Goal: Task Accomplishment & Management: Manage account settings

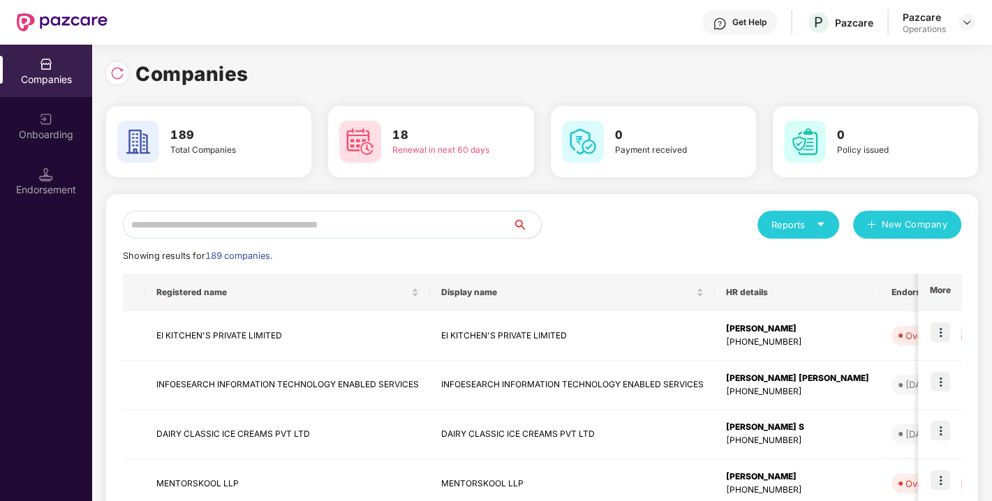
click at [208, 227] on input "text" at bounding box center [318, 225] width 390 height 28
click at [293, 221] on input "text" at bounding box center [318, 225] width 390 height 28
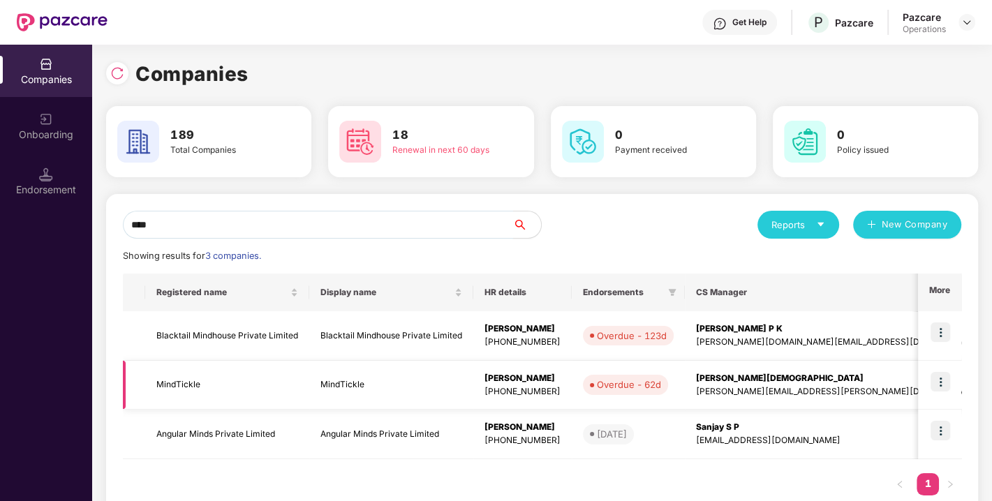
type input "****"
click at [172, 380] on td "MindTickle" at bounding box center [227, 386] width 164 height 50
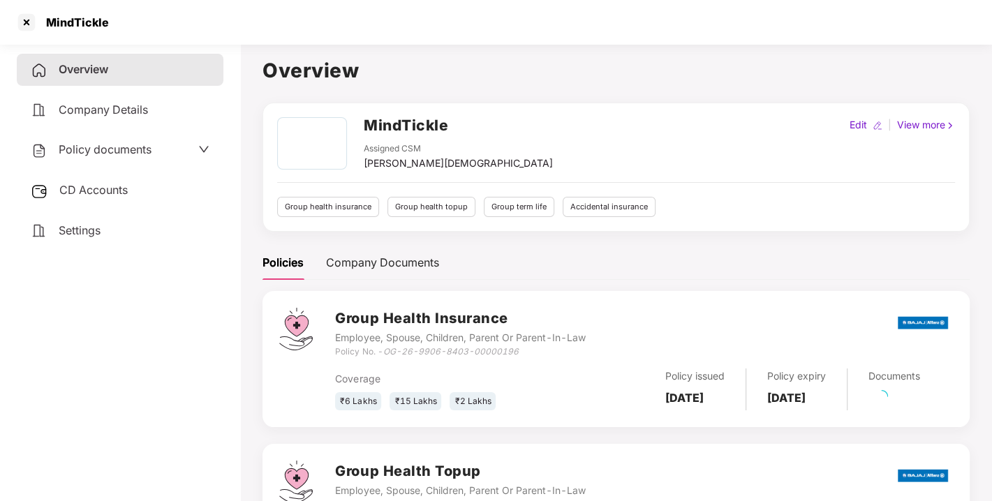
click at [99, 149] on span "Policy documents" at bounding box center [105, 149] width 93 height 14
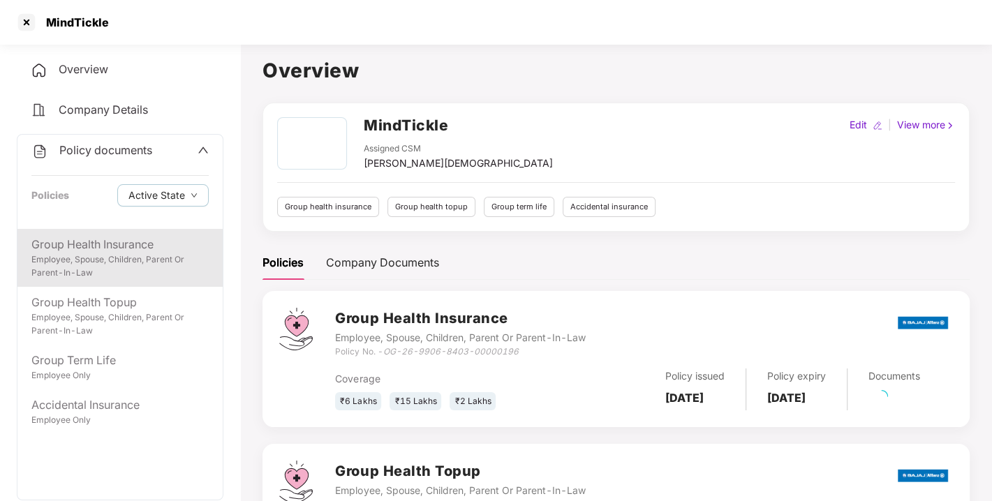
click at [79, 255] on div "Employee, Spouse, Children, Parent Or Parent-In-Law" at bounding box center [119, 266] width 177 height 27
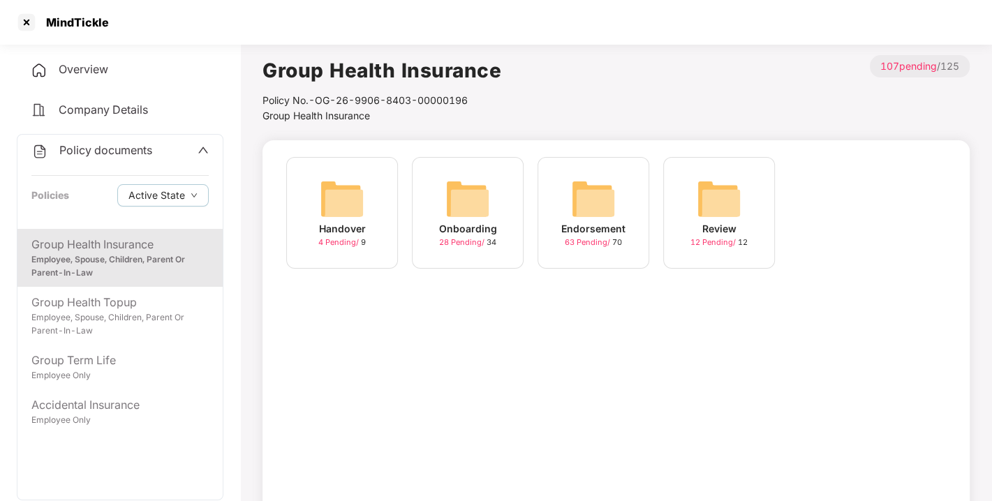
click at [592, 195] on img at bounding box center [593, 199] width 45 height 45
click at [717, 194] on img at bounding box center [718, 199] width 45 height 45
click at [130, 239] on div "Group Health Insurance" at bounding box center [119, 244] width 177 height 17
click at [611, 194] on img at bounding box center [593, 199] width 45 height 45
click at [606, 194] on img at bounding box center [593, 199] width 45 height 45
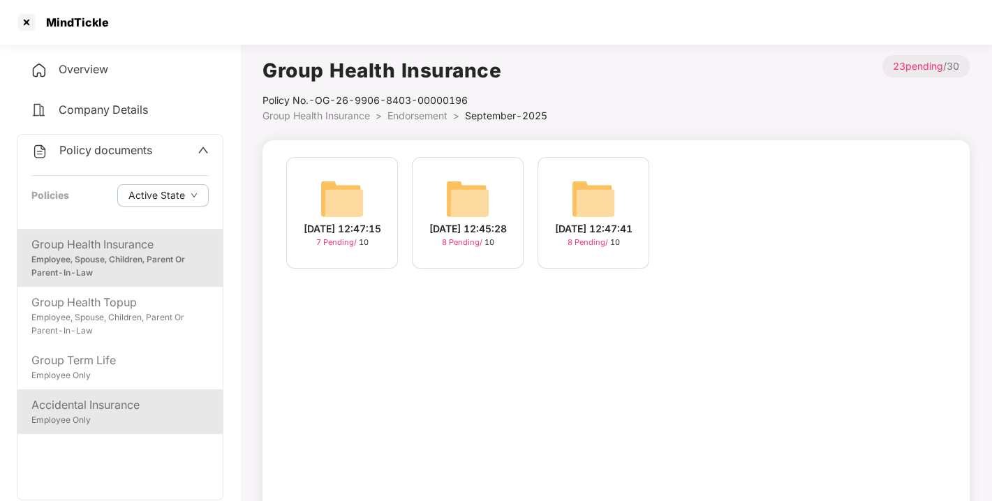
click at [82, 404] on div "Accidental Insurance" at bounding box center [119, 404] width 177 height 17
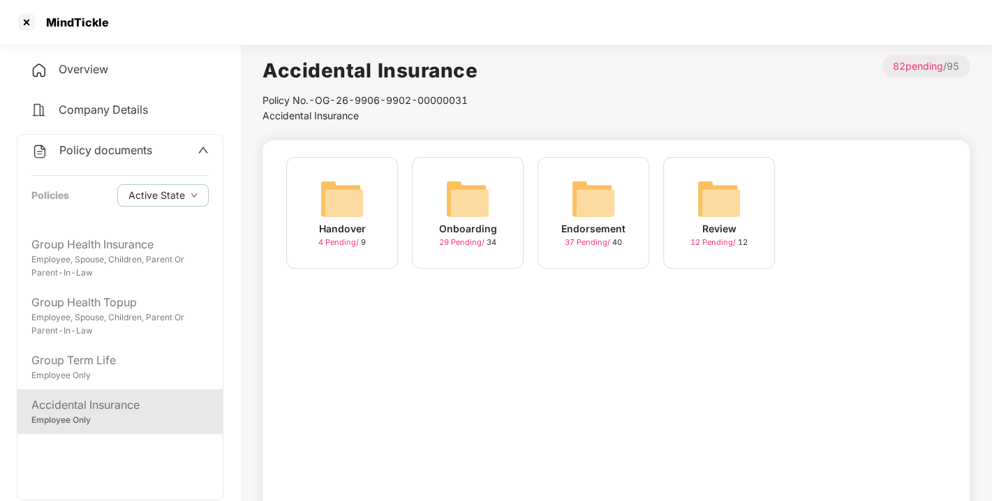
click at [598, 190] on img at bounding box center [593, 199] width 45 height 45
click at [562, 190] on div "September-2025 17 Pending / 20" at bounding box center [593, 213] width 112 height 112
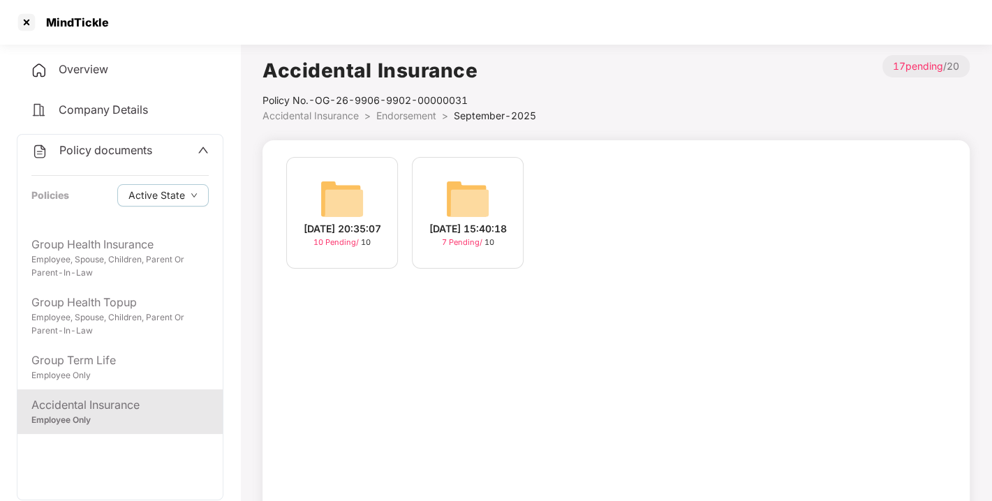
click at [353, 179] on img at bounding box center [342, 199] width 45 height 45
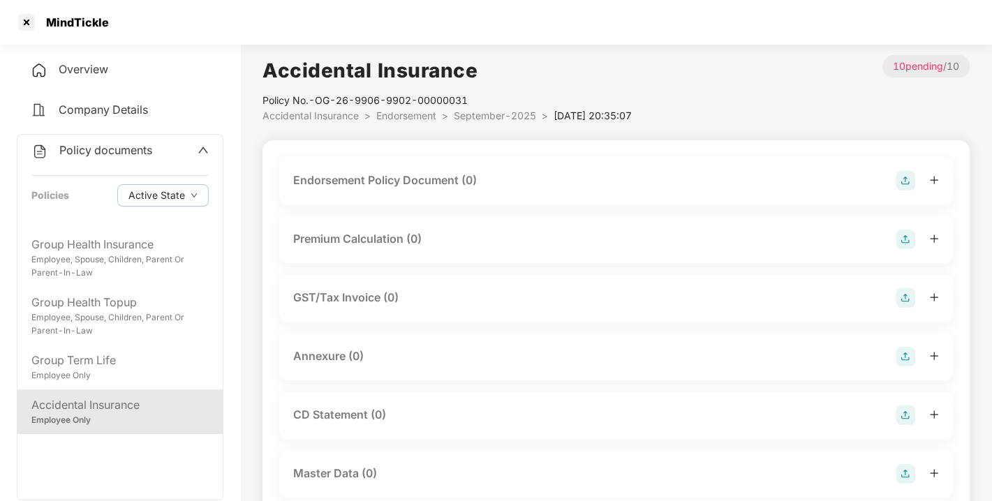
click at [901, 177] on img at bounding box center [905, 181] width 20 height 20
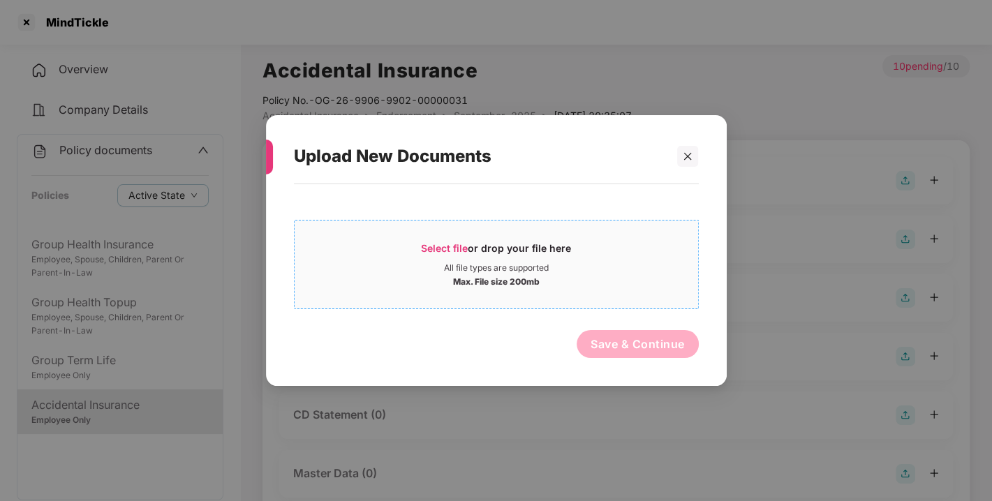
click at [443, 239] on span "Select file or drop your file here All file types are supported Max. File size …" at bounding box center [495, 264] width 403 height 67
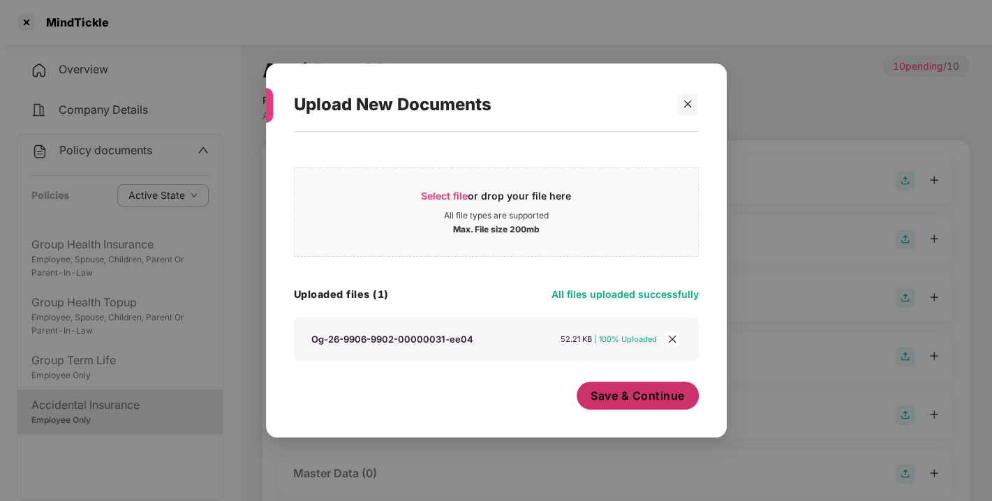
click at [625, 394] on span "Save & Continue" at bounding box center [637, 395] width 94 height 15
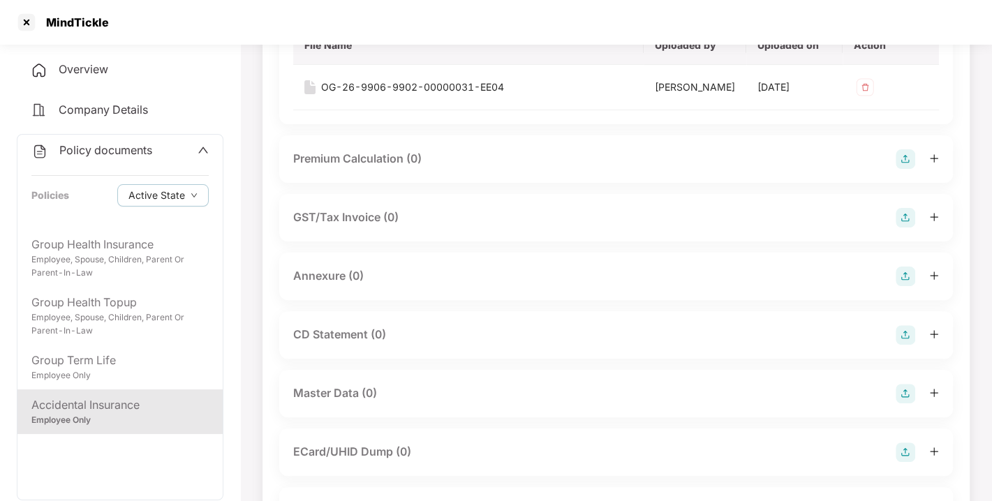
scroll to position [181, 0]
click at [905, 285] on img at bounding box center [905, 276] width 20 height 20
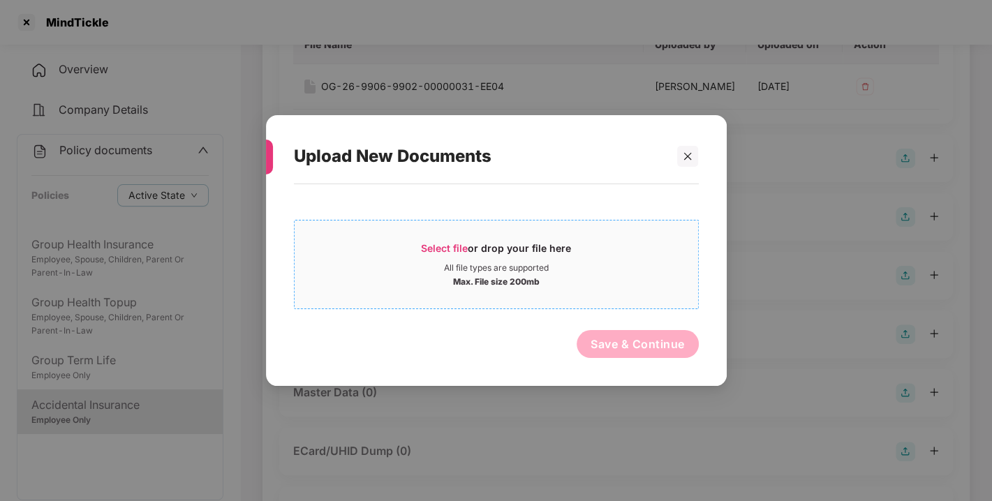
click at [476, 243] on div "Select file or drop your file here" at bounding box center [496, 251] width 150 height 21
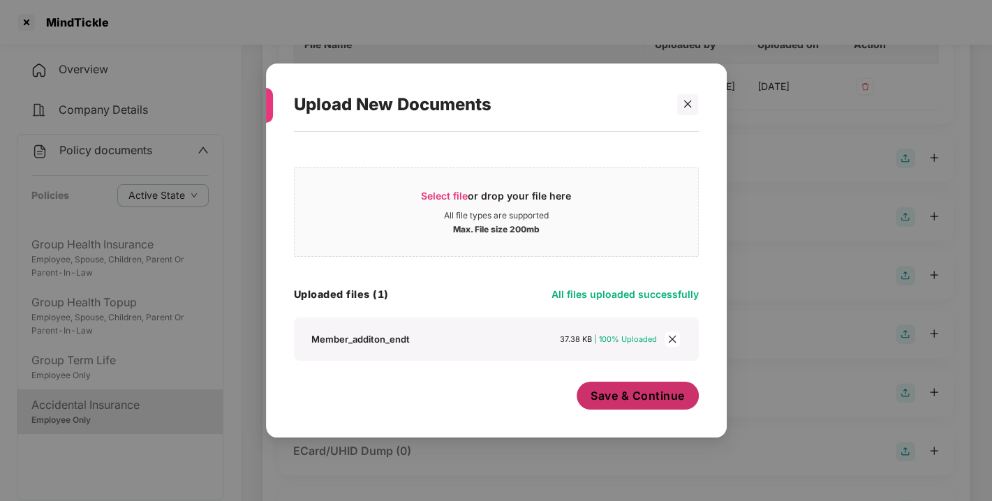
click at [662, 399] on span "Save & Continue" at bounding box center [637, 395] width 94 height 15
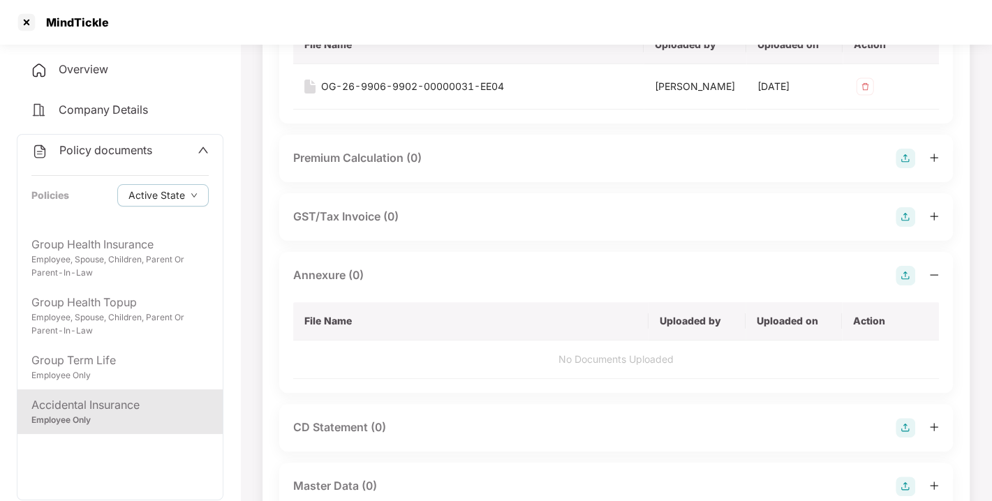
click at [900, 285] on img at bounding box center [905, 276] width 20 height 20
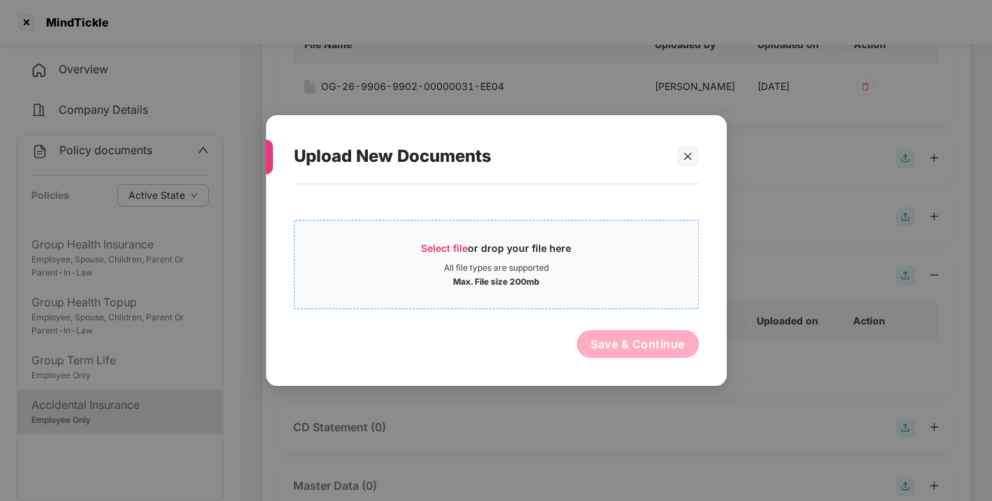
click at [448, 249] on span "Select file" at bounding box center [444, 248] width 47 height 12
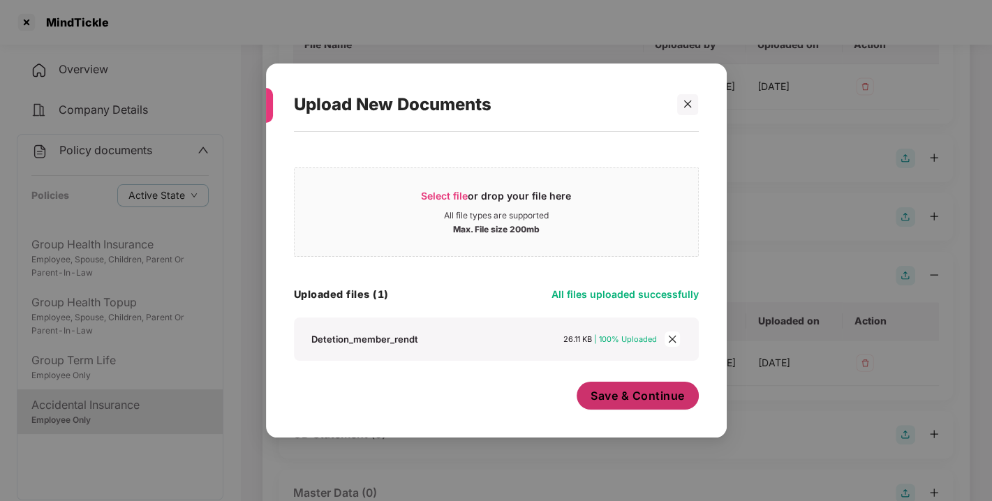
click at [662, 398] on span "Save & Continue" at bounding box center [637, 395] width 94 height 15
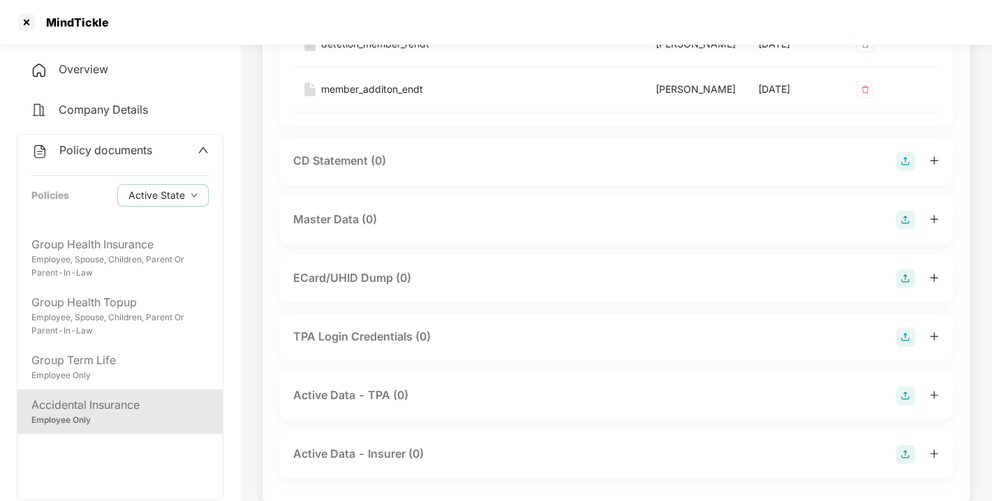
scroll to position [504, 0]
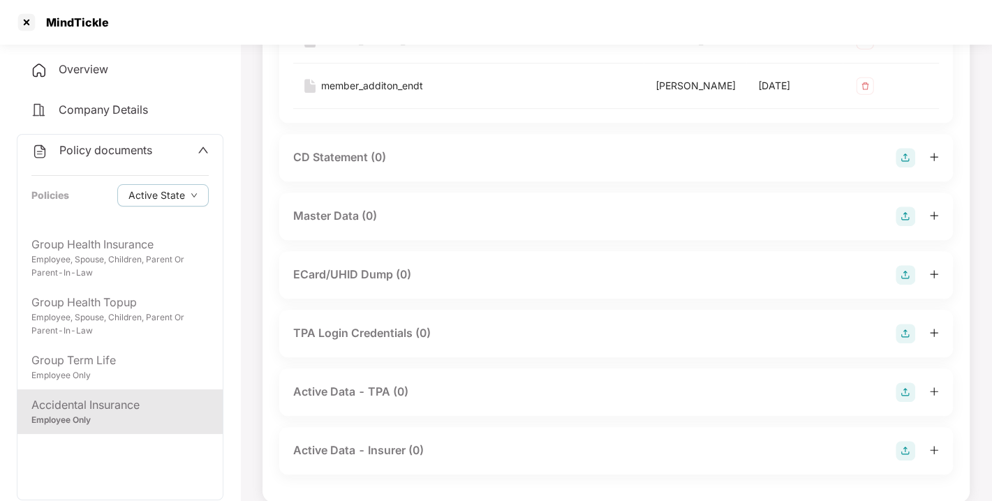
click at [906, 226] on img at bounding box center [905, 217] width 20 height 20
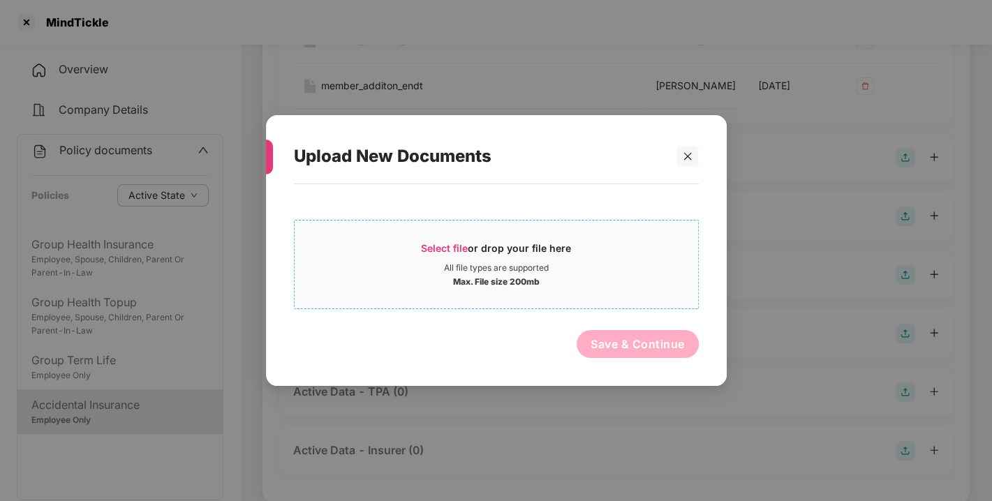
click at [417, 258] on div "Select file or drop your file here" at bounding box center [495, 251] width 403 height 21
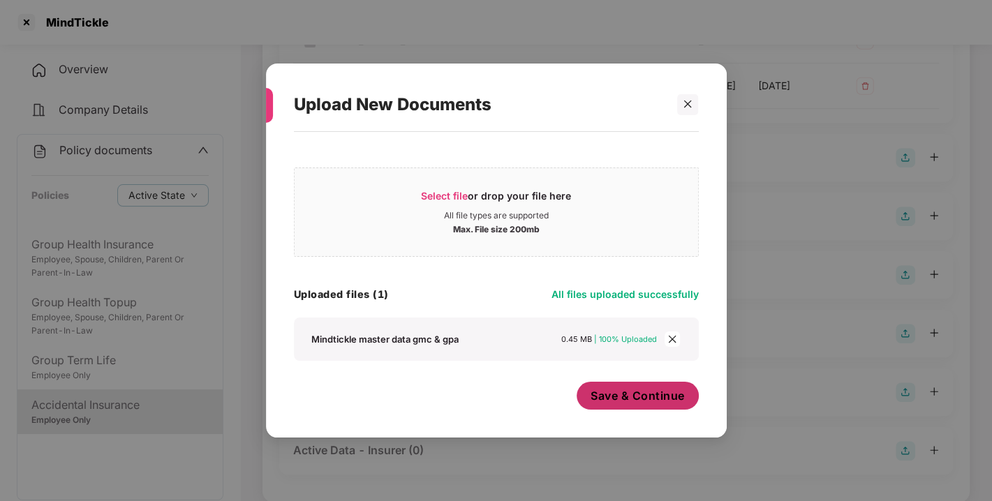
click at [642, 396] on span "Save & Continue" at bounding box center [637, 395] width 94 height 15
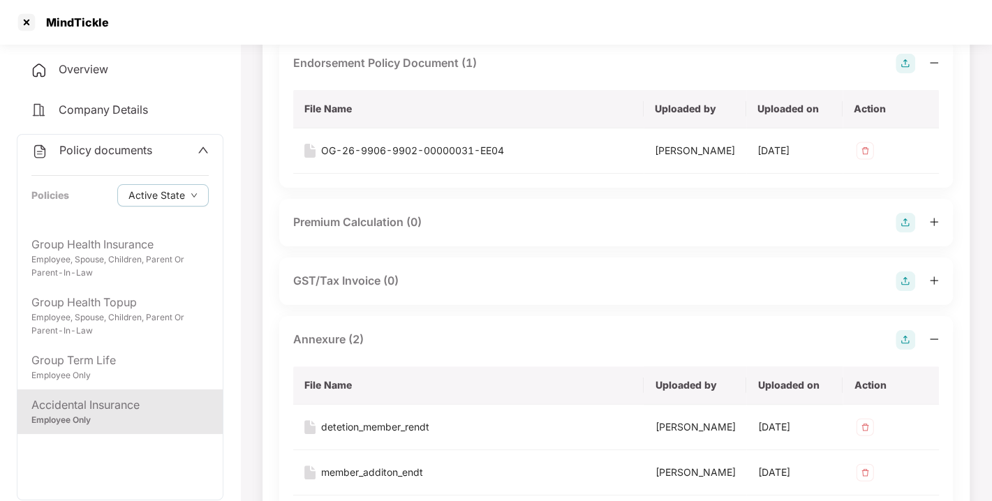
scroll to position [0, 0]
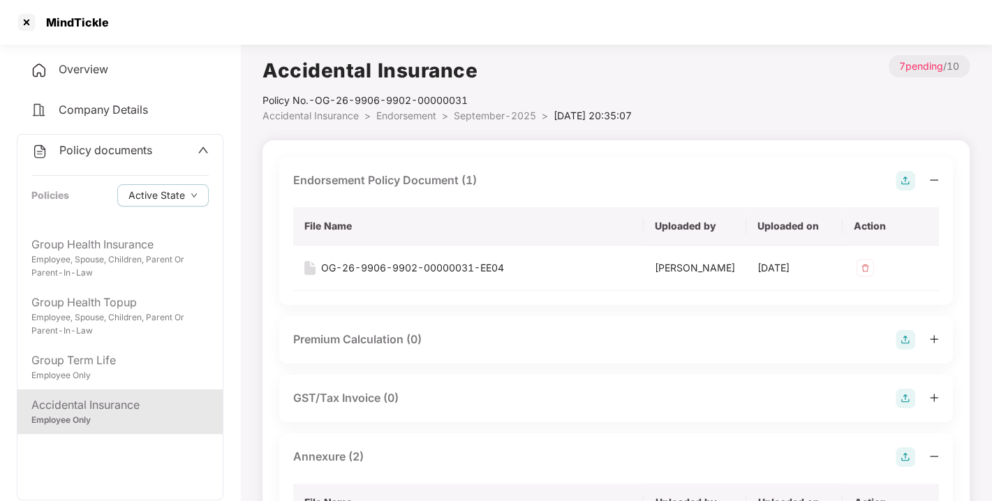
click at [410, 113] on span "Endorsement" at bounding box center [406, 116] width 60 height 12
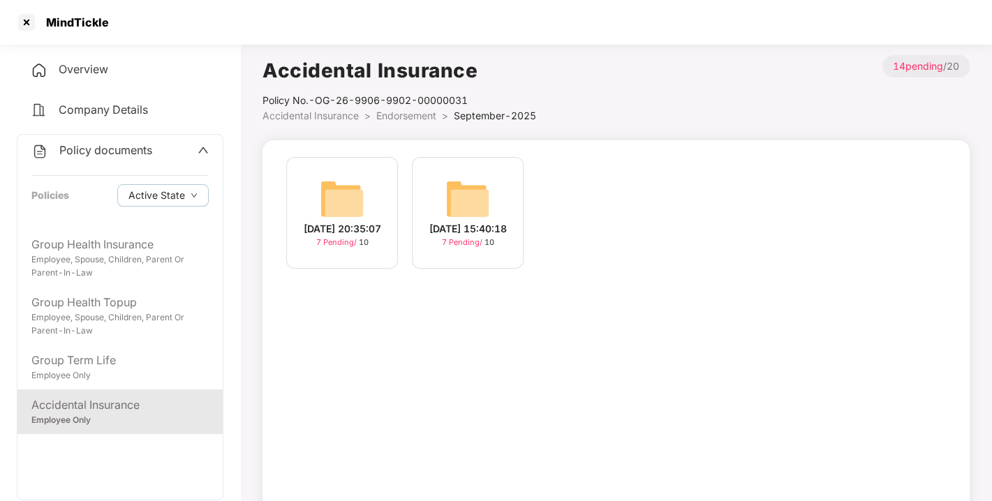
click at [410, 113] on span "Endorsement" at bounding box center [406, 116] width 60 height 12
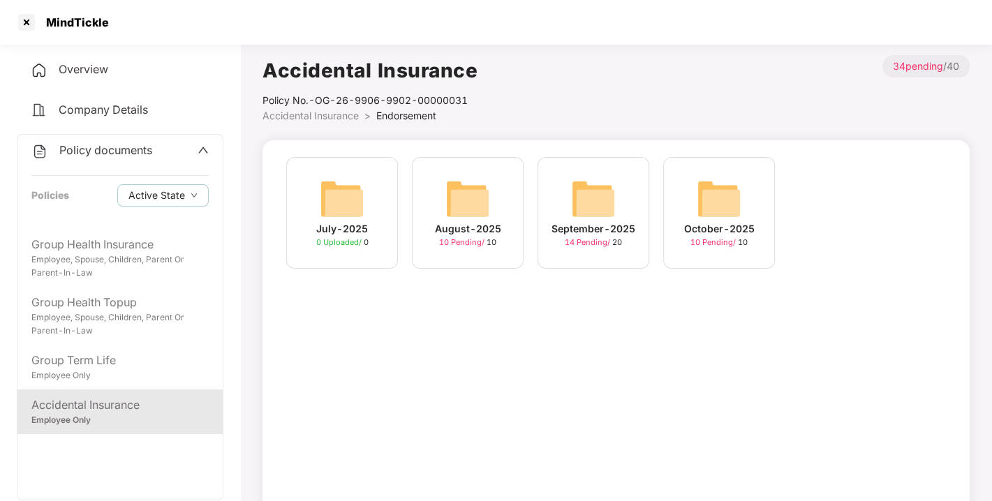
click at [701, 205] on img at bounding box center [718, 199] width 45 height 45
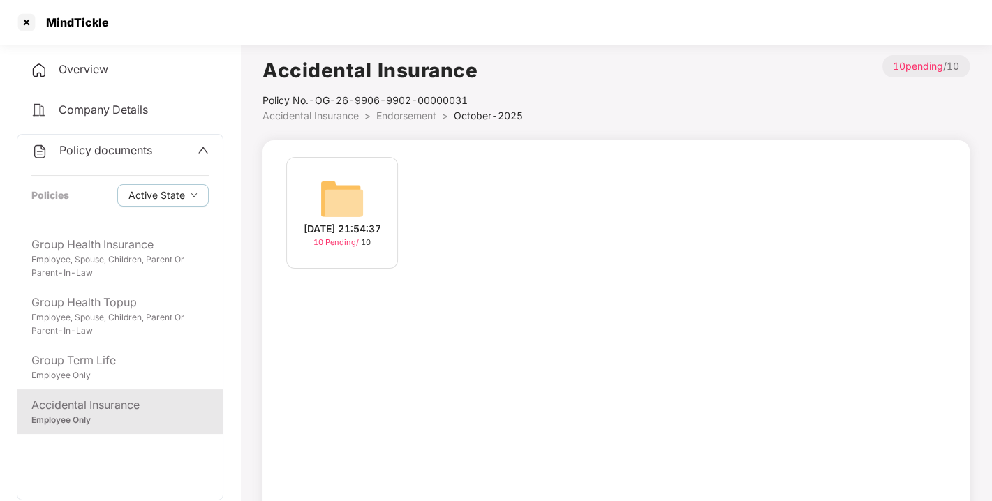
click at [318, 197] on div "[DATE] 21:54:37 10 Pending / 10" at bounding box center [342, 213] width 112 height 112
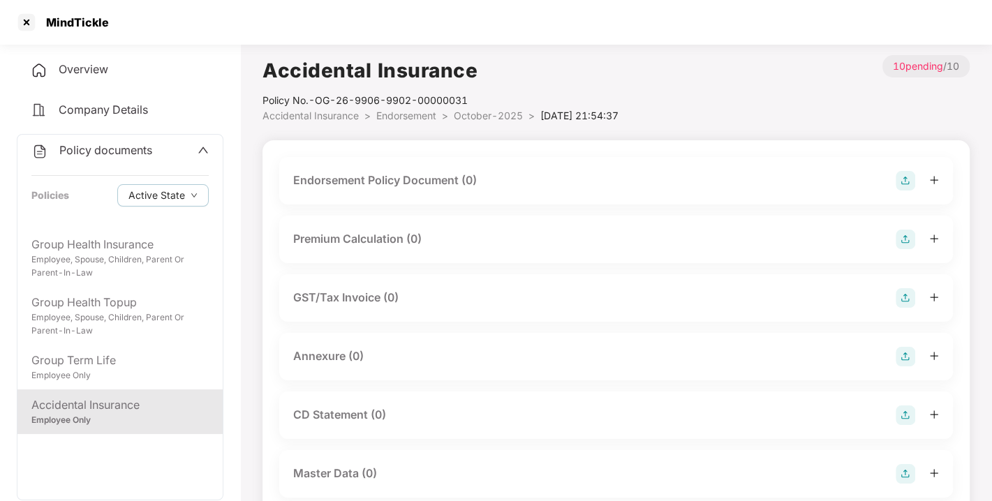
click at [899, 179] on img at bounding box center [905, 181] width 20 height 20
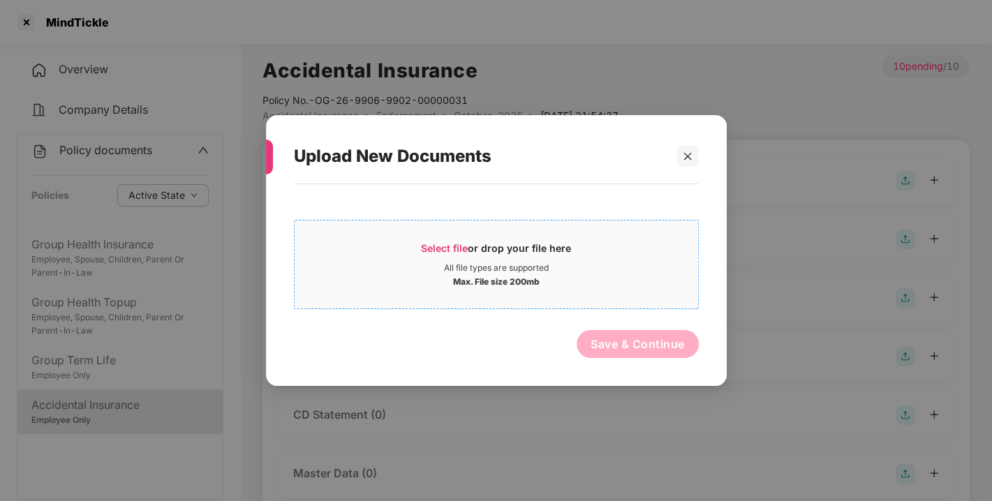
click at [435, 237] on span "Select file or drop your file here All file types are supported Max. File size …" at bounding box center [495, 264] width 403 height 67
click at [690, 159] on icon "close" at bounding box center [688, 156] width 8 height 8
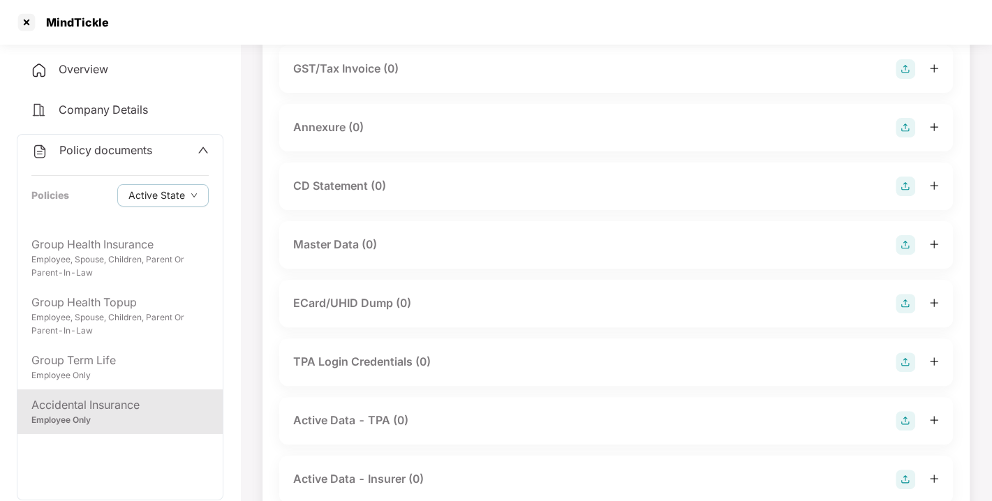
scroll to position [239, 0]
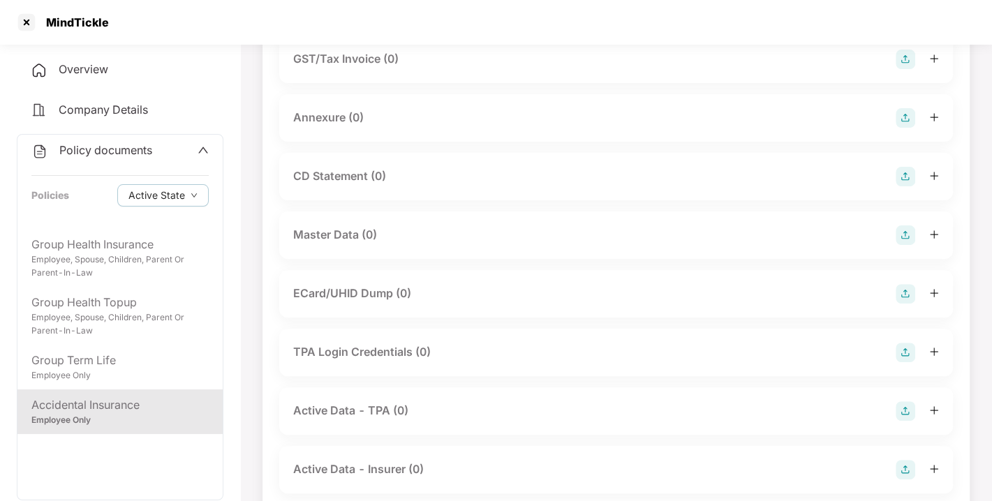
click at [904, 233] on img at bounding box center [905, 235] width 20 height 20
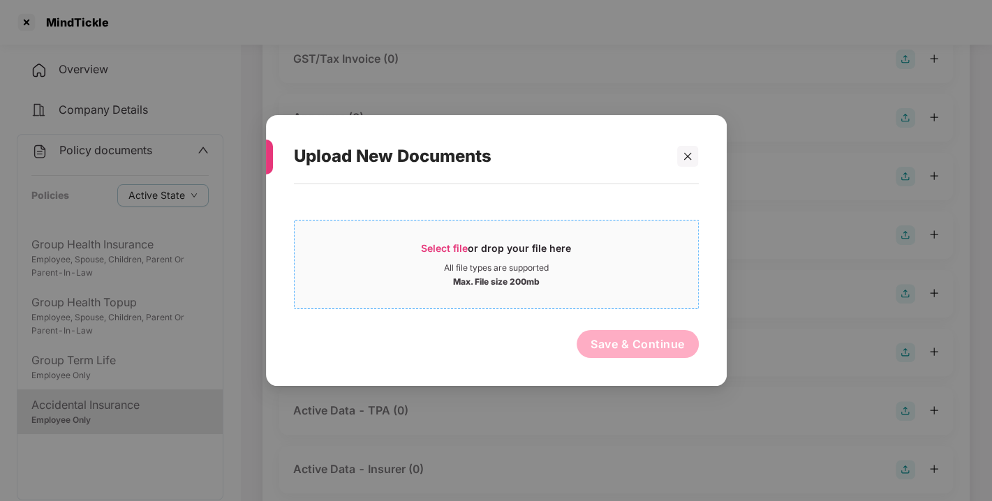
click at [459, 248] on span "Select file" at bounding box center [444, 248] width 47 height 12
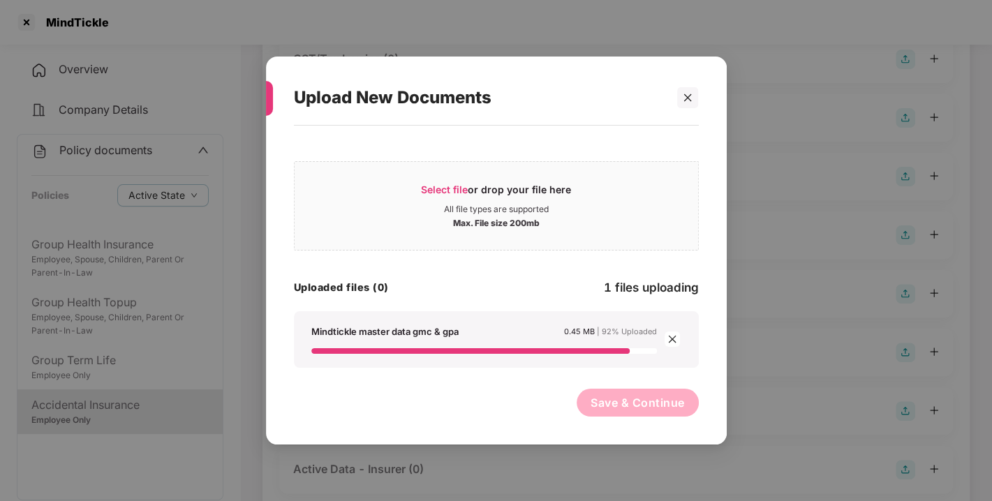
click at [629, 412] on div "Save & Continue" at bounding box center [637, 406] width 122 height 35
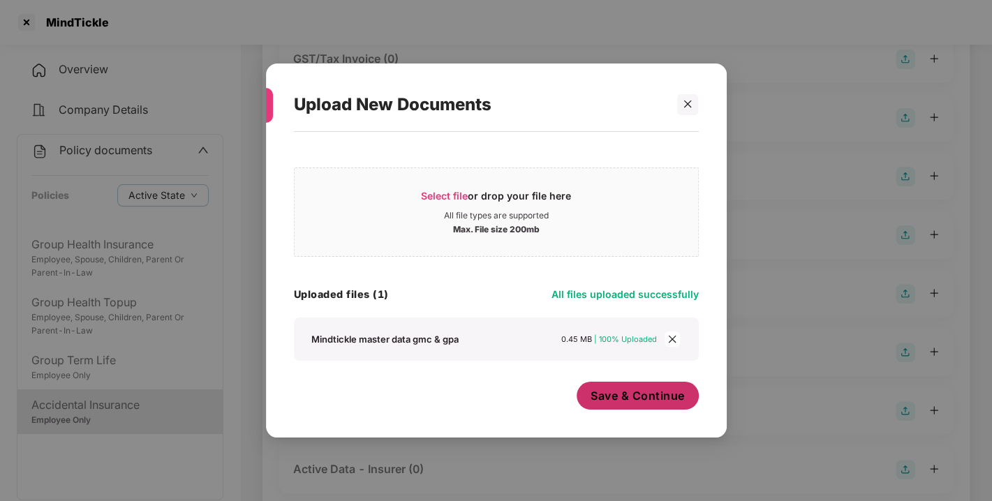
click at [633, 408] on button "Save & Continue" at bounding box center [637, 396] width 122 height 28
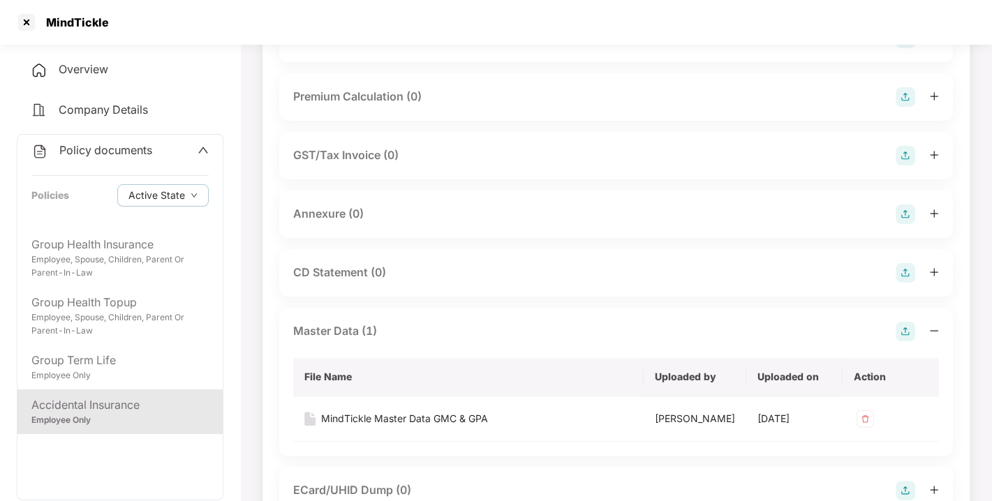
scroll to position [0, 0]
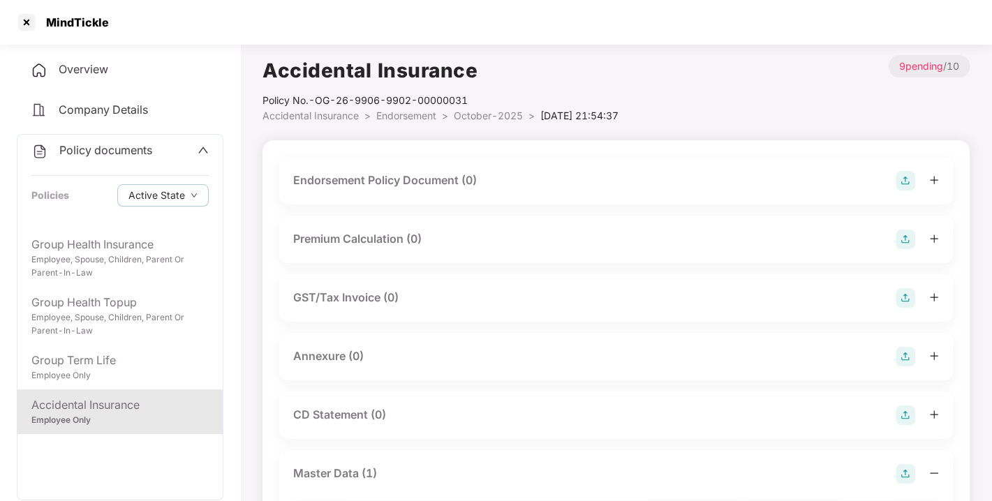
click at [898, 352] on img at bounding box center [905, 357] width 20 height 20
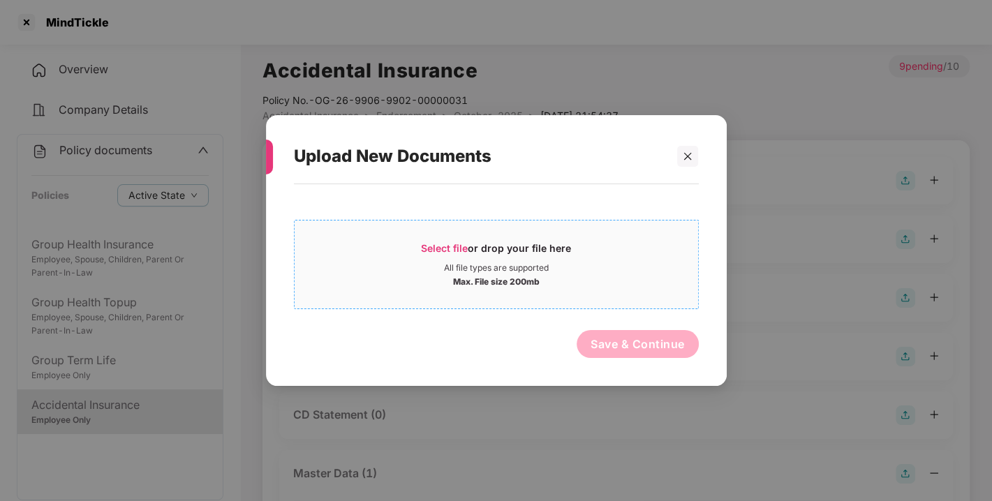
click at [458, 239] on span "Select file or drop your file here All file types are supported Max. File size …" at bounding box center [495, 264] width 403 height 67
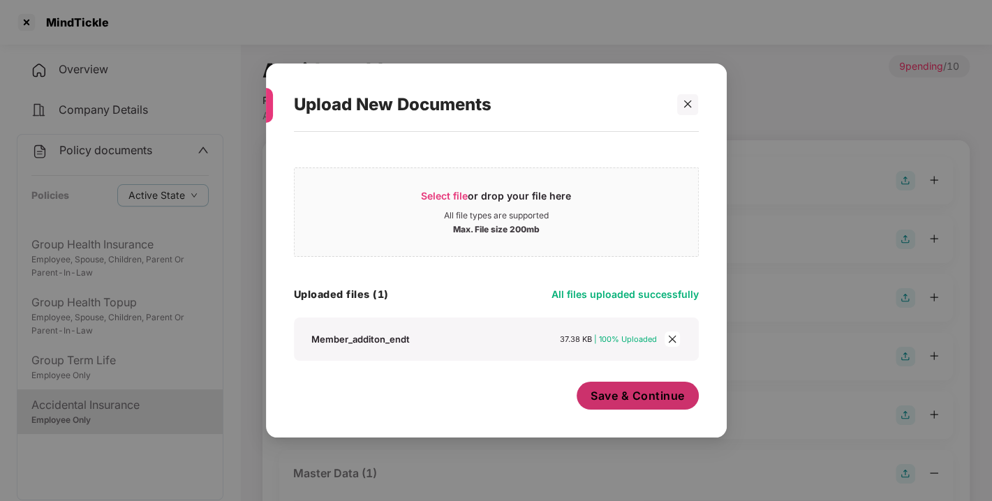
click at [628, 393] on span "Save & Continue" at bounding box center [637, 395] width 94 height 15
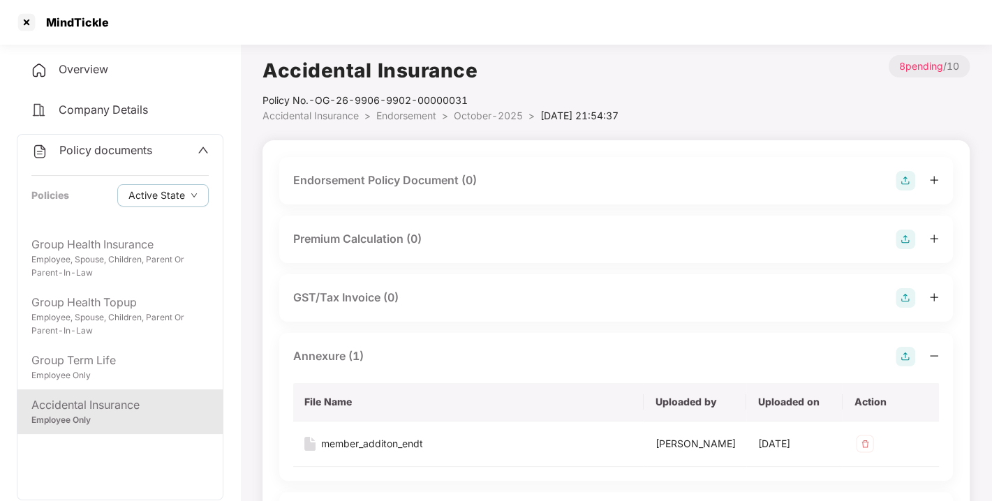
click at [899, 352] on img at bounding box center [905, 357] width 20 height 20
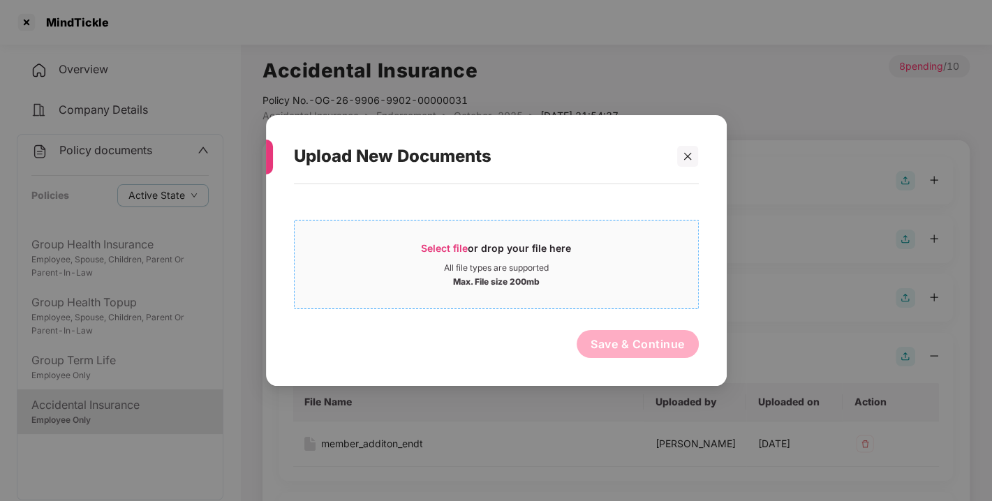
click at [438, 248] on span "Select file" at bounding box center [444, 248] width 47 height 12
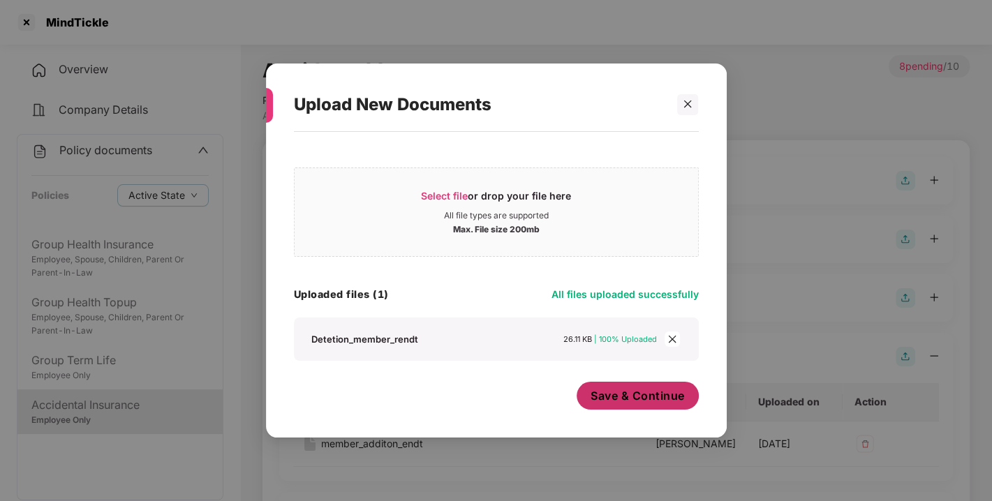
click at [650, 405] on button "Save & Continue" at bounding box center [637, 396] width 122 height 28
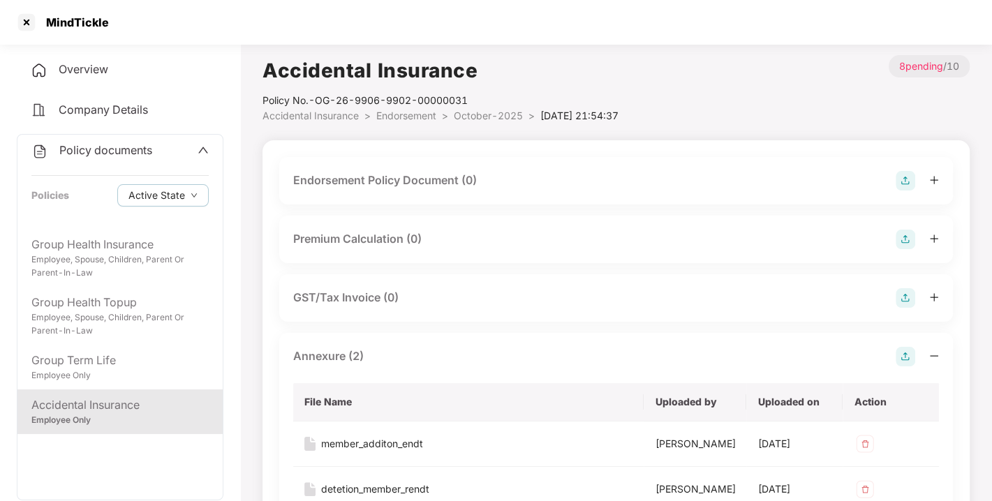
click at [910, 176] on img at bounding box center [905, 181] width 20 height 20
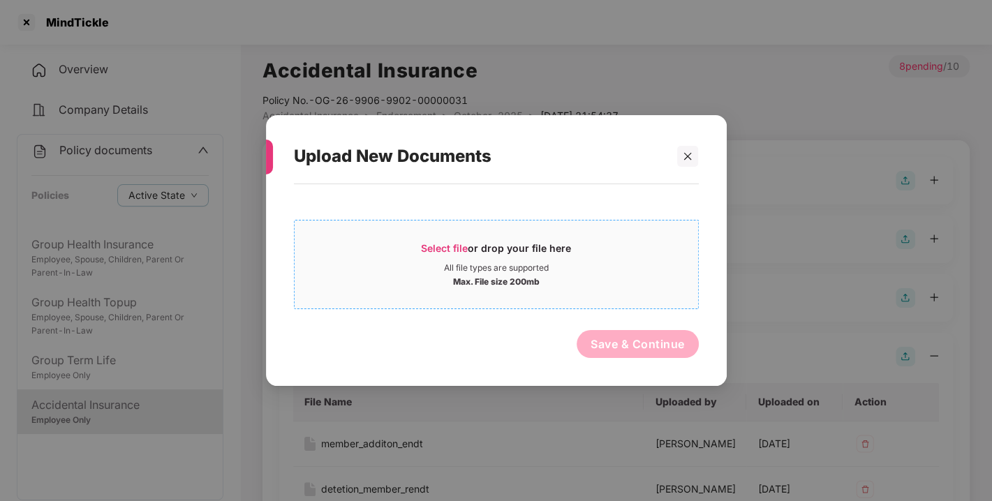
click at [416, 239] on span "Select file or drop your file here All file types are supported Max. File size …" at bounding box center [495, 264] width 403 height 67
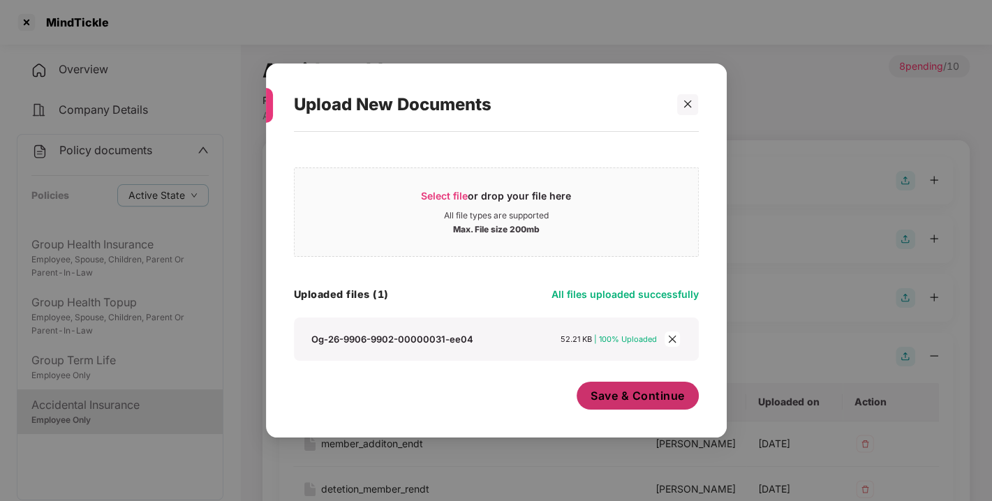
click at [634, 392] on span "Save & Continue" at bounding box center [637, 395] width 94 height 15
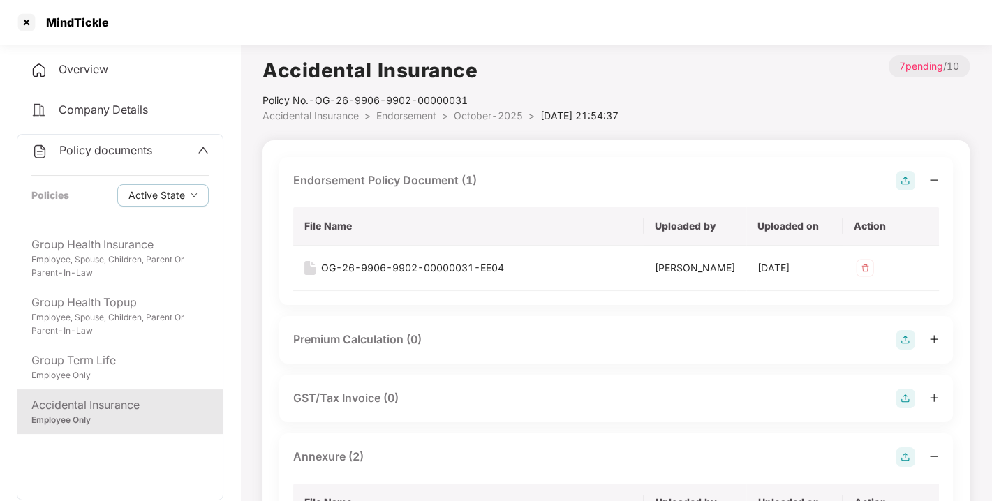
click at [408, 119] on span "Endorsement" at bounding box center [406, 116] width 60 height 12
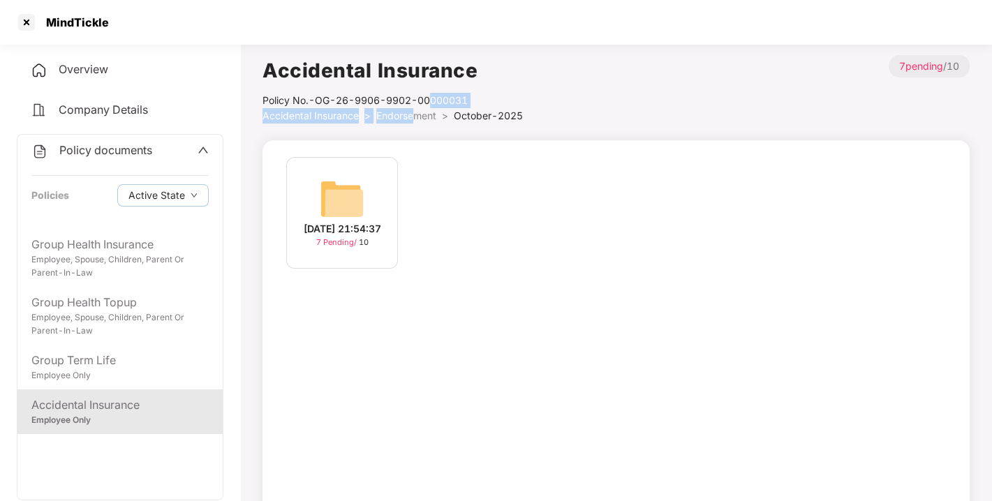
drag, startPoint x: 431, startPoint y: 106, endPoint x: 419, endPoint y: 110, distance: 12.4
click at [419, 110] on div "Accidental Insurance Policy No.- OG-26-9906-9902-00000031 Accidental Insurance …" at bounding box center [392, 89] width 260 height 68
click at [419, 110] on span "Endorsement" at bounding box center [406, 116] width 60 height 12
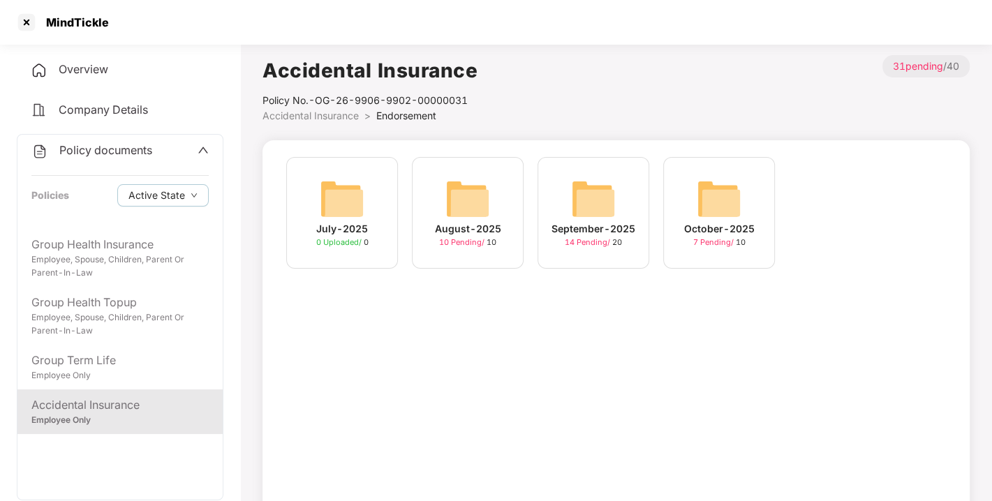
click at [598, 193] on img at bounding box center [593, 199] width 45 height 45
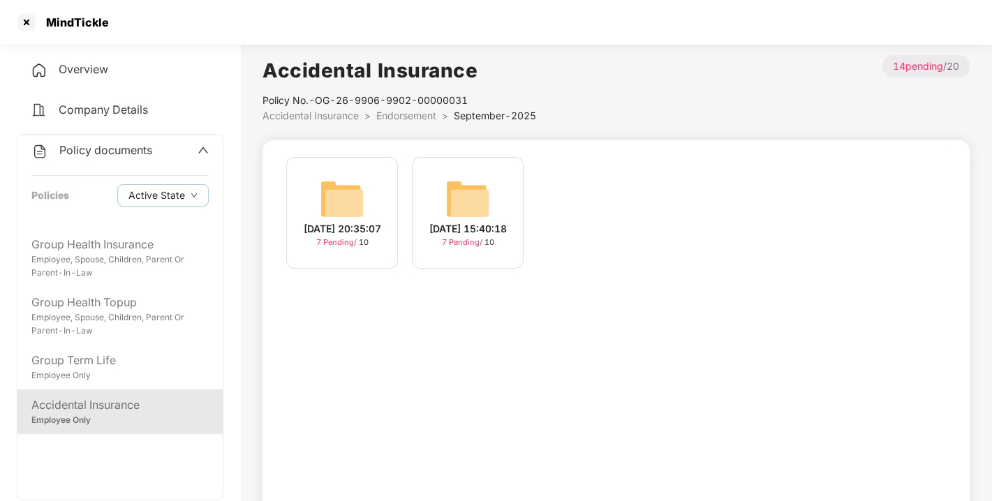
click at [344, 183] on img at bounding box center [342, 199] width 45 height 45
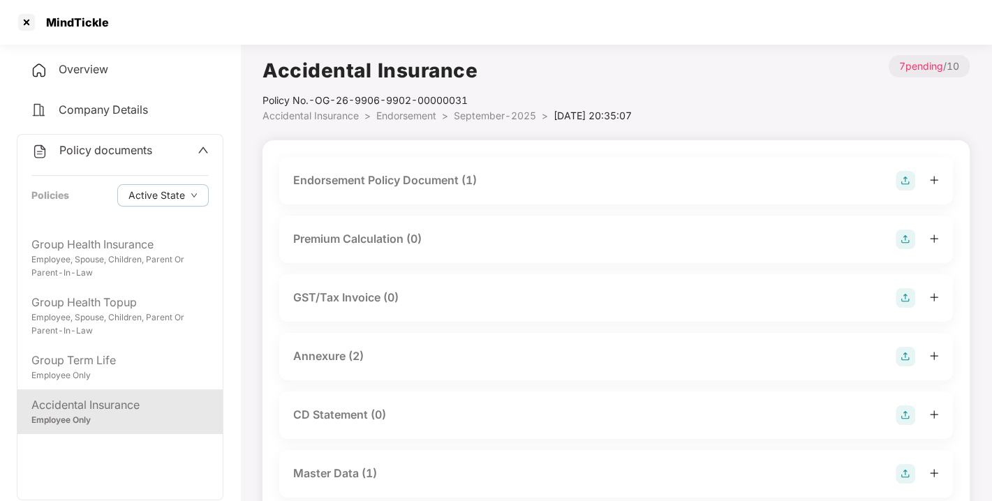
click at [777, 179] on div "Endorsement Policy Document (1)" at bounding box center [615, 181] width 645 height 20
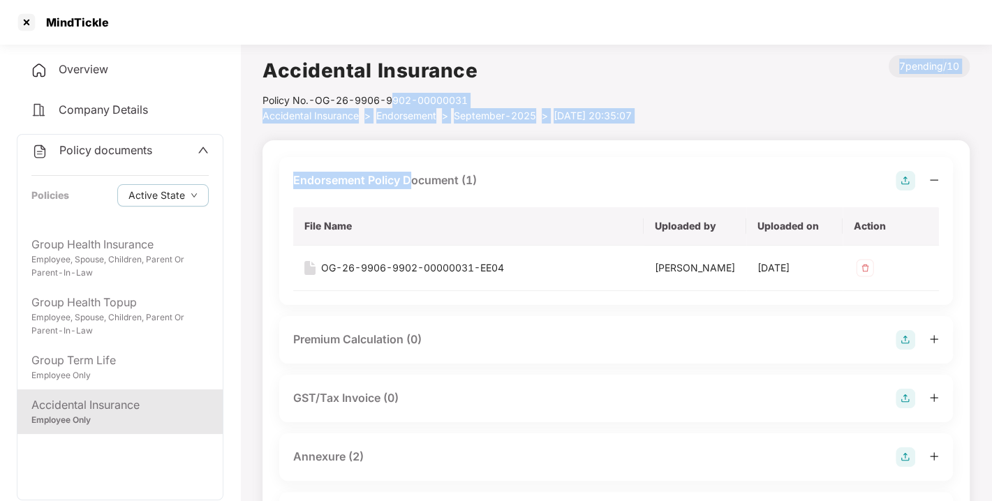
drag, startPoint x: 408, startPoint y: 124, endPoint x: 392, endPoint y: 107, distance: 23.2
click at [392, 107] on div "Accidental Insurance Policy No.- OG-26-9906-9902-00000031 Accidental Insurance …" at bounding box center [615, 457] width 707 height 805
click at [392, 107] on div "Policy No.- OG-26-9906-9902-00000031" at bounding box center [446, 100] width 369 height 15
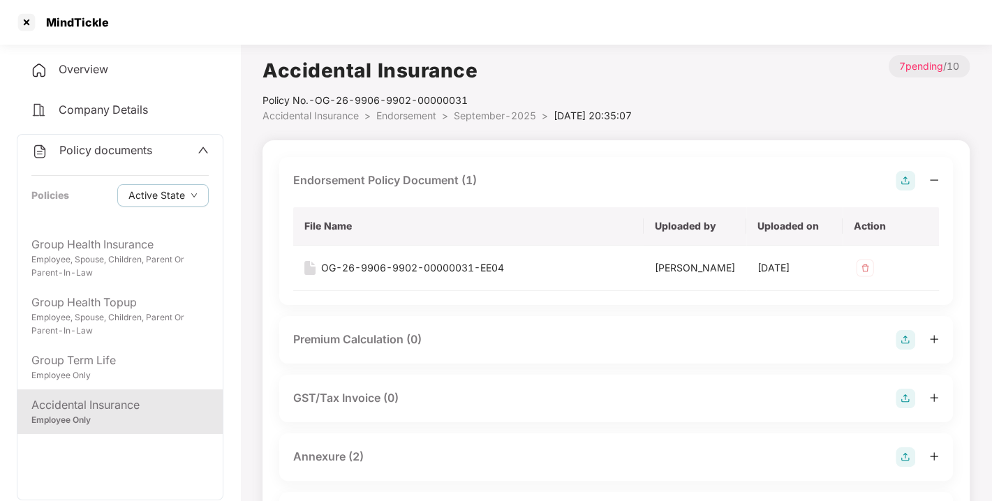
click at [401, 116] on span "Endorsement" at bounding box center [406, 116] width 60 height 12
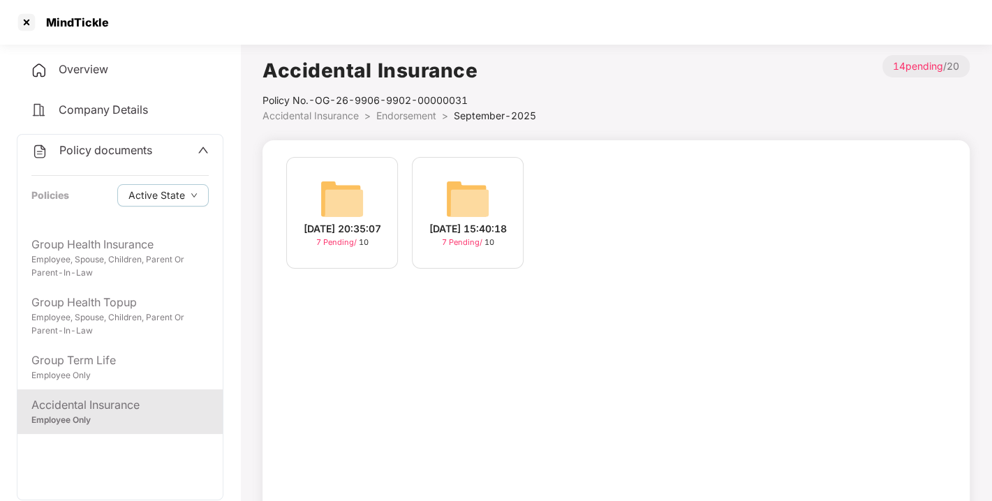
click at [456, 193] on img at bounding box center [467, 199] width 45 height 45
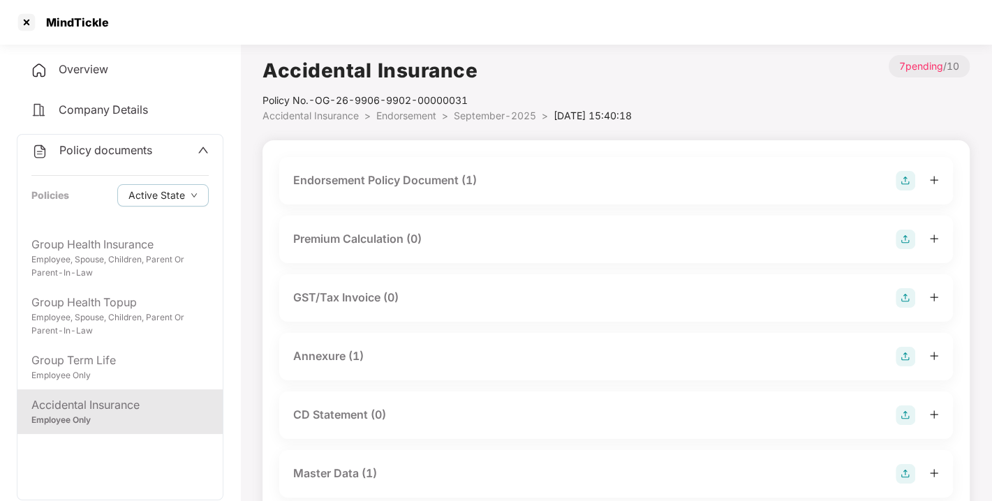
click at [652, 177] on div "Endorsement Policy Document (1)" at bounding box center [615, 181] width 645 height 20
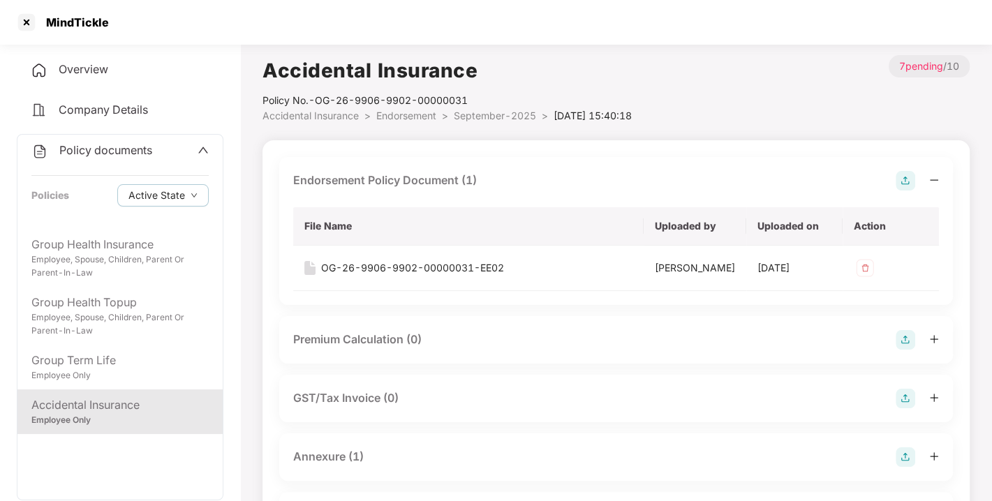
click at [417, 119] on span "Endorsement" at bounding box center [406, 116] width 60 height 12
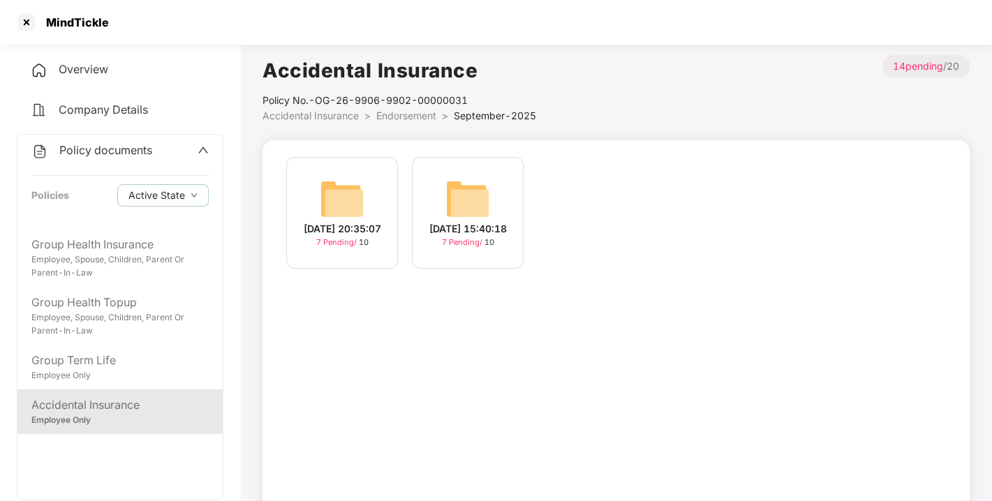
click at [338, 190] on img at bounding box center [342, 199] width 45 height 45
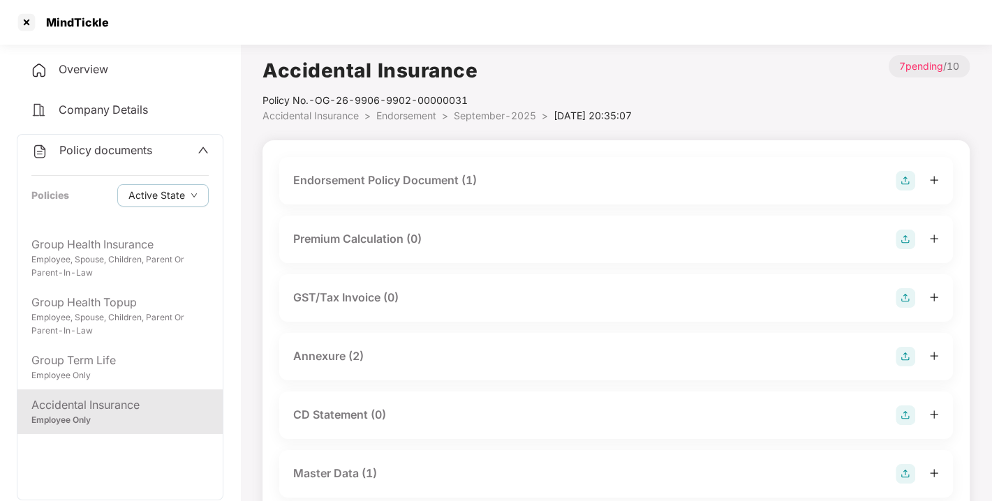
click at [458, 178] on div "Endorsement Policy Document (1)" at bounding box center [385, 180] width 184 height 17
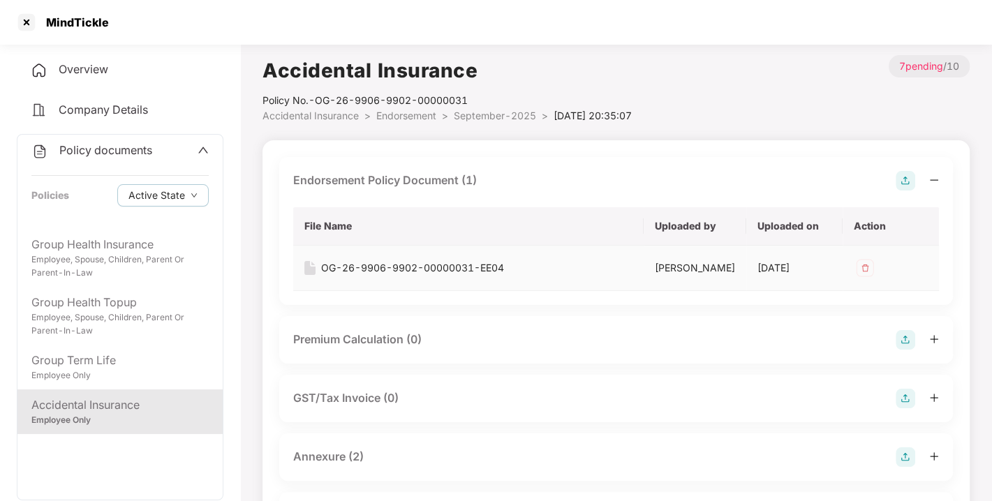
click at [865, 269] on img at bounding box center [864, 268] width 22 height 22
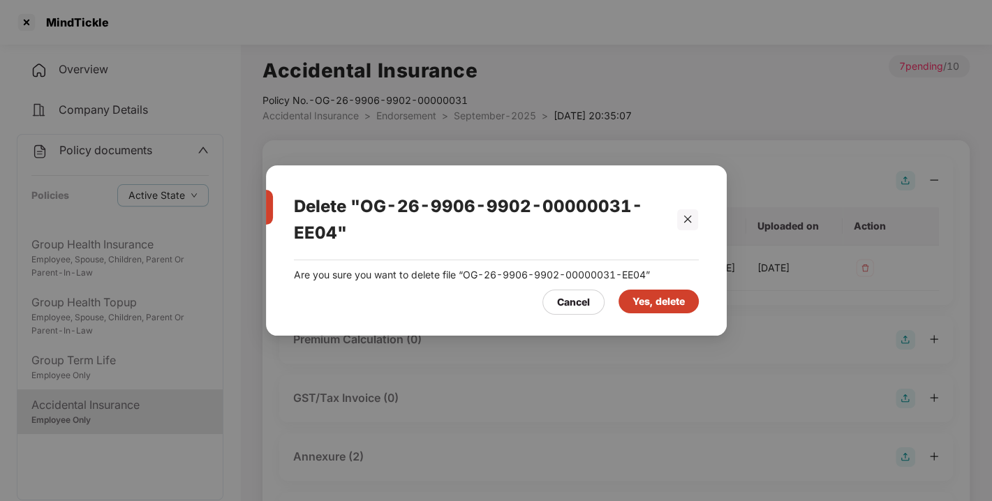
click at [623, 293] on div "Yes, delete" at bounding box center [658, 302] width 80 height 24
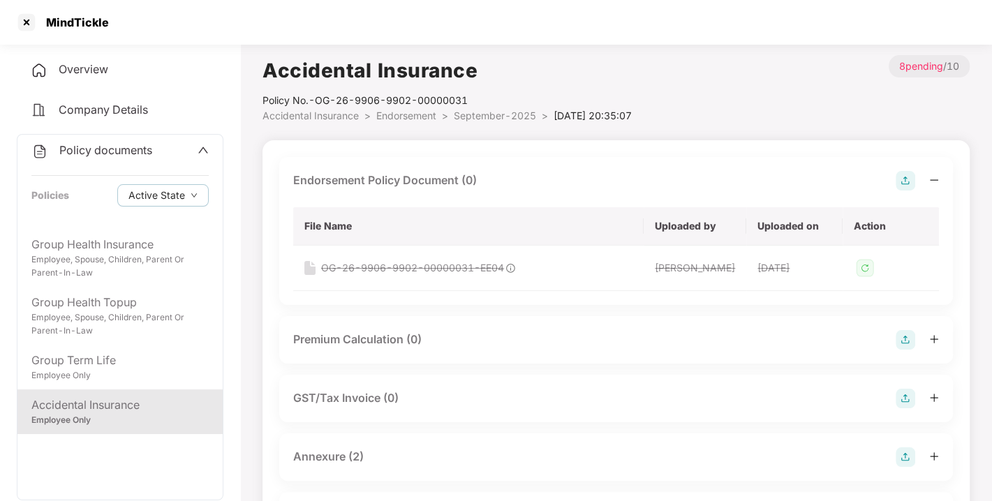
click at [902, 178] on img at bounding box center [905, 181] width 20 height 20
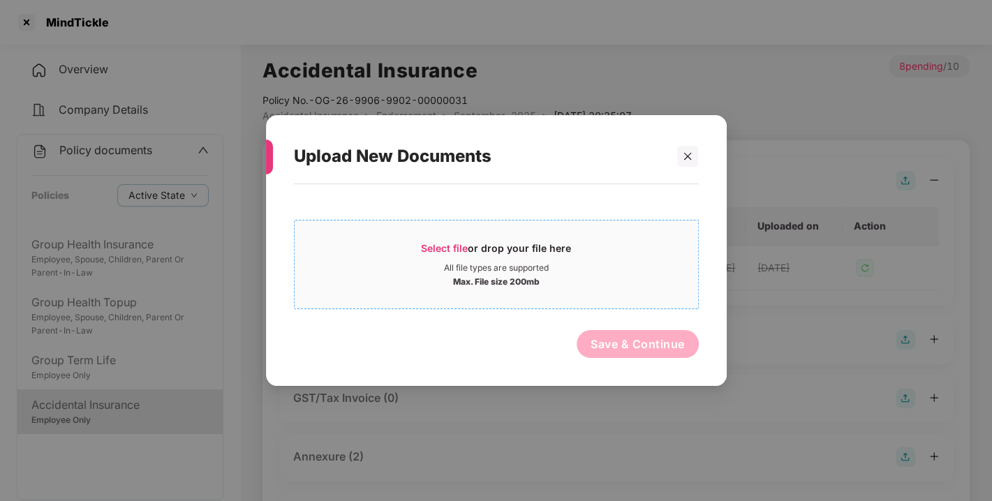
click at [438, 239] on span "Select file or drop your file here All file types are supported Max. File size …" at bounding box center [495, 264] width 403 height 67
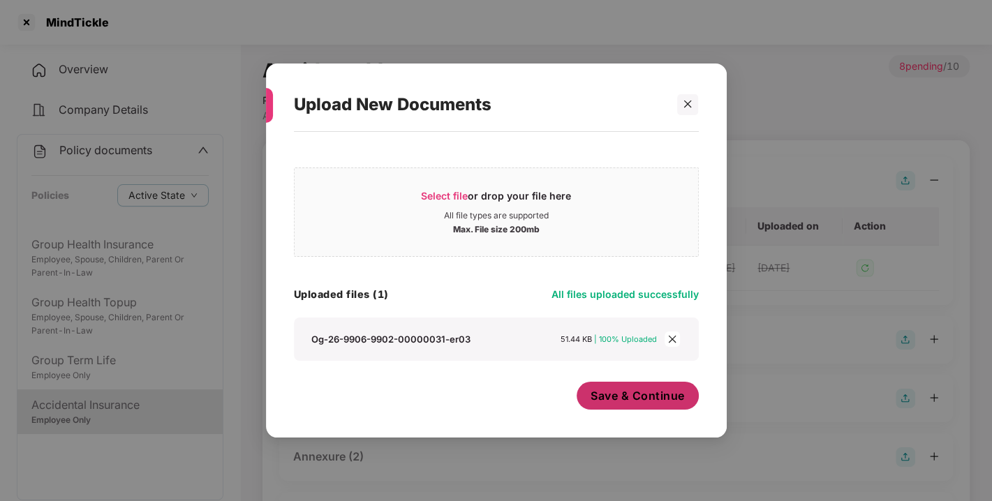
click at [648, 391] on span "Save & Continue" at bounding box center [637, 395] width 94 height 15
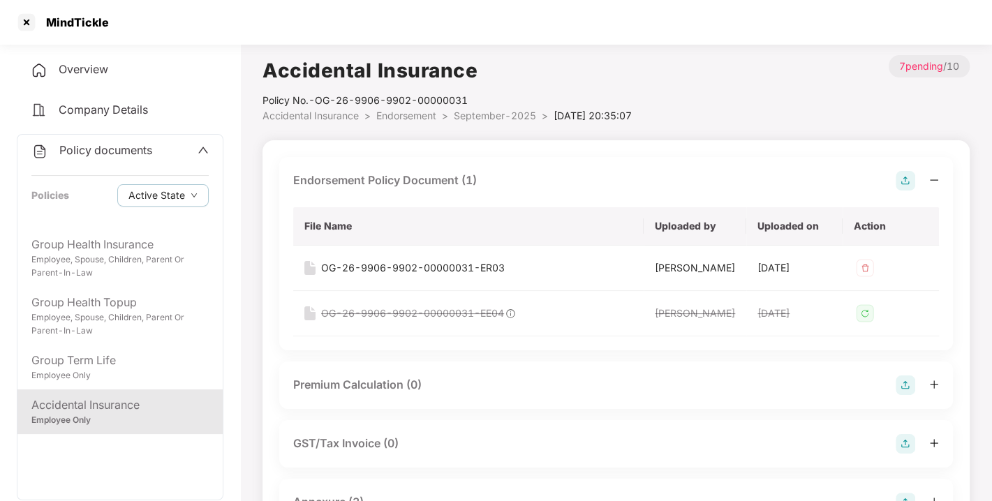
click at [414, 115] on span "Endorsement" at bounding box center [406, 116] width 60 height 12
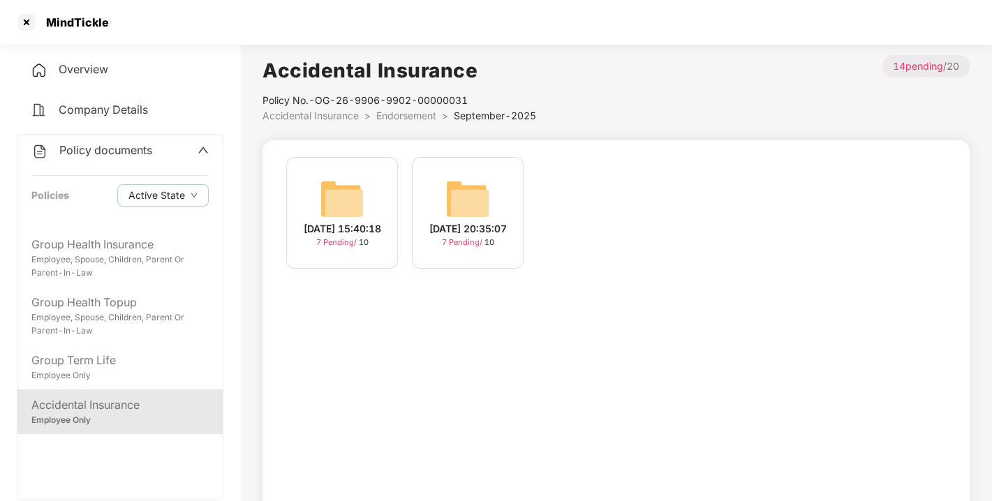
click at [414, 115] on span "Endorsement" at bounding box center [406, 116] width 60 height 12
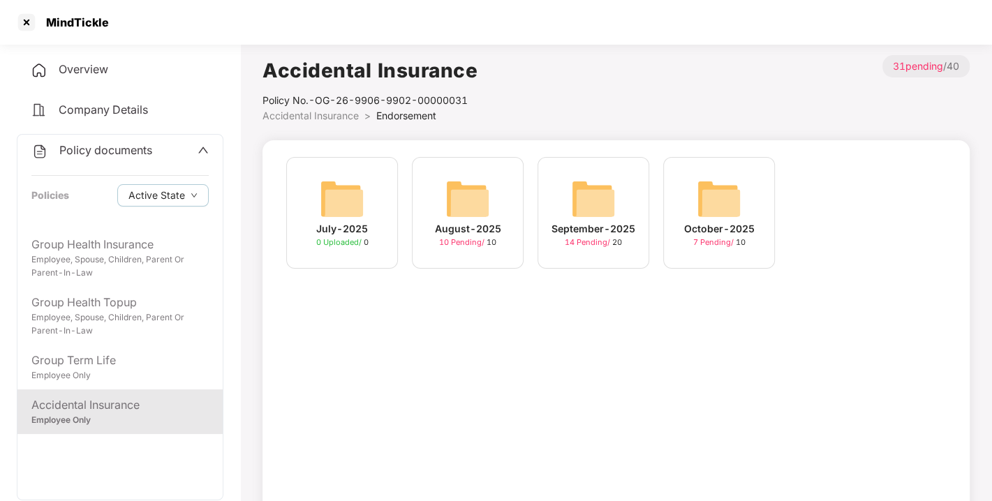
click at [696, 186] on img at bounding box center [718, 199] width 45 height 45
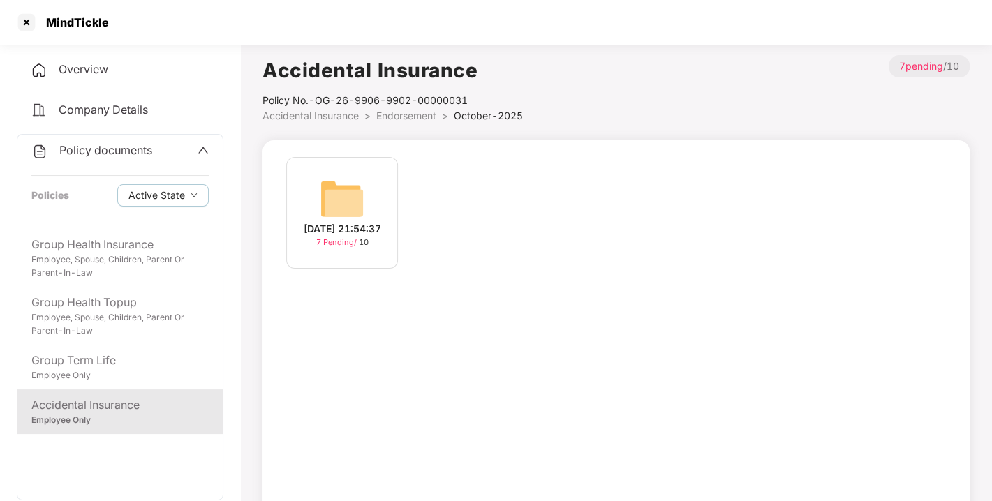
click at [396, 110] on span "Endorsement" at bounding box center [406, 116] width 60 height 12
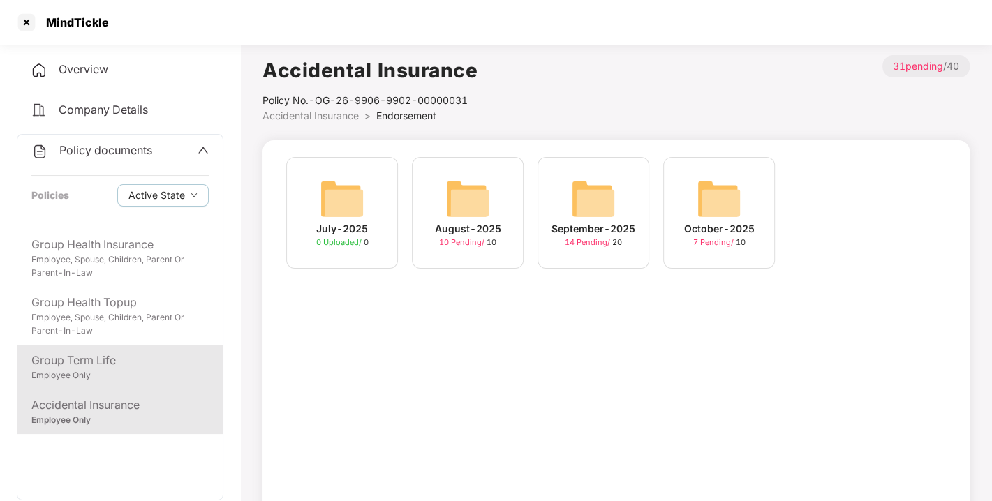
click at [80, 352] on div "Group Term Life" at bounding box center [119, 360] width 177 height 17
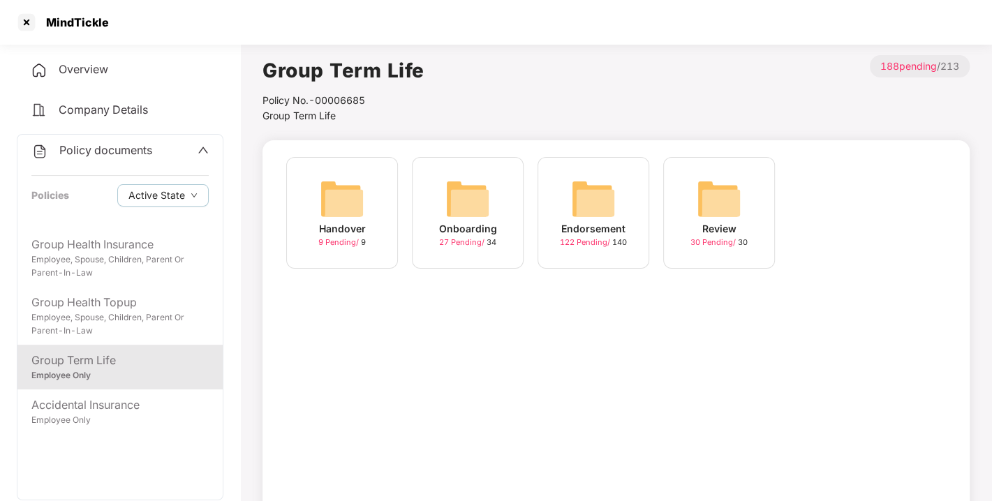
click at [575, 197] on img at bounding box center [593, 199] width 45 height 45
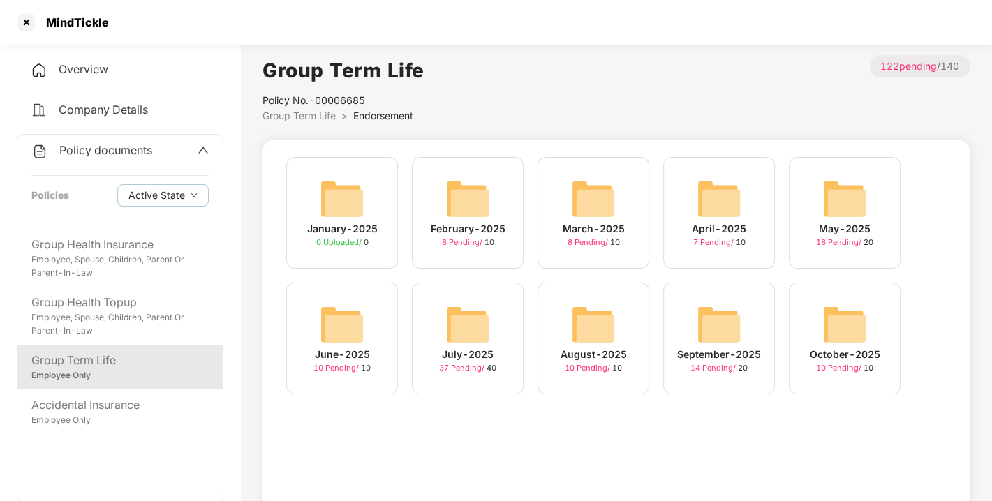
click at [722, 324] on img at bounding box center [718, 324] width 45 height 45
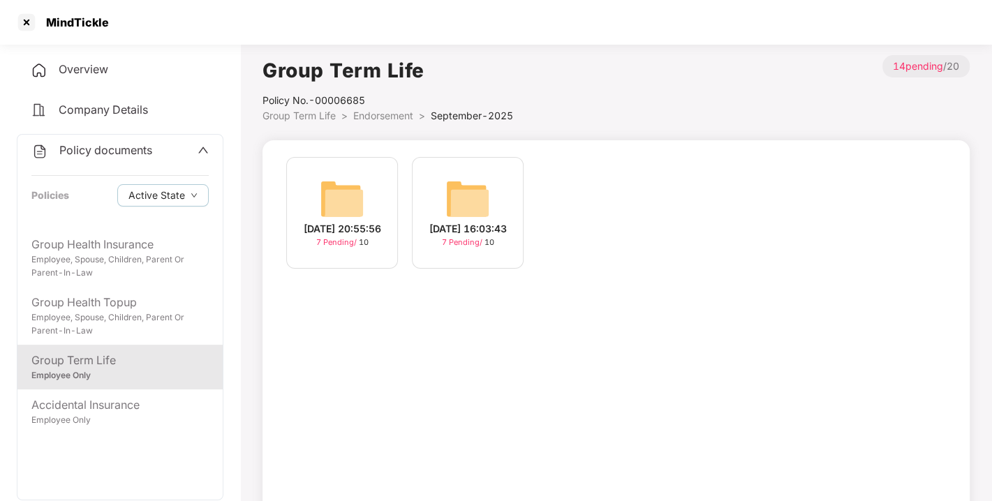
click at [389, 115] on span "Endorsement" at bounding box center [383, 116] width 60 height 12
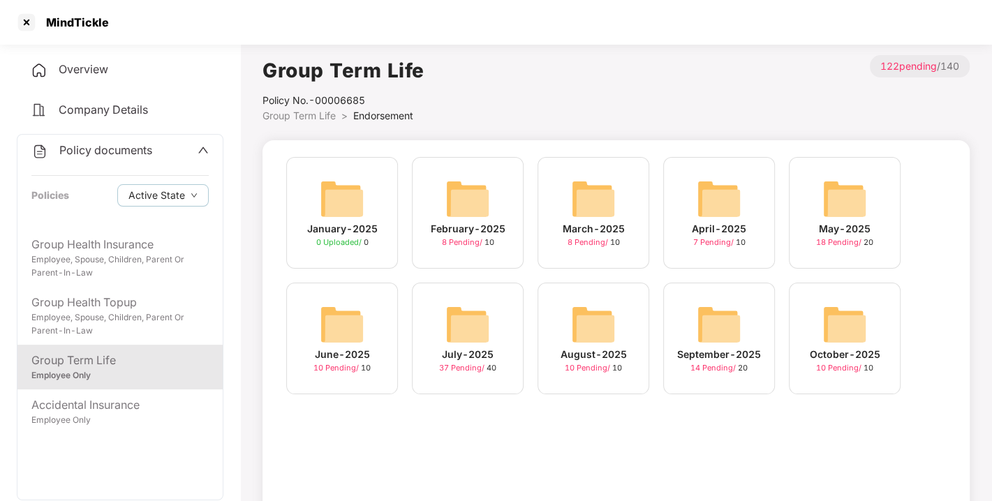
click at [107, 149] on span "Policy documents" at bounding box center [105, 150] width 93 height 14
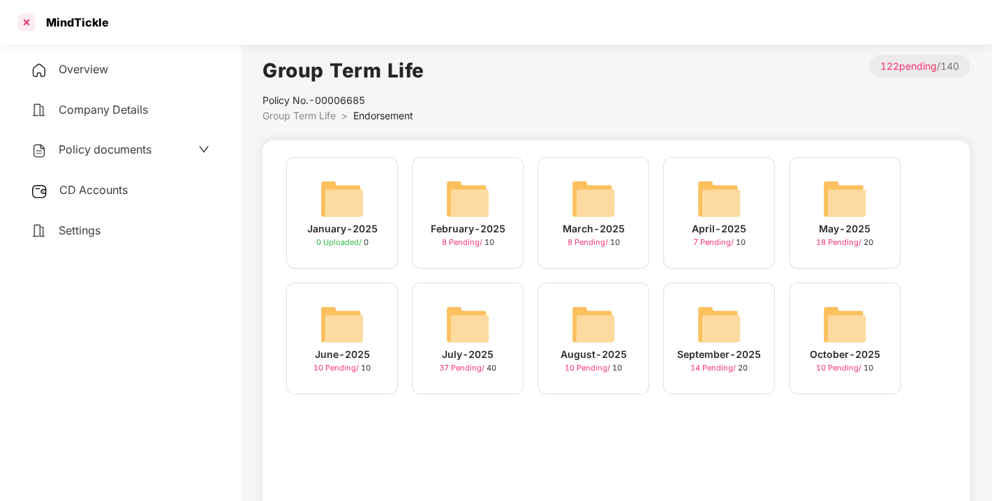
click at [28, 21] on div at bounding box center [26, 22] width 22 height 22
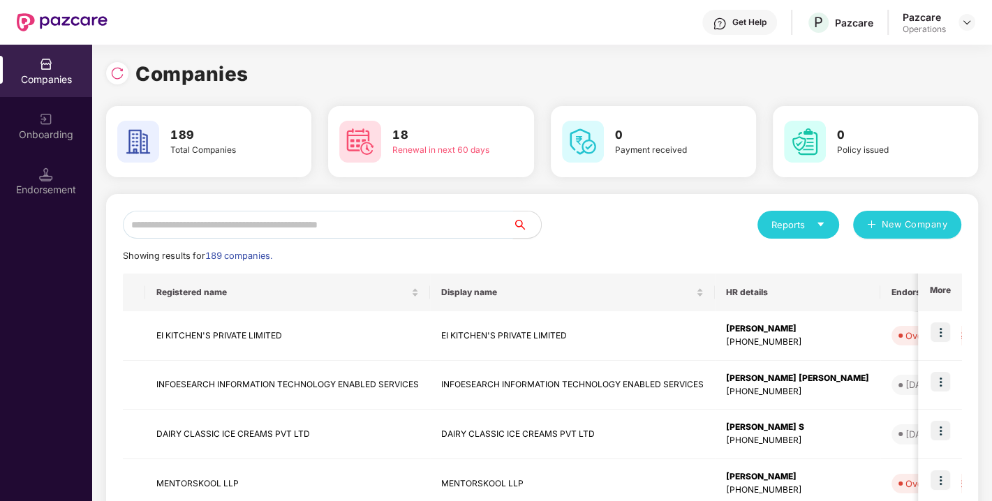
click at [280, 219] on input "text" at bounding box center [318, 225] width 390 height 28
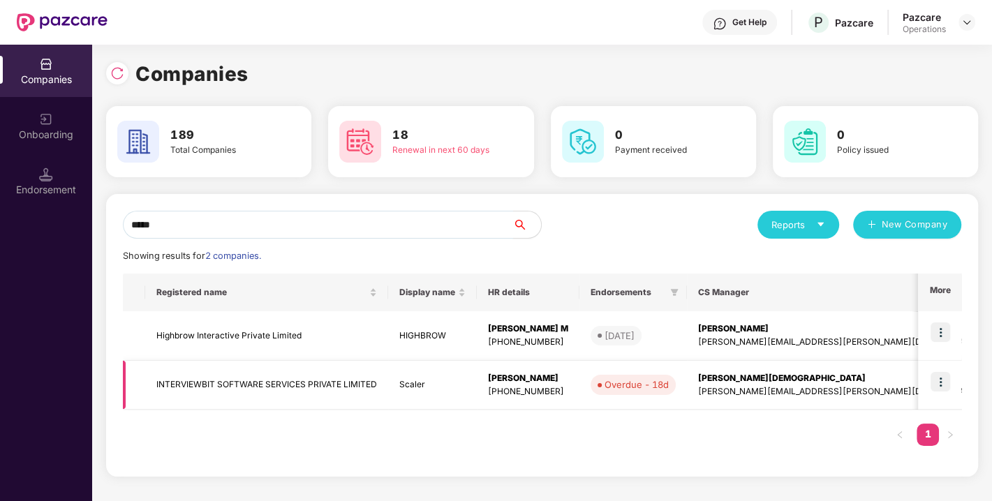
type input "*****"
click at [233, 382] on td "INTERVIEWBIT SOFTWARE SERVICES PRIVATE LIMITED" at bounding box center [266, 386] width 243 height 50
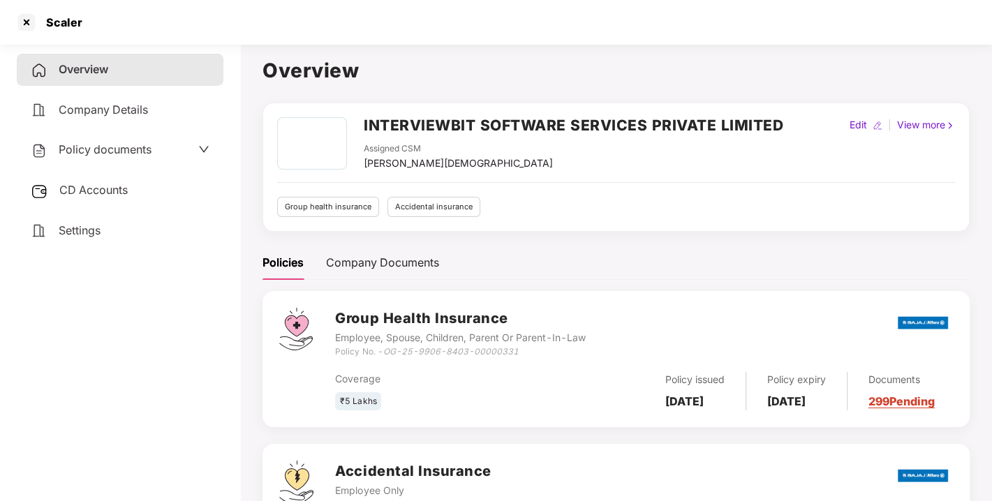
click at [83, 151] on span "Policy documents" at bounding box center [105, 149] width 93 height 14
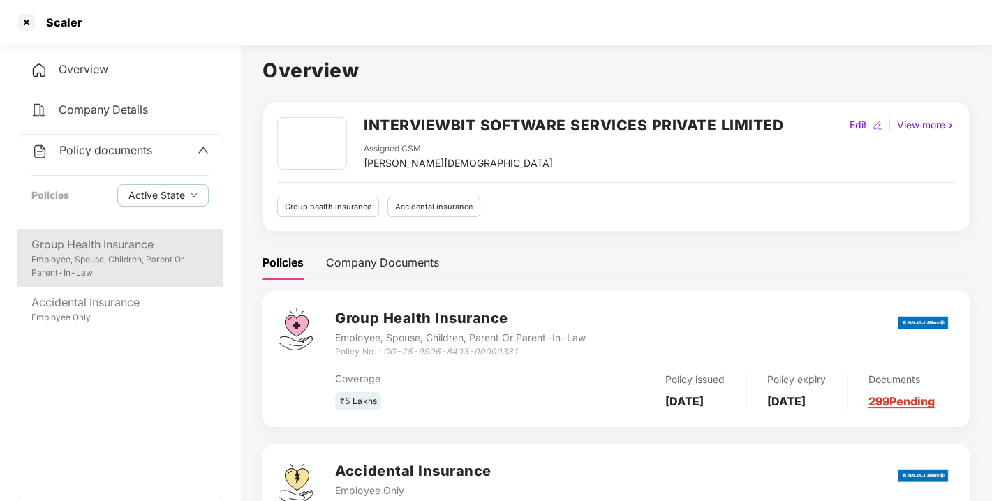
click at [104, 237] on div "Group Health Insurance" at bounding box center [119, 244] width 177 height 17
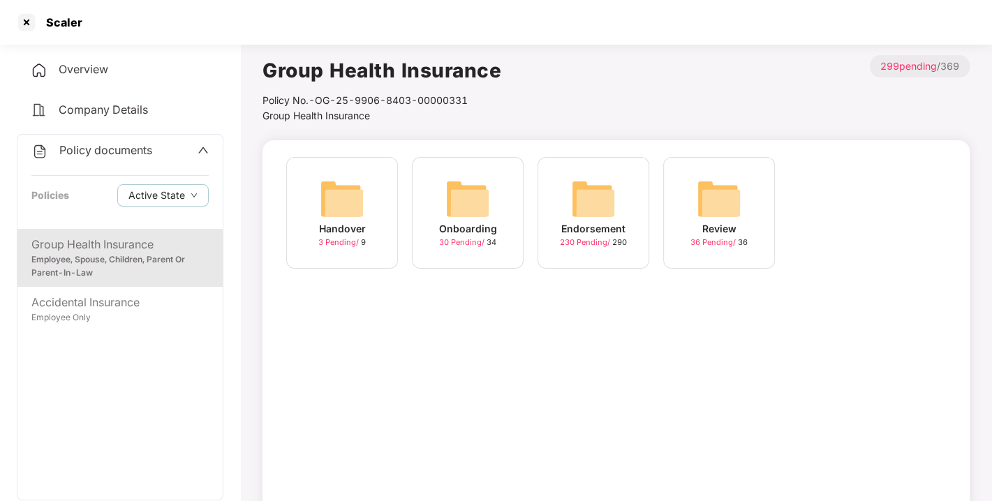
click at [597, 192] on img at bounding box center [593, 199] width 45 height 45
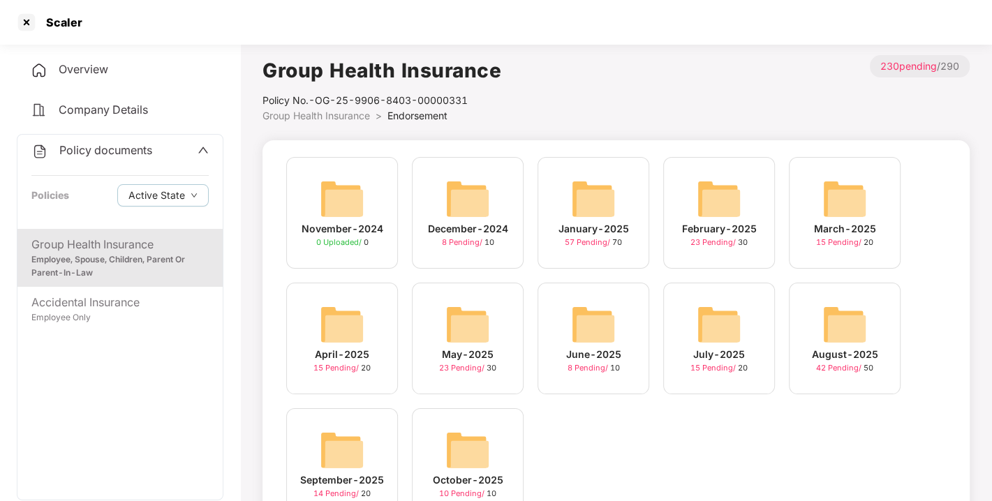
scroll to position [66, 0]
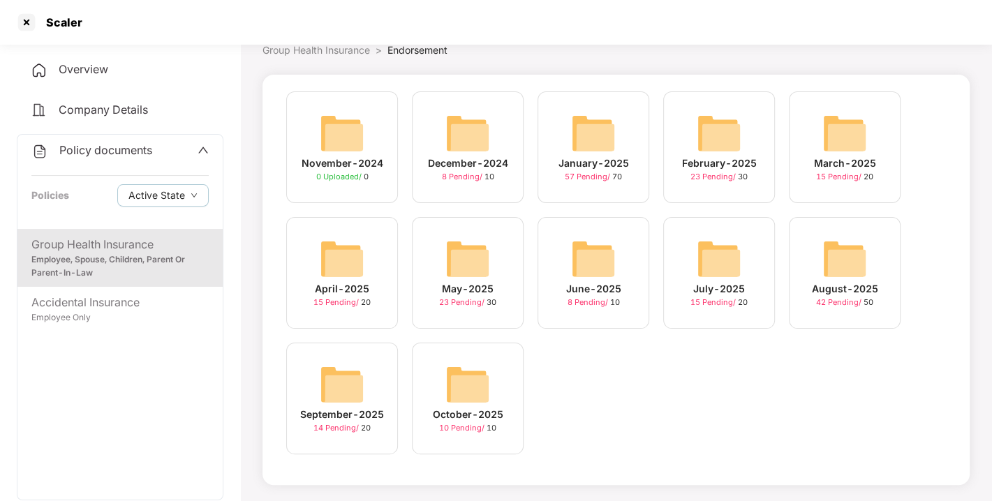
click at [352, 381] on img at bounding box center [342, 384] width 45 height 45
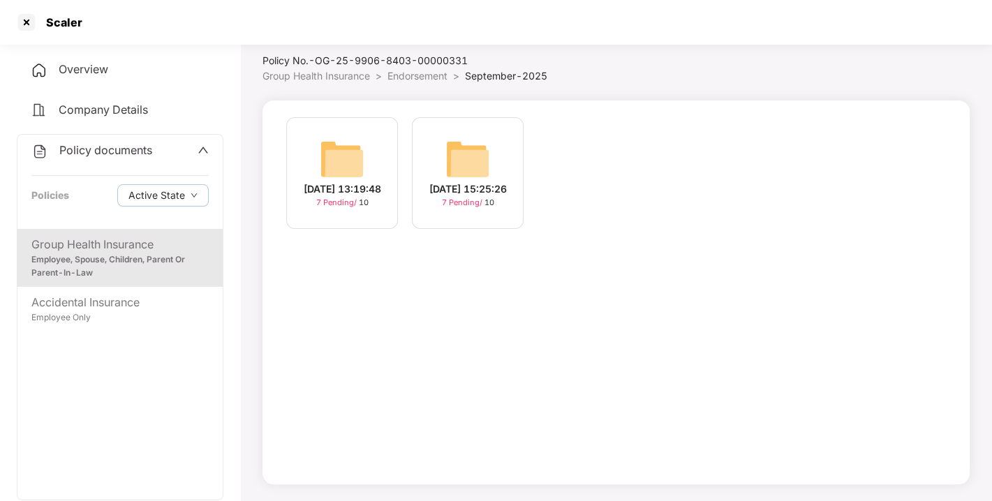
click at [426, 70] on span "Endorsement" at bounding box center [417, 76] width 60 height 12
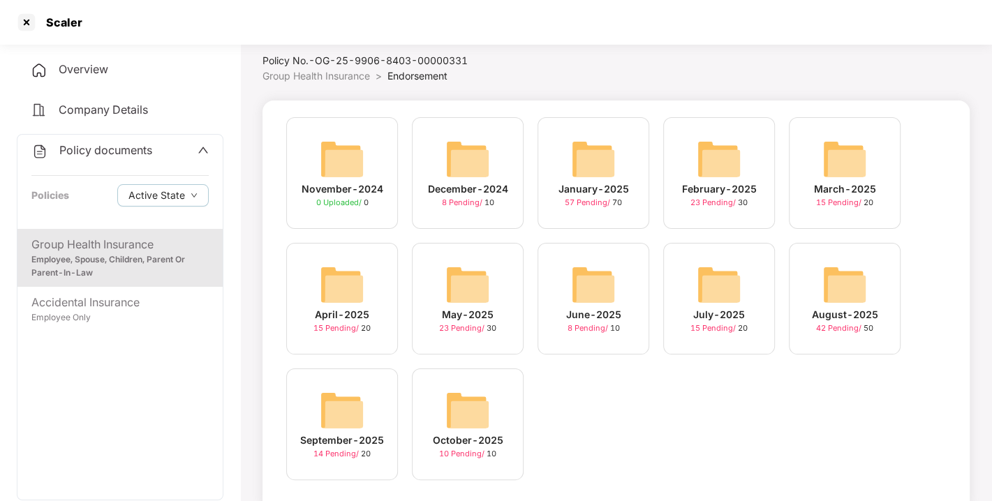
scroll to position [66, 0]
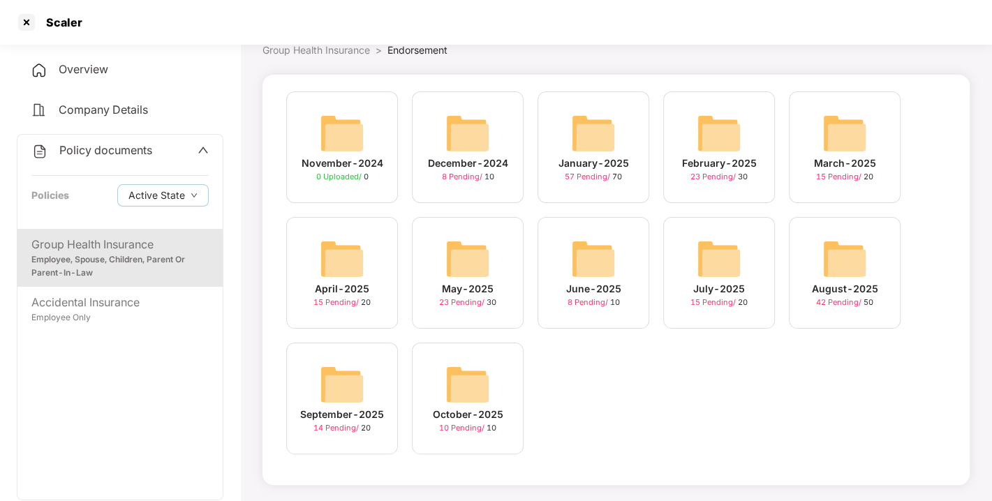
click at [472, 378] on img at bounding box center [467, 384] width 45 height 45
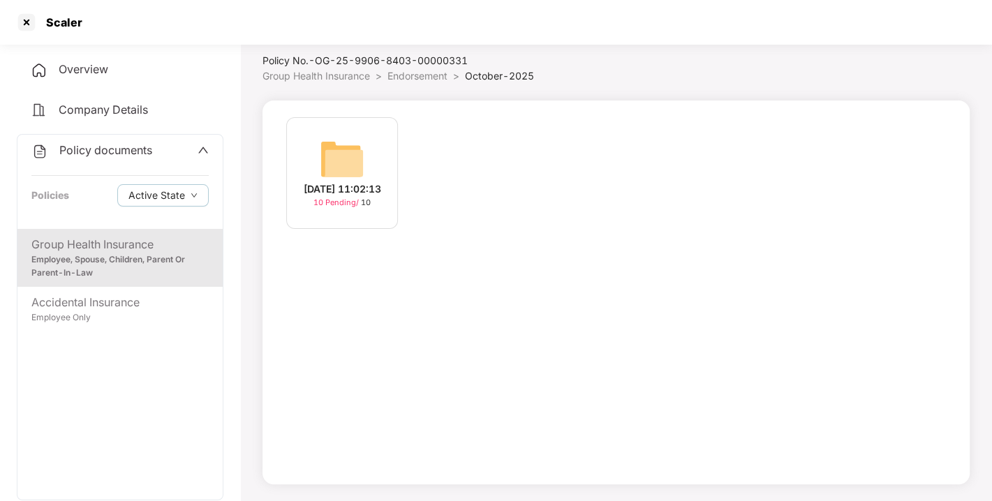
click at [362, 181] on div "[DATE] 11:02:13" at bounding box center [342, 188] width 77 height 15
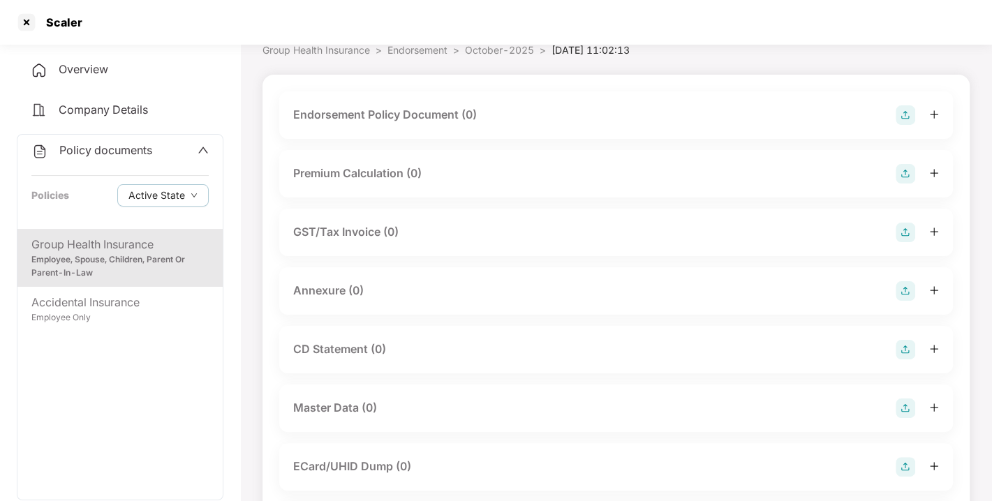
click at [905, 111] on img at bounding box center [905, 115] width 20 height 20
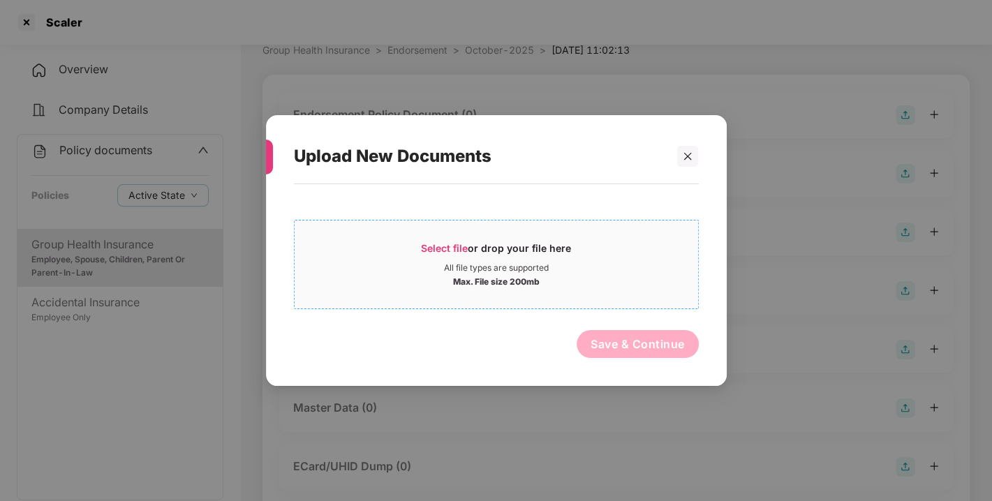
click at [442, 251] on span "Select file" at bounding box center [444, 248] width 47 height 12
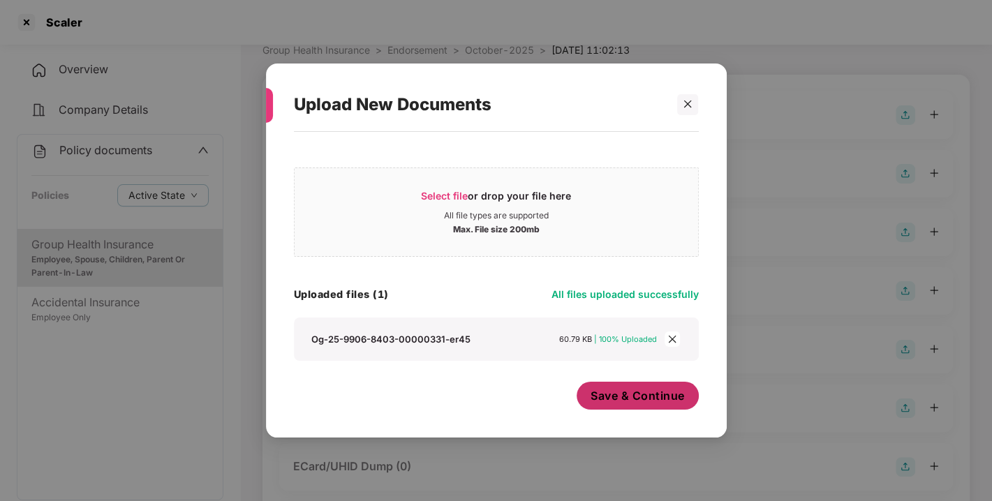
click at [635, 391] on span "Save & Continue" at bounding box center [637, 395] width 94 height 15
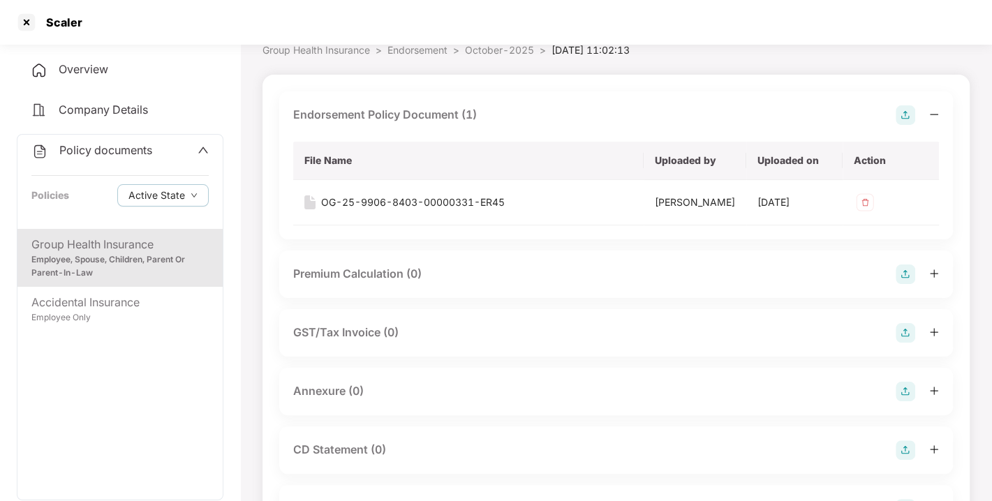
click at [903, 107] on img at bounding box center [905, 115] width 20 height 20
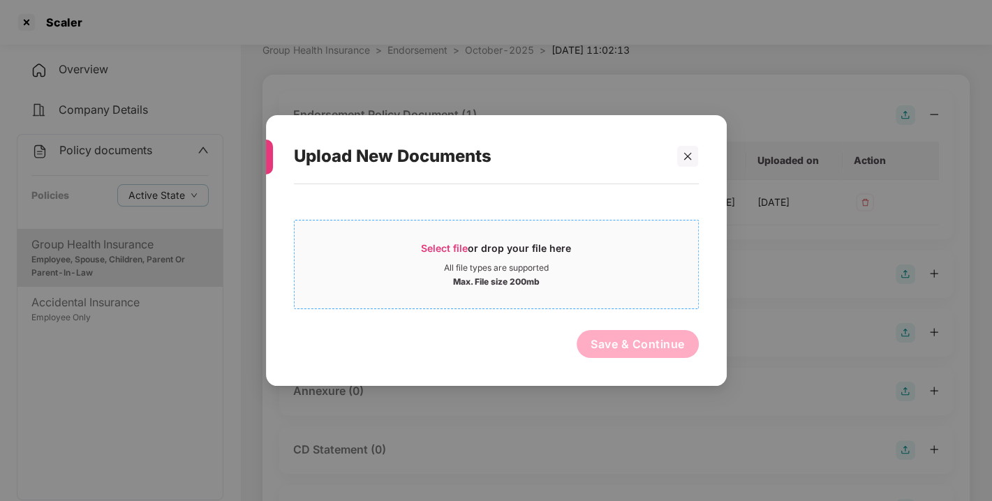
click at [445, 239] on span "Select file or drop your file here All file types are supported Max. File size …" at bounding box center [495, 264] width 403 height 67
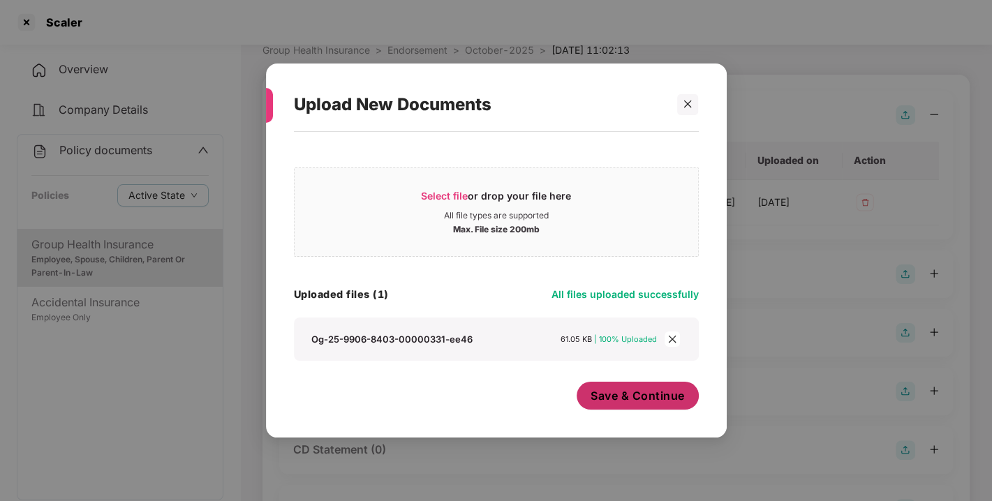
click at [645, 398] on span "Save & Continue" at bounding box center [637, 395] width 94 height 15
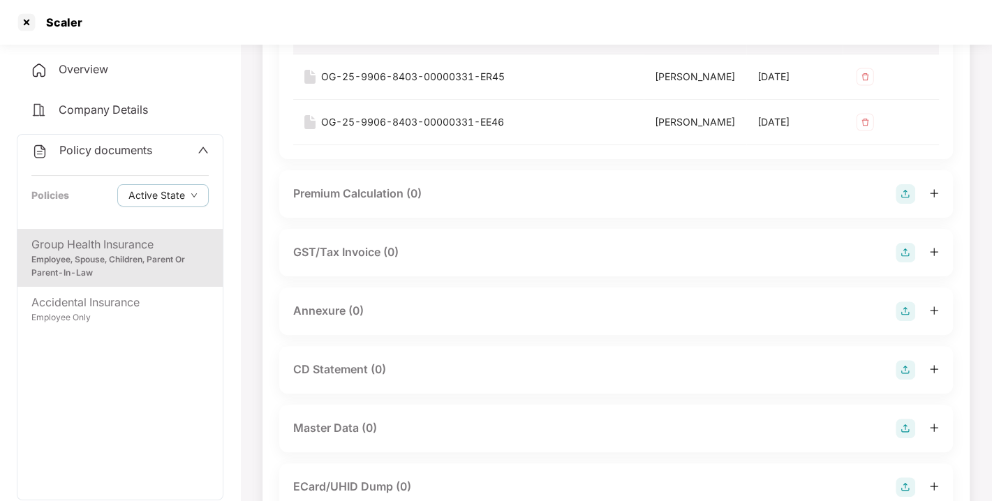
scroll to position [193, 0]
click at [907, 319] on img at bounding box center [905, 309] width 20 height 20
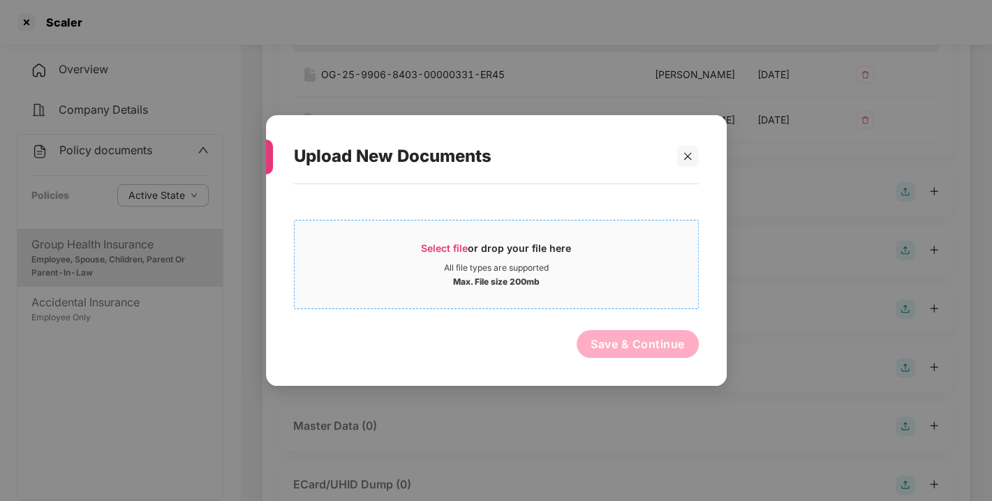
click at [479, 253] on div "Select file or drop your file here" at bounding box center [496, 251] width 150 height 21
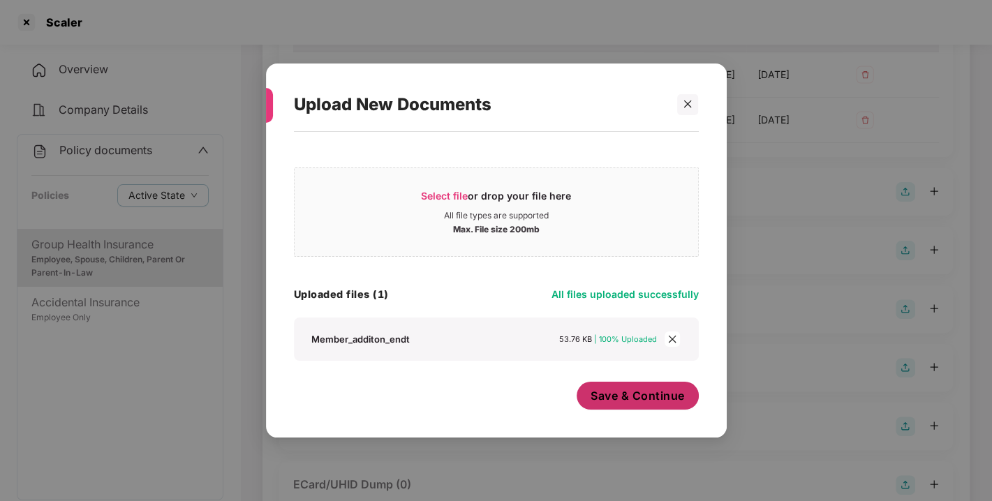
click at [638, 401] on span "Save & Continue" at bounding box center [637, 395] width 94 height 15
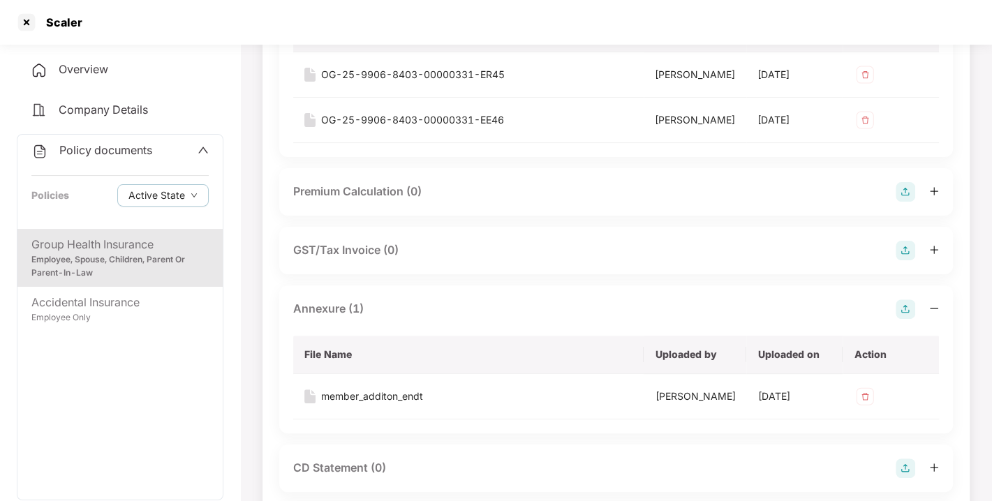
click at [895, 319] on img at bounding box center [905, 309] width 20 height 20
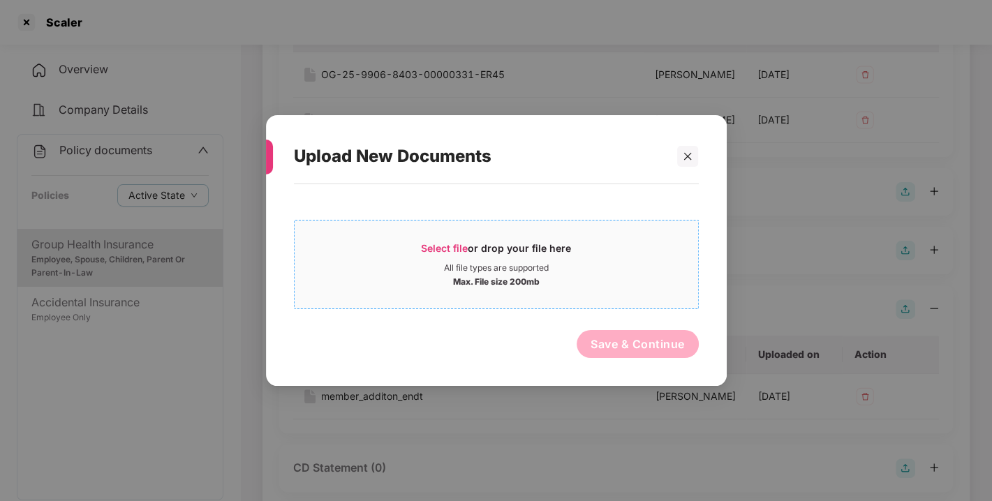
click at [438, 239] on span "Select file or drop your file here All file types are supported Max. File size …" at bounding box center [495, 264] width 403 height 67
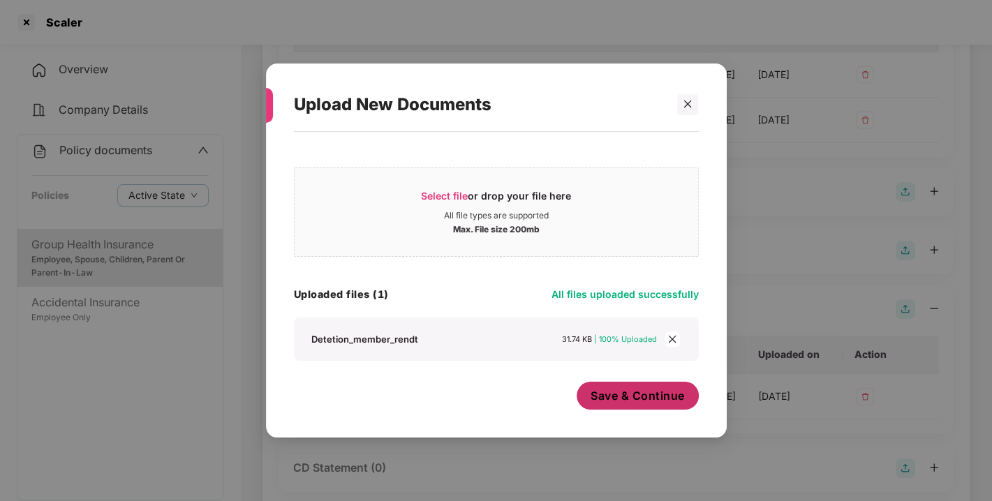
click at [618, 410] on button "Save & Continue" at bounding box center [637, 396] width 122 height 28
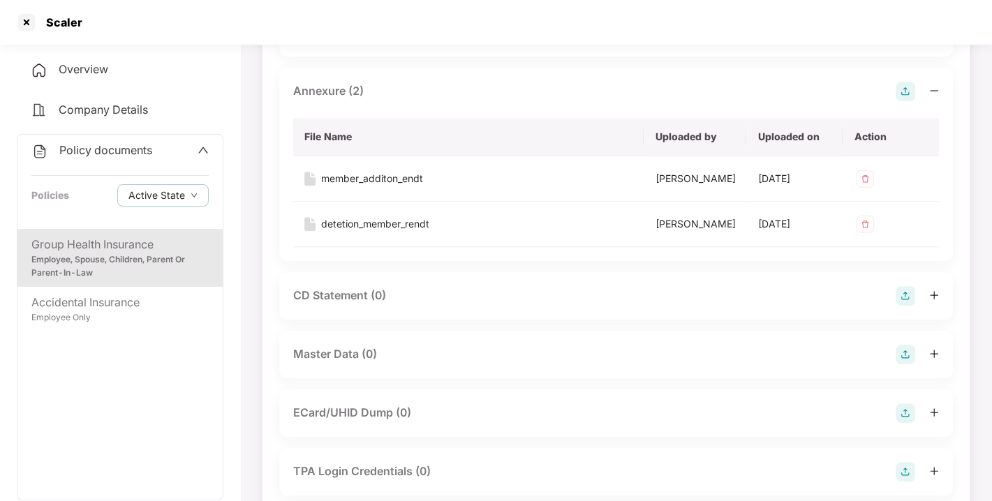
scroll to position [555, 0]
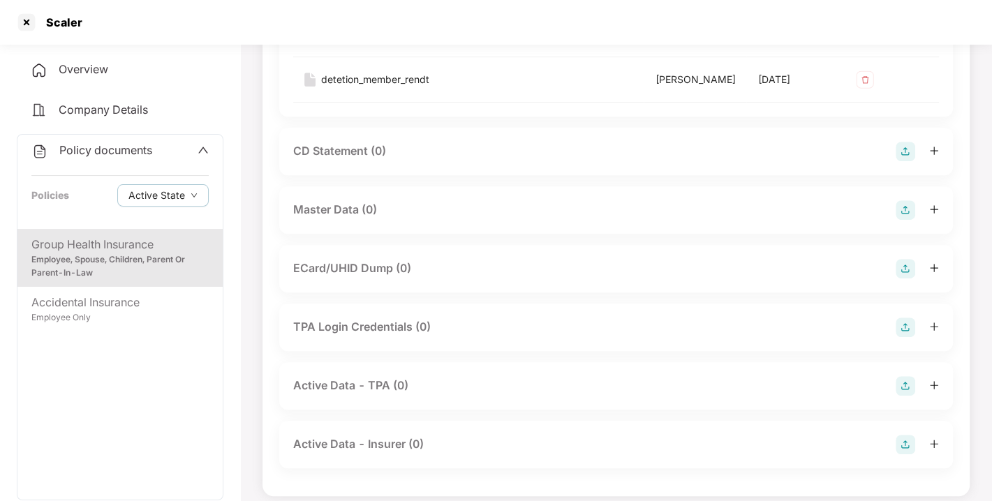
click at [906, 220] on img at bounding box center [905, 210] width 20 height 20
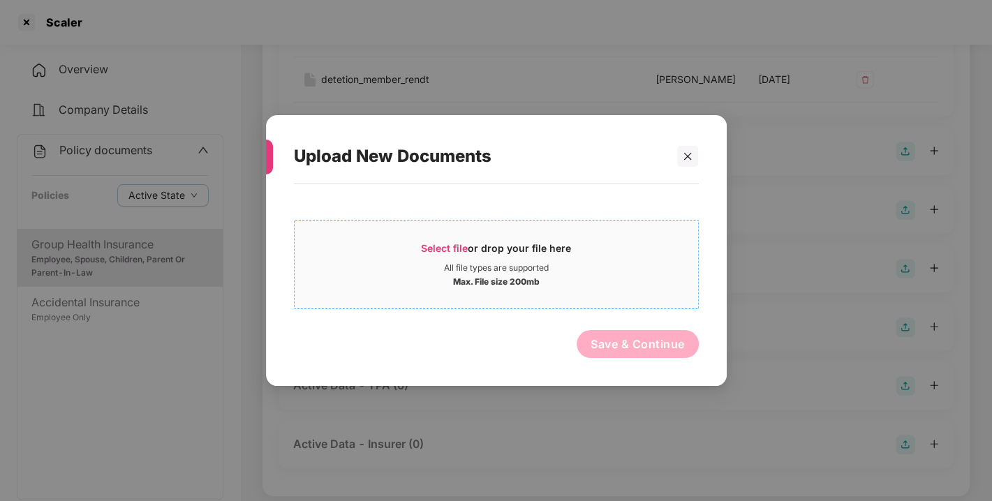
click at [431, 228] on div "Select file or drop your file here All file types are supported Max. File size …" at bounding box center [496, 264] width 405 height 89
click at [445, 245] on span "Select file" at bounding box center [444, 248] width 47 height 12
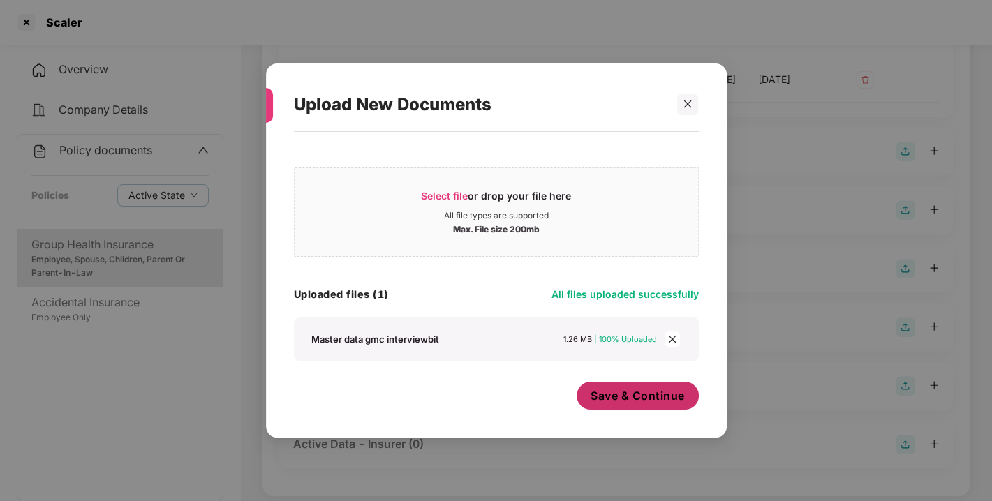
click at [614, 391] on span "Save & Continue" at bounding box center [637, 395] width 94 height 15
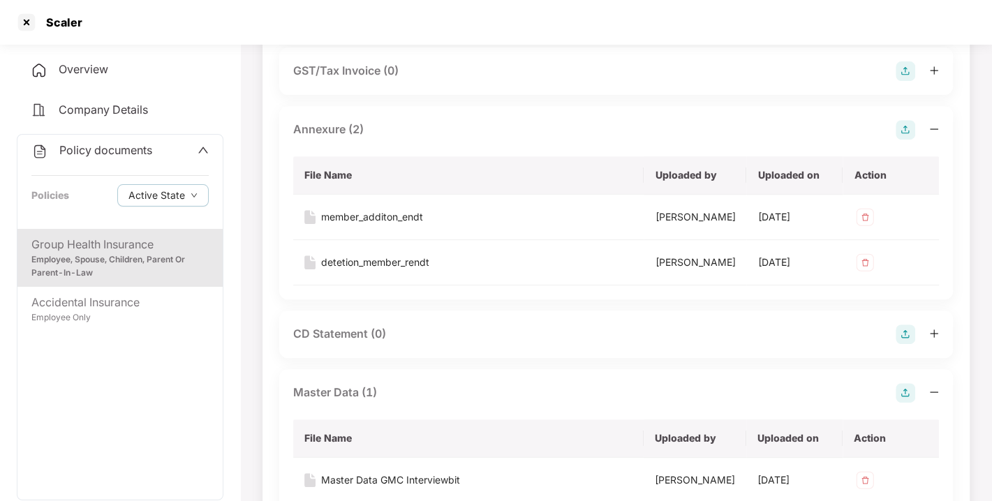
scroll to position [0, 0]
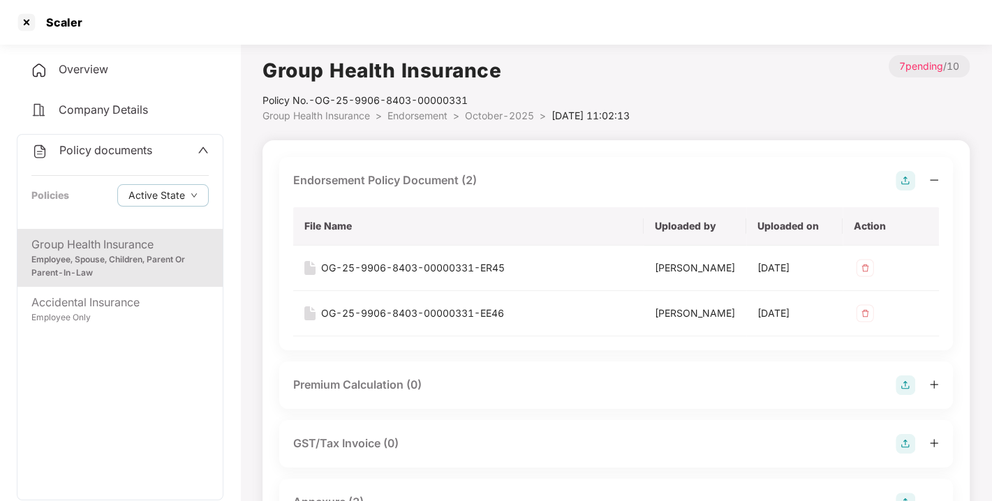
click at [428, 113] on span "Endorsement" at bounding box center [417, 116] width 60 height 12
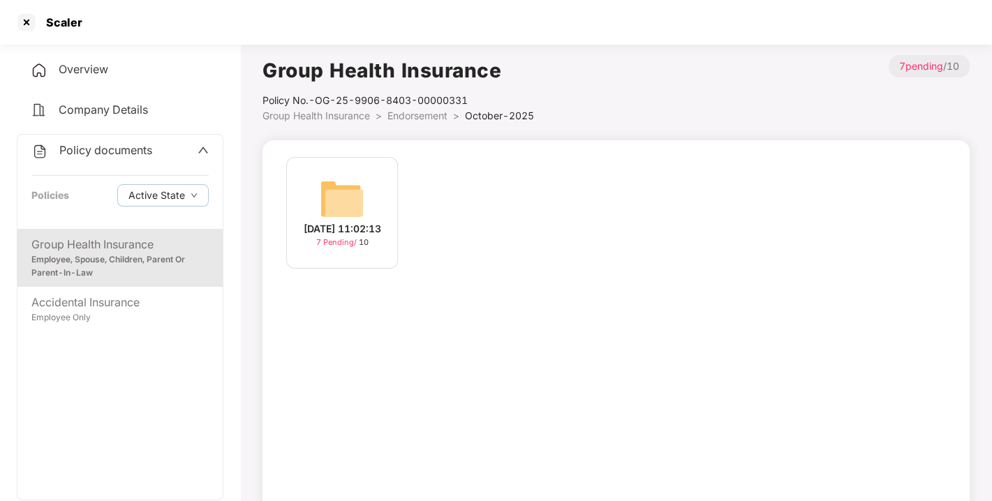
scroll to position [40, 0]
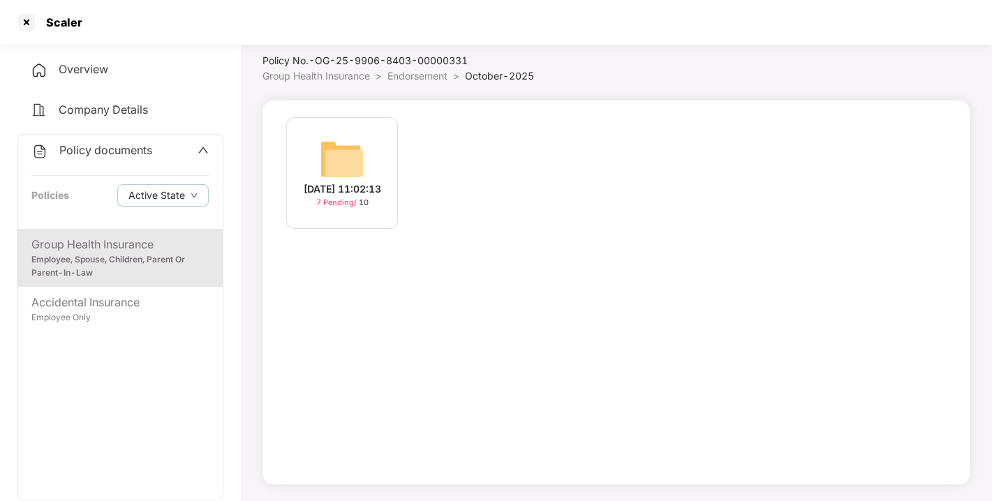
click at [416, 73] on span "Endorsement" at bounding box center [417, 76] width 60 height 12
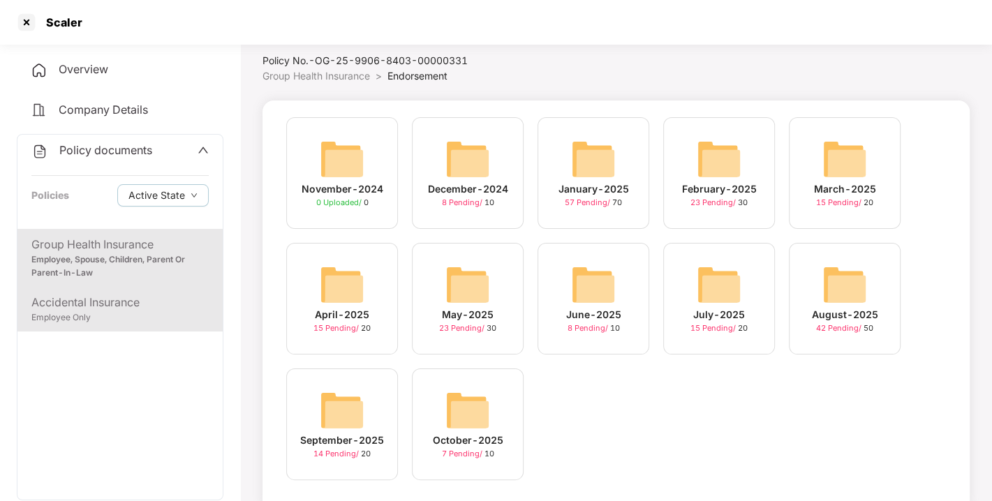
click at [101, 319] on div "Employee Only" at bounding box center [119, 317] width 177 height 13
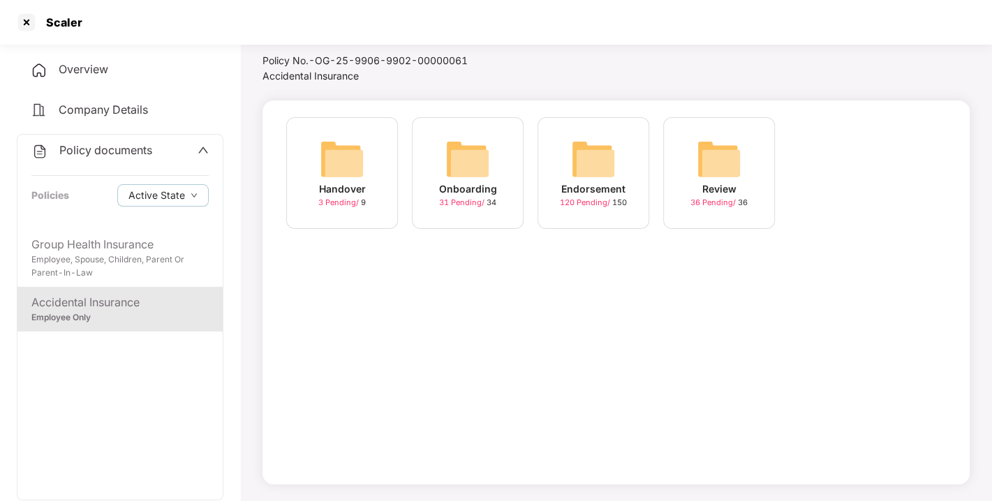
click at [599, 170] on img at bounding box center [593, 159] width 45 height 45
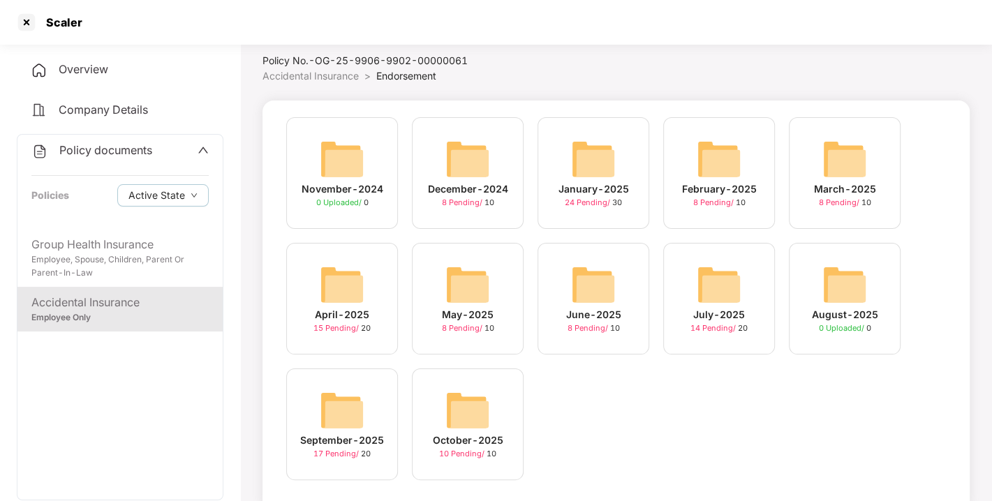
scroll to position [66, 0]
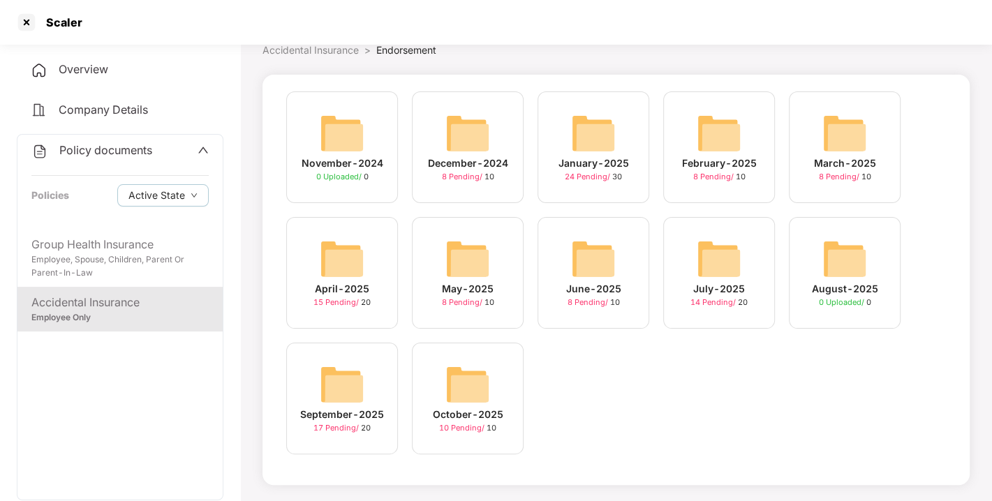
click at [355, 383] on img at bounding box center [342, 384] width 45 height 45
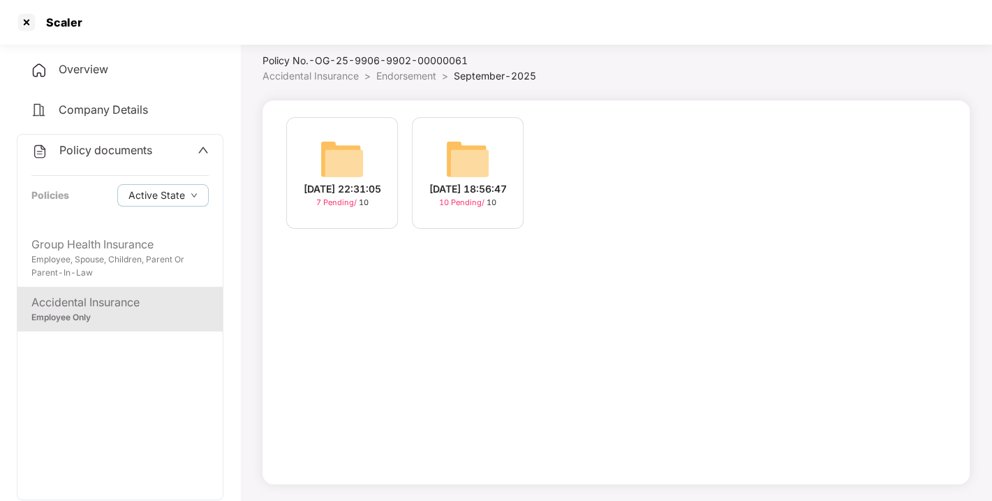
click at [472, 140] on img at bounding box center [467, 159] width 45 height 45
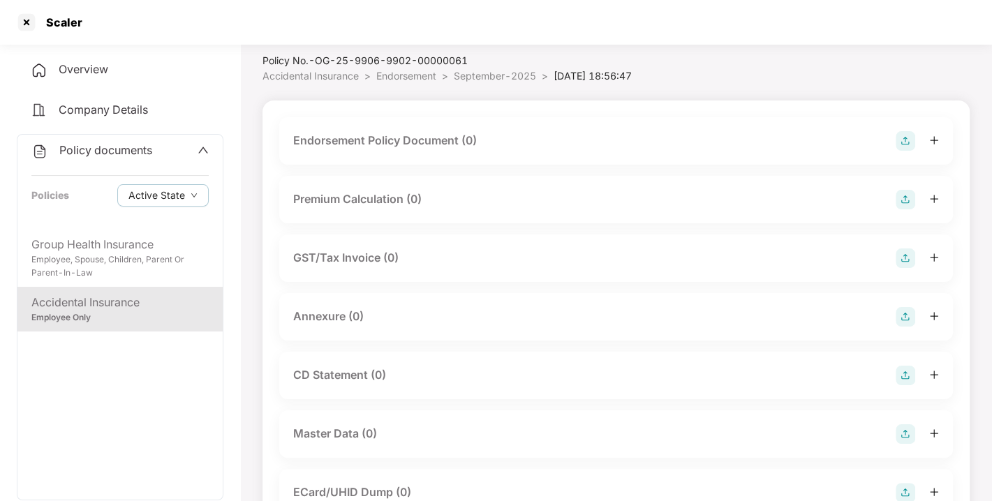
scroll to position [66, 0]
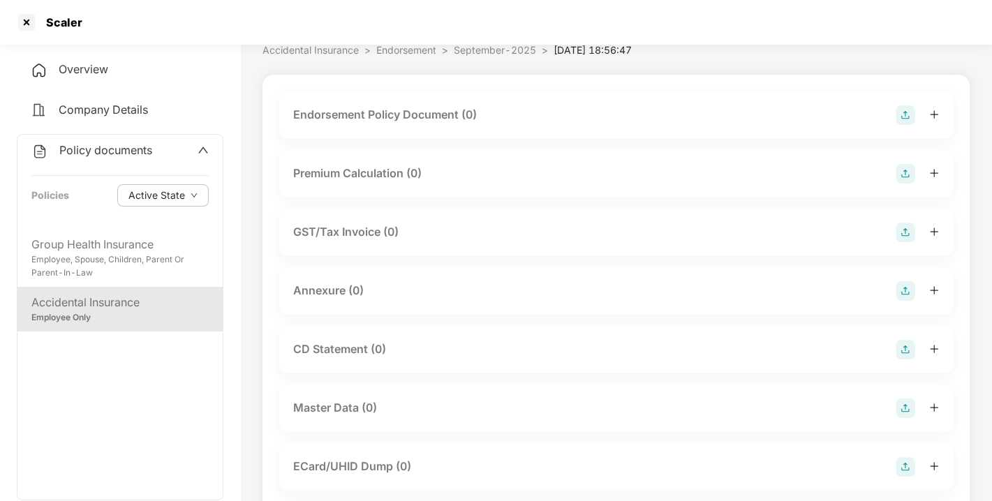
click at [902, 112] on img at bounding box center [905, 115] width 20 height 20
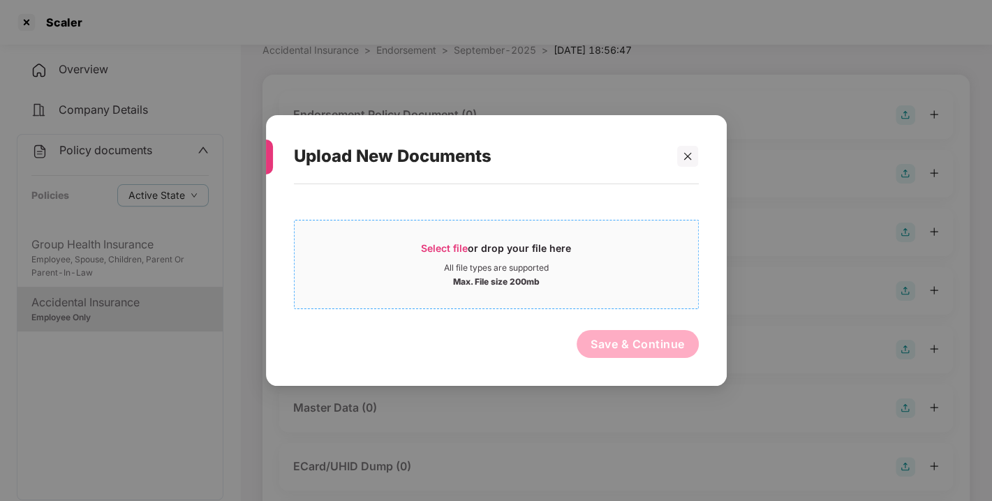
click at [440, 244] on span "Select file" at bounding box center [444, 248] width 47 height 12
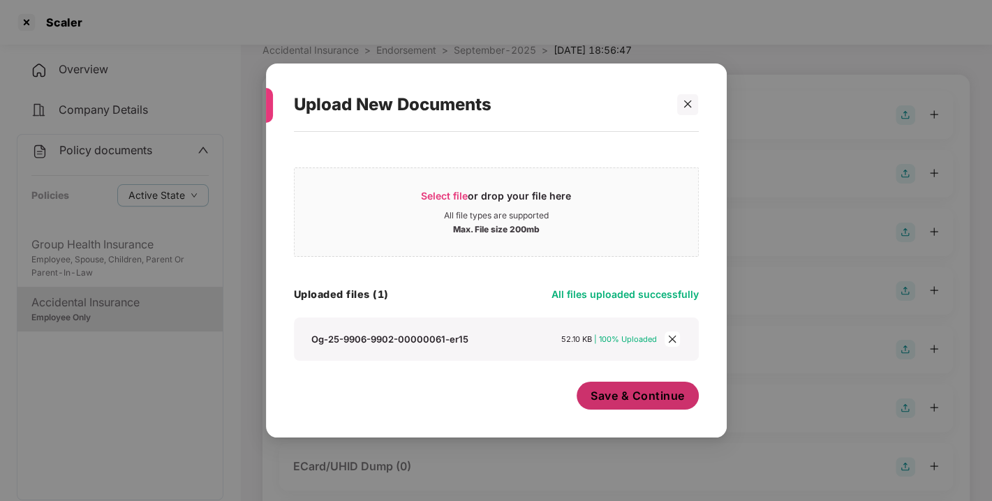
click at [642, 401] on span "Save & Continue" at bounding box center [637, 395] width 94 height 15
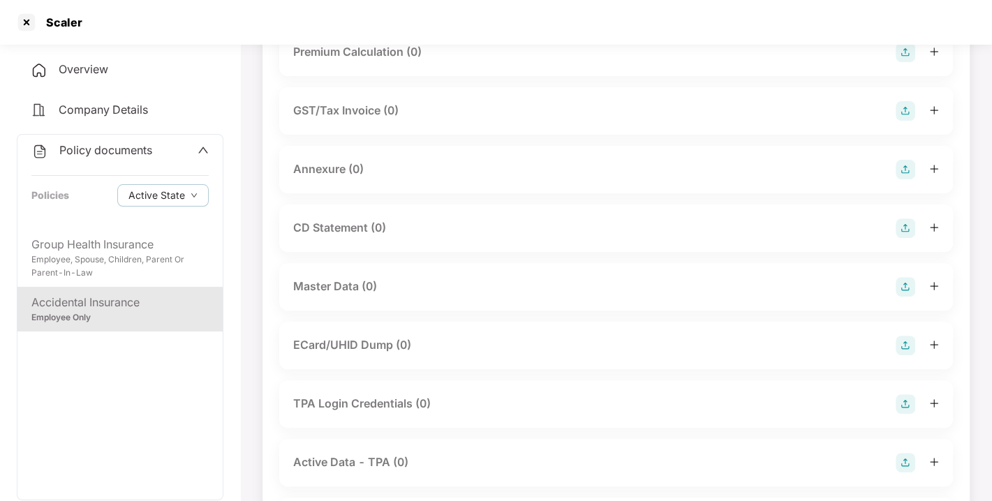
scroll to position [289, 0]
click at [907, 178] on img at bounding box center [905, 168] width 20 height 20
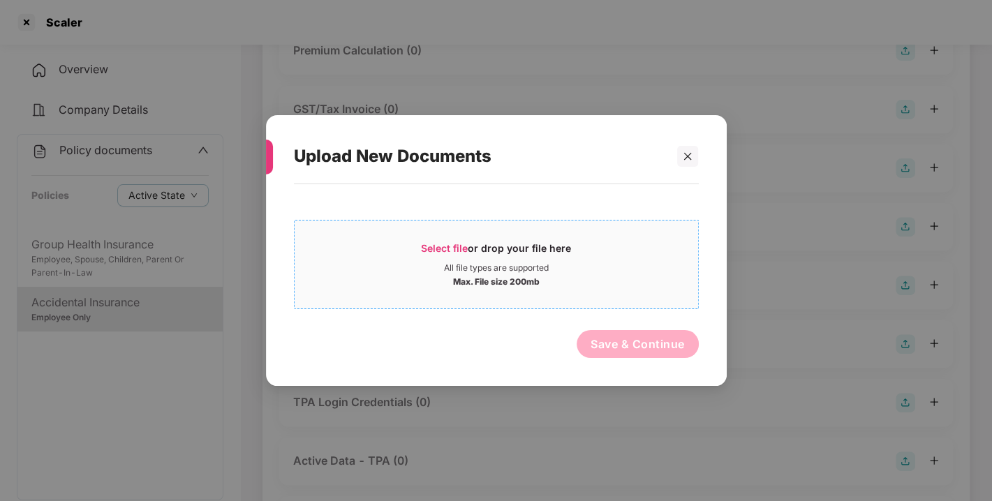
click at [479, 234] on span "Select file or drop your file here All file types are supported Max. File size …" at bounding box center [495, 264] width 403 height 67
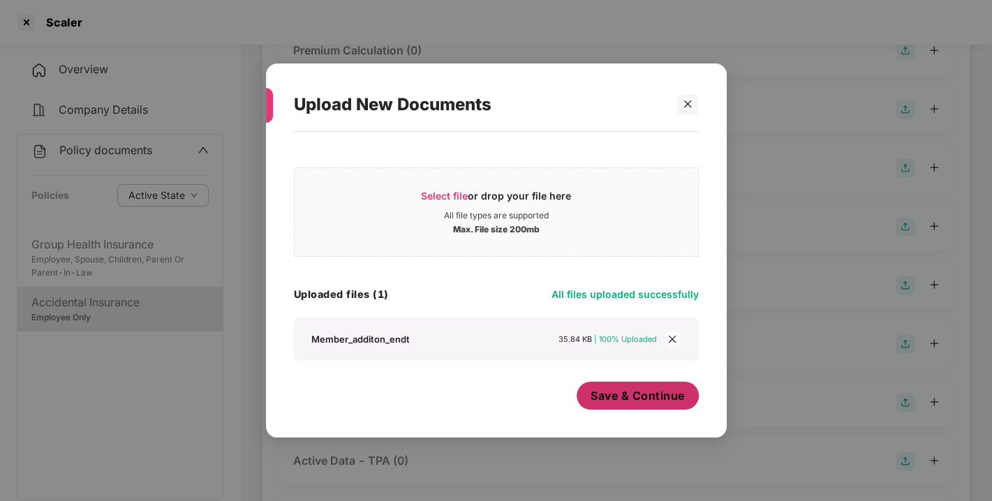
click at [629, 403] on span "Save & Continue" at bounding box center [637, 395] width 94 height 15
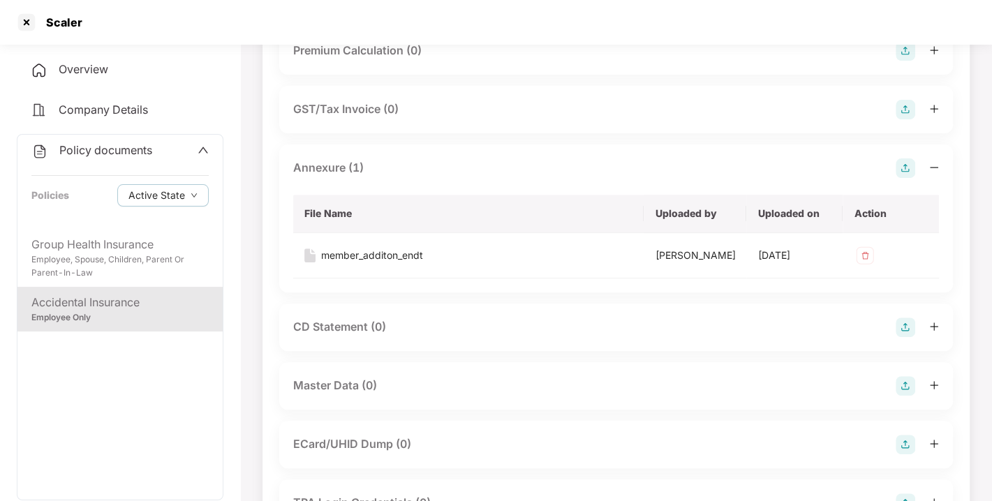
click at [904, 178] on img at bounding box center [905, 168] width 20 height 20
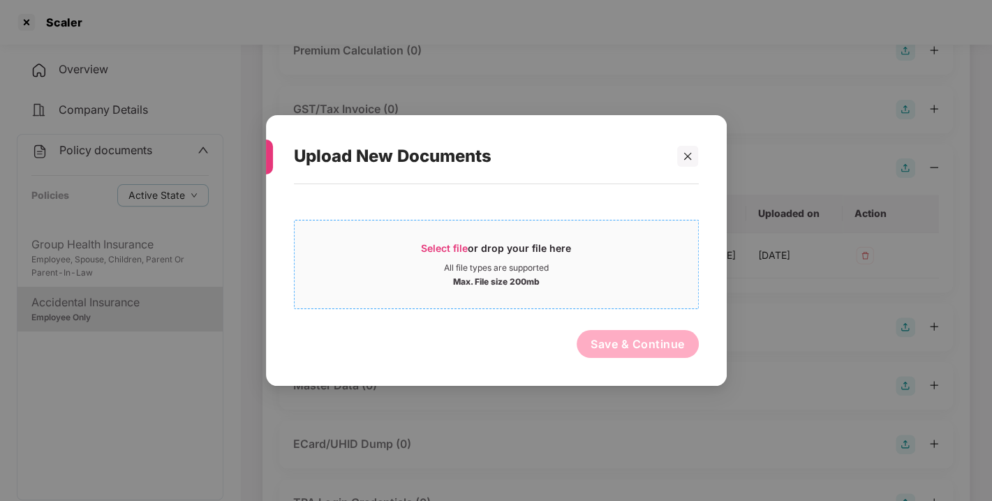
click at [442, 237] on span "Select file or drop your file here All file types are supported Max. File size …" at bounding box center [495, 264] width 403 height 67
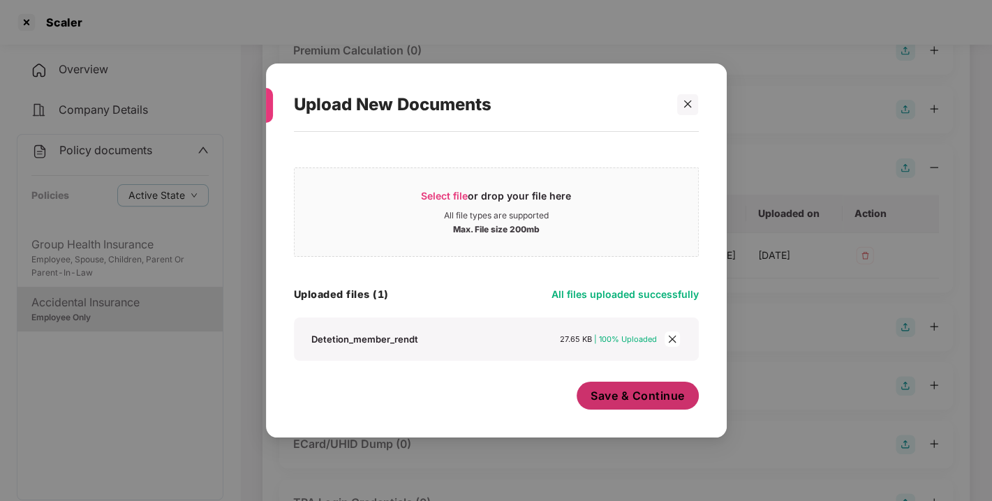
click at [636, 392] on span "Save & Continue" at bounding box center [637, 395] width 94 height 15
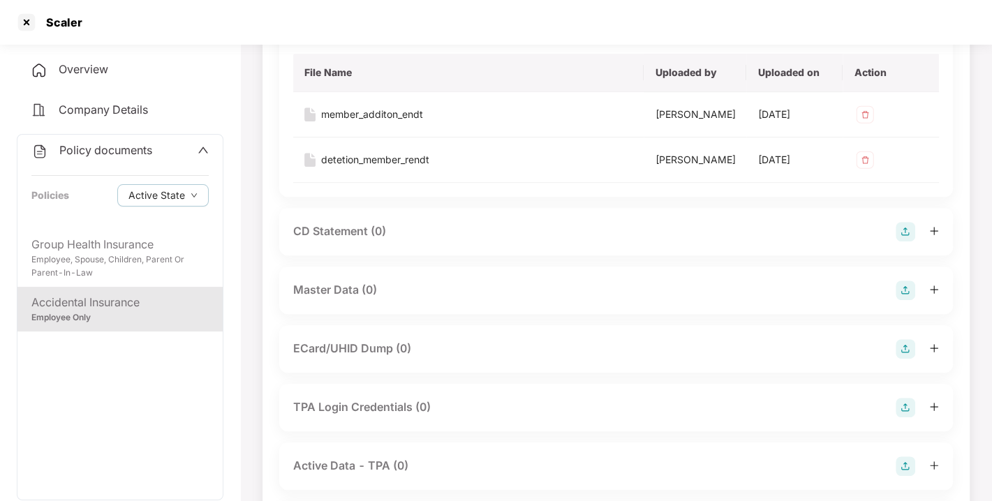
scroll to position [522, 0]
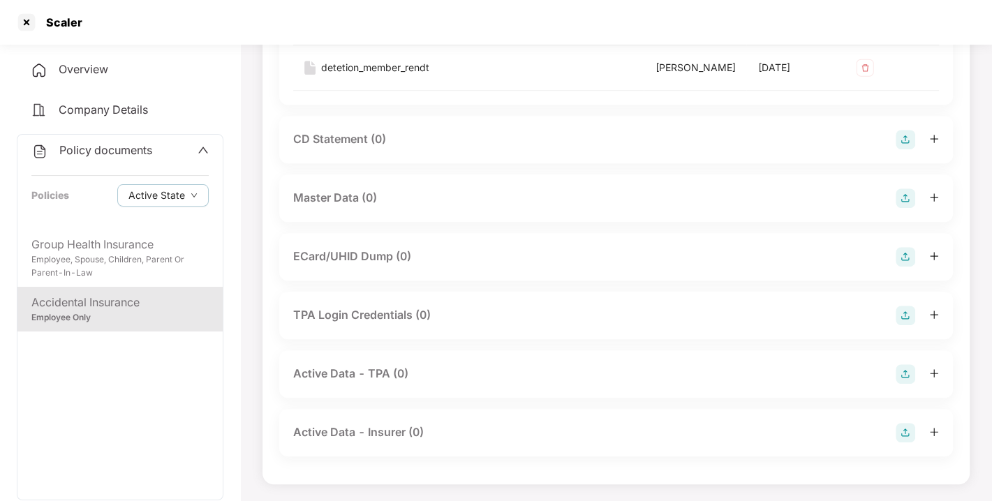
click at [900, 208] on img at bounding box center [905, 198] width 20 height 20
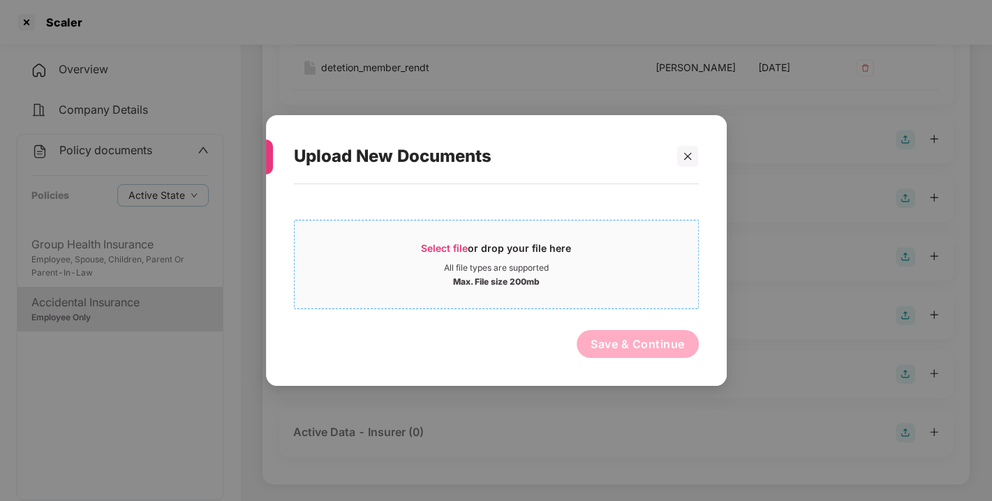
click at [473, 241] on div "Select file or drop your file here" at bounding box center [496, 251] width 150 height 21
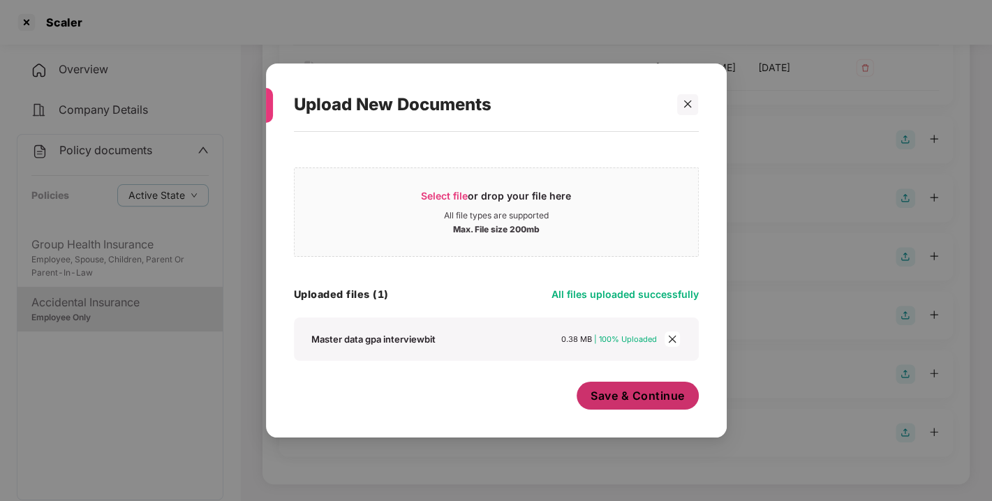
click at [639, 406] on button "Save & Continue" at bounding box center [637, 396] width 122 height 28
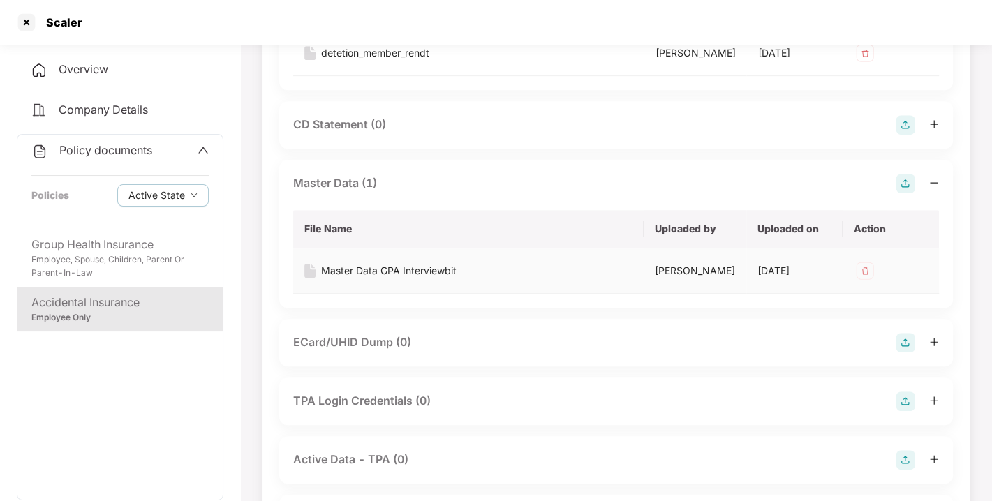
scroll to position [537, 0]
drag, startPoint x: 639, startPoint y: 406, endPoint x: 556, endPoint y: 377, distance: 88.1
click at [556, 293] on td "Master Data GPA Interviewbit" at bounding box center [468, 270] width 350 height 45
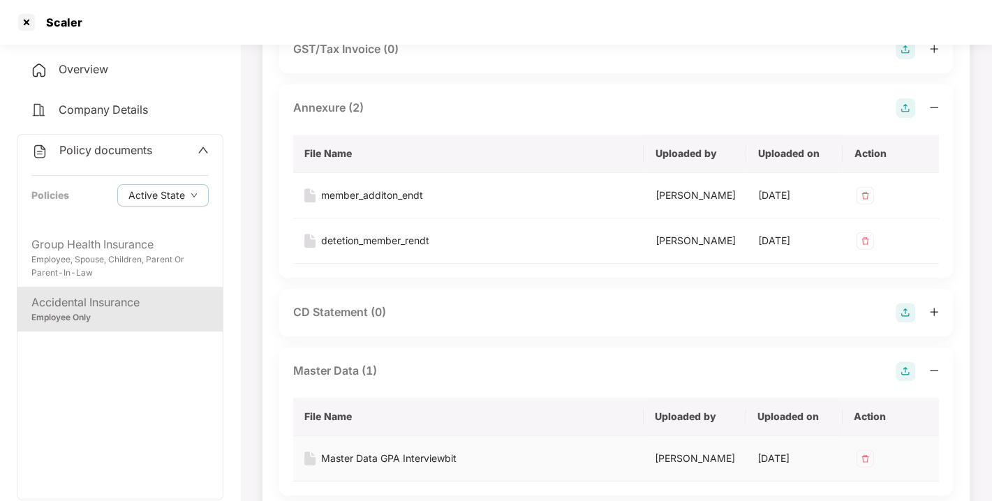
scroll to position [0, 0]
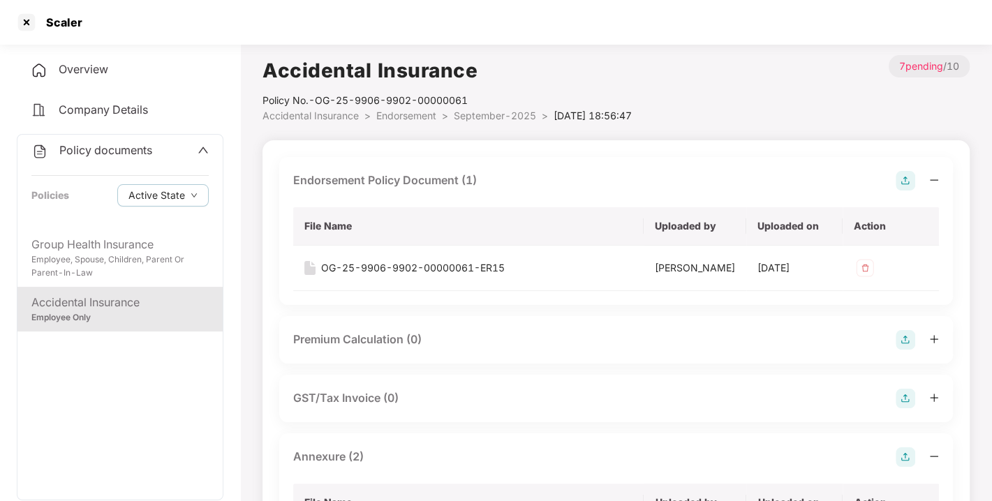
click at [411, 106] on div "Policy No.- OG-25-9906-9902-00000061" at bounding box center [446, 100] width 369 height 15
click at [403, 112] on span "Endorsement" at bounding box center [406, 116] width 60 height 12
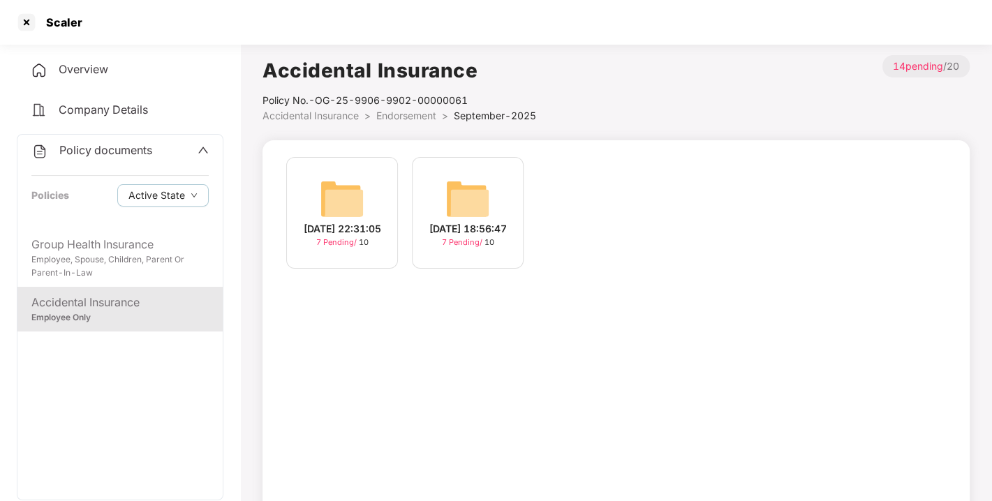
scroll to position [40, 0]
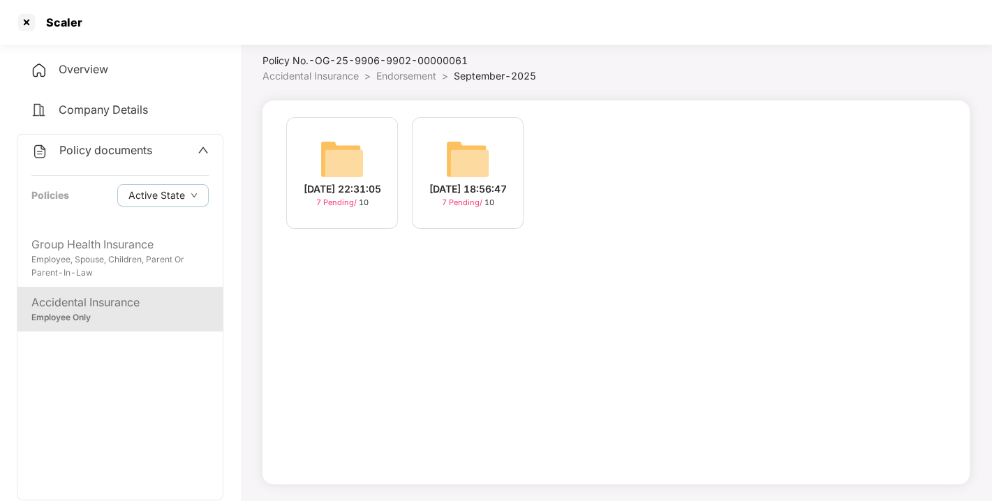
click at [417, 64] on div "Policy No.- OG-25-9906-9902-00000061" at bounding box center [399, 60] width 274 height 15
click at [403, 68] on div "Policy No.- OG-25-9906-9902-00000061" at bounding box center [399, 60] width 274 height 15
click at [402, 71] on span "Endorsement" at bounding box center [406, 76] width 60 height 12
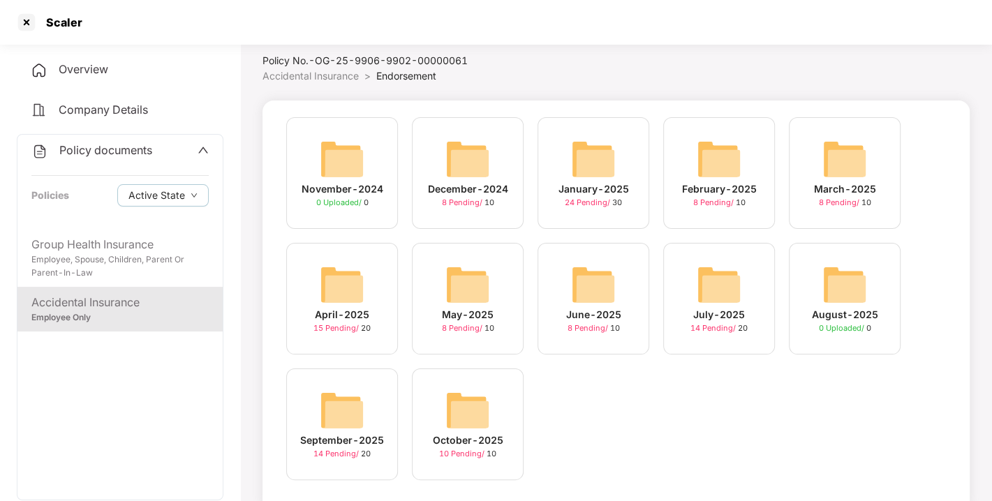
scroll to position [66, 0]
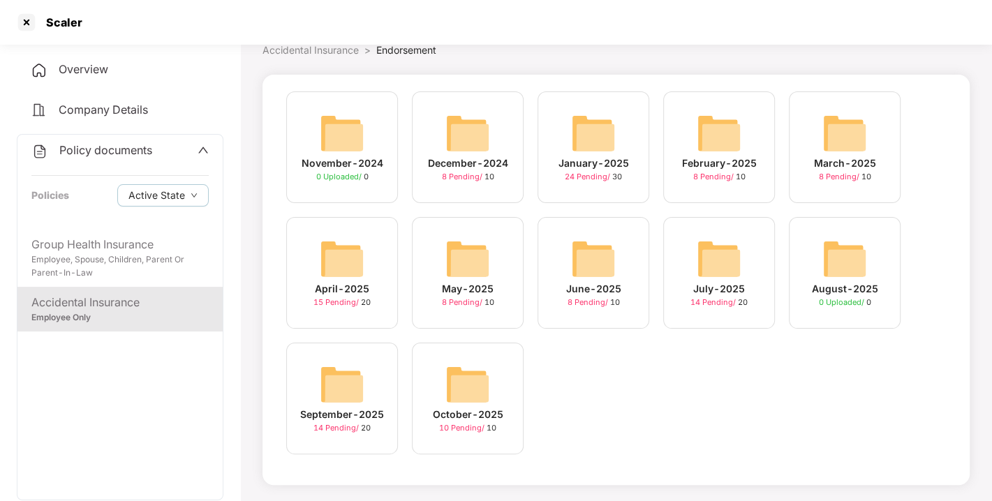
click at [438, 391] on div "October-2025 10 Pending / 10" at bounding box center [468, 399] width 112 height 112
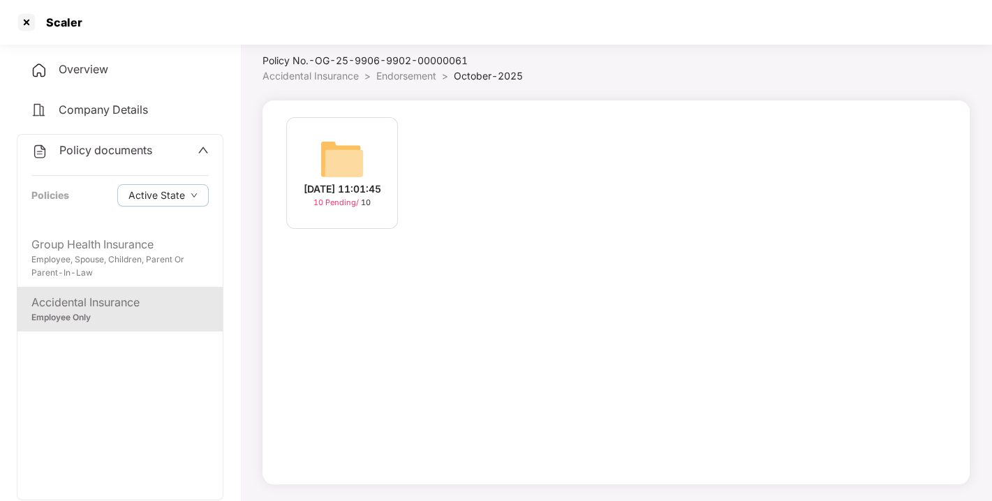
click at [339, 169] on img at bounding box center [342, 159] width 45 height 45
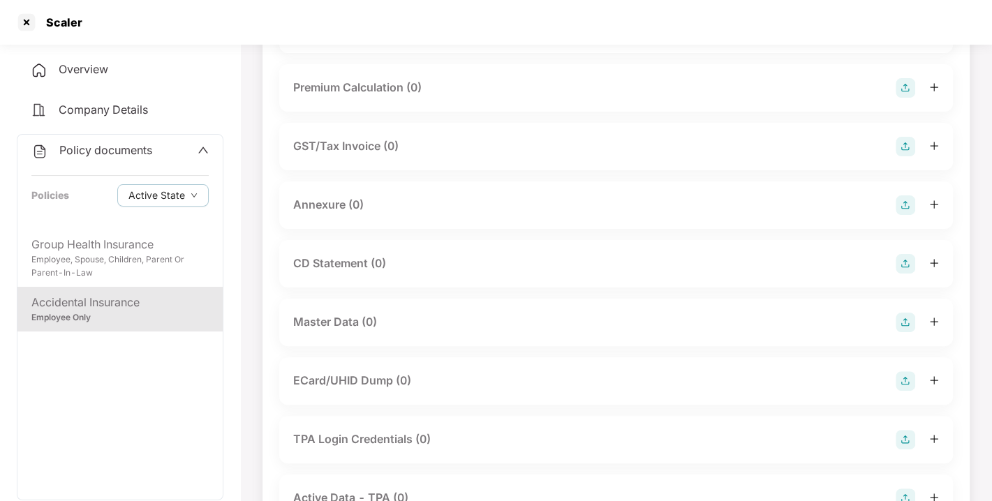
scroll to position [155, 0]
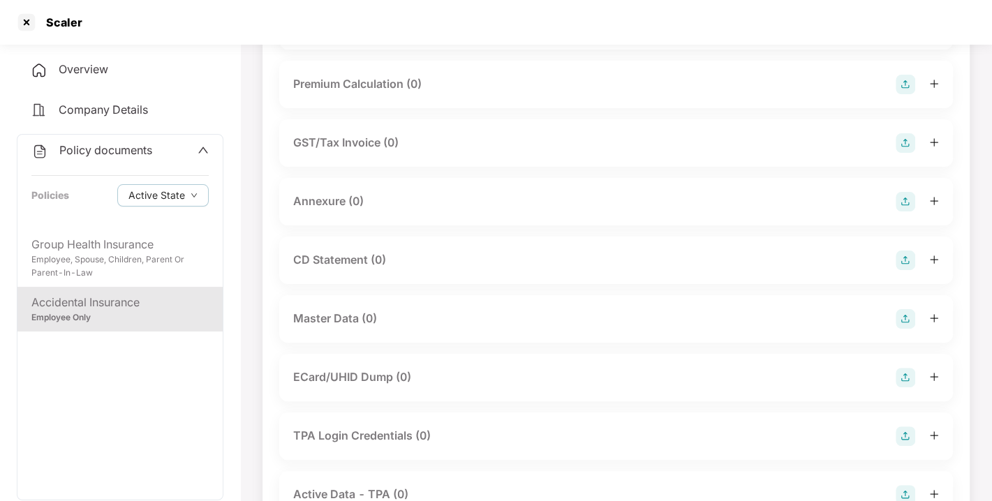
click at [897, 315] on img at bounding box center [905, 319] width 20 height 20
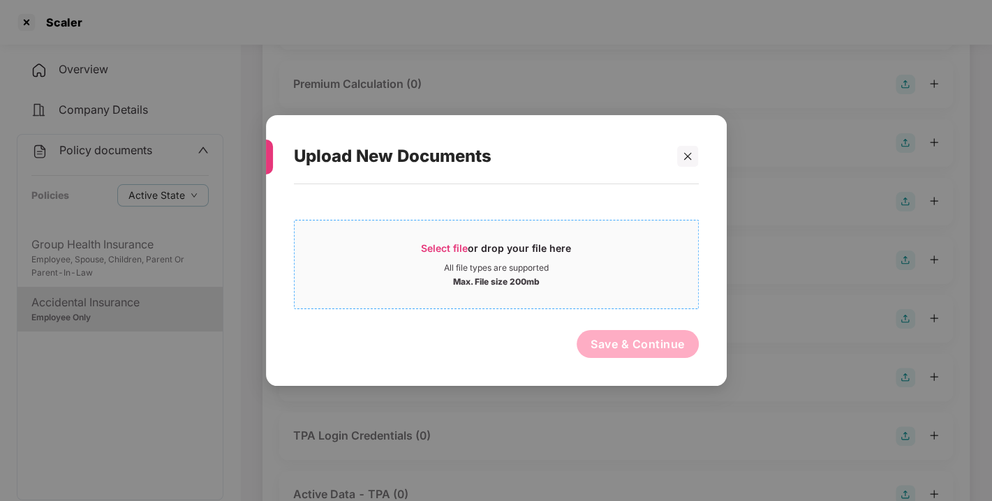
click at [459, 260] on div "Select file or drop your file here" at bounding box center [496, 251] width 150 height 21
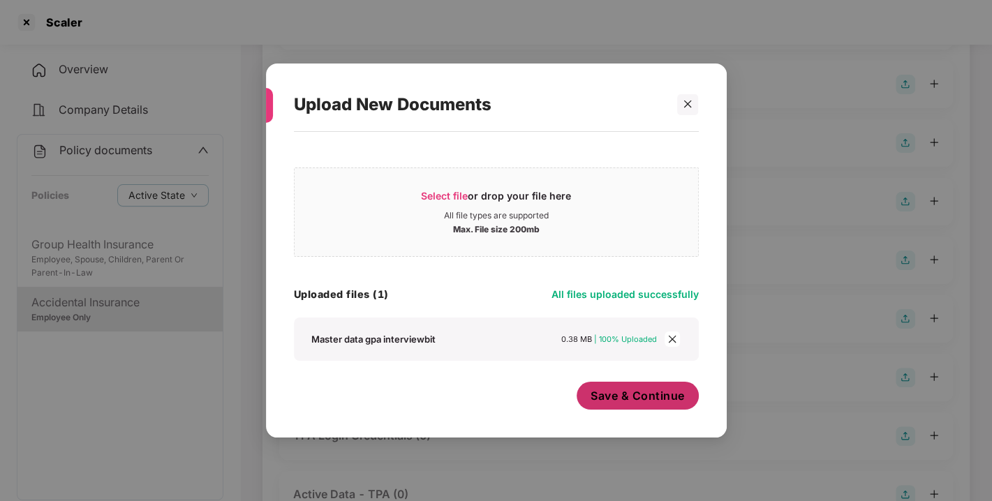
click at [642, 408] on button "Save & Continue" at bounding box center [637, 396] width 122 height 28
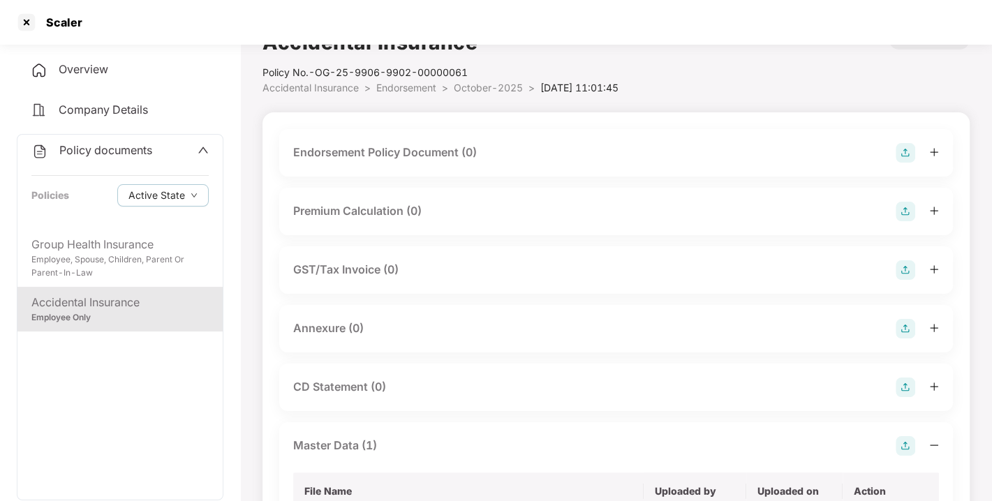
scroll to position [27, 0]
click at [902, 328] on img at bounding box center [905, 330] width 20 height 20
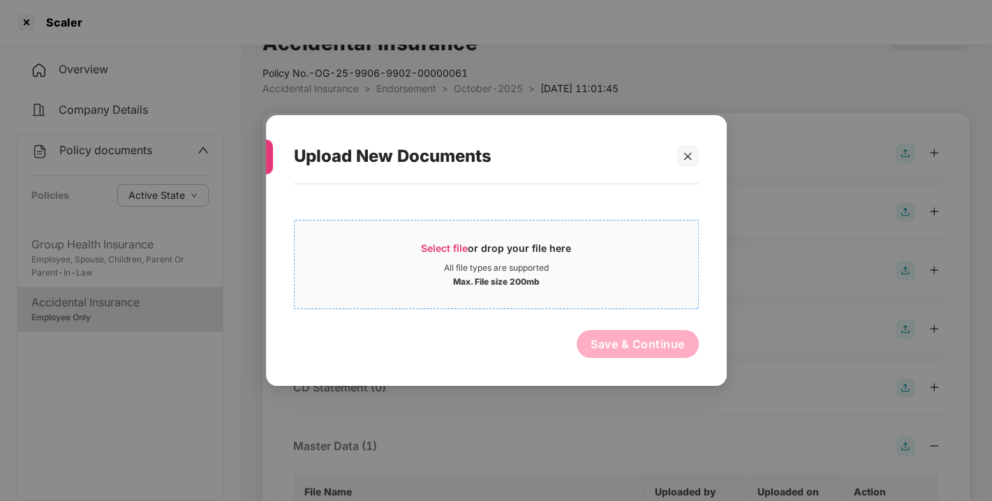
click at [450, 244] on span "Select file" at bounding box center [444, 248] width 47 height 12
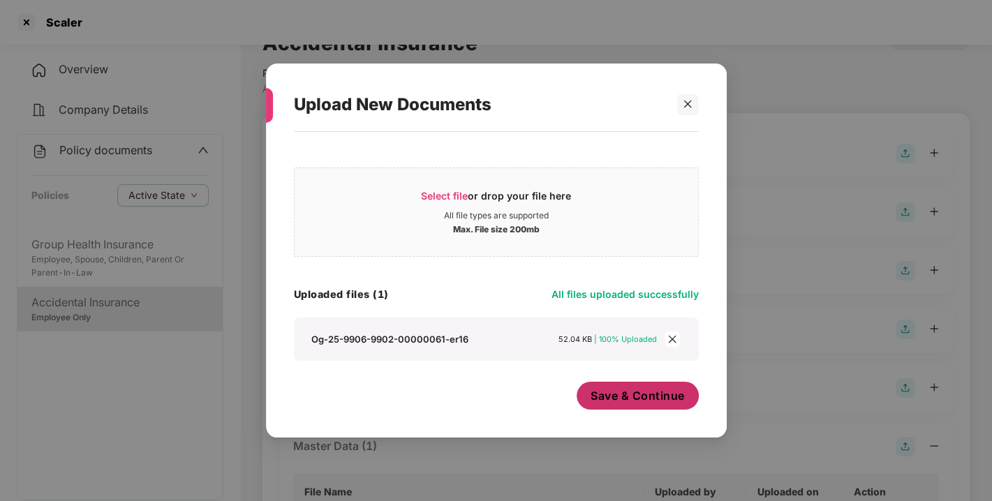
click at [687, 398] on button "Save & Continue" at bounding box center [637, 396] width 122 height 28
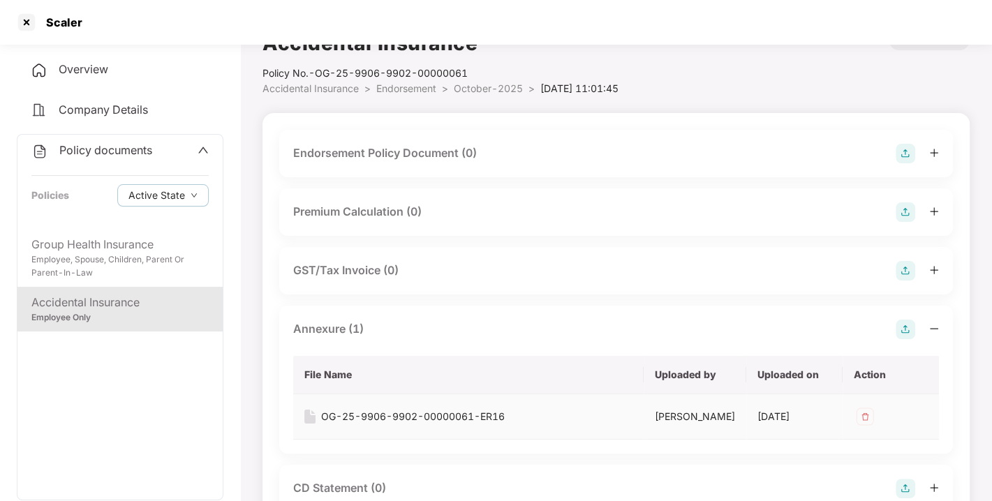
click at [858, 417] on img at bounding box center [864, 416] width 22 height 22
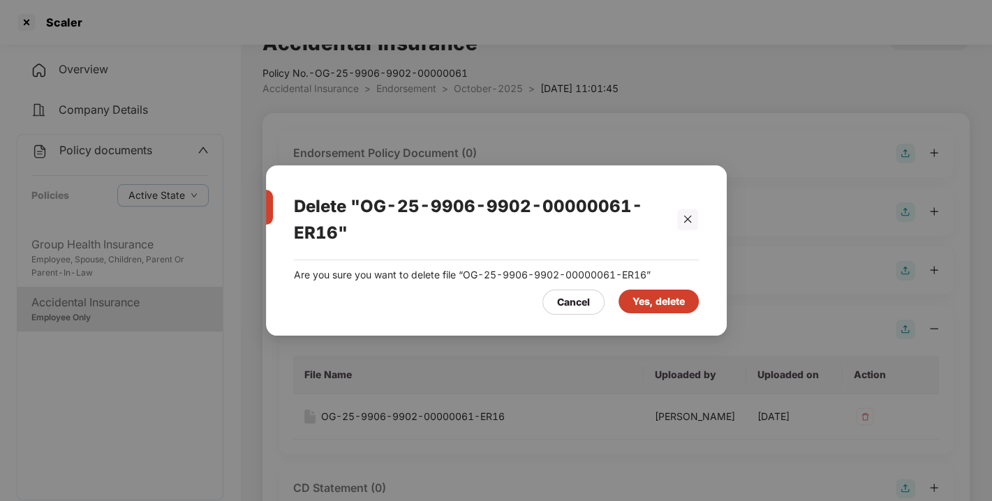
click at [642, 311] on div "Yes, delete" at bounding box center [658, 302] width 80 height 24
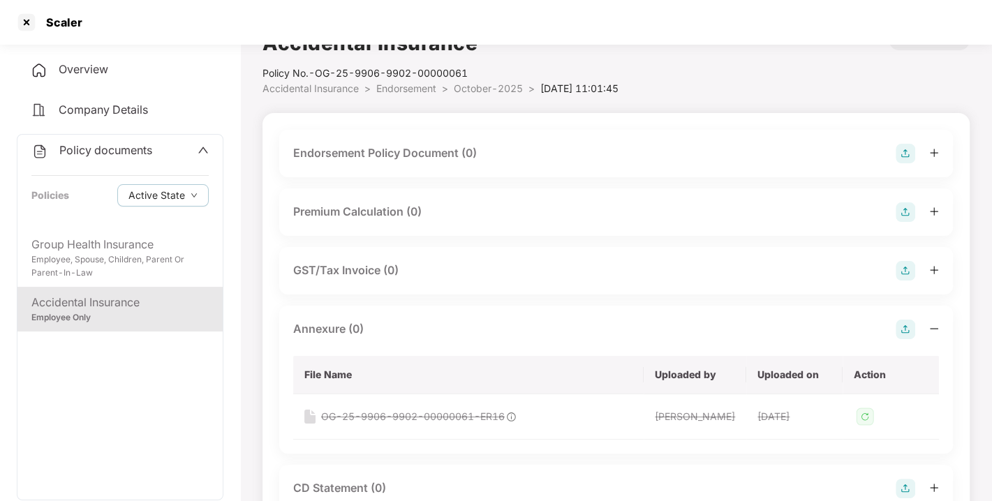
click at [913, 325] on img at bounding box center [905, 330] width 20 height 20
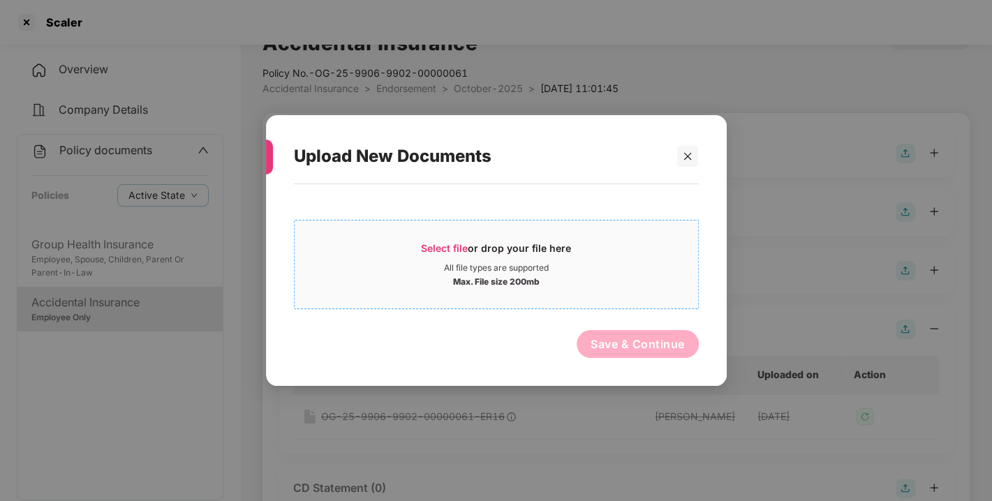
click at [456, 243] on span "Select file" at bounding box center [444, 248] width 47 height 12
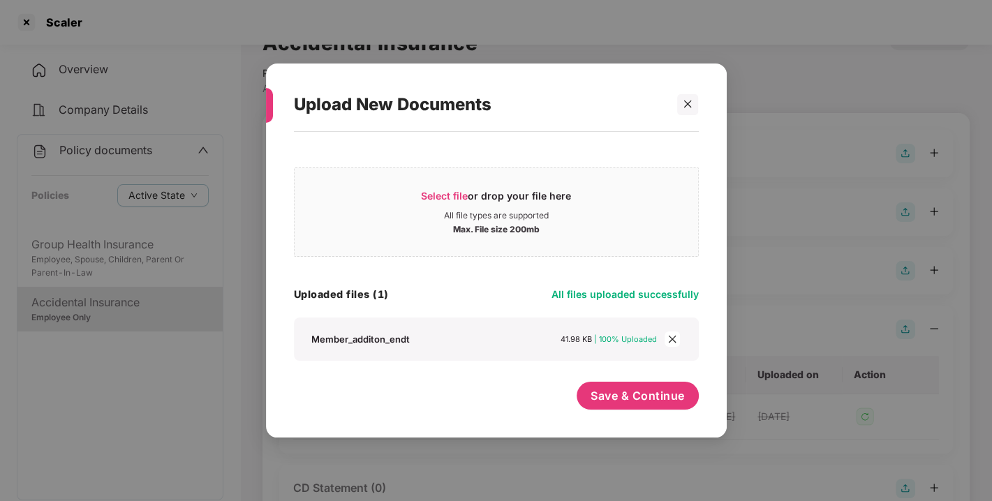
click at [636, 417] on div "Select file or drop your file here All file types are supported Max. File size …" at bounding box center [496, 278] width 461 height 292
click at [639, 408] on button "Save & Continue" at bounding box center [637, 396] width 122 height 28
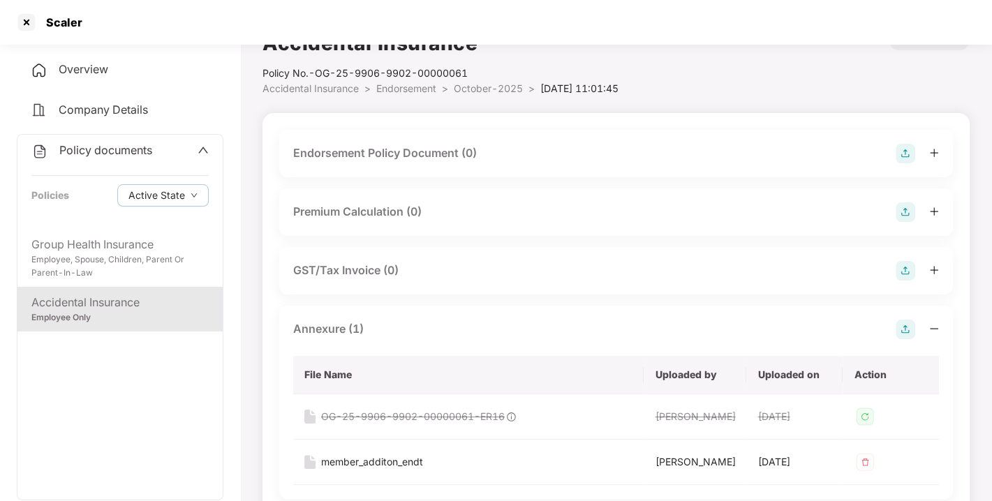
click at [909, 322] on img at bounding box center [905, 330] width 20 height 20
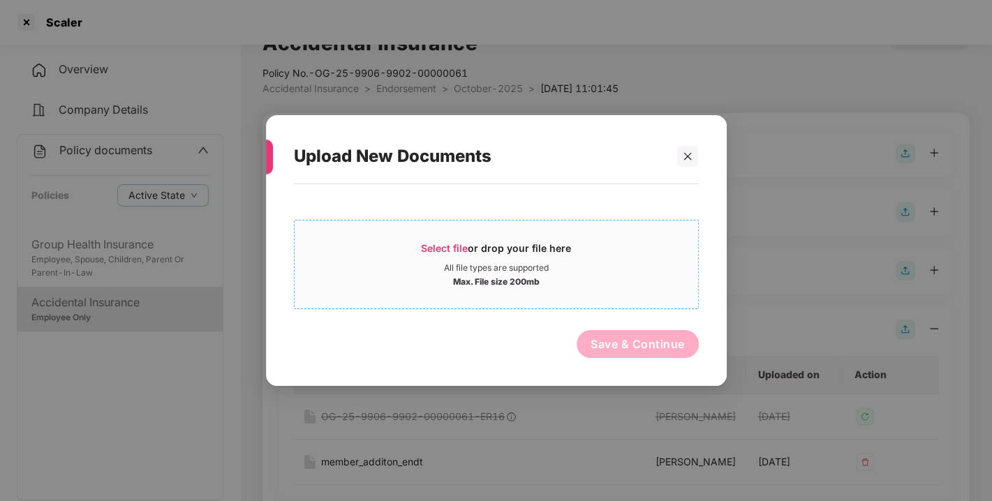
click at [426, 252] on span "Select file" at bounding box center [444, 248] width 47 height 12
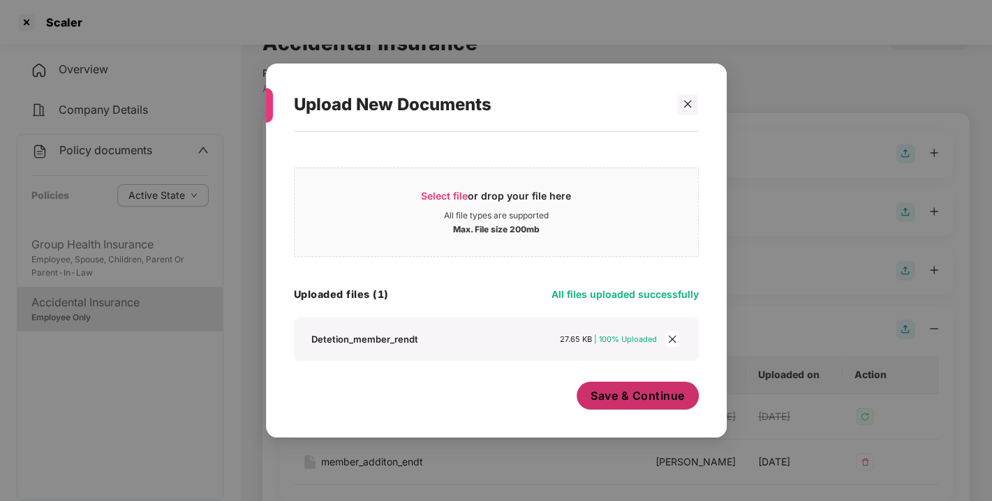
click at [648, 396] on span "Save & Continue" at bounding box center [637, 395] width 94 height 15
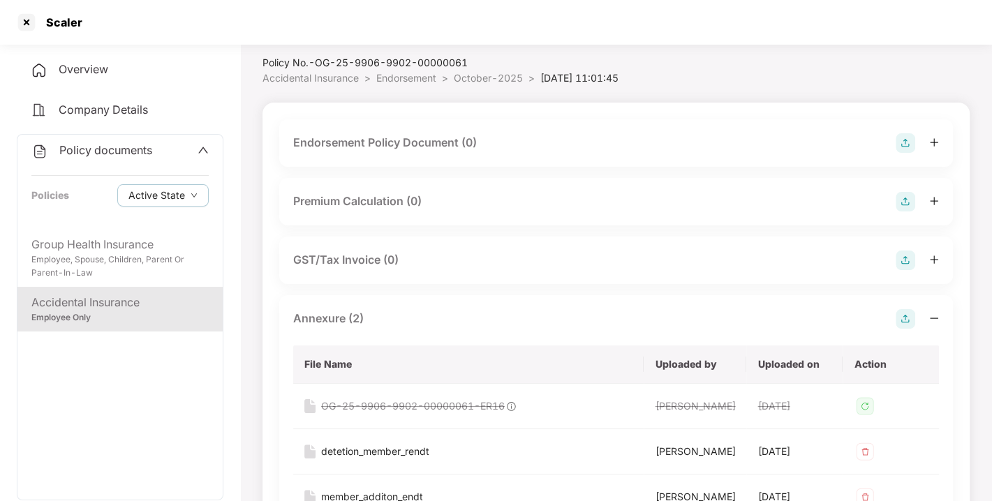
scroll to position [0, 0]
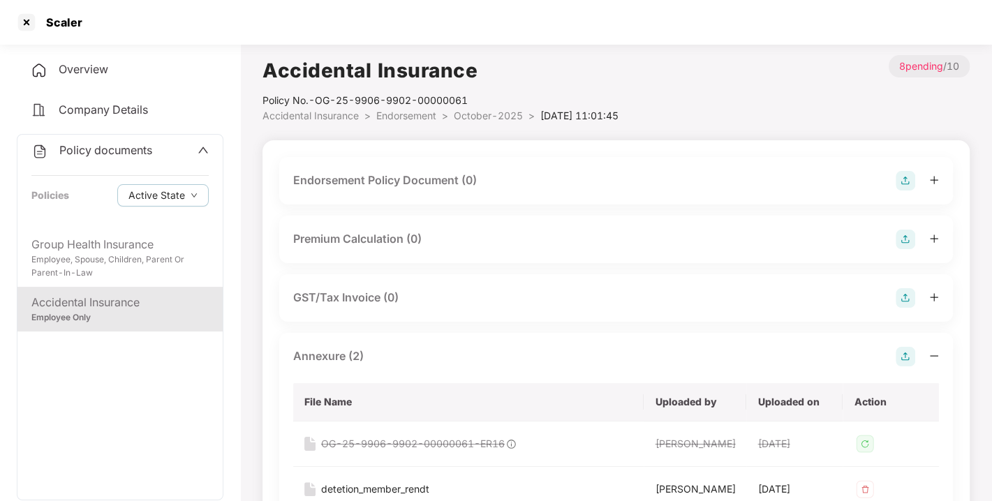
click at [908, 171] on img at bounding box center [905, 181] width 20 height 20
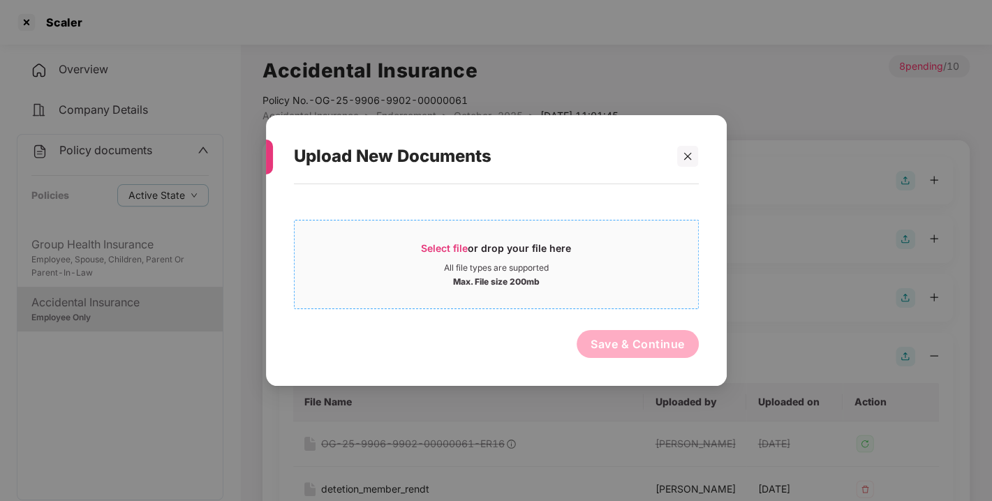
drag, startPoint x: 478, startPoint y: 214, endPoint x: 419, endPoint y: 251, distance: 69.9
click at [419, 251] on div "Select file or drop your file here All file types are supported Max. File size …" at bounding box center [496, 261] width 405 height 96
click at [419, 251] on div "Select file or drop your file here" at bounding box center [495, 251] width 403 height 21
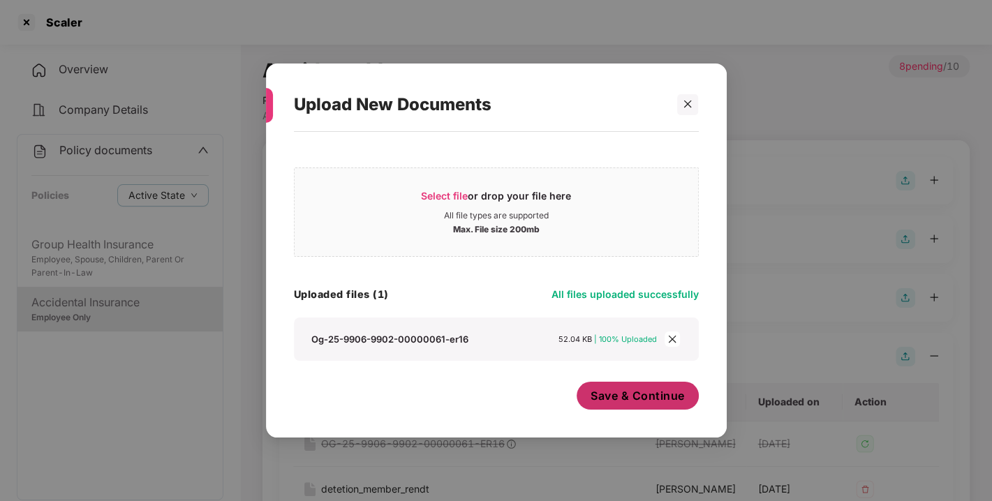
click at [606, 394] on span "Save & Continue" at bounding box center [637, 395] width 94 height 15
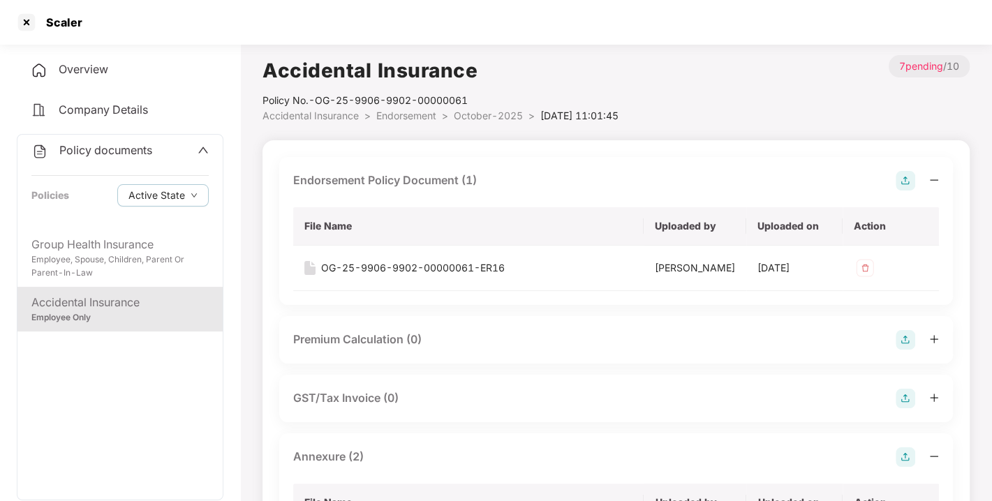
click at [394, 113] on span "Endorsement" at bounding box center [406, 116] width 60 height 12
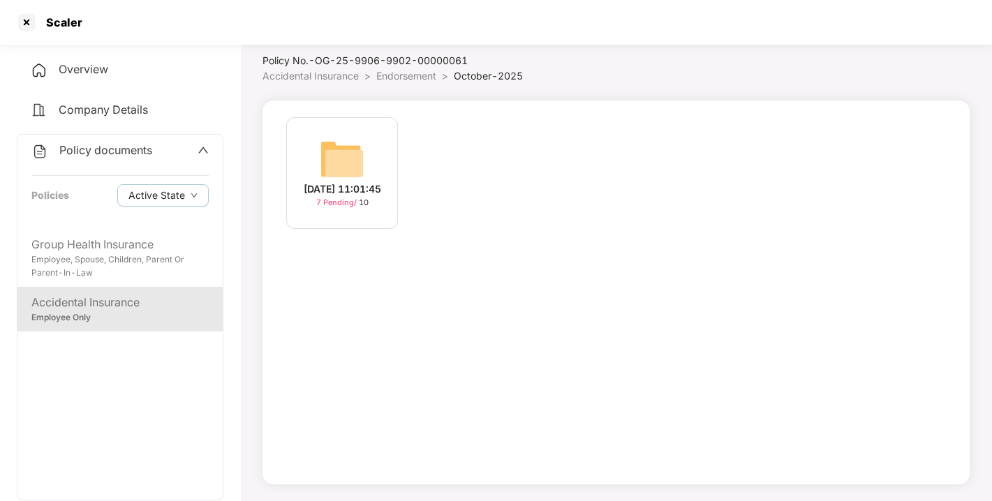
click at [394, 113] on div "[DATE] 11:01:45 7 Pending / 10" at bounding box center [615, 292] width 707 height 384
click at [424, 75] on span "Endorsement" at bounding box center [406, 76] width 60 height 12
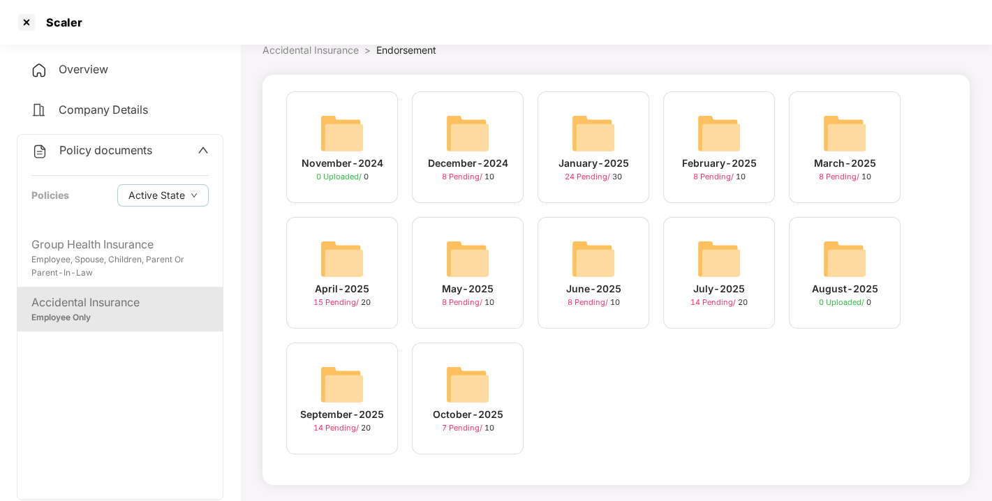
click at [119, 144] on span "Policy documents" at bounding box center [105, 150] width 93 height 14
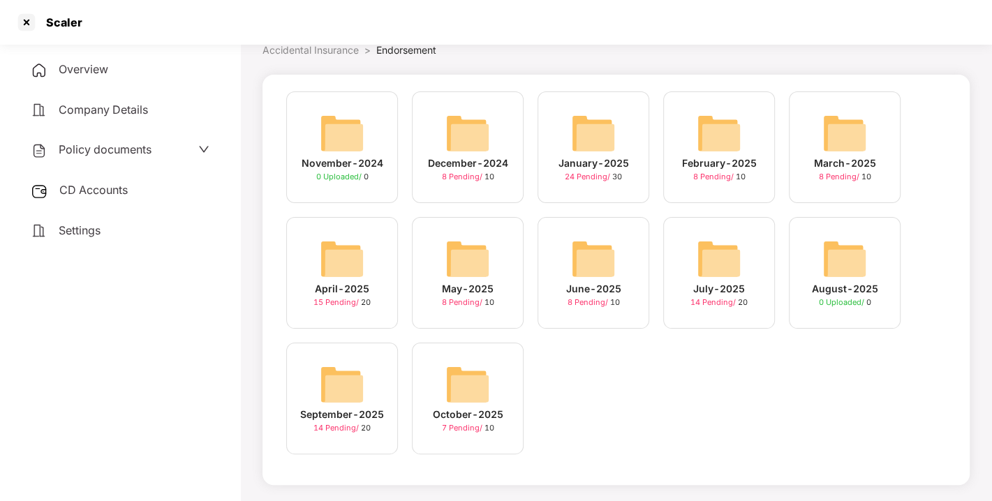
click at [70, 189] on span "CD Accounts" at bounding box center [93, 190] width 68 height 14
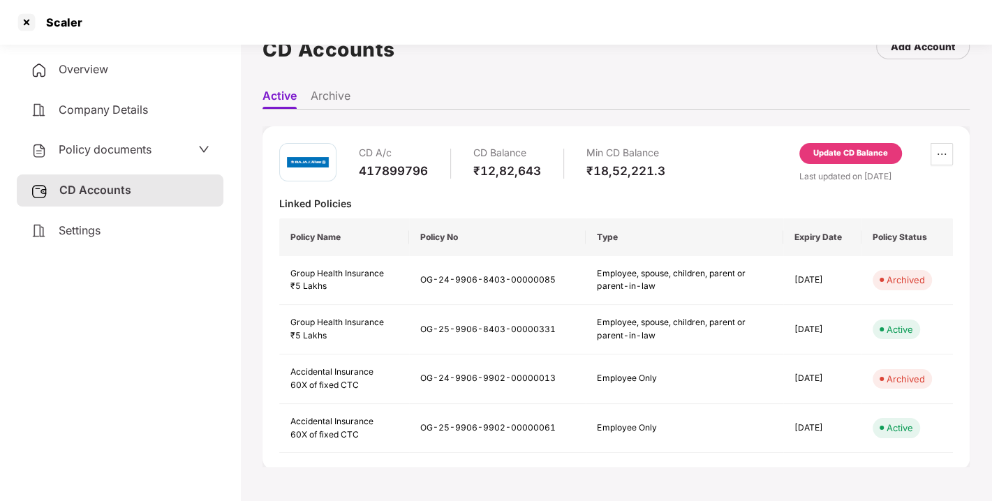
scroll to position [0, 0]
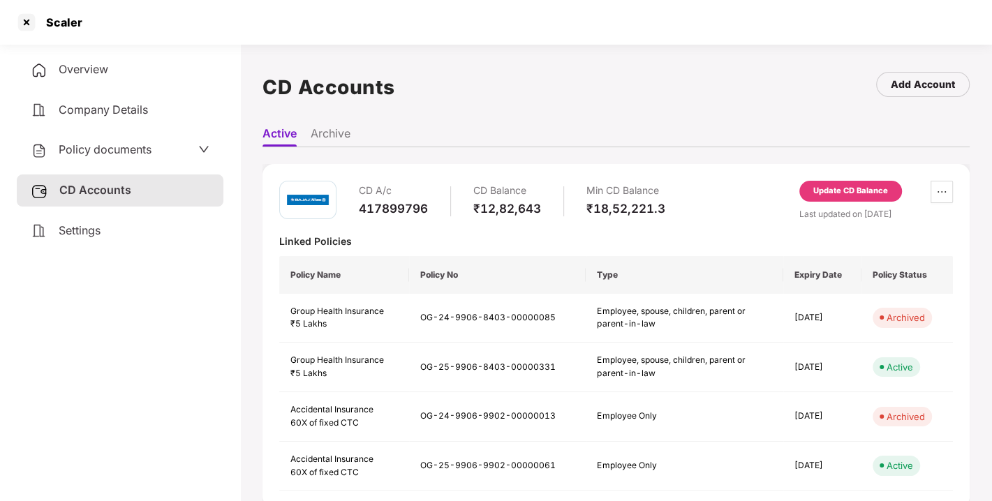
click at [827, 186] on div "Update CD Balance" at bounding box center [850, 191] width 75 height 13
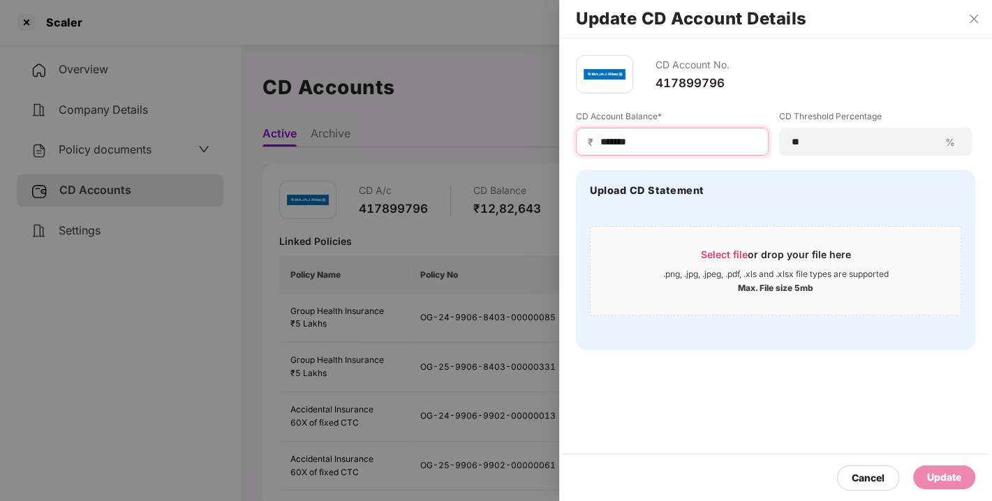
drag, startPoint x: 657, startPoint y: 147, endPoint x: 490, endPoint y: 151, distance: 167.6
click at [490, 151] on div "Update CD Account Details CD Account No. 417899796 CD Account Balance* ₹ ******…" at bounding box center [496, 250] width 992 height 501
type input "*******"
click at [932, 476] on div "Update" at bounding box center [944, 477] width 34 height 15
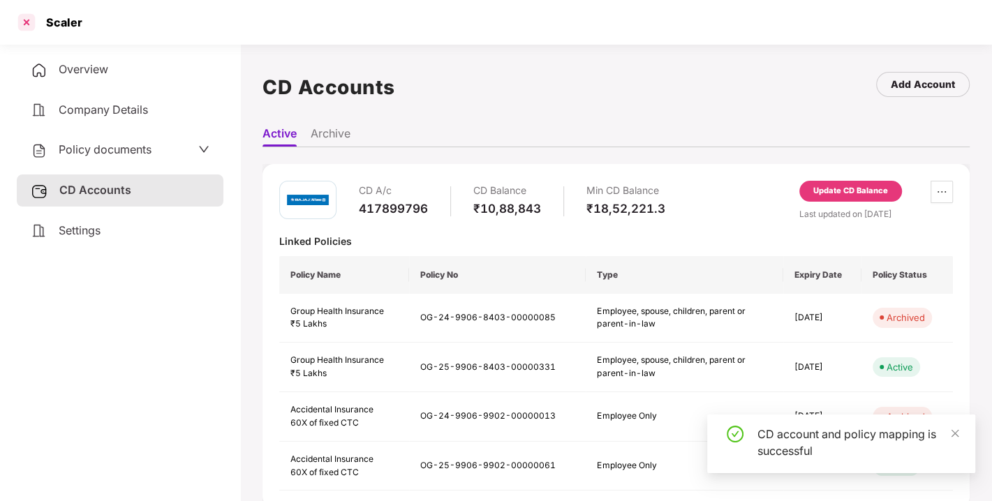
click at [28, 22] on div at bounding box center [26, 22] width 22 height 22
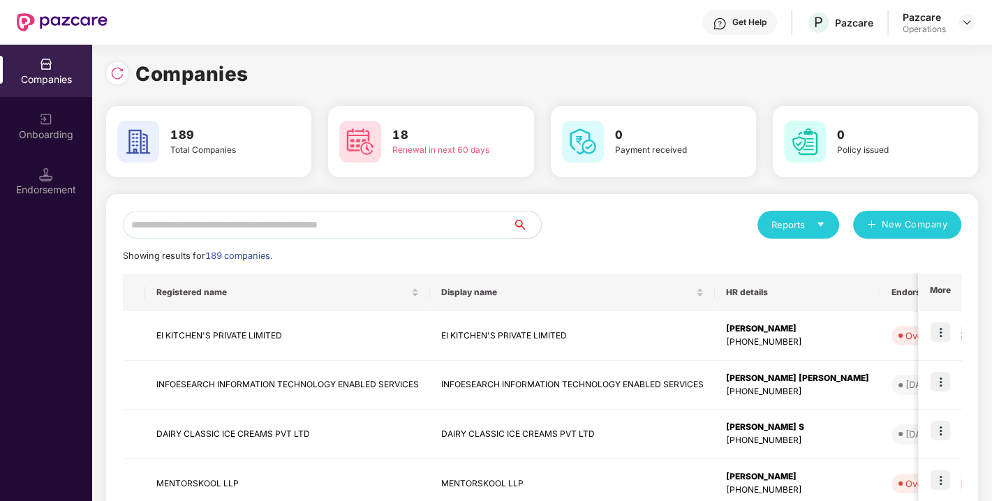
click at [301, 223] on input "text" at bounding box center [318, 225] width 390 height 28
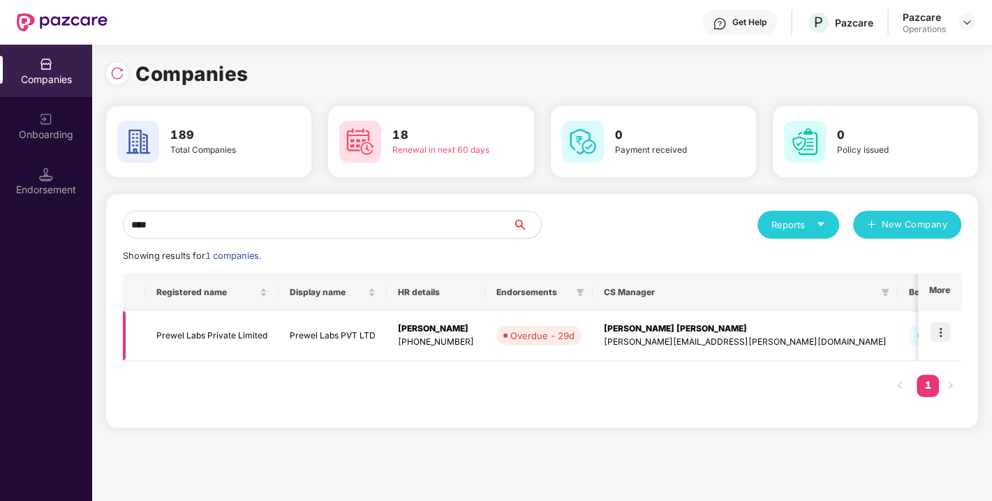
type input "****"
click at [214, 335] on td "Prewel Labs Private Limited" at bounding box center [211, 336] width 133 height 50
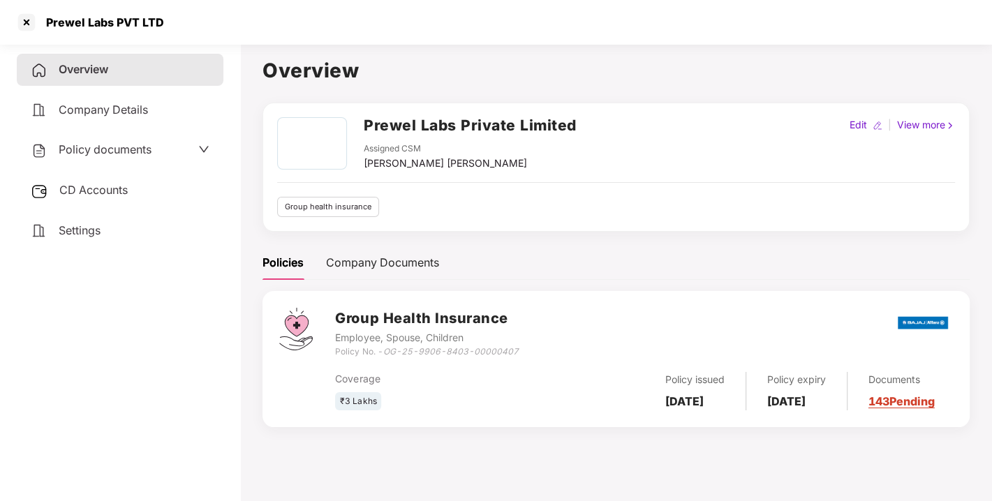
click at [97, 142] on span "Policy documents" at bounding box center [105, 149] width 93 height 14
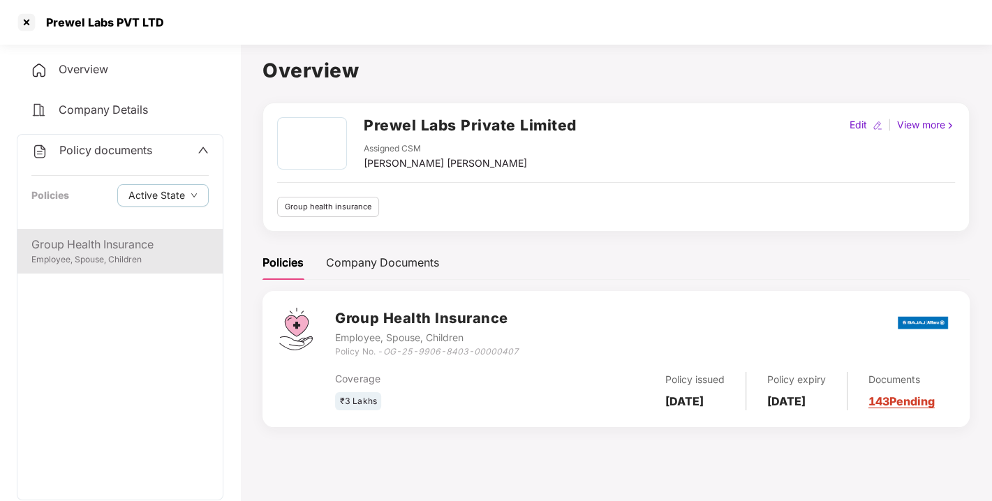
click at [93, 245] on div "Group Health Insurance" at bounding box center [119, 244] width 177 height 17
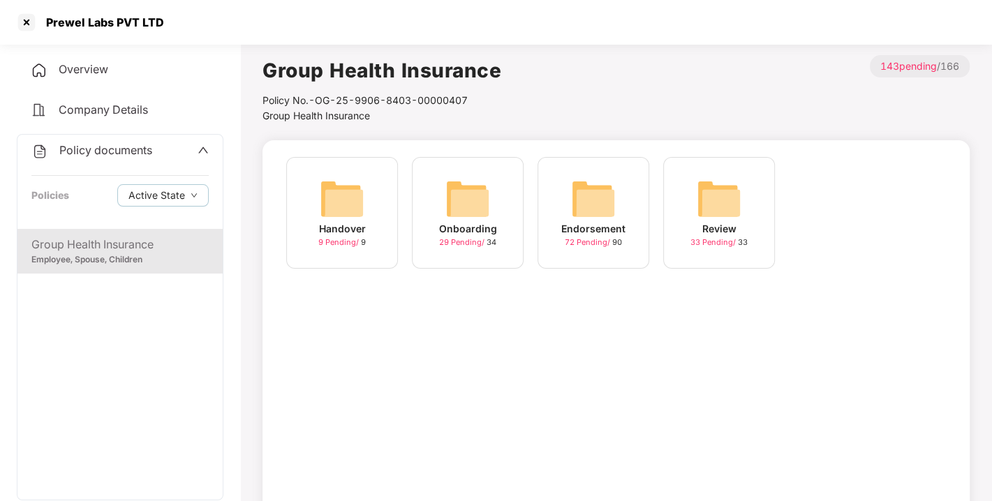
click at [608, 184] on img at bounding box center [593, 199] width 45 height 45
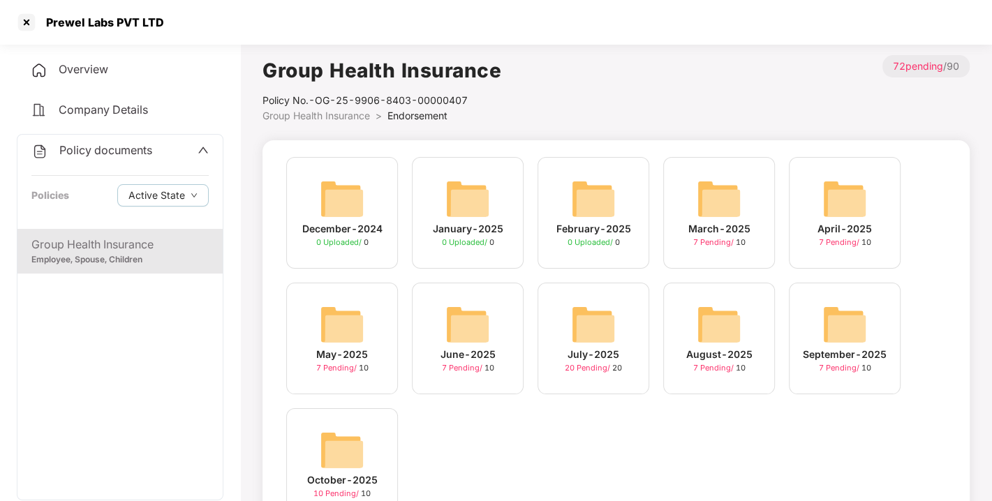
scroll to position [66, 0]
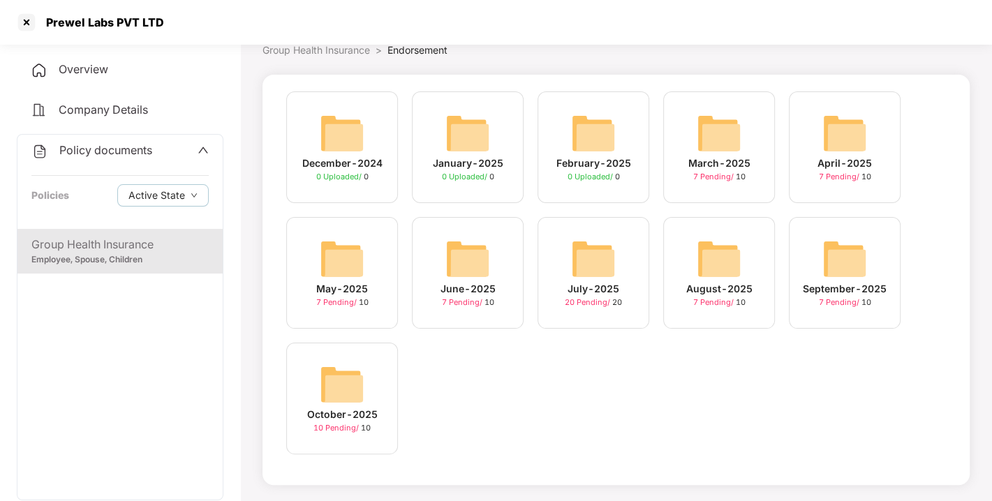
click at [356, 398] on img at bounding box center [342, 384] width 45 height 45
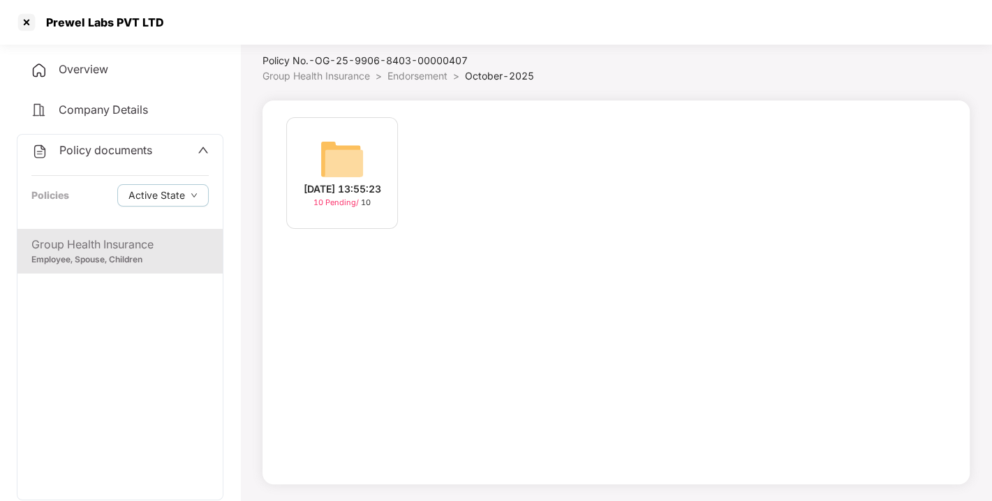
click at [347, 145] on img at bounding box center [342, 159] width 45 height 45
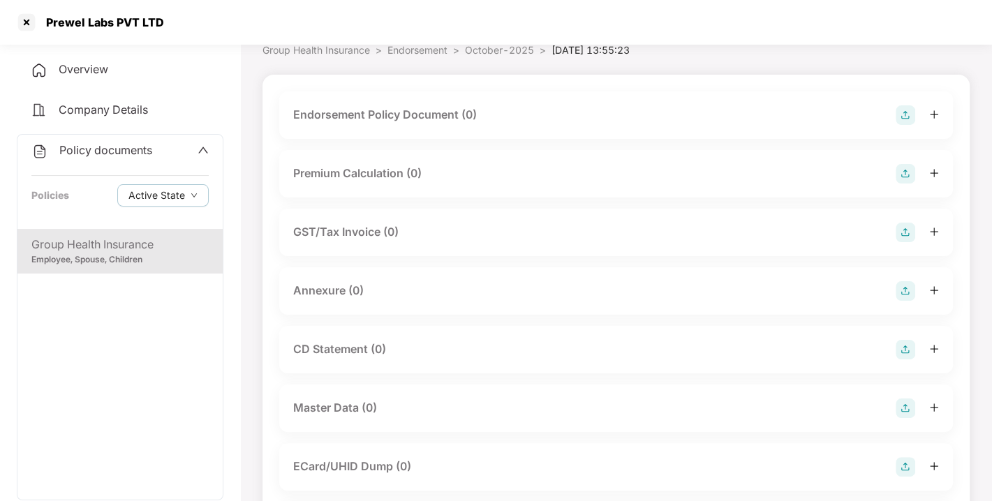
click at [899, 117] on img at bounding box center [905, 115] width 20 height 20
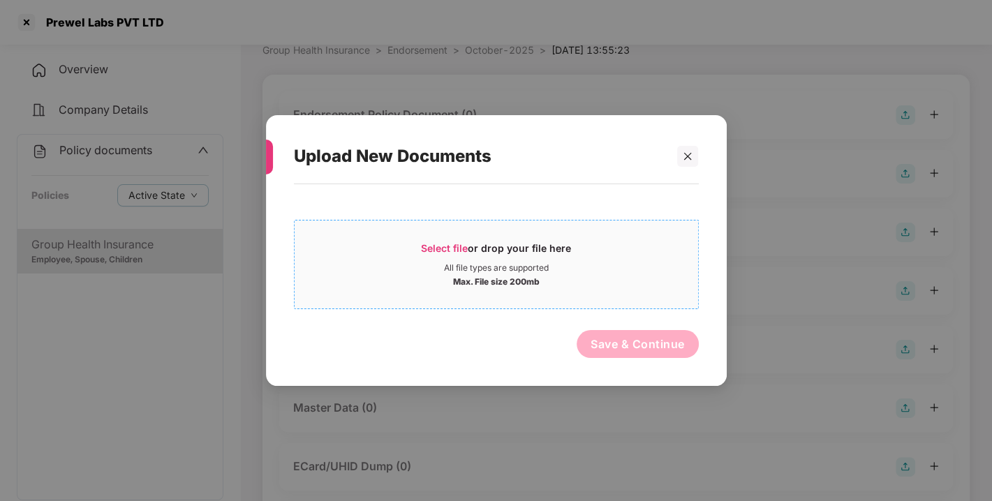
click at [442, 245] on span "Select file" at bounding box center [444, 248] width 47 height 12
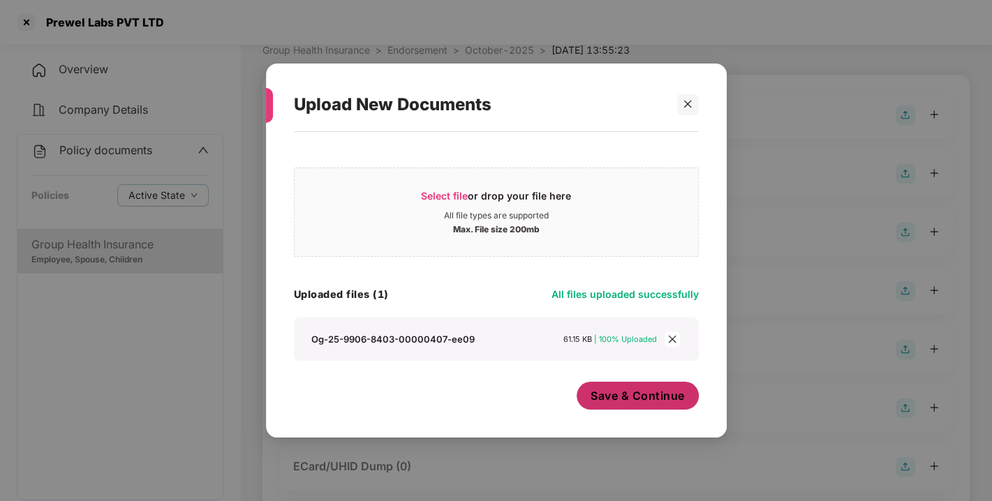
click at [618, 392] on span "Save & Continue" at bounding box center [637, 395] width 94 height 15
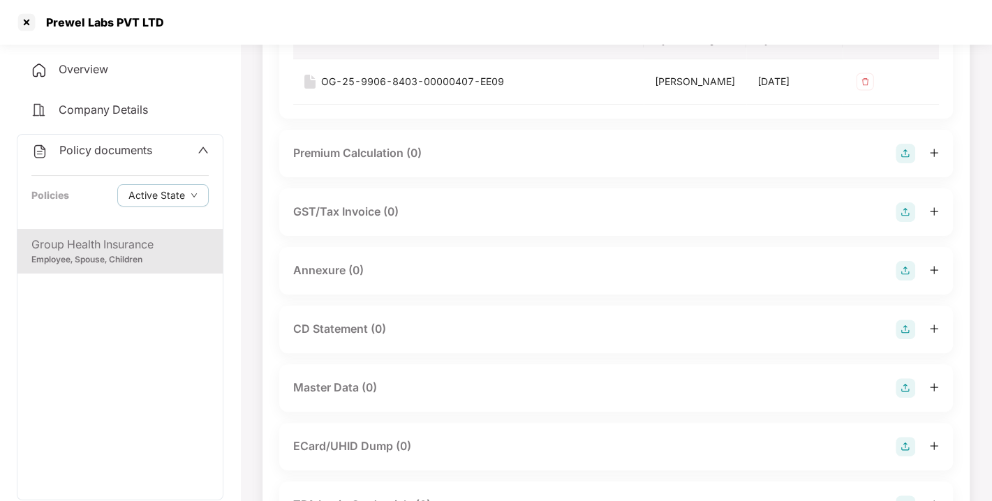
scroll to position [188, 0]
click at [900, 279] on img at bounding box center [905, 270] width 20 height 20
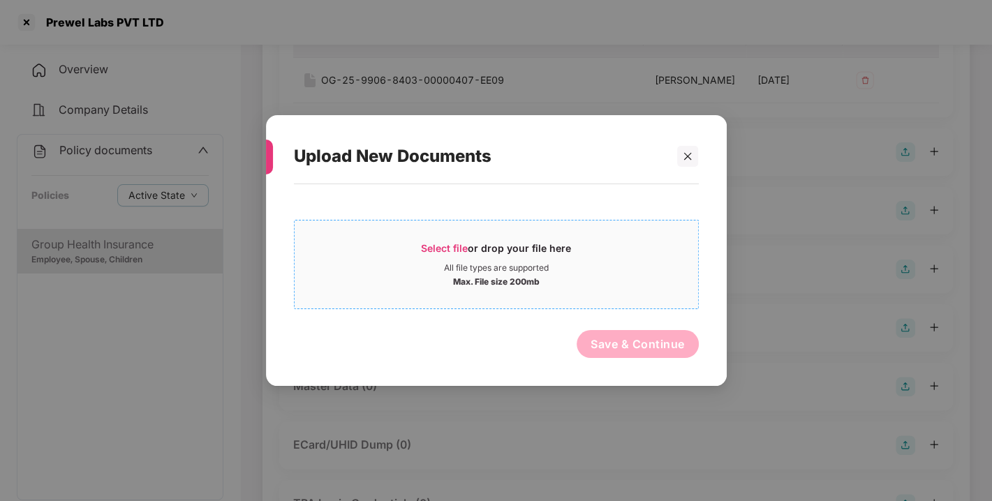
click at [479, 255] on div "Select file or drop your file here" at bounding box center [496, 251] width 150 height 21
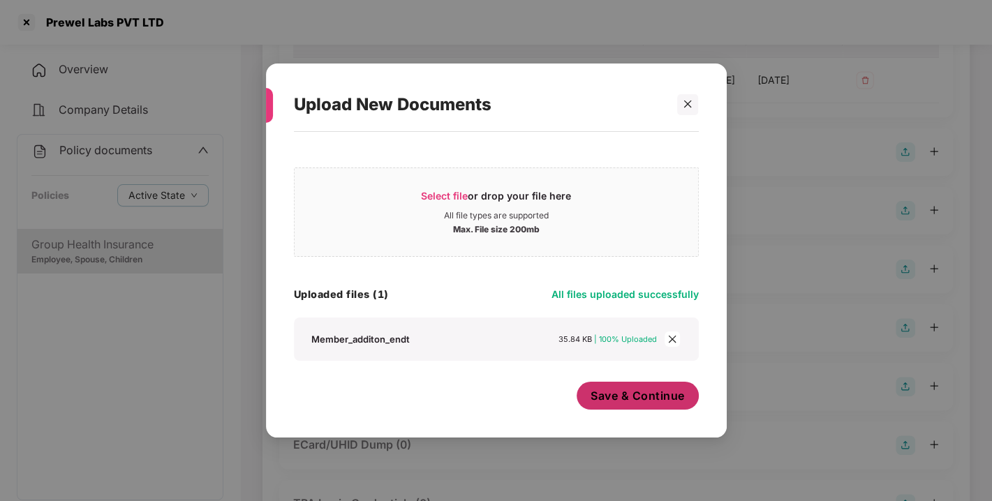
click at [648, 403] on span "Save & Continue" at bounding box center [637, 395] width 94 height 15
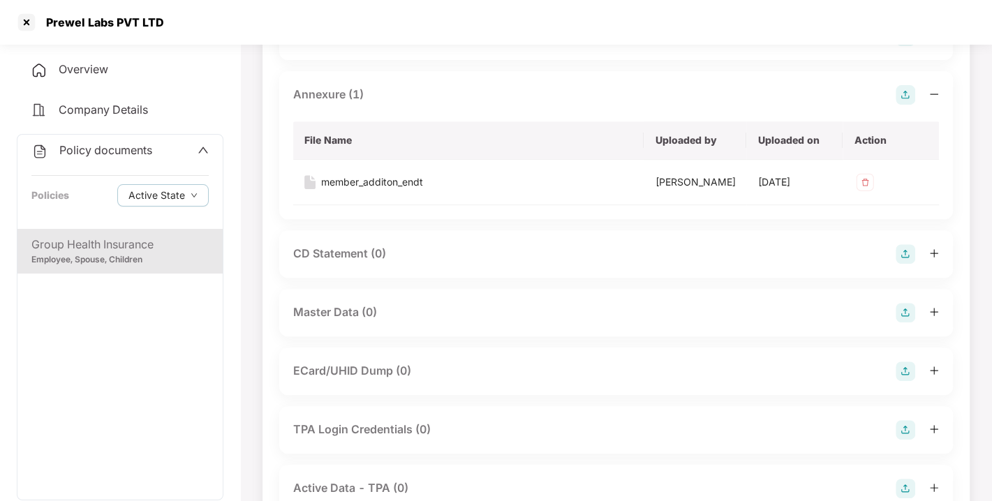
scroll to position [415, 0]
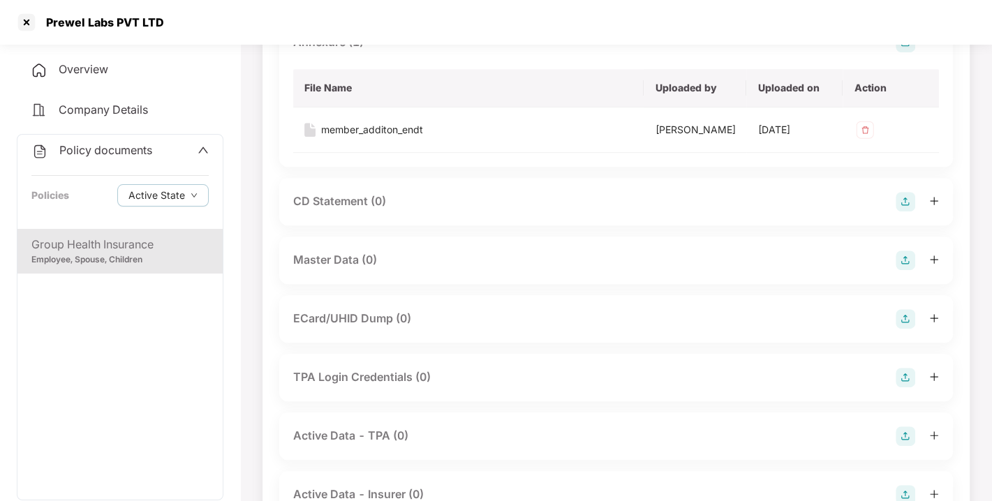
click at [903, 270] on img at bounding box center [905, 261] width 20 height 20
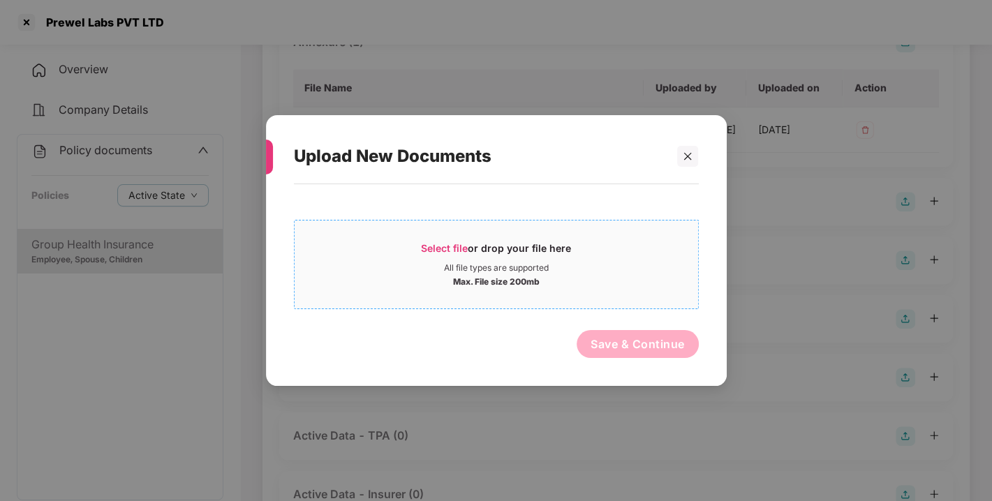
click at [440, 253] on span "Select file" at bounding box center [444, 248] width 47 height 12
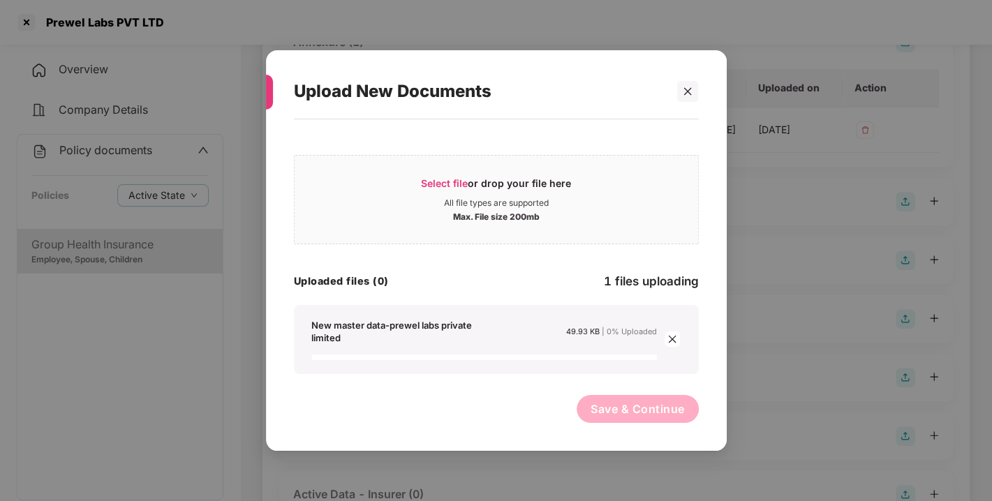
click at [478, 319] on div "New master data-prewel labs private limited" at bounding box center [406, 331] width 190 height 25
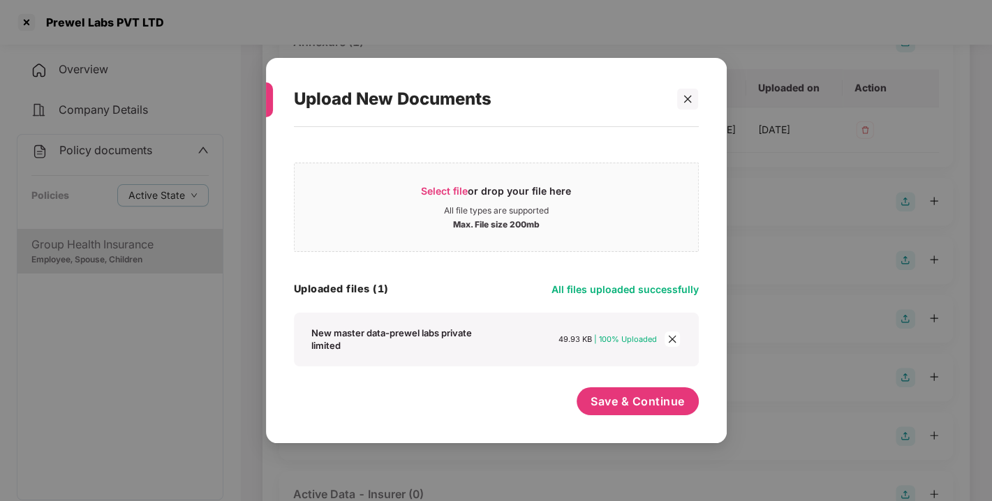
click at [524, 305] on div "Select file or drop your file here All file types are supported Max. File size …" at bounding box center [496, 260] width 405 height 211
click at [492, 297] on div "Uploaded files (1) All files uploaded successfully" at bounding box center [496, 289] width 405 height 19
drag, startPoint x: 505, startPoint y: 290, endPoint x: 543, endPoint y: 274, distance: 41.2
click at [543, 274] on div "Select file or drop your file here All file types are supported Max. File size …" at bounding box center [496, 260] width 405 height 211
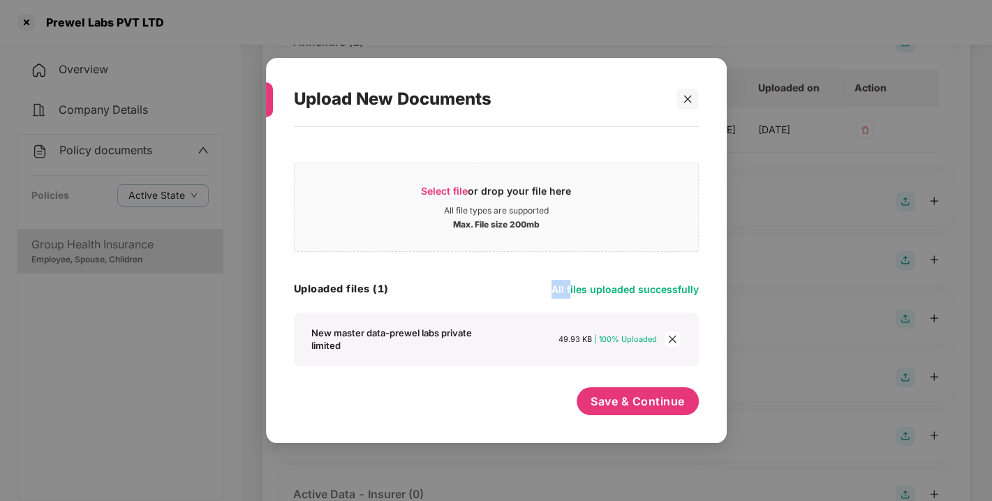
drag, startPoint x: 571, startPoint y: 266, endPoint x: 526, endPoint y: 262, distance: 44.8
click at [526, 262] on div "Select file or drop your file here All file types are supported Max. File size …" at bounding box center [496, 260] width 405 height 211
drag, startPoint x: 667, startPoint y: 371, endPoint x: 622, endPoint y: 396, distance: 51.9
click at [622, 396] on div "Select file or drop your file here All file types are supported Max. File size …" at bounding box center [496, 278] width 405 height 288
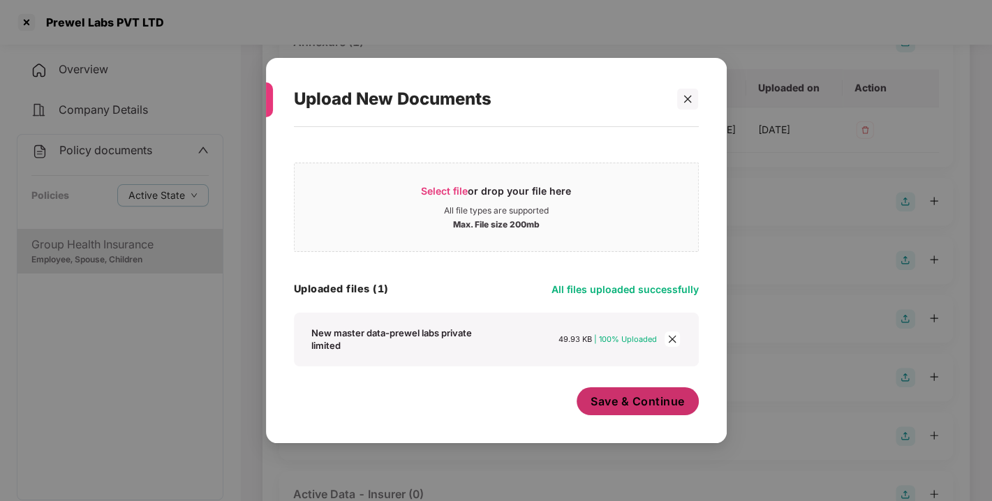
click at [622, 396] on span "Save & Continue" at bounding box center [637, 401] width 94 height 15
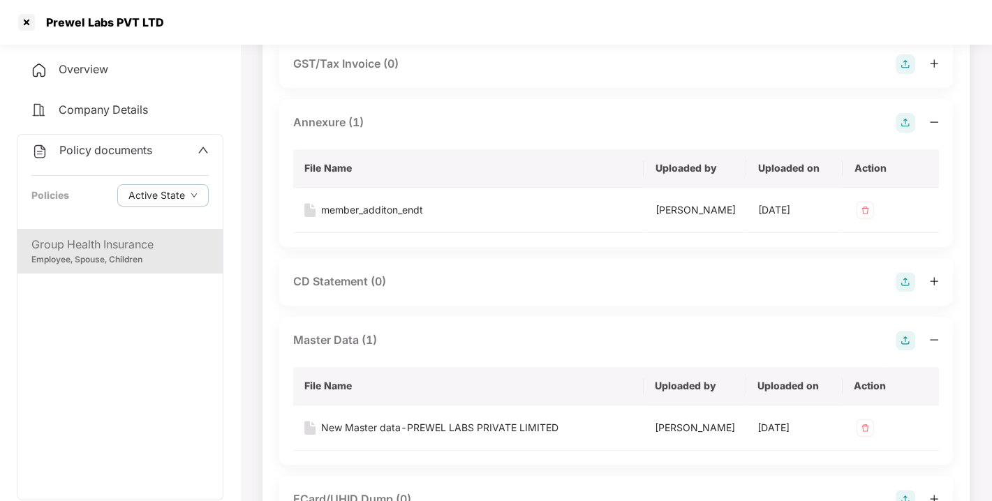
scroll to position [0, 0]
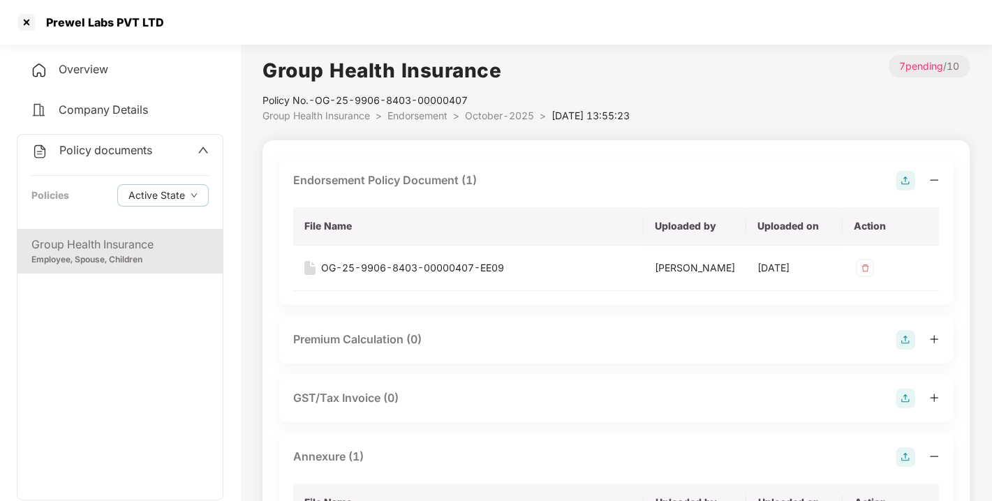
click at [426, 112] on span "Endorsement" at bounding box center [417, 116] width 60 height 12
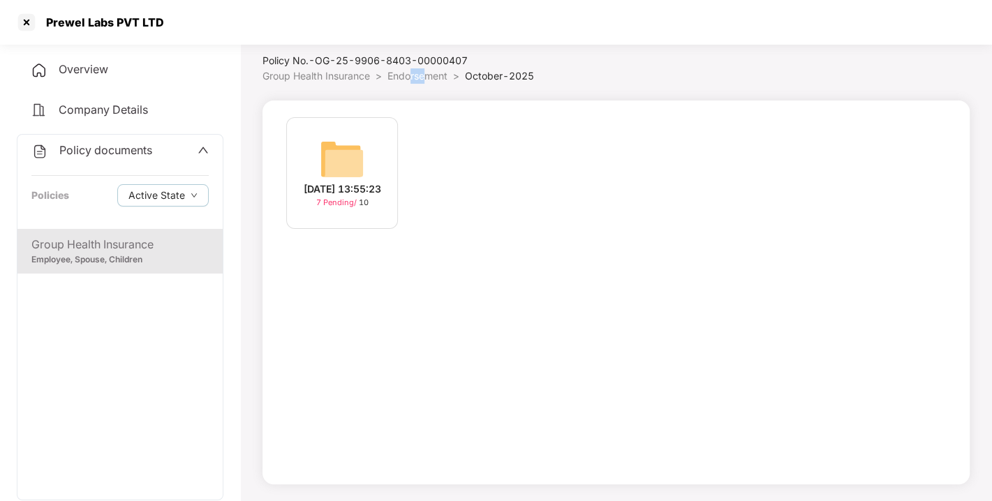
drag, startPoint x: 426, startPoint y: 82, endPoint x: 414, endPoint y: 75, distance: 14.1
click at [414, 75] on li "Endorsement >" at bounding box center [425, 75] width 77 height 15
click at [414, 75] on span "Endorsement" at bounding box center [417, 76] width 60 height 12
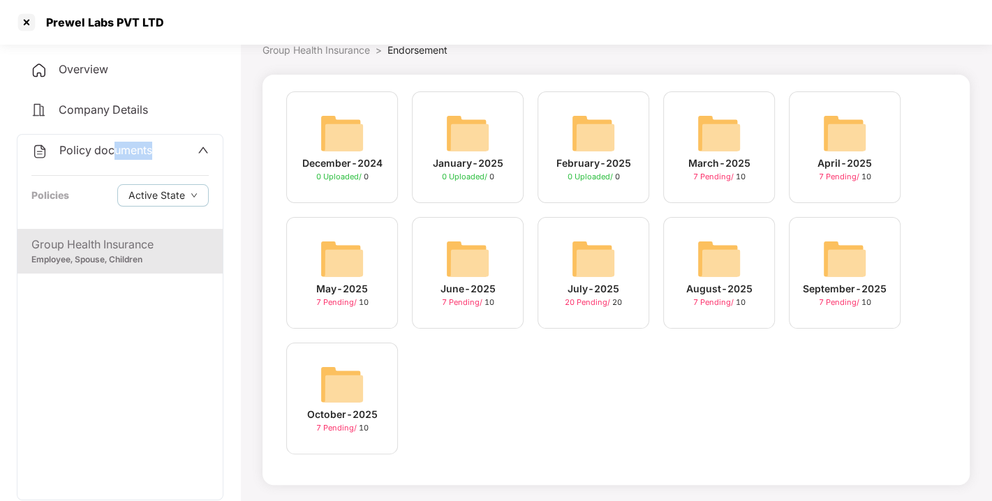
drag, startPoint x: 116, startPoint y: 162, endPoint x: 110, endPoint y: 155, distance: 8.9
click at [110, 155] on div "Policy documents Policies Active State" at bounding box center [119, 182] width 205 height 94
click at [110, 155] on span "Policy documents" at bounding box center [105, 150] width 93 height 14
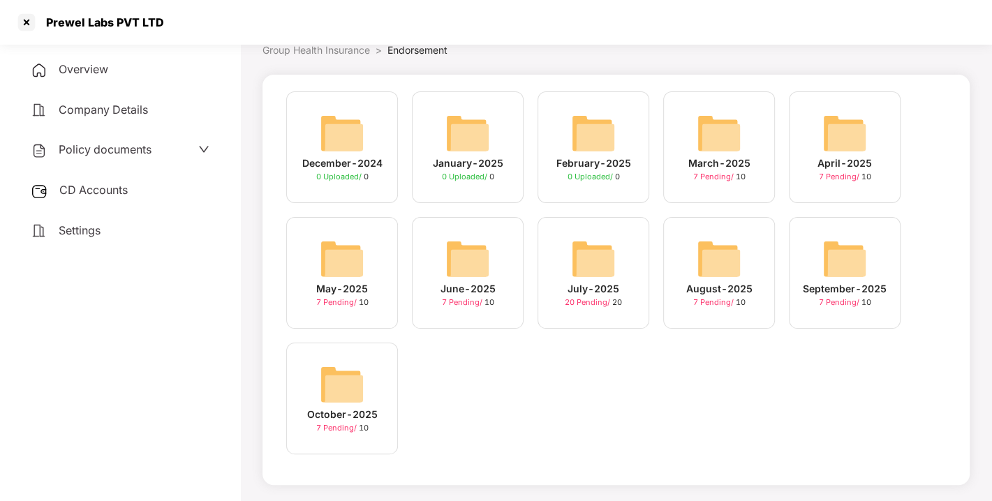
click at [114, 191] on span "CD Accounts" at bounding box center [93, 190] width 68 height 14
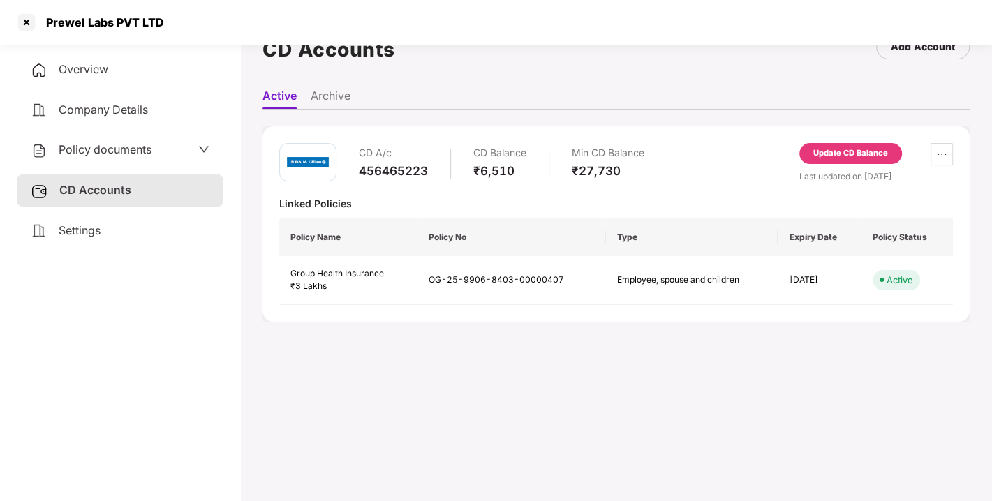
scroll to position [0, 0]
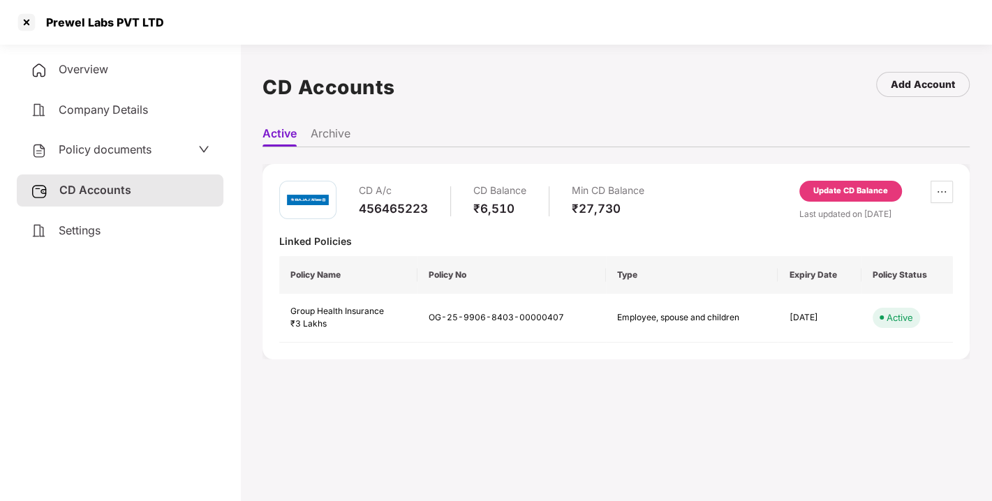
click at [837, 194] on div "Update CD Balance" at bounding box center [850, 191] width 75 height 13
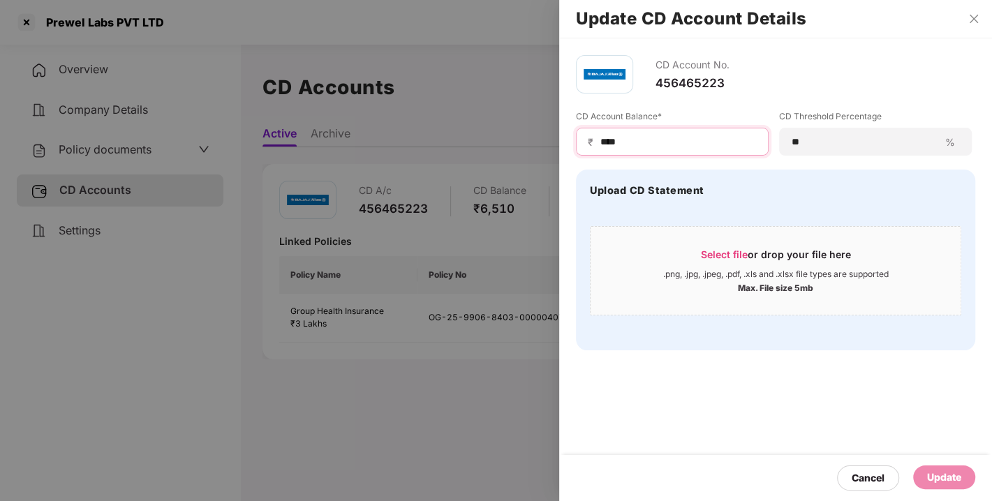
drag, startPoint x: 652, startPoint y: 146, endPoint x: 478, endPoint y: 174, distance: 176.1
click at [478, 174] on div "Update CD Account Details CD Account No. 456465223 CD Account Balance* ₹ **** C…" at bounding box center [496, 250] width 992 height 501
type input "****"
click at [975, 480] on div "Cancel Update" at bounding box center [775, 478] width 433 height 46
click at [945, 475] on div "Update" at bounding box center [944, 477] width 34 height 15
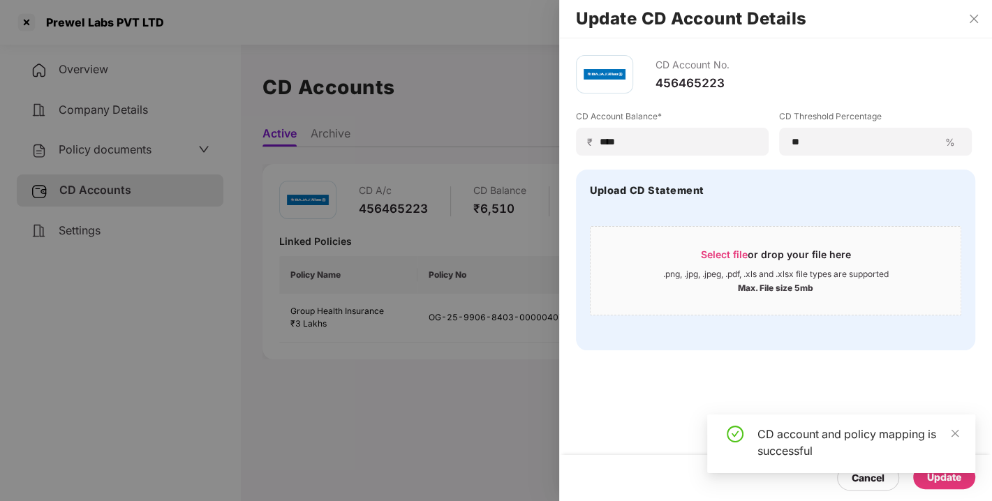
drag, startPoint x: 687, startPoint y: 329, endPoint x: 740, endPoint y: 345, distance: 54.5
click at [740, 345] on div "Upload CD Statement Select file or drop your file here .png, .jpg, .jpeg, .pdf,…" at bounding box center [775, 260] width 399 height 181
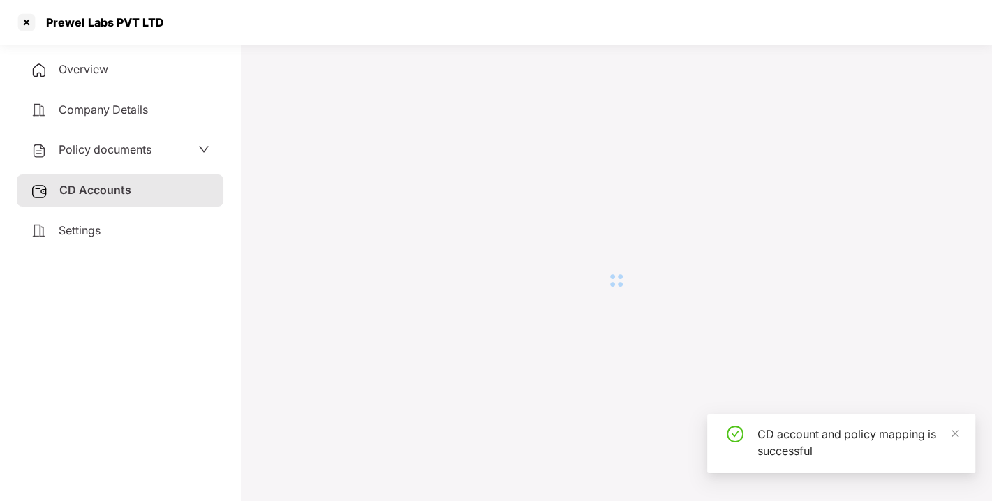
click at [786, 354] on div at bounding box center [615, 280] width 707 height 451
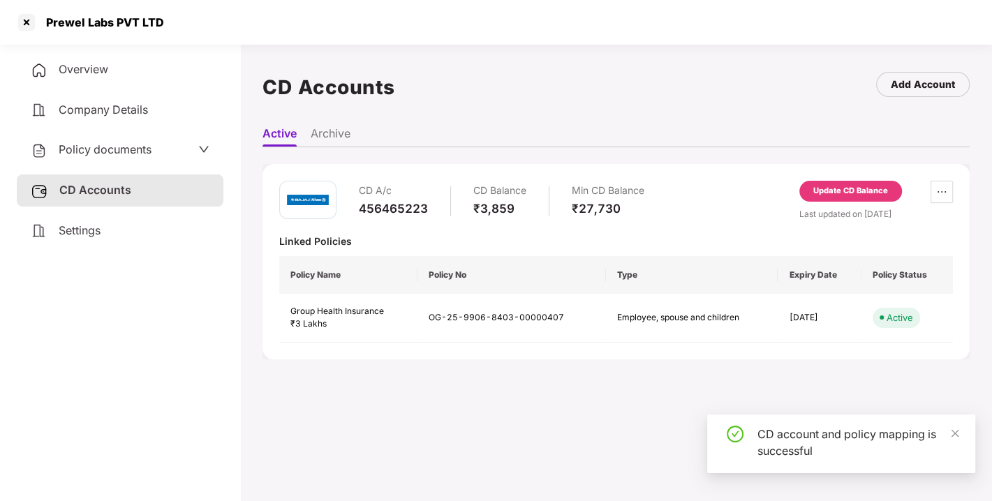
click at [680, 202] on div "CD A/c 456465223 CD Balance ₹3,859 Min CD Balance ₹27,730 Update CD Balance Las…" at bounding box center [615, 201] width 673 height 40
click at [712, 194] on div "CD A/c 456465223 CD Balance ₹3,859 Min CD Balance ₹27,730 Update CD Balance Las…" at bounding box center [615, 201] width 673 height 40
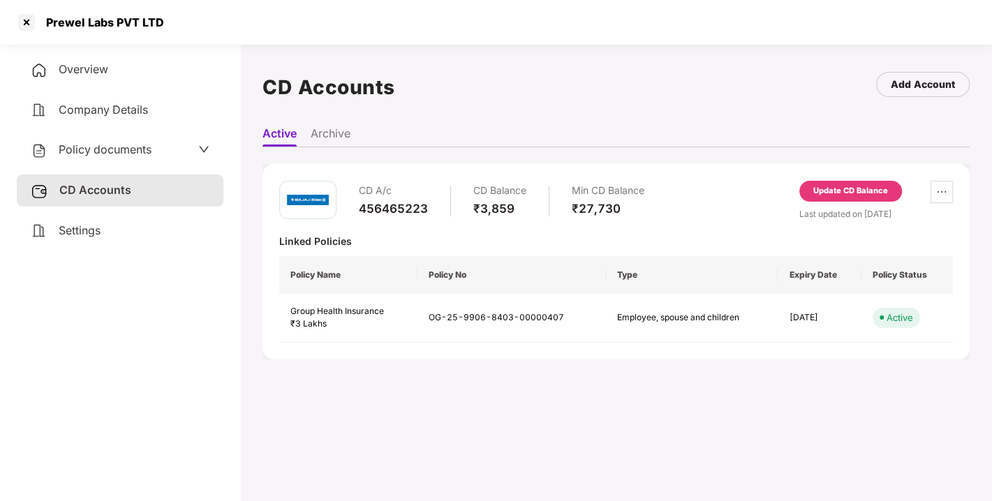
click at [700, 183] on div "CD A/c 456465223 CD Balance ₹3,859 Min CD Balance ₹27,730 Update CD Balance Las…" at bounding box center [615, 201] width 673 height 40
click at [738, 181] on div "CD A/c 456465223 CD Balance ₹3,859 Min CD Balance ₹27,730 Update CD Balance Las…" at bounding box center [615, 201] width 673 height 40
click at [30, 12] on div at bounding box center [26, 22] width 22 height 22
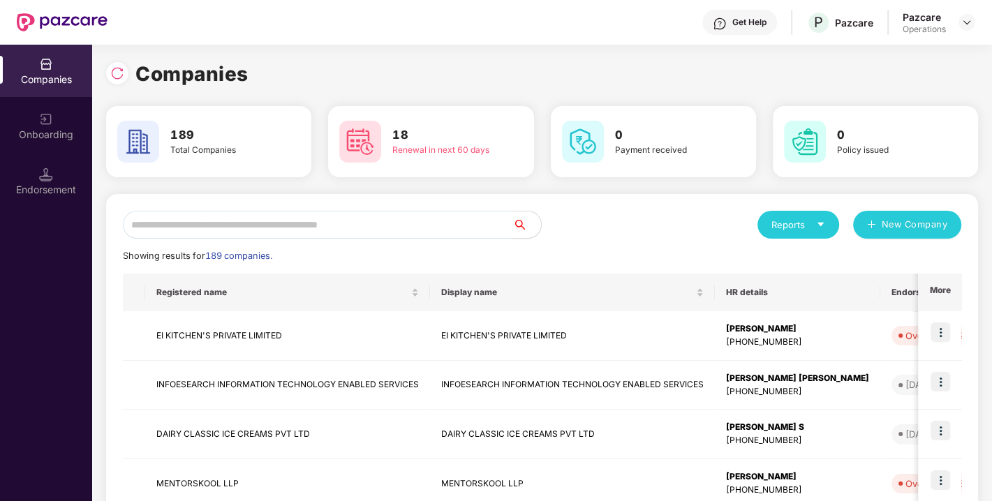
click at [299, 219] on input "text" at bounding box center [318, 225] width 390 height 28
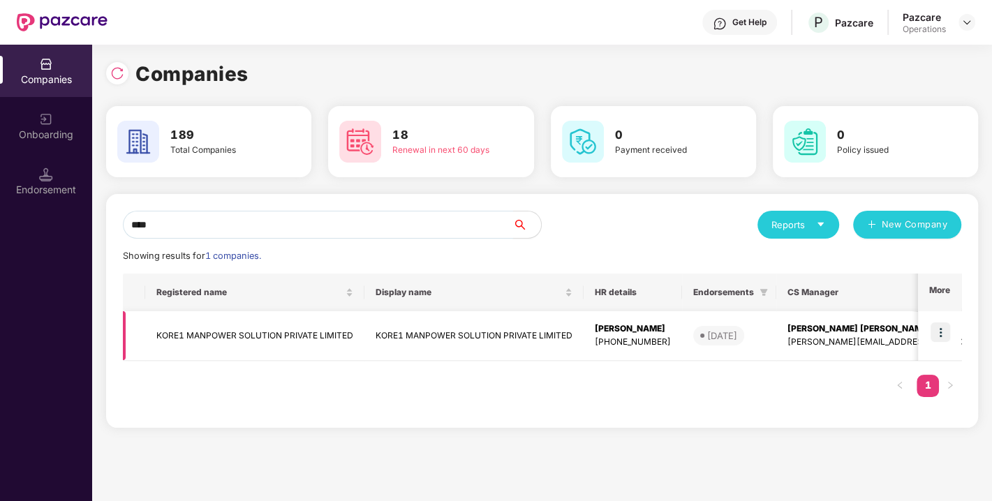
type input "****"
click at [209, 343] on td "KORE1 MANPOWER SOLUTION PRIVATE LIMITED" at bounding box center [254, 336] width 219 height 50
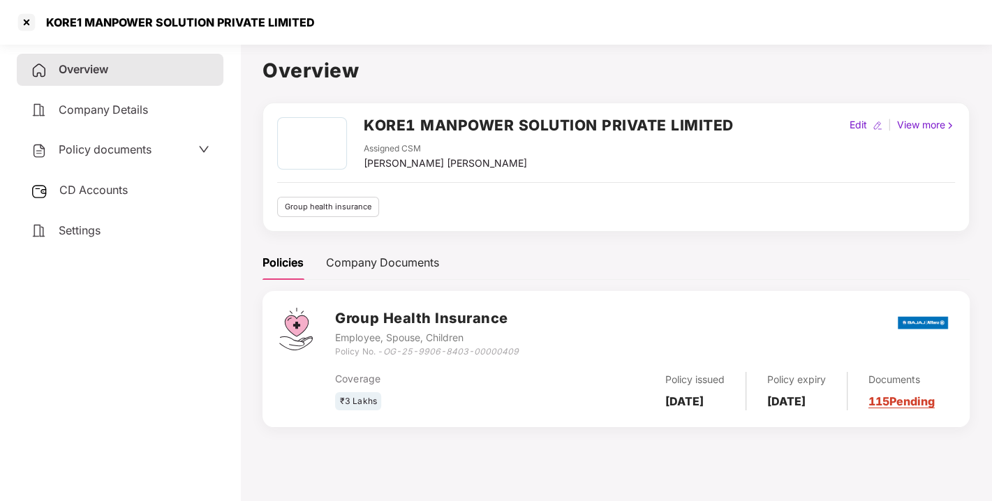
click at [77, 162] on div "Policy documents" at bounding box center [120, 150] width 207 height 32
click at [99, 151] on span "Policy documents" at bounding box center [105, 149] width 93 height 14
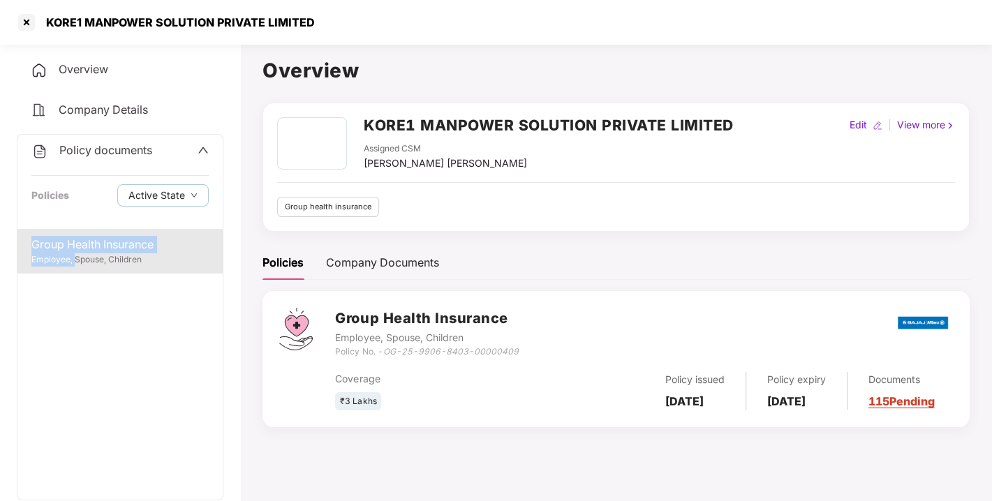
drag, startPoint x: 103, startPoint y: 227, endPoint x: 73, endPoint y: 255, distance: 40.5
click at [73, 255] on div "Policy documents Policies Active State Group Health Insurance Employee, Spouse,…" at bounding box center [120, 317] width 207 height 366
click at [73, 255] on div "Employee, Spouse, Children" at bounding box center [119, 259] width 177 height 13
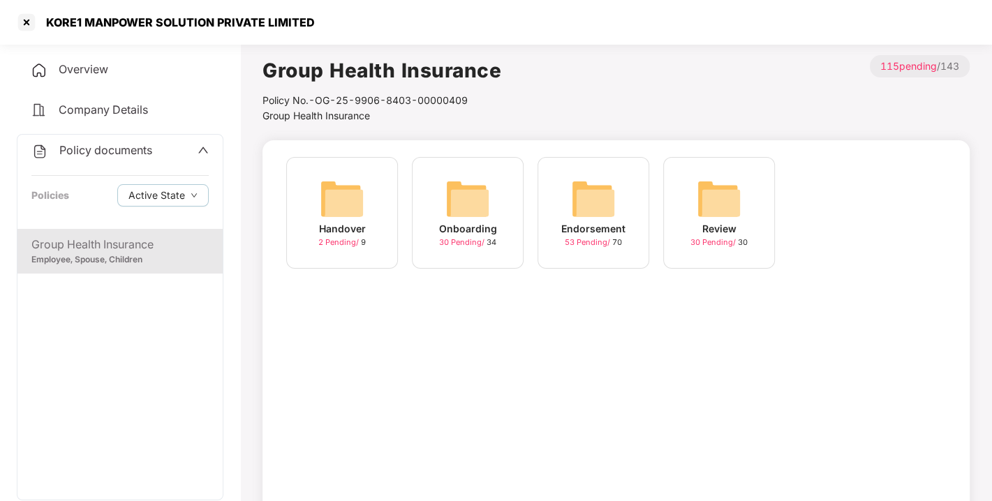
click at [603, 186] on img at bounding box center [593, 199] width 45 height 45
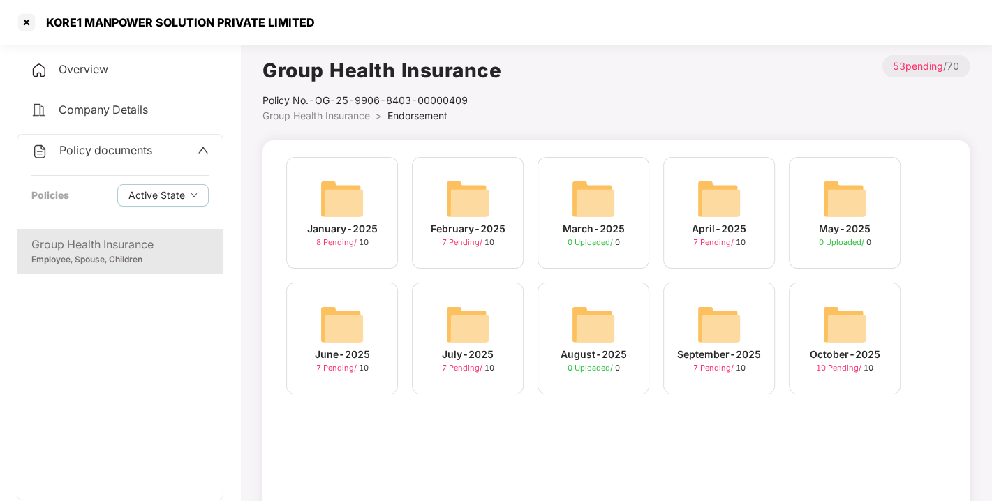
click at [851, 335] on img at bounding box center [844, 324] width 45 height 45
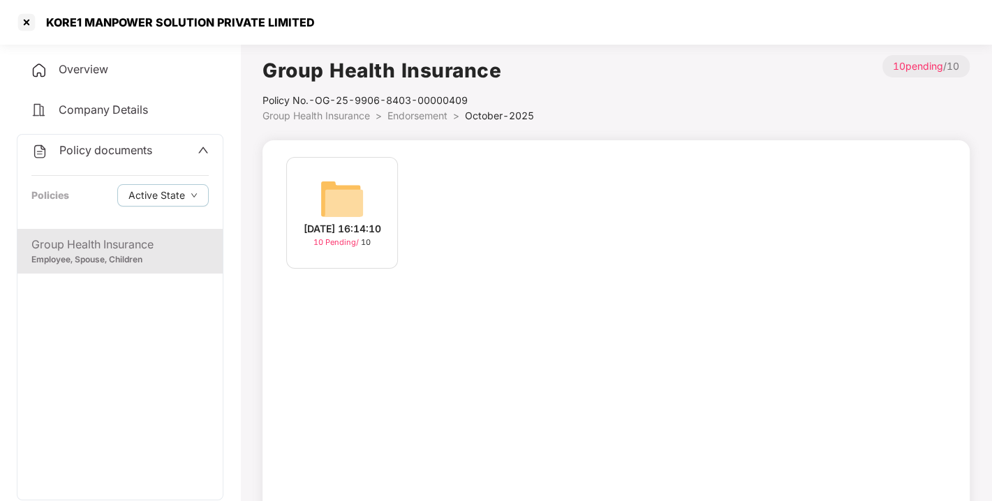
click at [347, 179] on img at bounding box center [342, 199] width 45 height 45
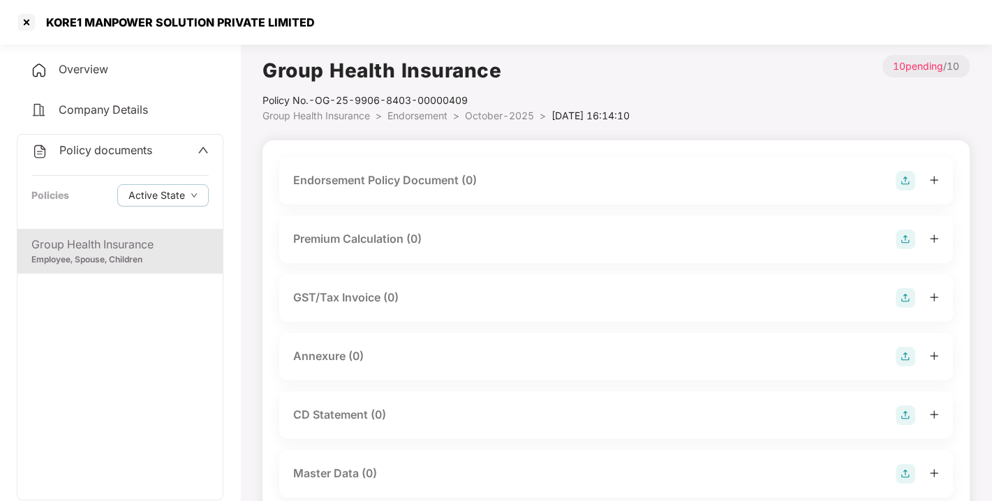
click at [902, 185] on img at bounding box center [905, 181] width 20 height 20
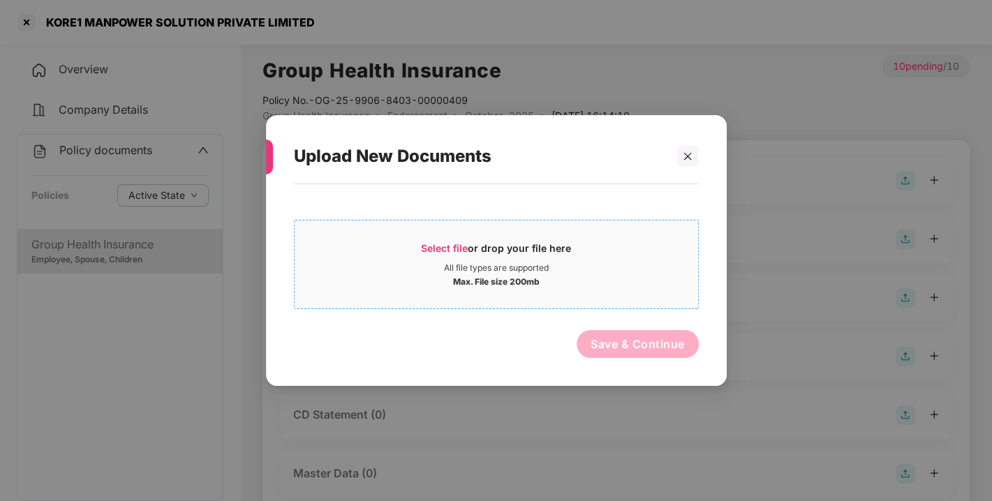
click at [454, 242] on span "Select file" at bounding box center [444, 248] width 47 height 12
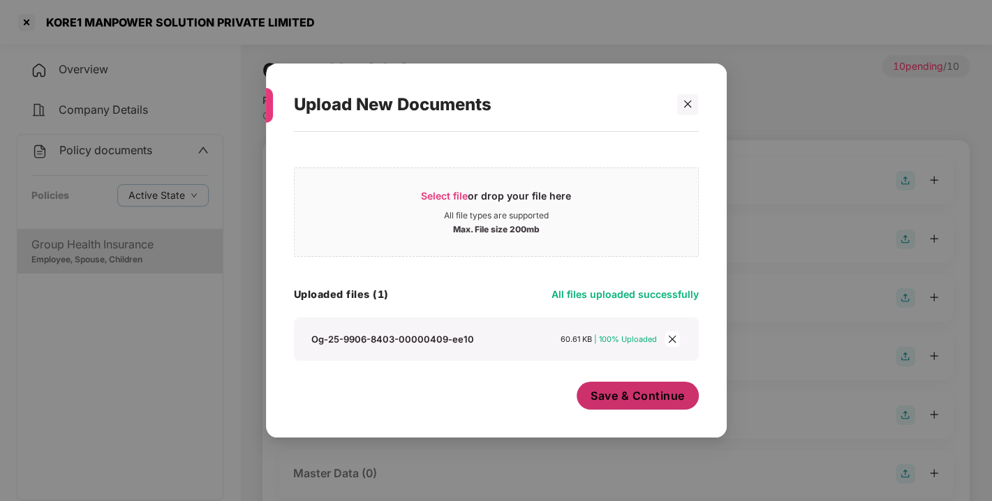
click at [609, 394] on span "Save & Continue" at bounding box center [637, 395] width 94 height 15
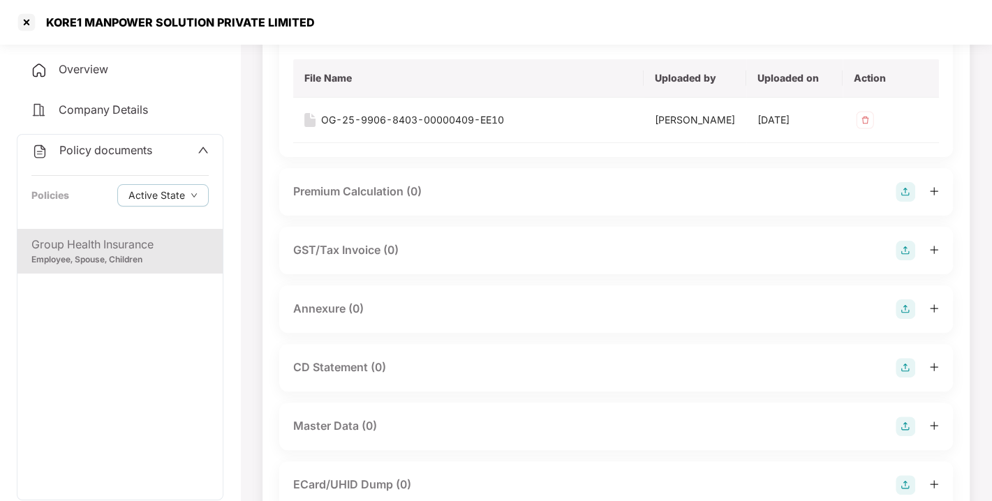
scroll to position [149, 0]
click at [905, 318] on img at bounding box center [905, 309] width 20 height 20
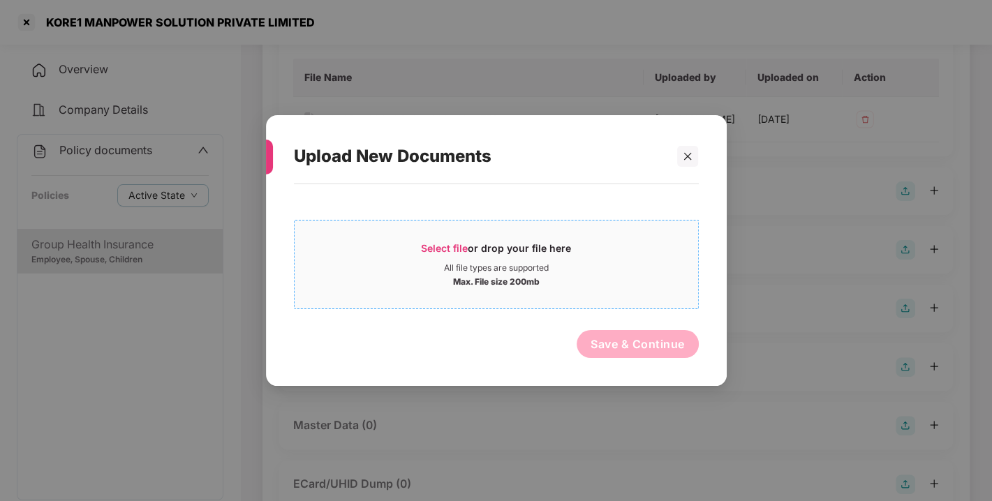
click at [445, 251] on span "Select file" at bounding box center [444, 248] width 47 height 12
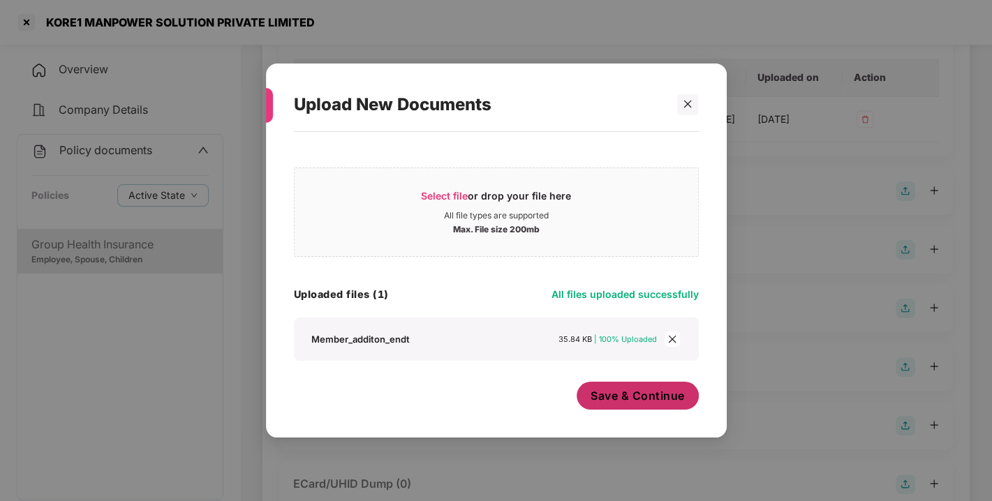
click at [641, 399] on span "Save & Continue" at bounding box center [637, 395] width 94 height 15
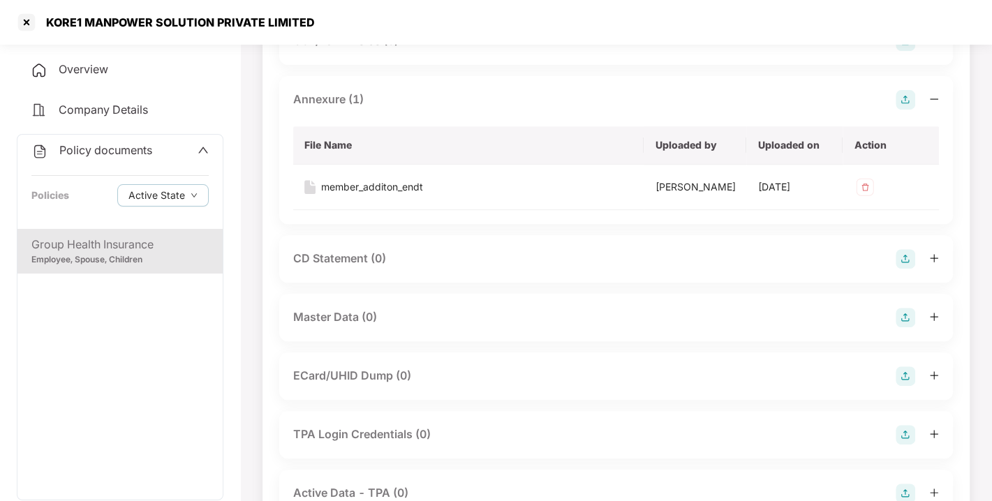
scroll to position [358, 0]
click at [906, 327] on img at bounding box center [905, 317] width 20 height 20
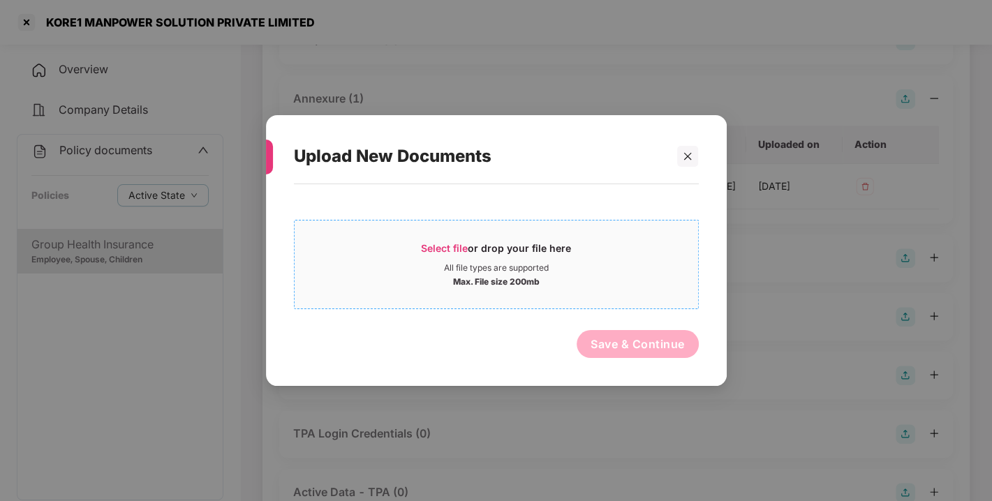
click at [477, 253] on div "Select file or drop your file here" at bounding box center [496, 251] width 150 height 21
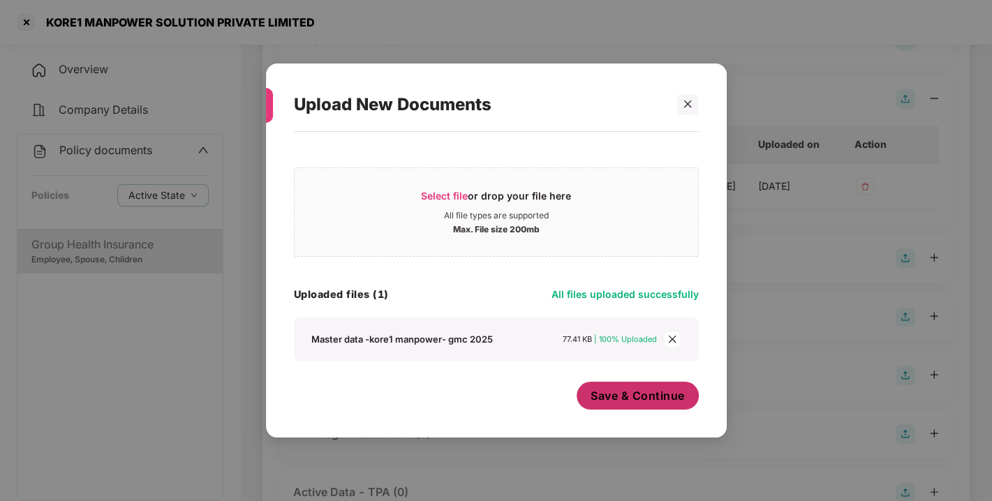
click at [641, 398] on span "Save & Continue" at bounding box center [637, 395] width 94 height 15
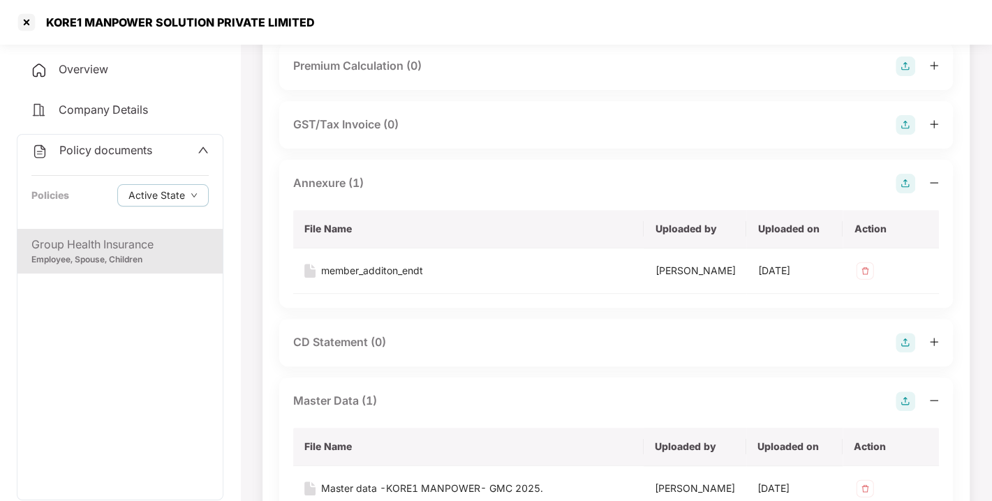
scroll to position [0, 0]
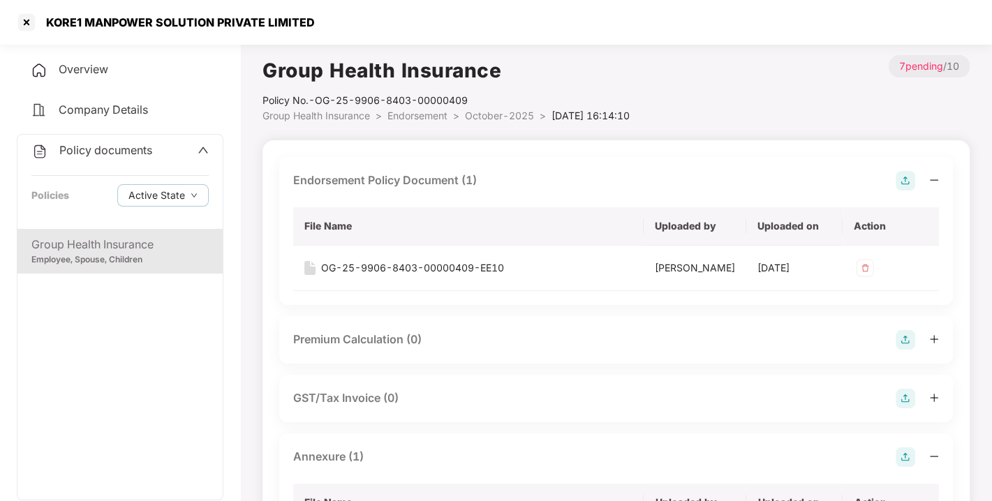
click at [414, 110] on span "Endorsement" at bounding box center [417, 116] width 60 height 12
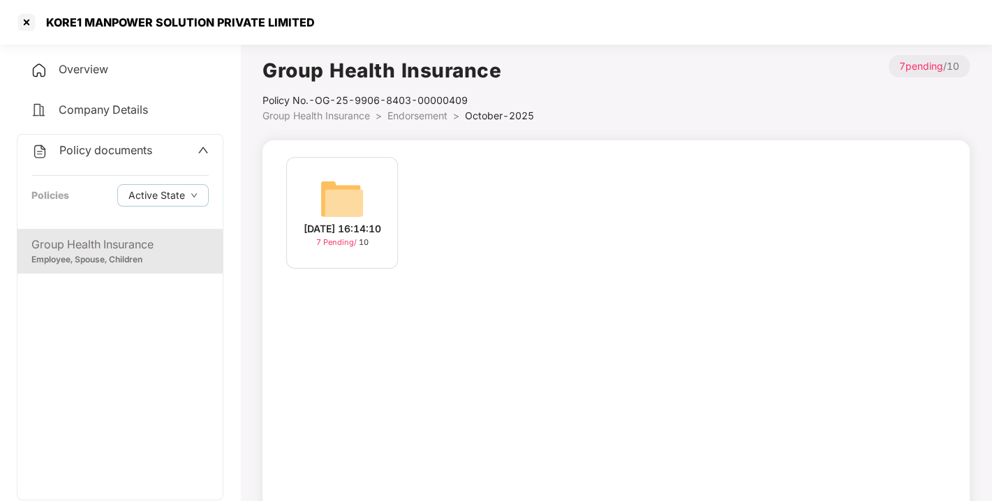
click at [414, 110] on span "Endorsement" at bounding box center [417, 116] width 60 height 12
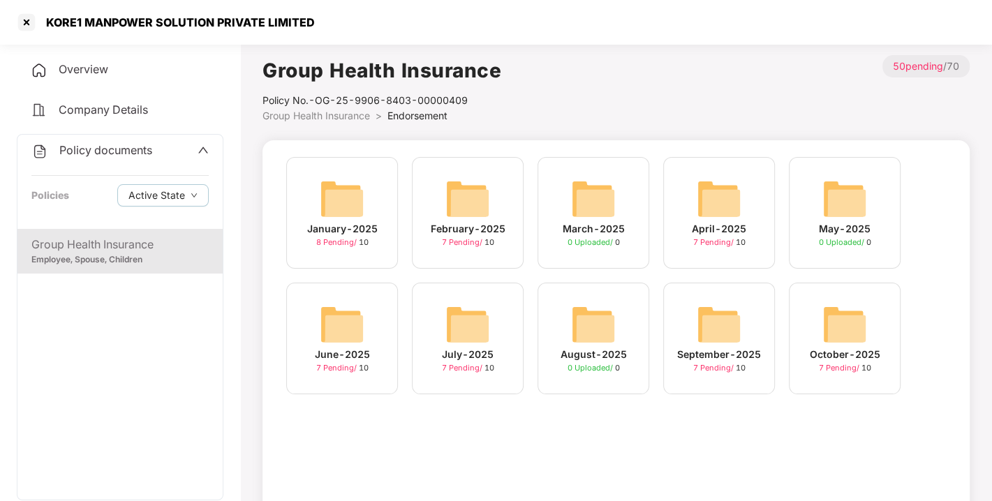
click at [88, 149] on span "Policy documents" at bounding box center [105, 150] width 93 height 14
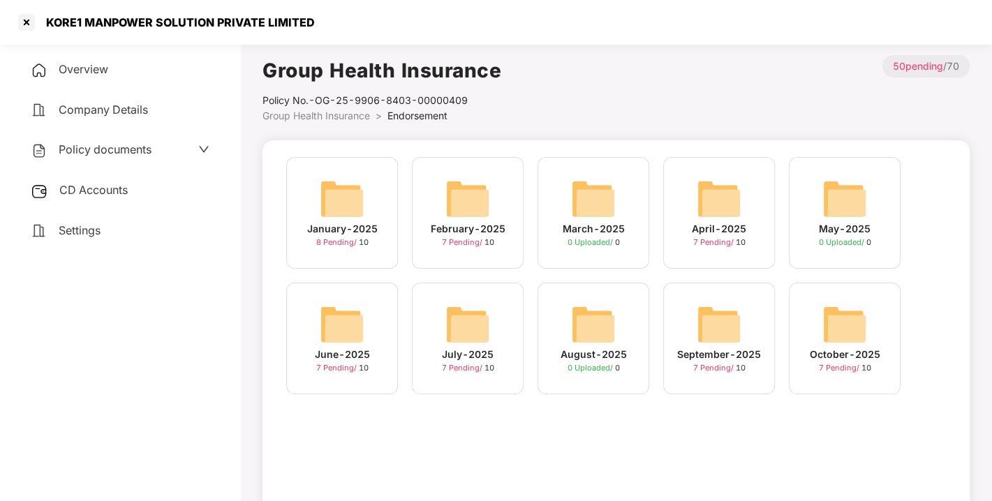
click at [80, 191] on span "CD Accounts" at bounding box center [93, 190] width 68 height 14
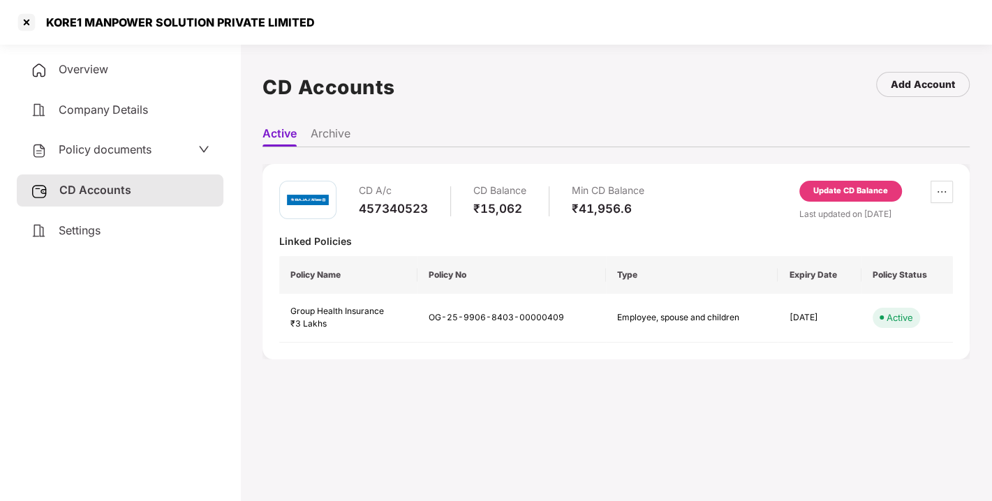
click at [835, 193] on div "Update CD Balance" at bounding box center [850, 191] width 75 height 13
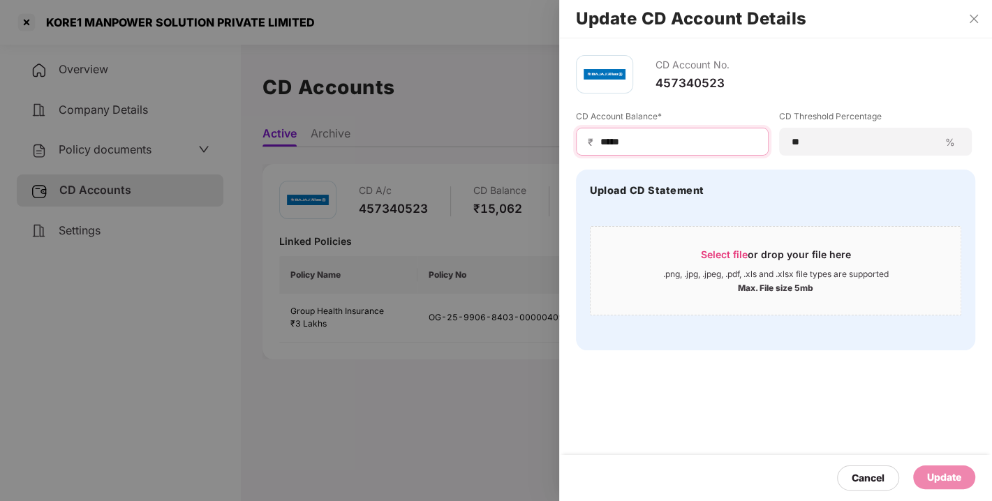
drag, startPoint x: 665, startPoint y: 136, endPoint x: 498, endPoint y: 153, distance: 168.3
click at [498, 153] on div "Update CD Account Details CD Account No. 457340523 CD Account Balance* ₹ ***** …" at bounding box center [496, 250] width 992 height 501
type input "*****"
click at [954, 478] on div "Update" at bounding box center [944, 477] width 34 height 15
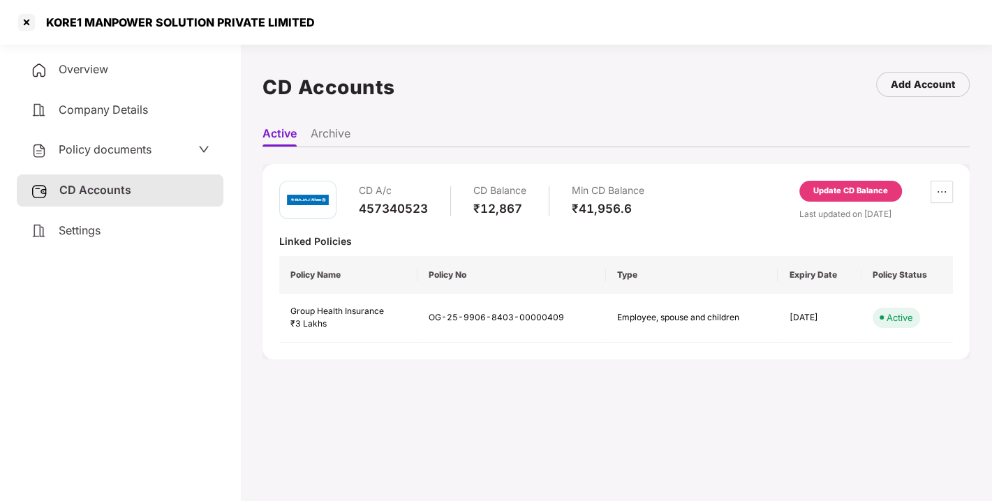
click at [13, 26] on div "KORE1 MANPOWER SOLUTION PRIVATE LIMITED" at bounding box center [496, 22] width 992 height 45
click at [21, 24] on div at bounding box center [26, 22] width 22 height 22
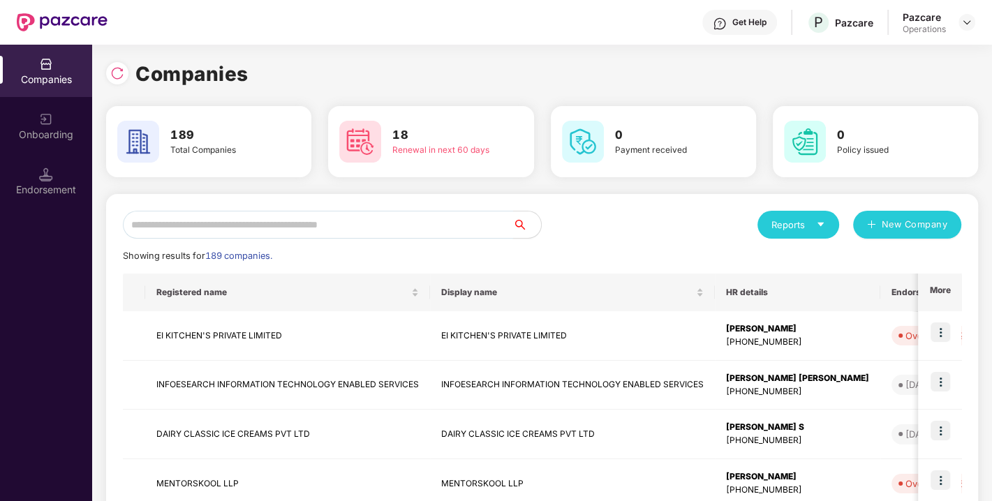
click at [274, 227] on input "text" at bounding box center [318, 225] width 390 height 28
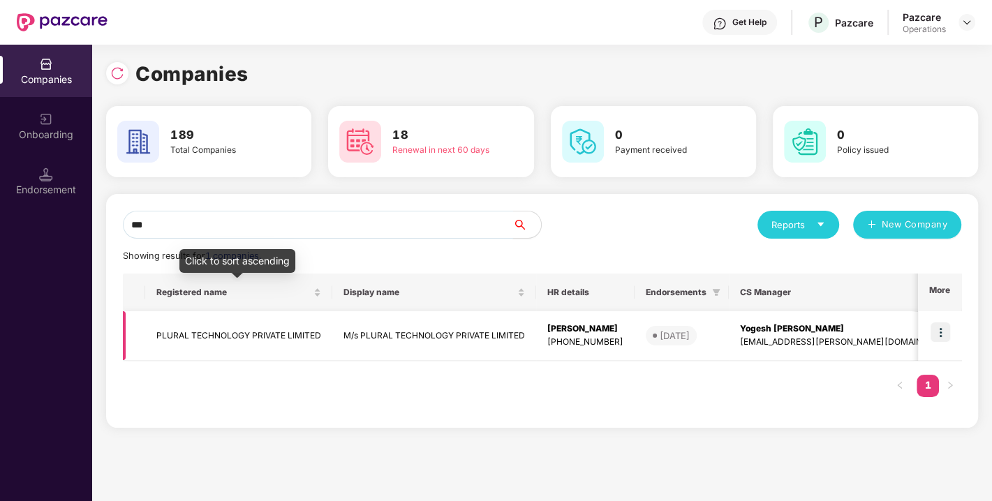
type input "***"
click at [220, 335] on td "PLURAL TECHNOLOGY PRIVATE LIMITED" at bounding box center [238, 336] width 187 height 50
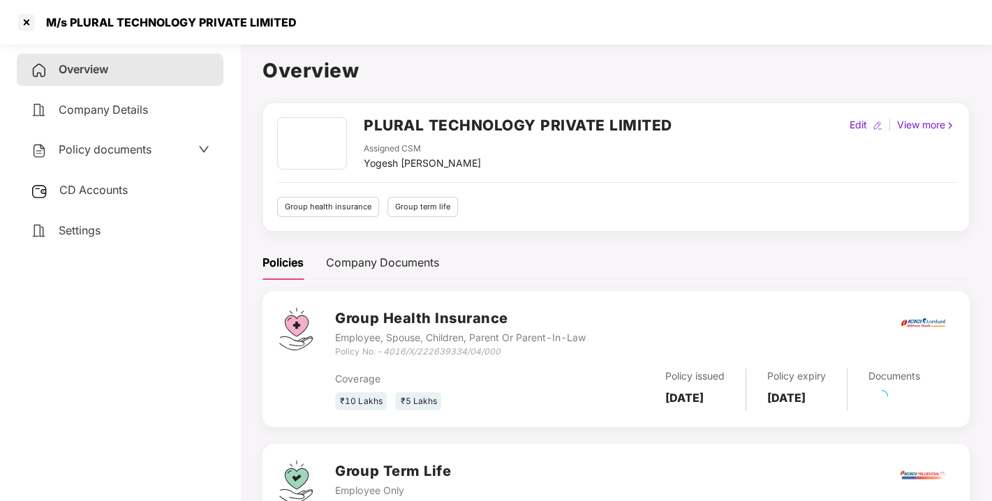
click at [105, 139] on div "Policy documents" at bounding box center [120, 150] width 207 height 32
click at [103, 148] on span "Policy documents" at bounding box center [105, 149] width 93 height 14
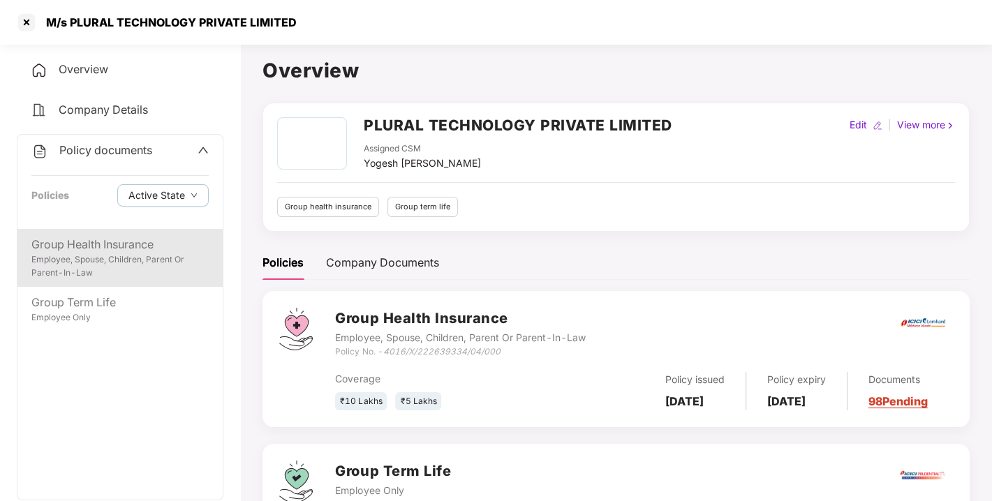
click at [121, 259] on div "Employee, Spouse, Children, Parent Or Parent-In-Law" at bounding box center [119, 266] width 177 height 27
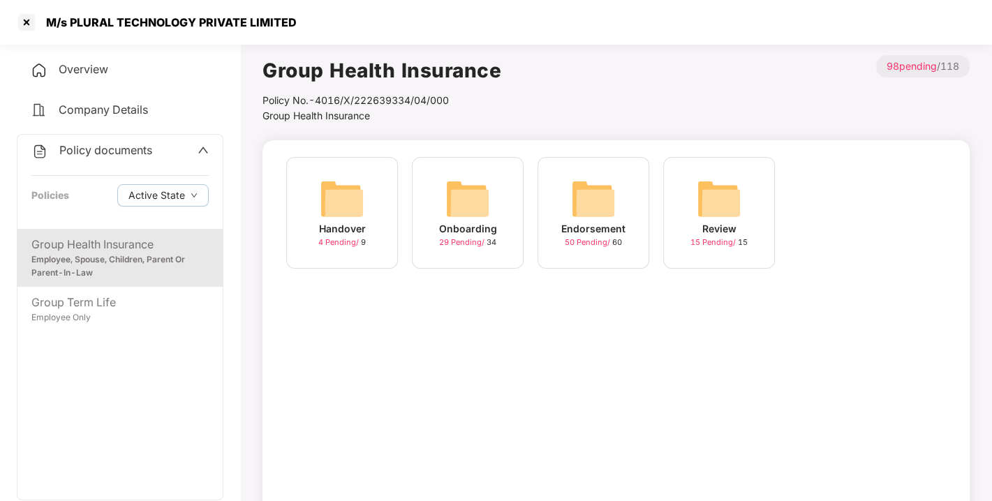
click at [608, 187] on img at bounding box center [593, 199] width 45 height 45
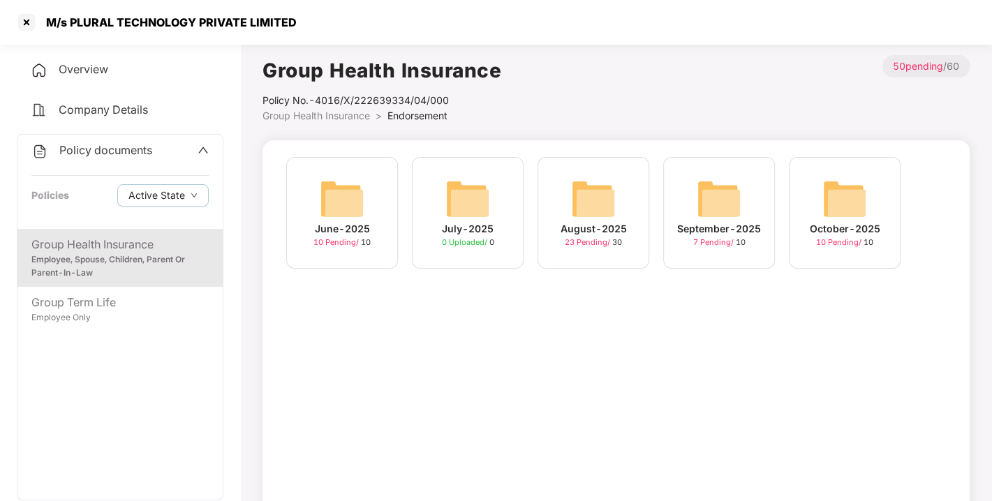
click at [854, 198] on img at bounding box center [844, 199] width 45 height 45
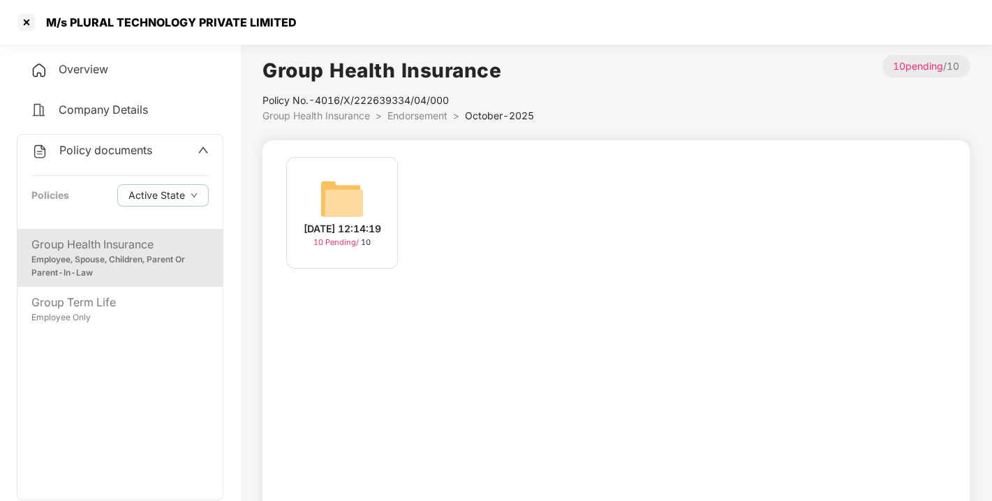
click at [317, 171] on div "[DATE] 12:14:19 10 Pending / 10" at bounding box center [342, 213] width 112 height 112
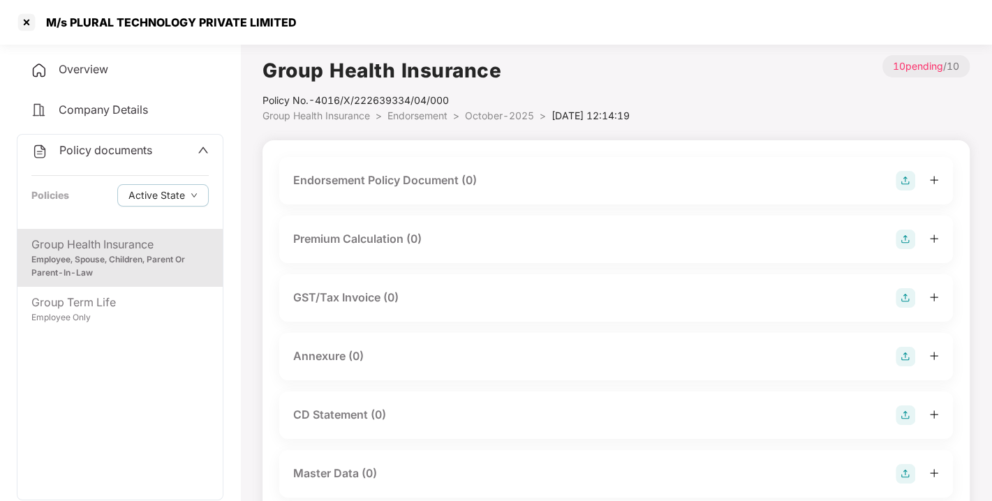
click at [913, 179] on img at bounding box center [905, 181] width 20 height 20
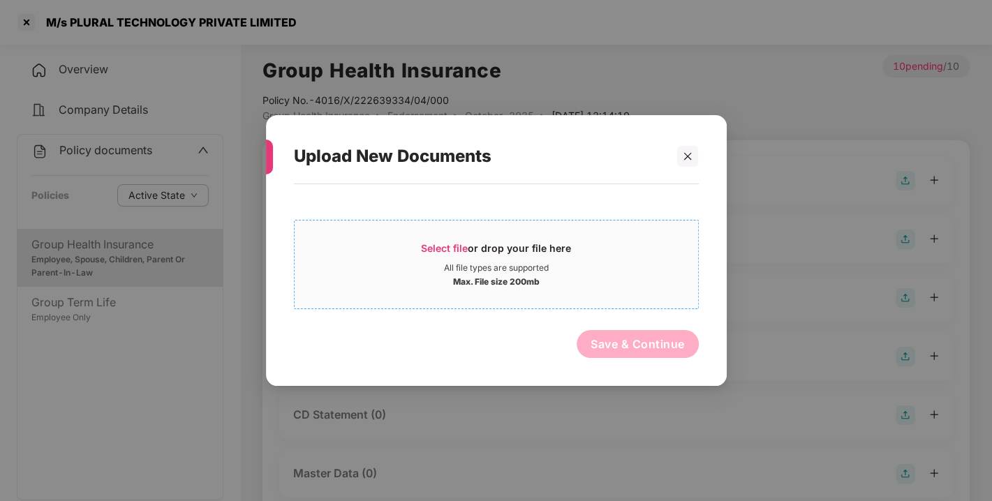
click at [452, 246] on span "Select file" at bounding box center [444, 248] width 47 height 12
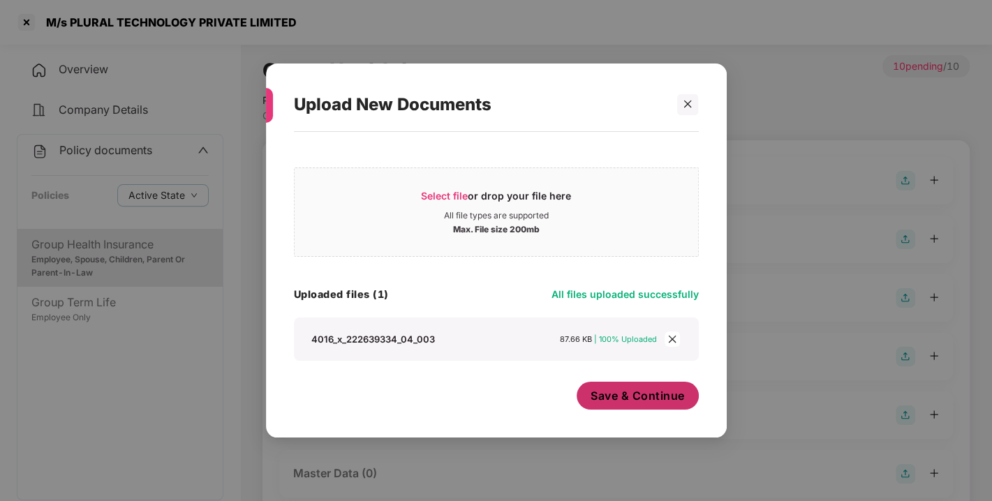
click at [613, 396] on span "Save & Continue" at bounding box center [637, 395] width 94 height 15
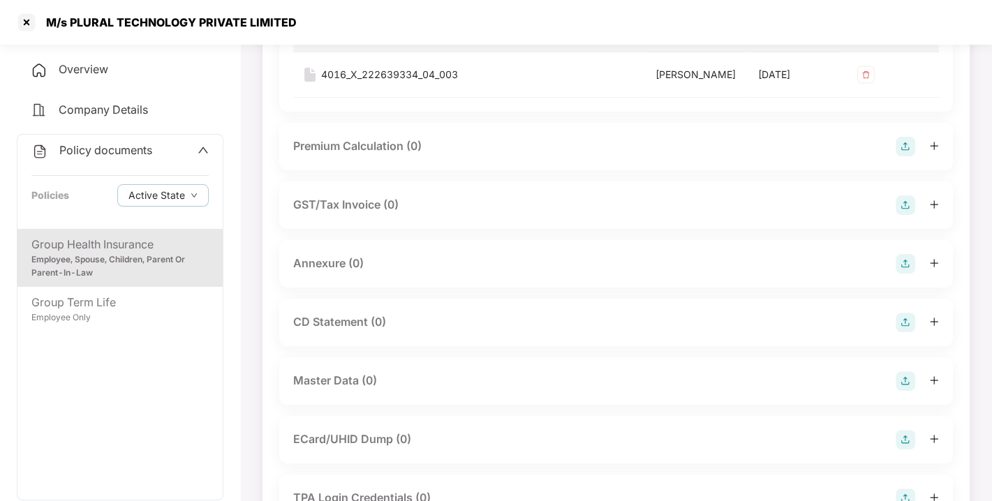
scroll to position [197, 0]
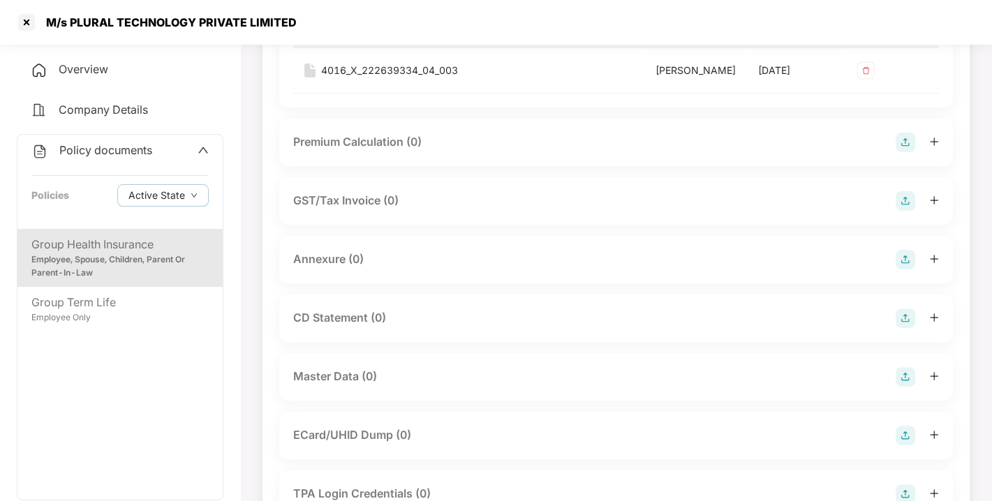
click at [906, 269] on img at bounding box center [905, 260] width 20 height 20
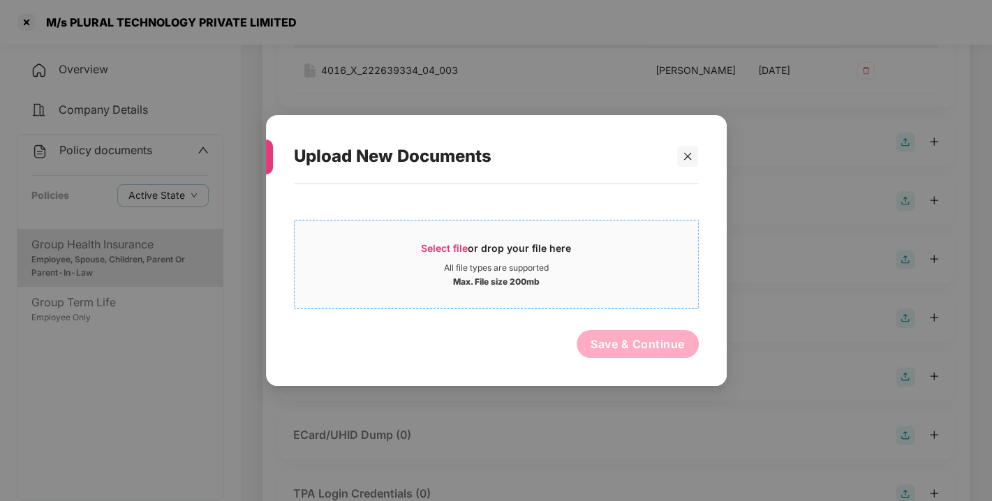
click at [461, 247] on span "Select file" at bounding box center [444, 248] width 47 height 12
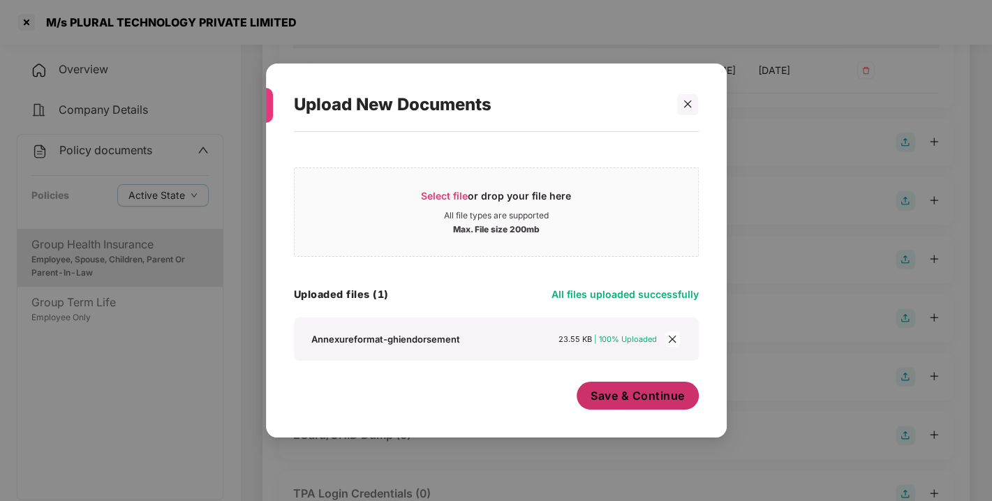
click at [627, 398] on span "Save & Continue" at bounding box center [637, 395] width 94 height 15
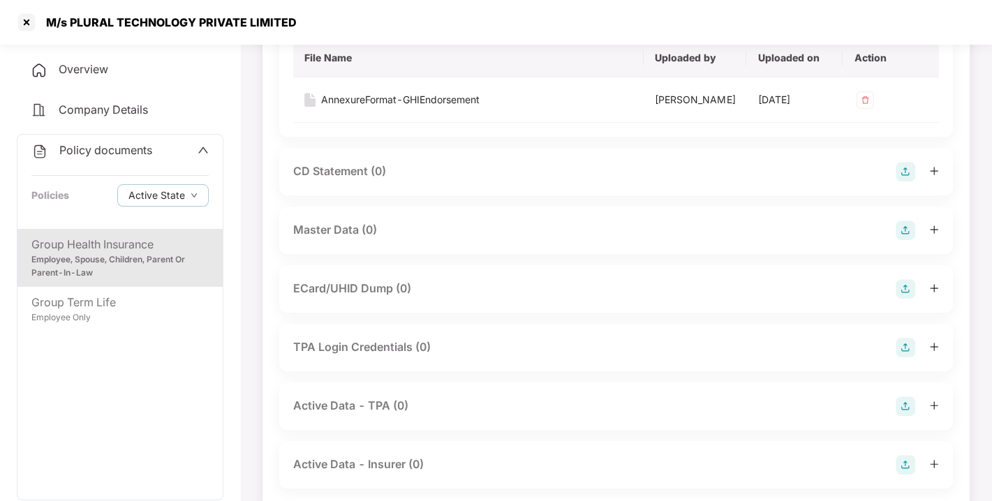
scroll to position [446, 0]
click at [902, 239] on img at bounding box center [905, 229] width 20 height 20
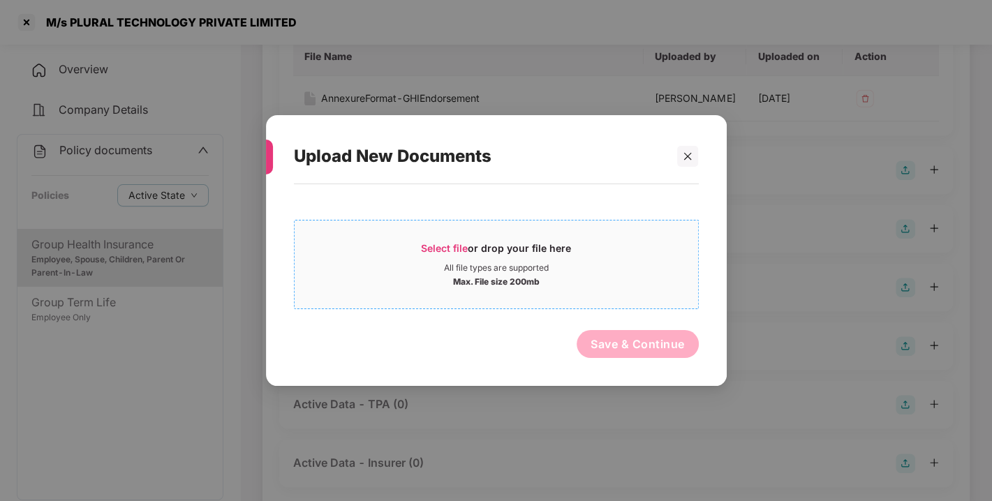
click at [461, 240] on span "Select file or drop your file here All file types are supported Max. File size …" at bounding box center [495, 264] width 403 height 67
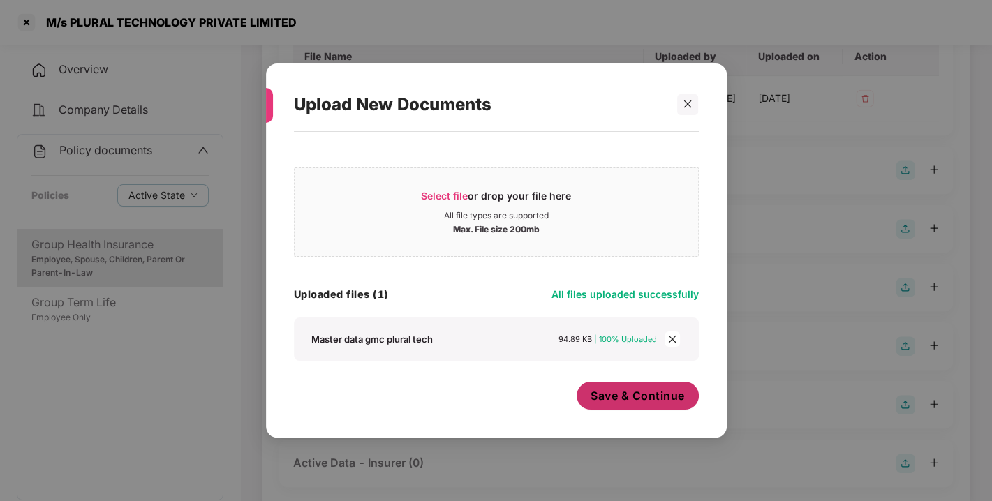
click at [646, 409] on button "Save & Continue" at bounding box center [637, 396] width 122 height 28
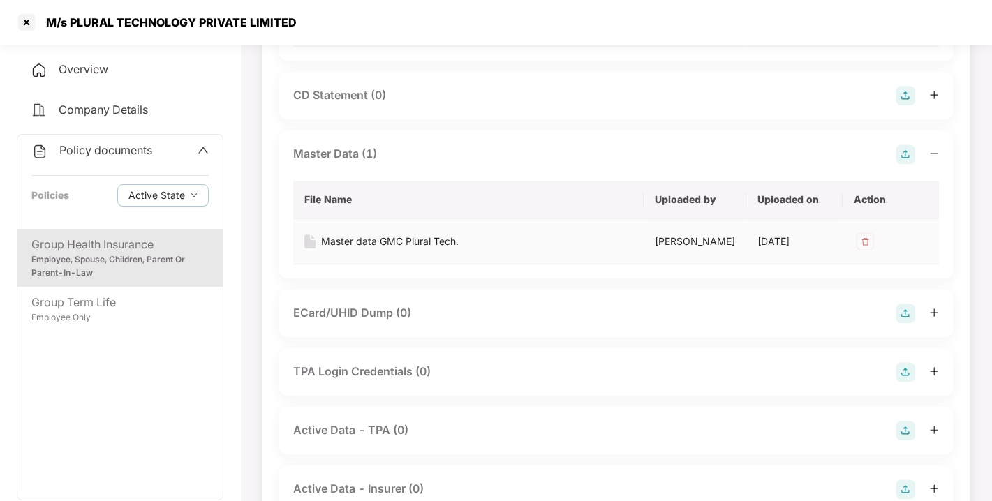
scroll to position [0, 0]
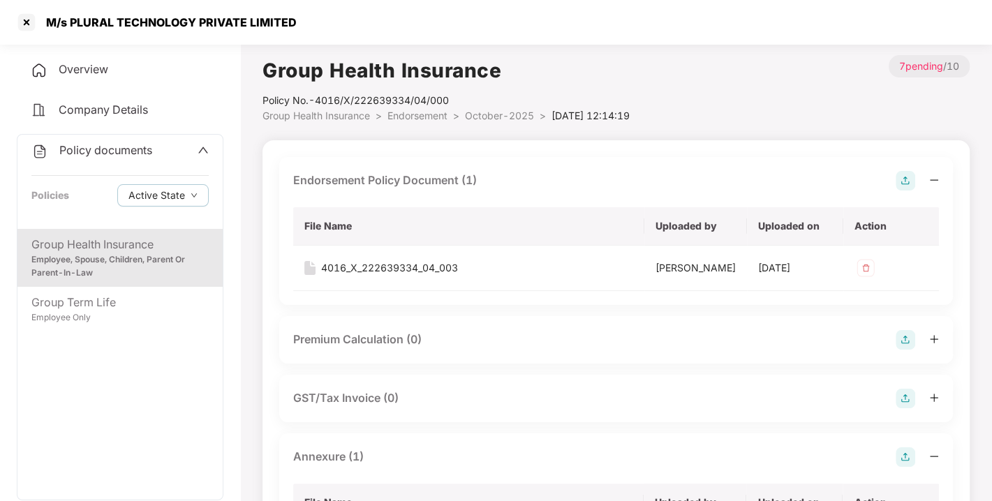
click at [418, 104] on div "Policy No.- 4016/X/222639334/04/000" at bounding box center [445, 100] width 367 height 15
drag, startPoint x: 418, startPoint y: 104, endPoint x: 415, endPoint y: 115, distance: 11.7
click at [415, 115] on div "Group Health Insurance Policy No.- 4016/X/222639334/04/000 Group Health Insuran…" at bounding box center [445, 89] width 367 height 68
click at [415, 115] on span "Endorsement" at bounding box center [417, 116] width 60 height 12
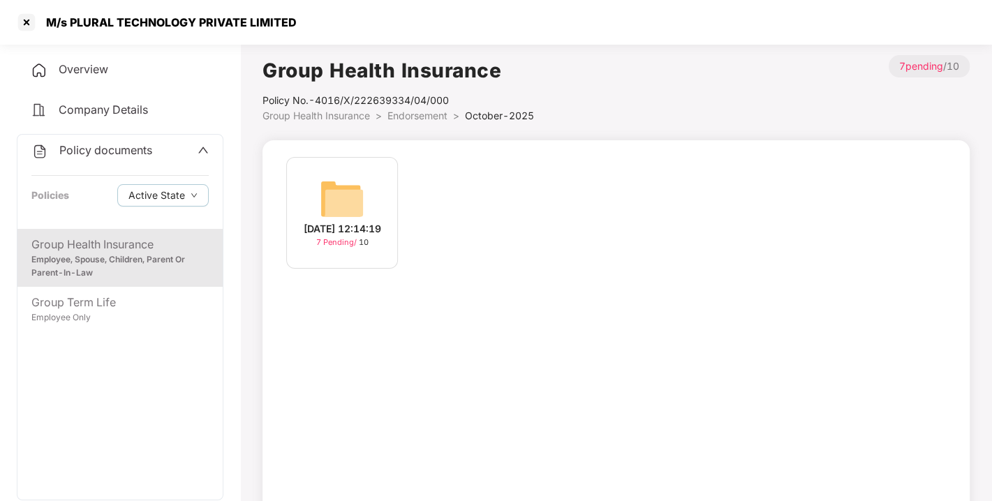
click at [415, 115] on span "Endorsement" at bounding box center [417, 116] width 60 height 12
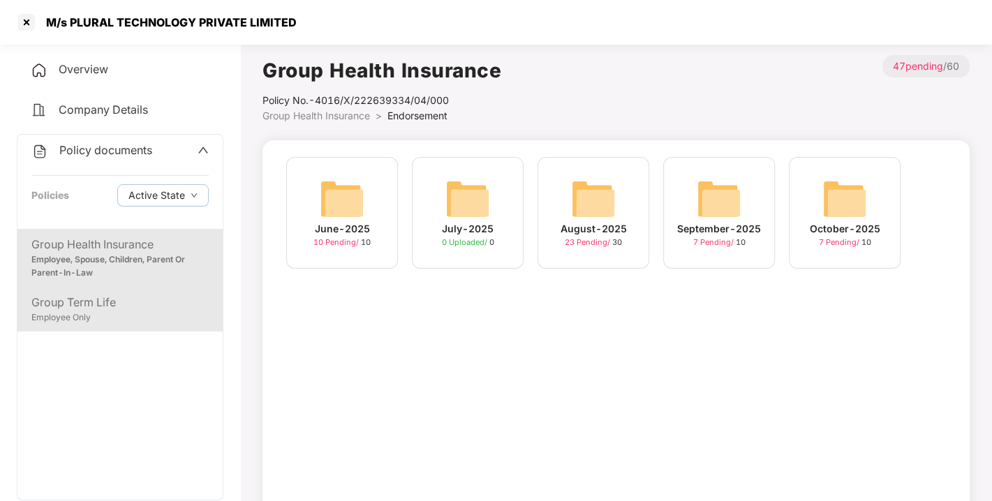
click at [71, 322] on div "Employee Only" at bounding box center [119, 317] width 177 height 13
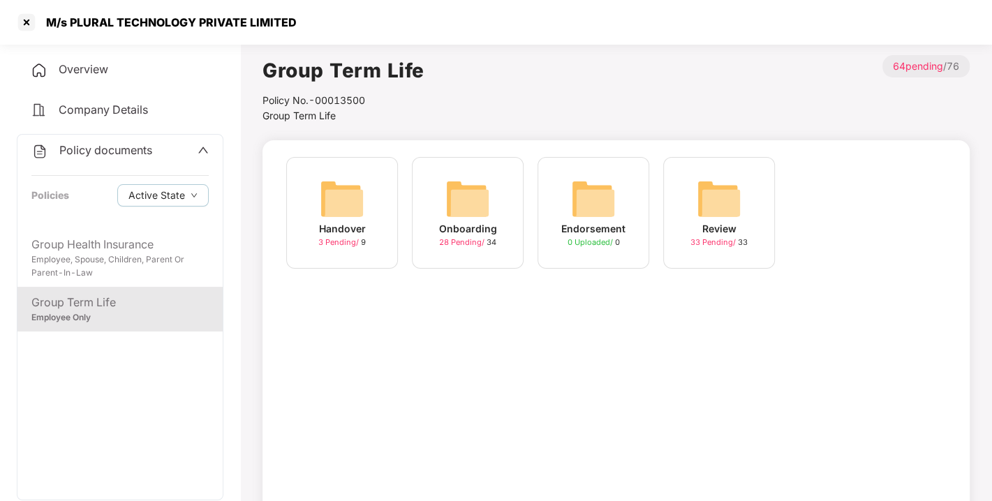
click at [590, 189] on img at bounding box center [593, 199] width 45 height 45
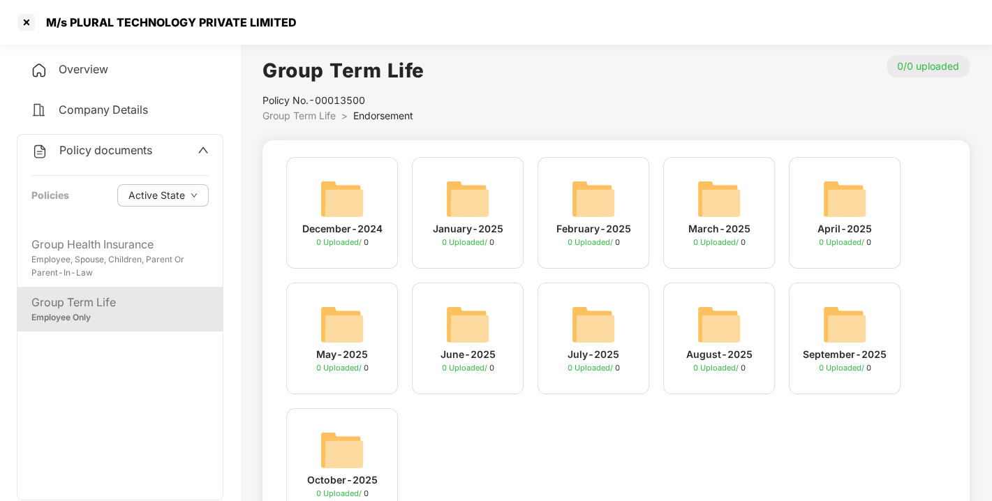
click at [110, 150] on span "Policy documents" at bounding box center [105, 150] width 93 height 14
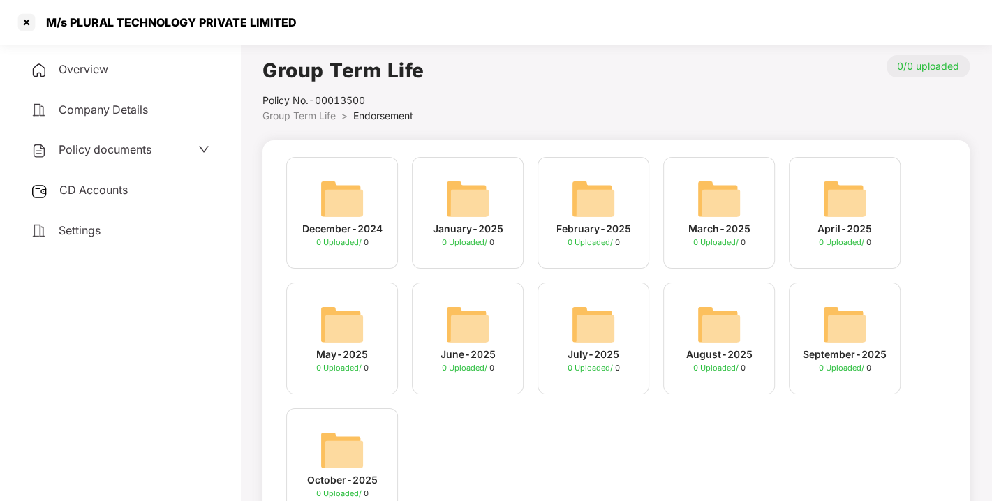
click at [98, 191] on span "CD Accounts" at bounding box center [93, 190] width 68 height 14
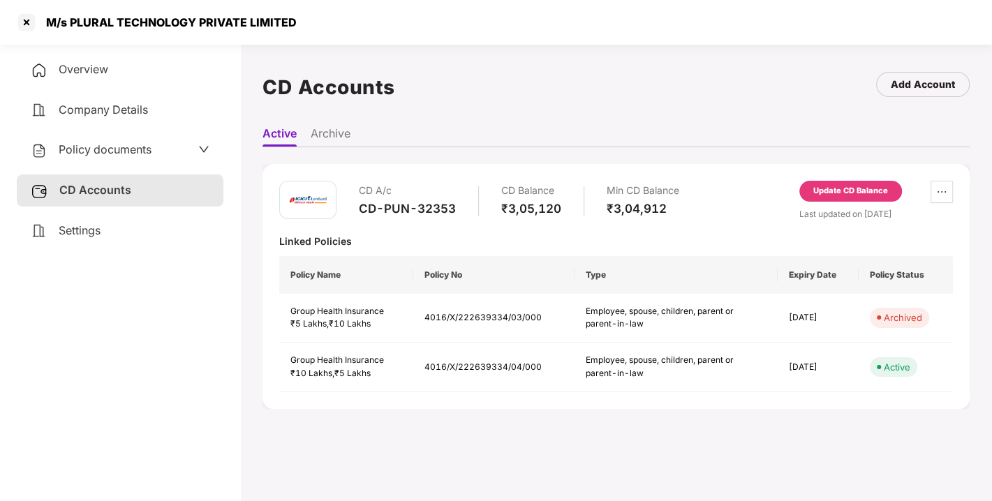
click at [851, 189] on div "Update CD Balance" at bounding box center [850, 191] width 75 height 13
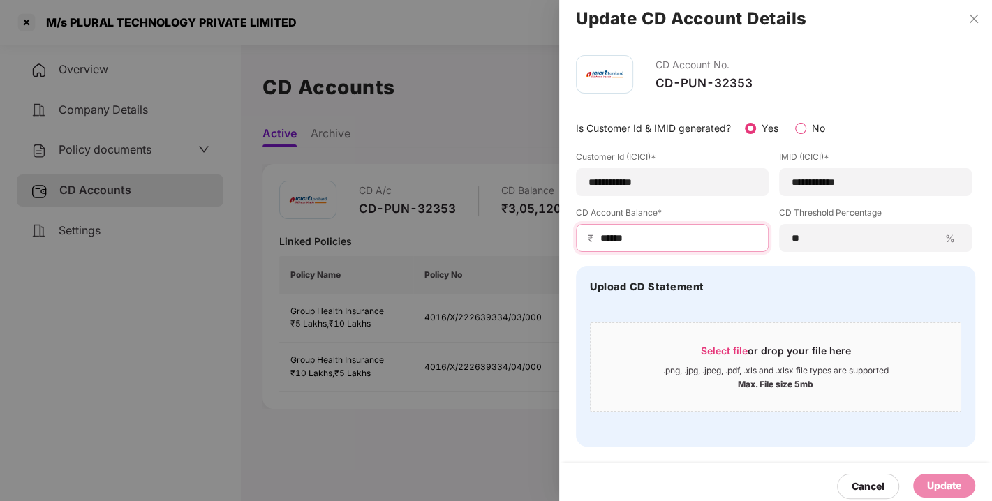
drag, startPoint x: 659, startPoint y: 231, endPoint x: 543, endPoint y: 235, distance: 116.6
click at [543, 235] on div "**********" at bounding box center [496, 250] width 992 height 501
type input "******"
click at [945, 484] on div "Update" at bounding box center [944, 485] width 34 height 15
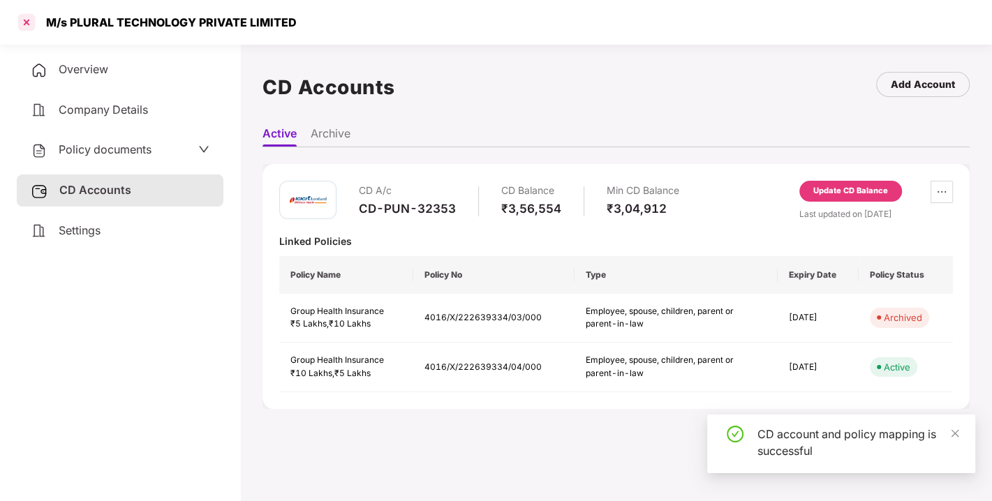
click at [22, 17] on div at bounding box center [26, 22] width 22 height 22
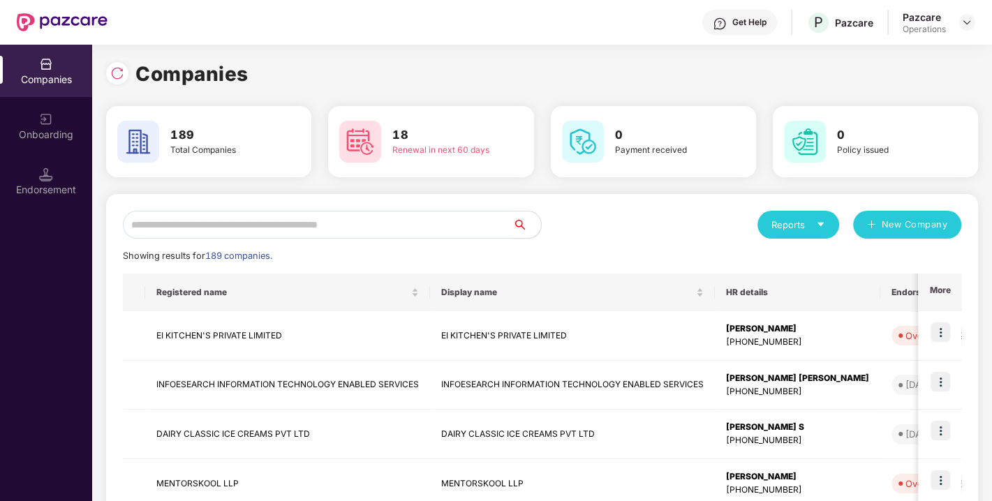
click at [319, 221] on input "text" at bounding box center [318, 225] width 390 height 28
paste input "**********"
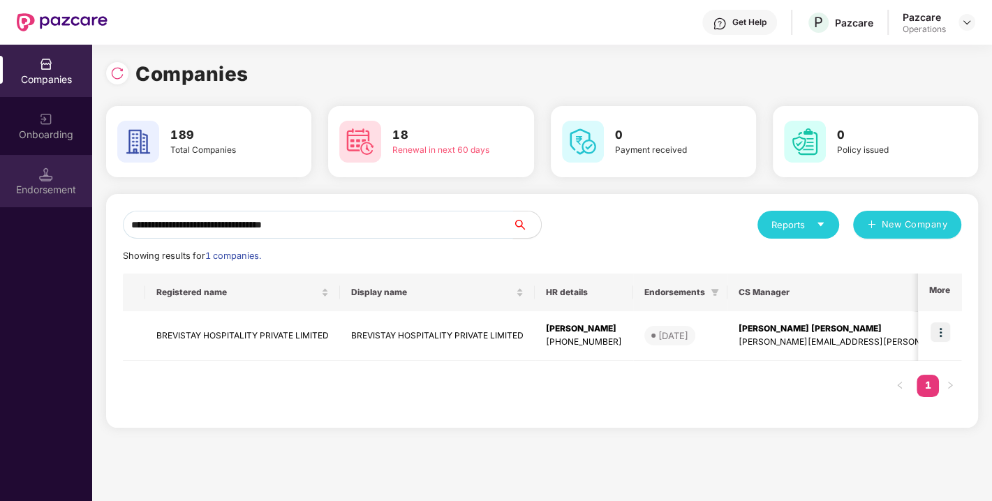
type input "**********"
click at [56, 178] on div "Endorsement" at bounding box center [46, 181] width 92 height 52
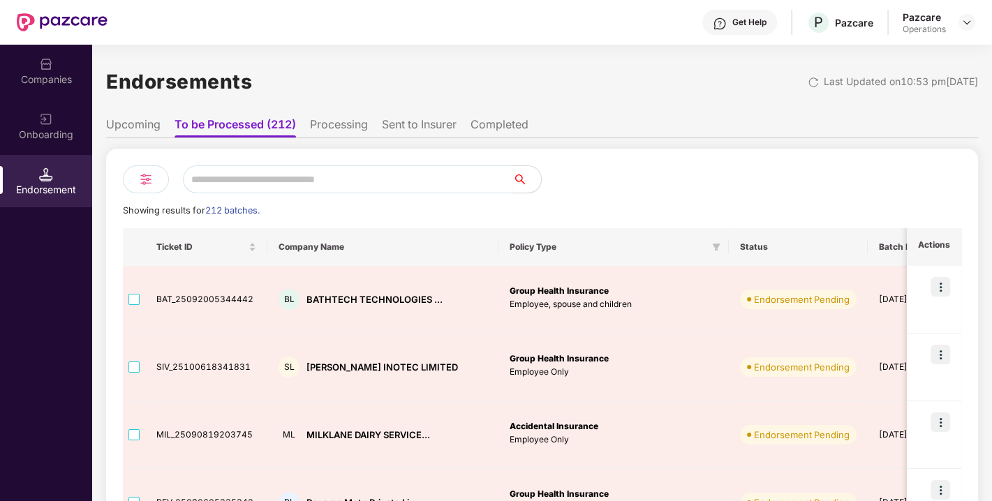
click at [320, 124] on li "Processing" at bounding box center [339, 127] width 58 height 20
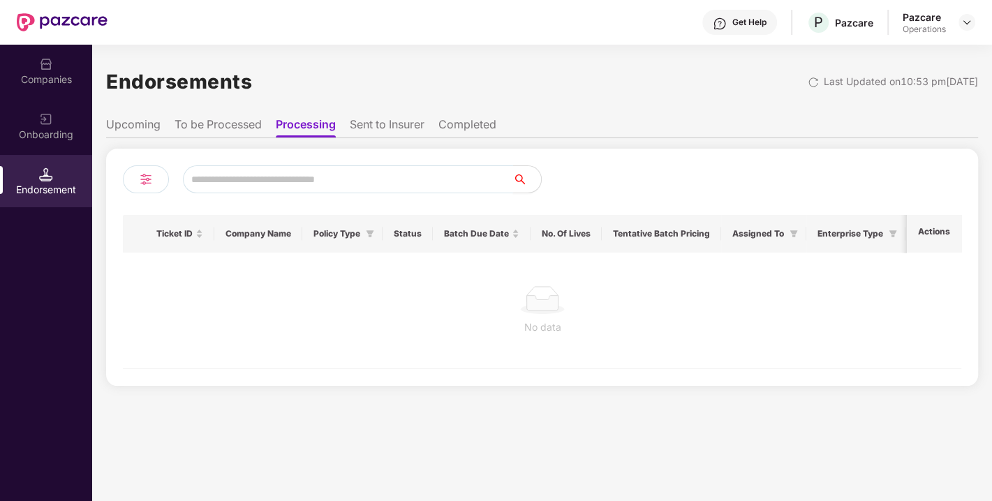
click at [281, 171] on input "text" at bounding box center [348, 179] width 330 height 28
paste input "**********"
type input "**********"
click at [396, 139] on div "**********" at bounding box center [542, 262] width 872 height 248
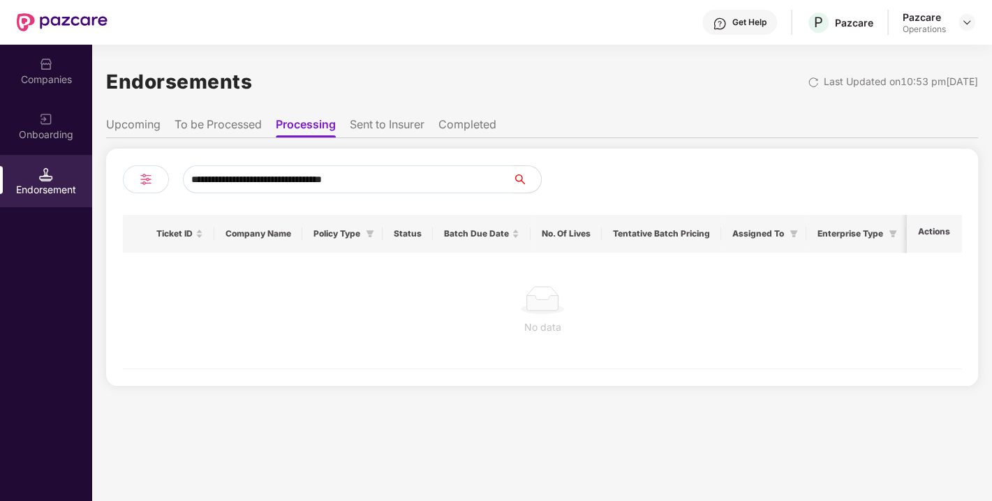
click at [389, 133] on li "Sent to Insurer" at bounding box center [387, 127] width 75 height 20
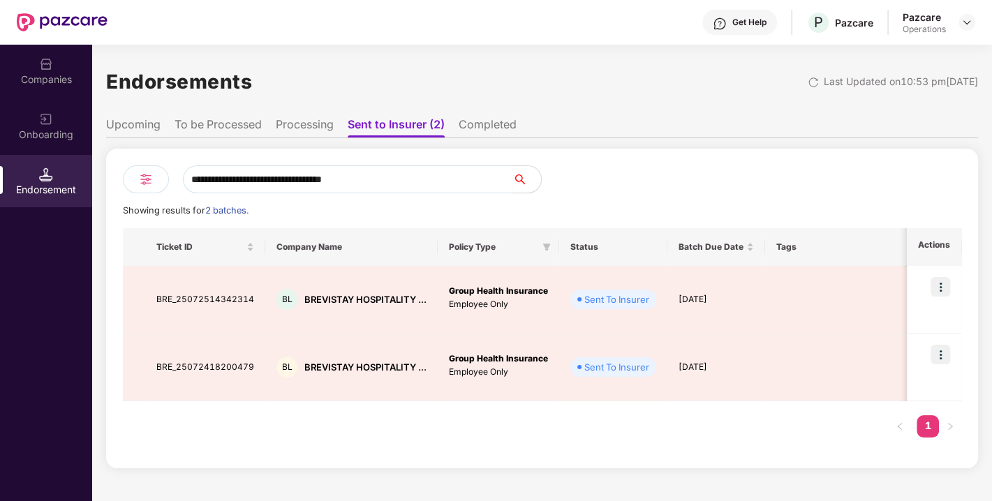
click at [224, 123] on li "To be Processed" at bounding box center [217, 127] width 87 height 20
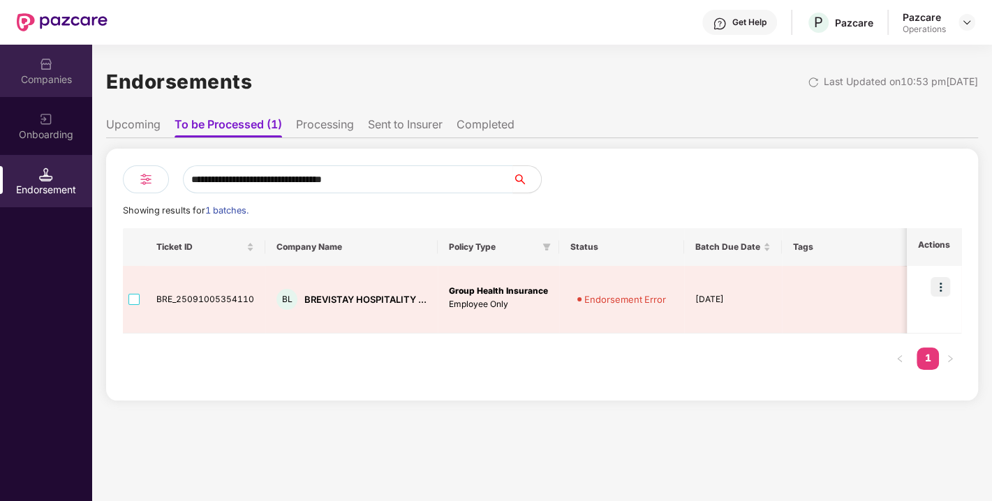
click at [55, 70] on div "Companies" at bounding box center [46, 71] width 92 height 52
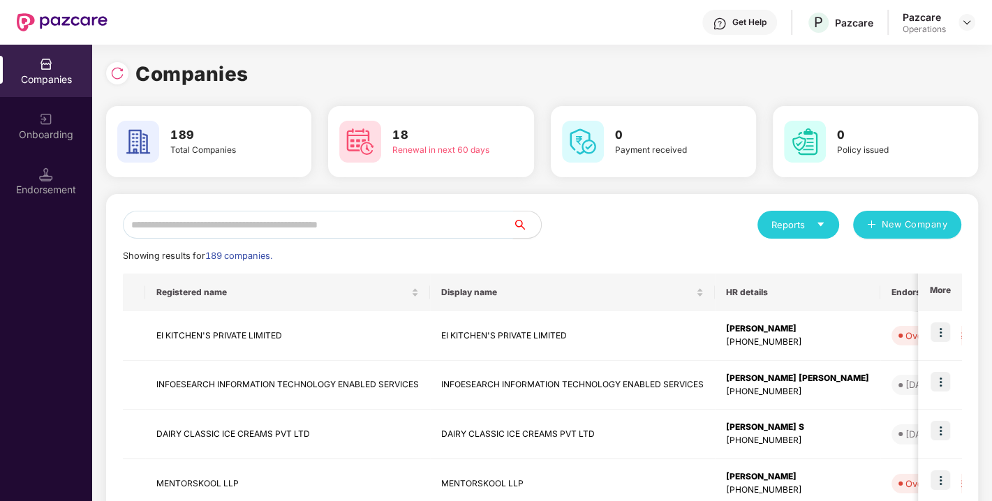
click at [298, 225] on input "text" at bounding box center [318, 225] width 390 height 28
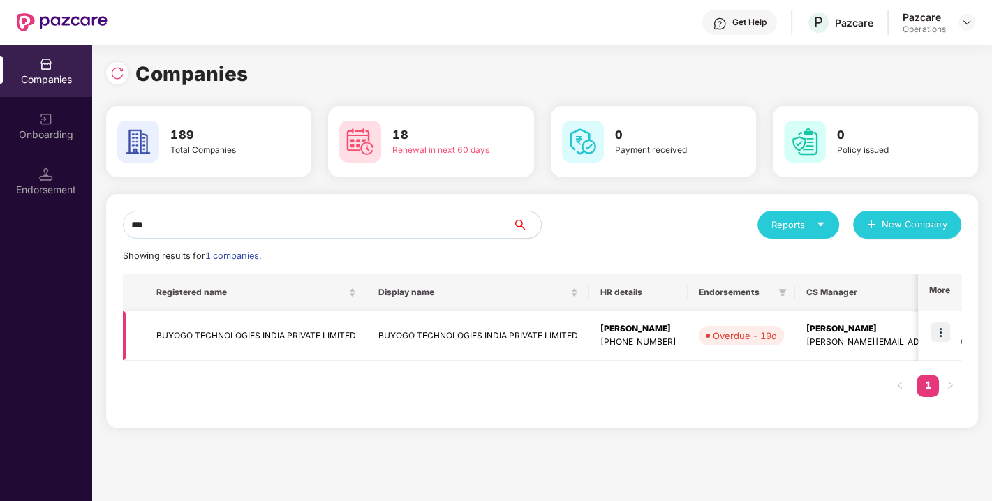
type input "***"
click at [218, 334] on td "BUYOGO TECHNOLOGIES INDIA PRIVATE LIMITED" at bounding box center [256, 336] width 222 height 50
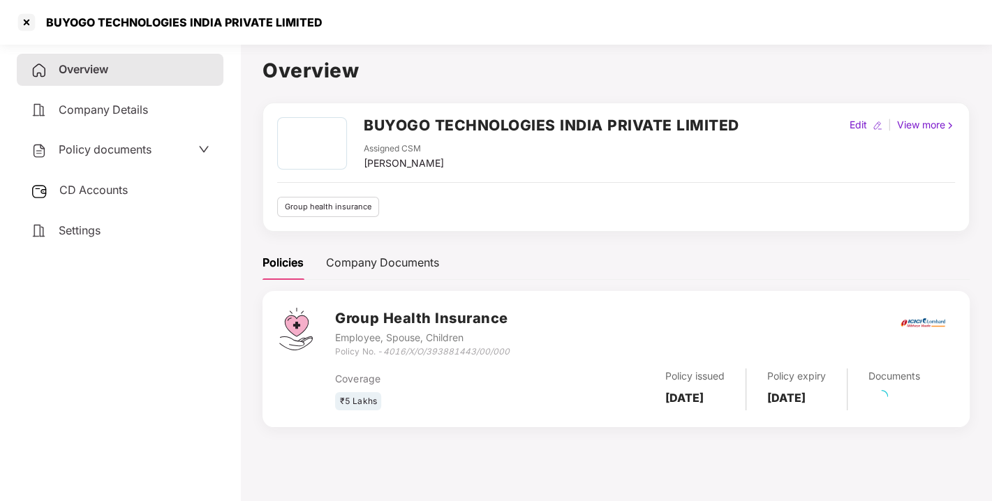
click at [92, 137] on div "Policy documents" at bounding box center [120, 150] width 207 height 32
click at [100, 152] on span "Policy documents" at bounding box center [105, 149] width 93 height 14
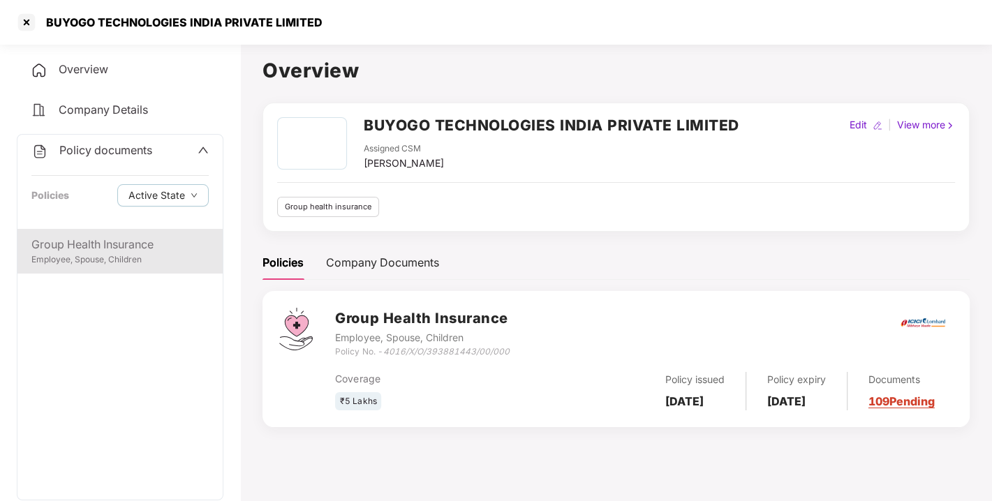
click at [110, 237] on div "Group Health Insurance" at bounding box center [119, 244] width 177 height 17
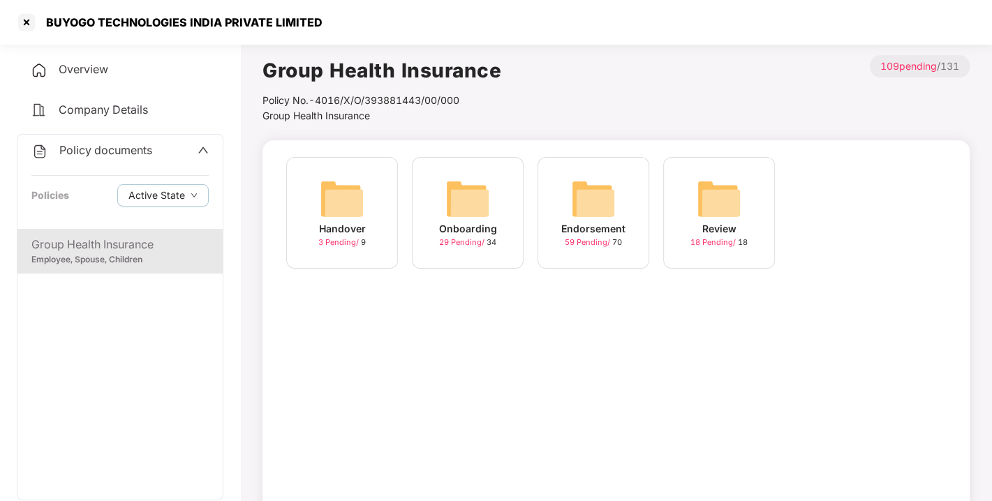
click at [562, 200] on div "Endorsement 59 Pending / 70" at bounding box center [593, 213] width 112 height 112
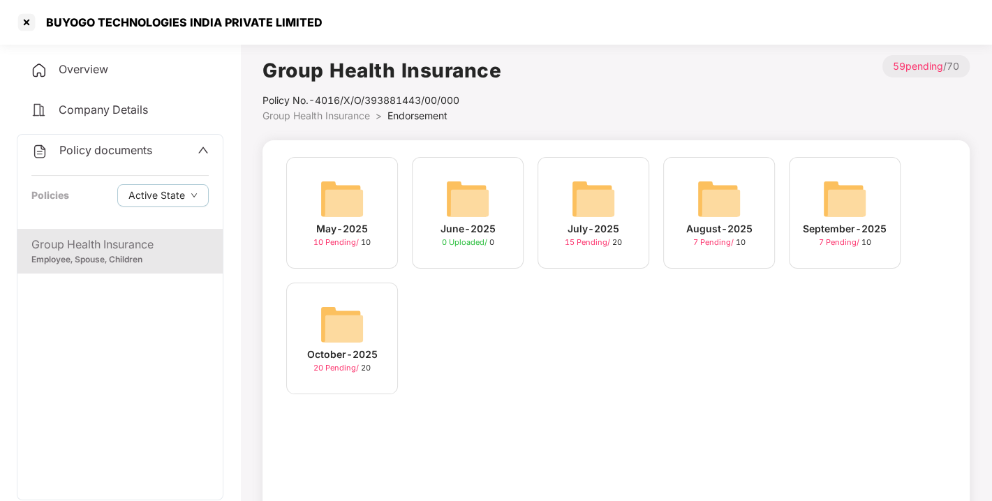
click at [334, 324] on img at bounding box center [342, 324] width 45 height 45
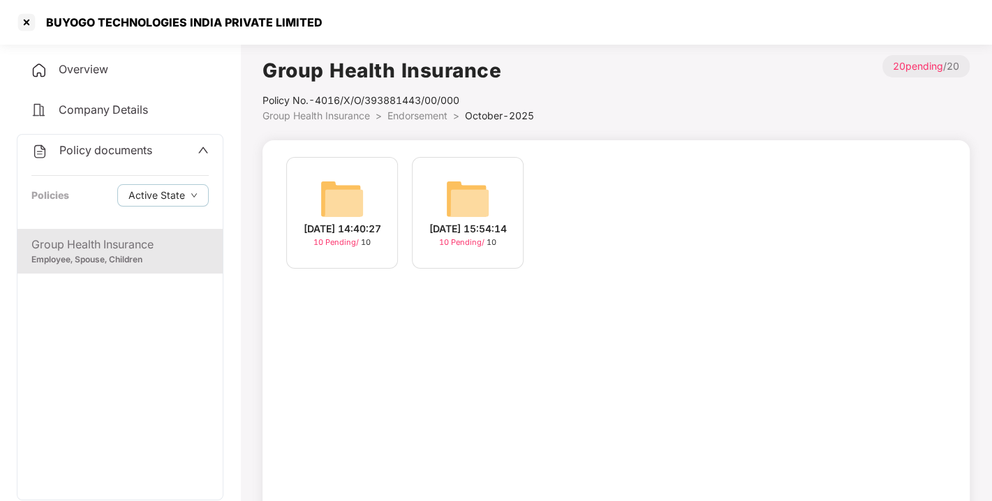
click at [462, 179] on img at bounding box center [467, 199] width 45 height 45
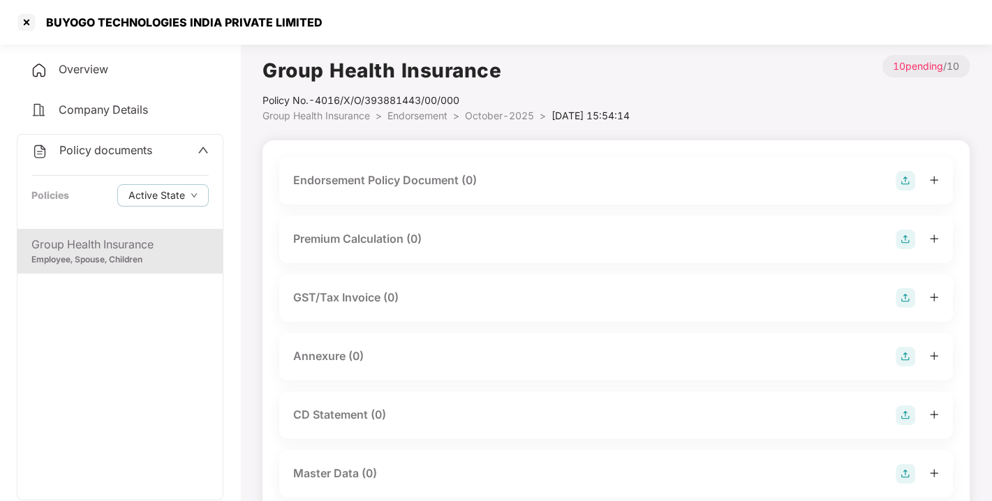
click at [895, 182] on img at bounding box center [905, 181] width 20 height 20
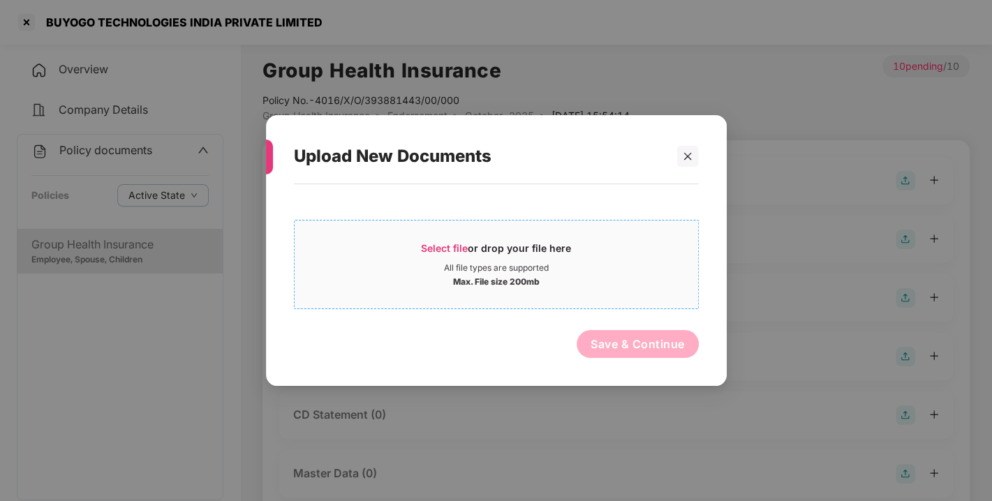
click at [438, 251] on span "Select file" at bounding box center [444, 248] width 47 height 12
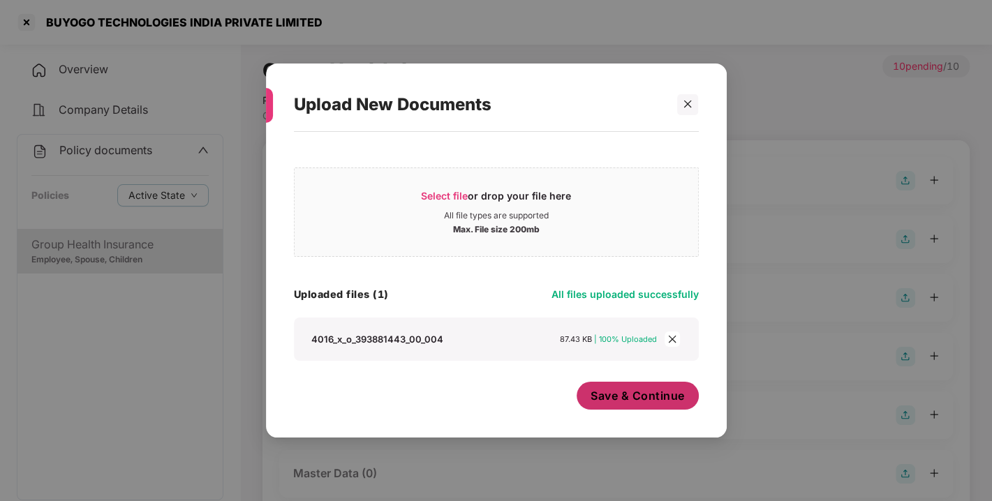
click at [638, 392] on span "Save & Continue" at bounding box center [637, 395] width 94 height 15
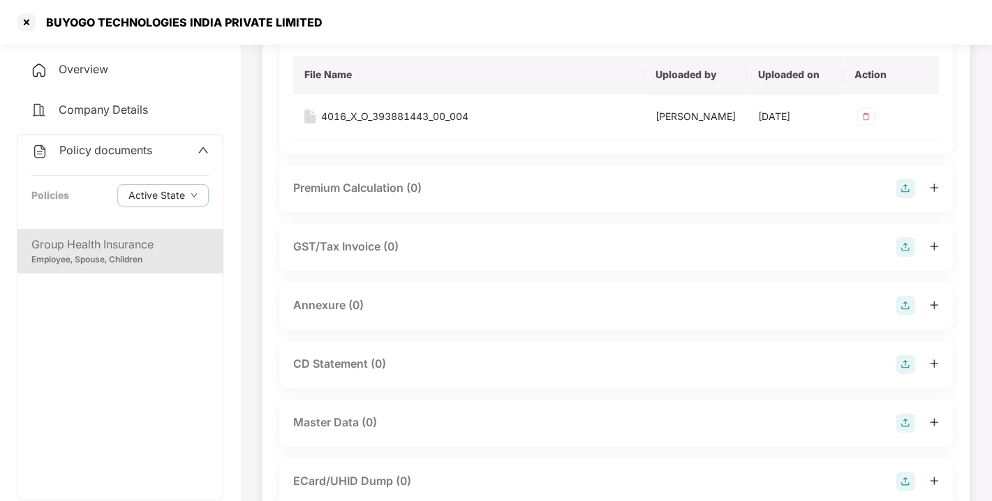
scroll to position [151, 0]
click at [902, 315] on img at bounding box center [905, 306] width 20 height 20
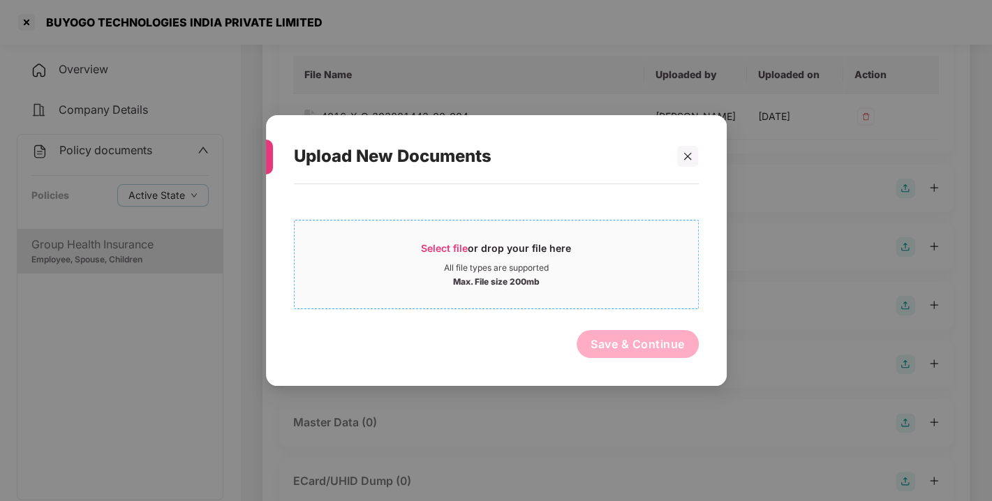
click at [450, 245] on span "Select file" at bounding box center [444, 248] width 47 height 12
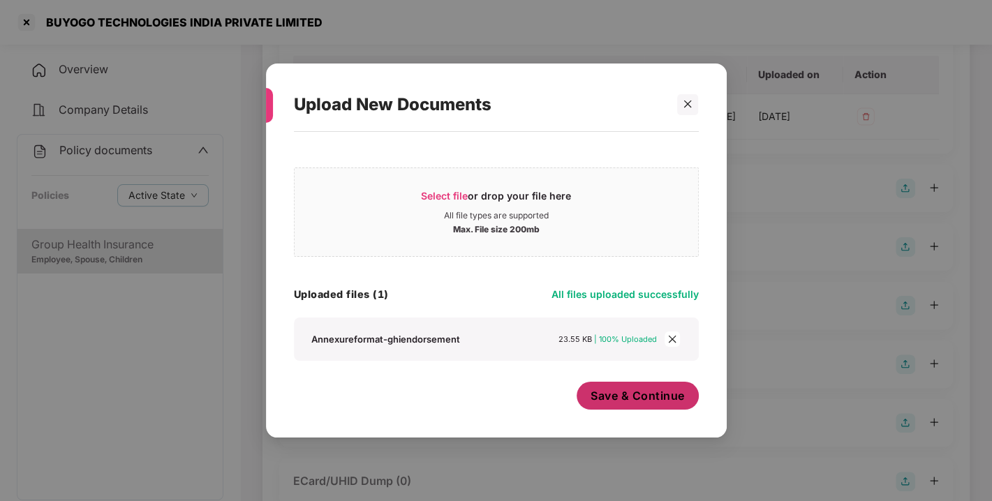
click at [627, 401] on span "Save & Continue" at bounding box center [637, 395] width 94 height 15
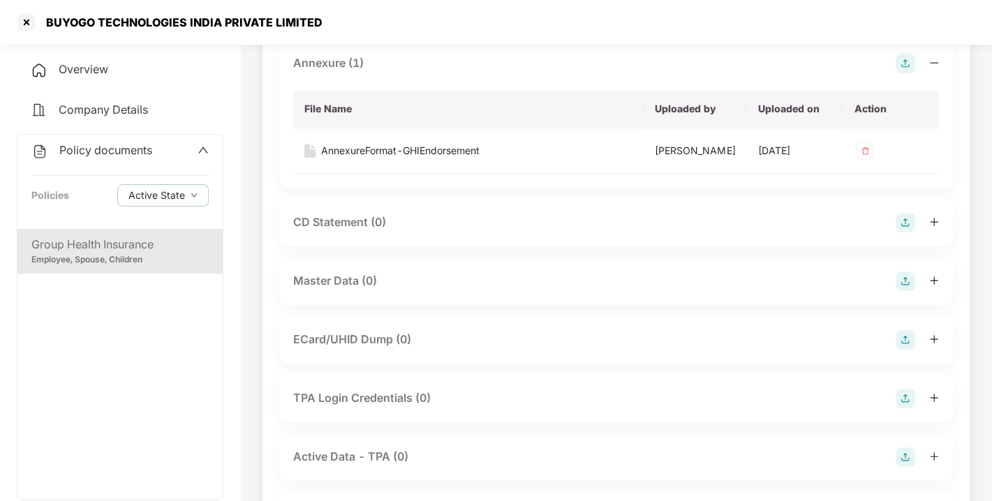
scroll to position [394, 0]
click at [906, 290] on img at bounding box center [905, 281] width 20 height 20
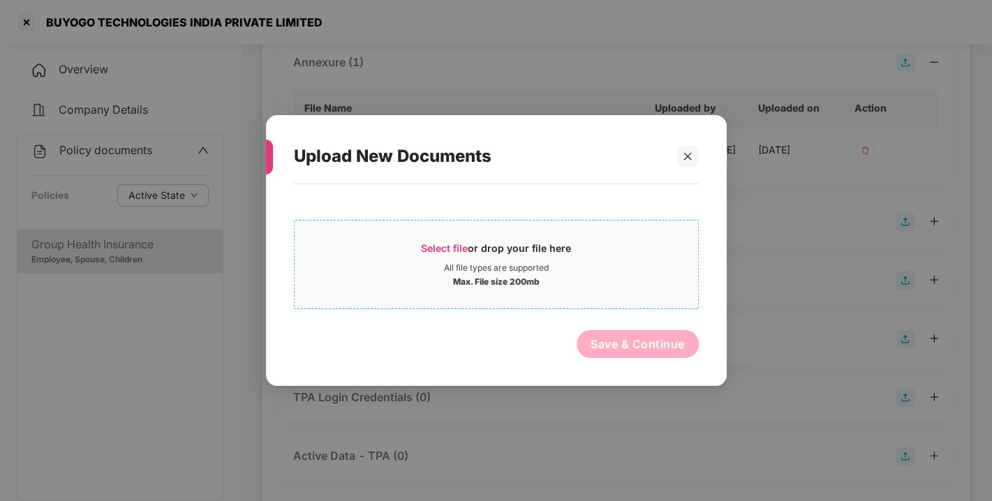
click at [469, 248] on div "Select file or drop your file here" at bounding box center [496, 251] width 150 height 21
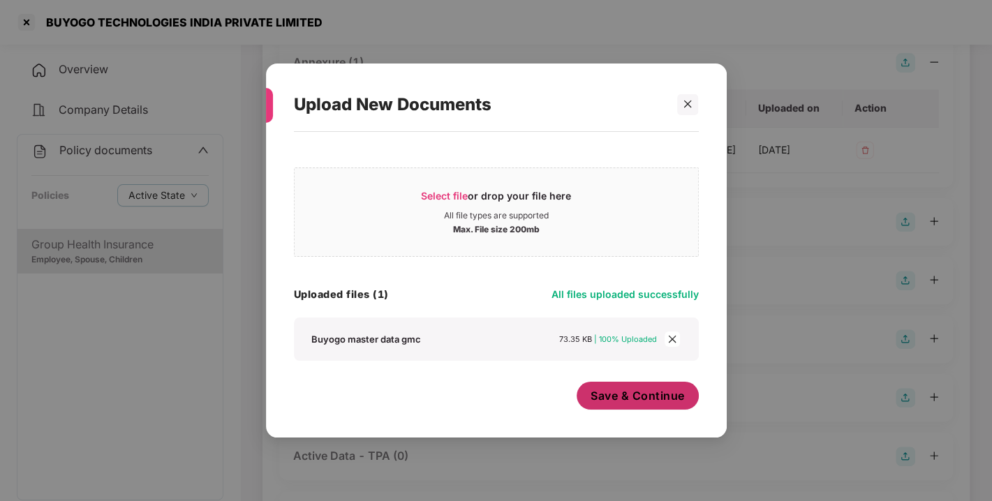
click at [629, 394] on span "Save & Continue" at bounding box center [637, 395] width 94 height 15
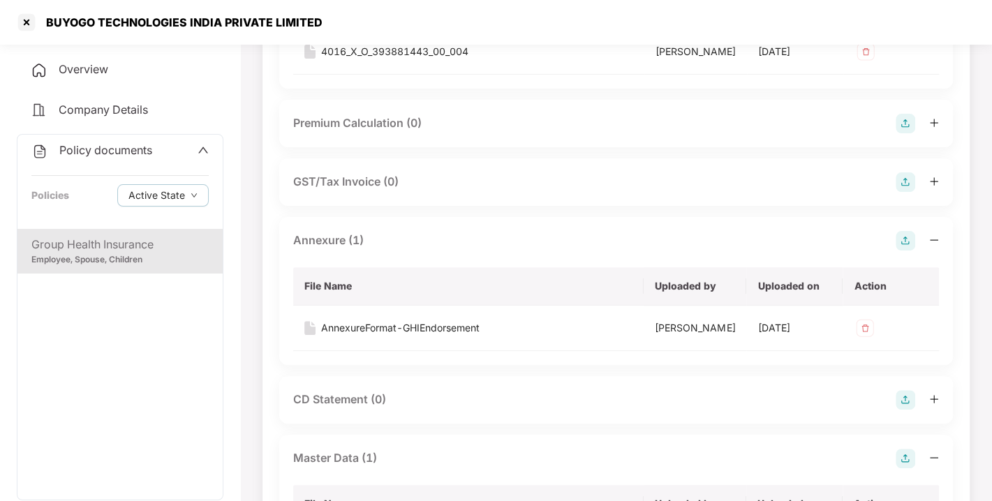
scroll to position [0, 0]
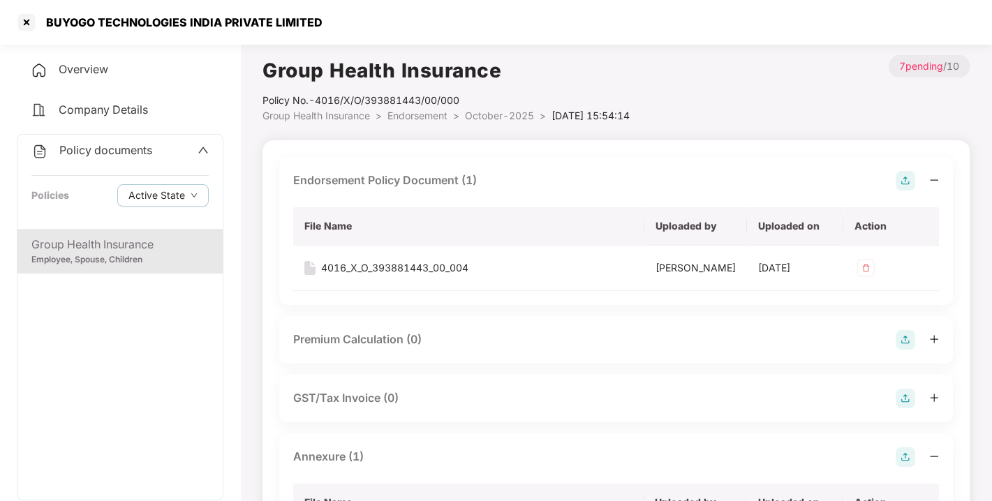
click at [426, 107] on div "Policy No.- 4016/X/O/393881443/00/000" at bounding box center [445, 100] width 367 height 15
click at [426, 110] on span "Endorsement" at bounding box center [417, 116] width 60 height 12
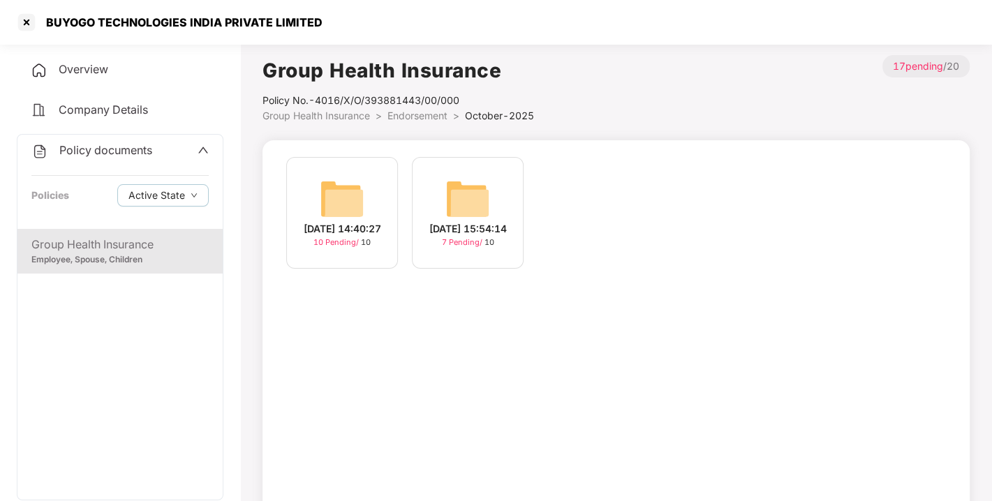
click at [345, 187] on img at bounding box center [342, 199] width 45 height 45
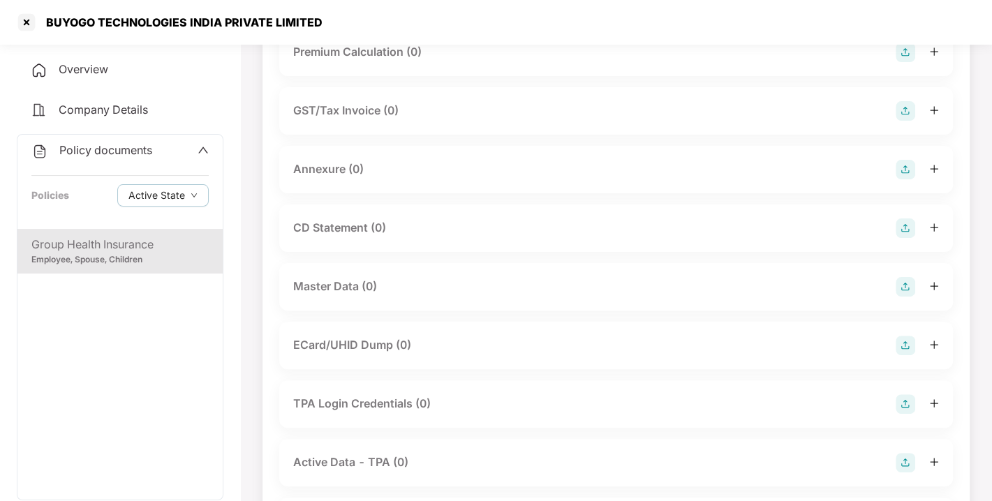
scroll to position [187, 0]
click at [901, 279] on img at bounding box center [905, 287] width 20 height 20
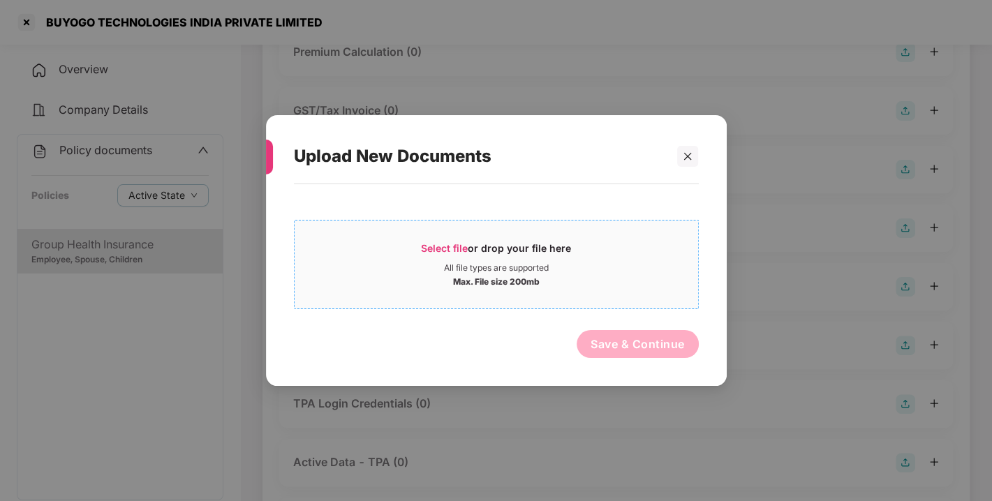
click at [480, 235] on span "Select file or drop your file here All file types are supported Max. File size …" at bounding box center [495, 264] width 403 height 67
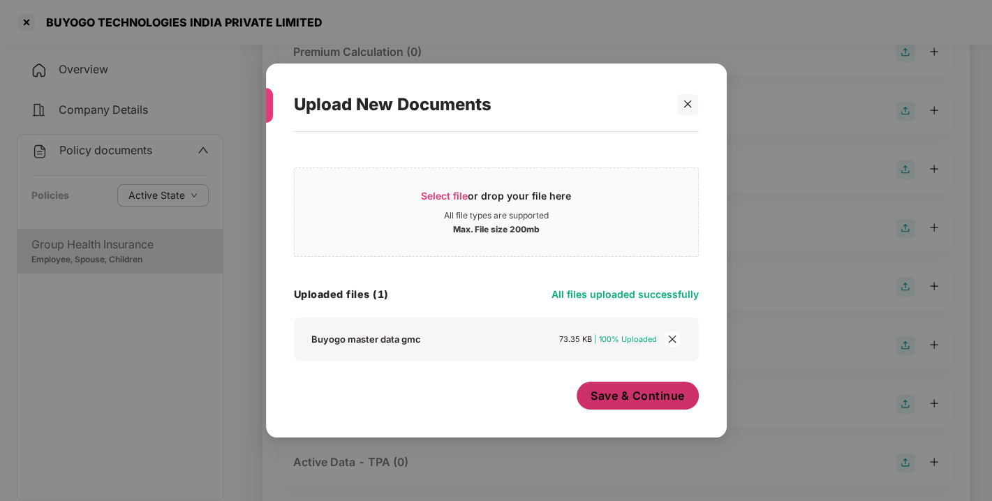
click at [622, 407] on button "Save & Continue" at bounding box center [637, 396] width 122 height 28
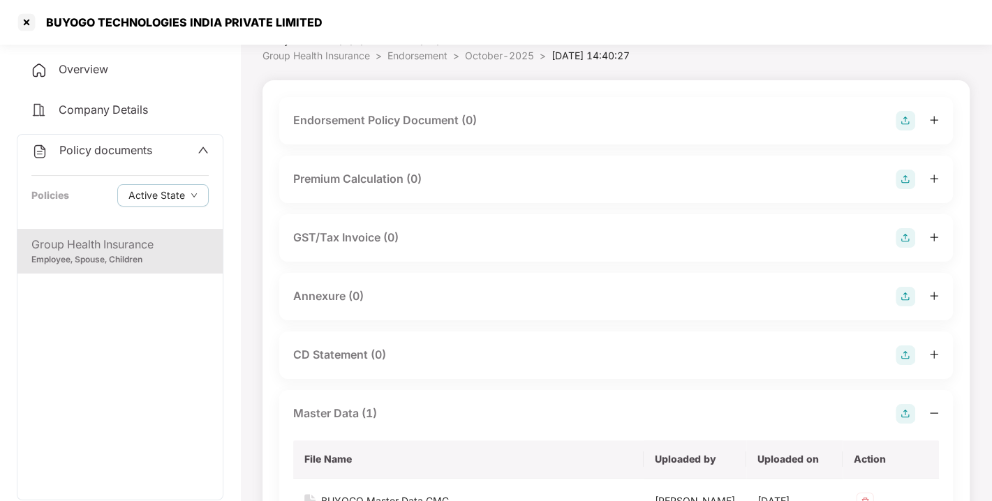
scroll to position [26, 0]
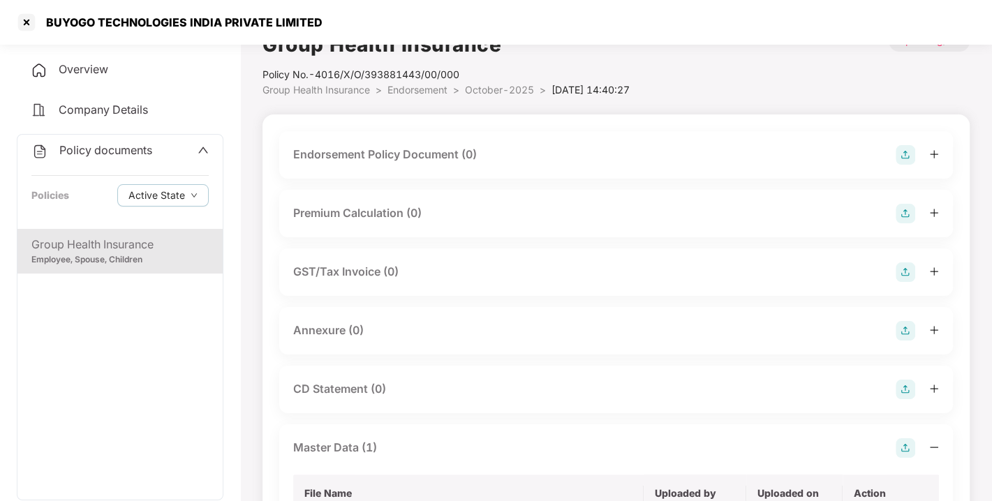
click at [911, 338] on img at bounding box center [905, 331] width 20 height 20
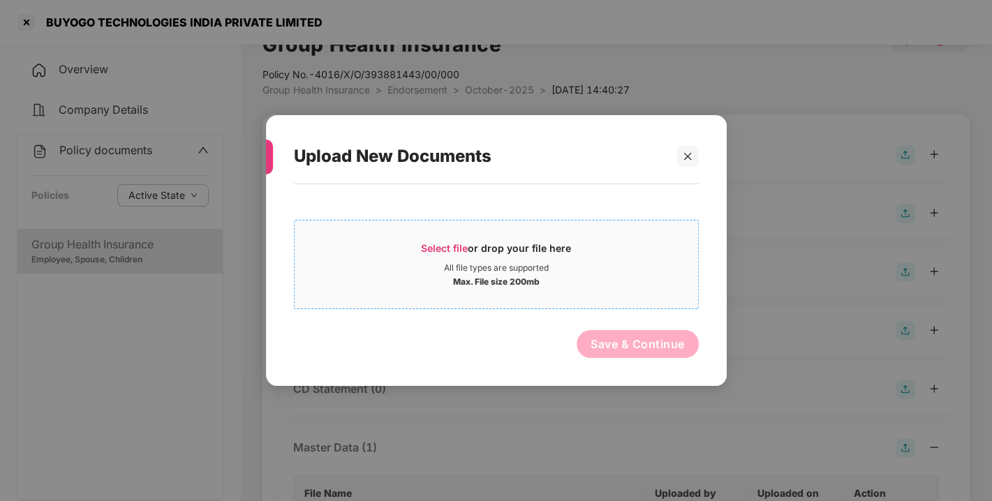
click at [443, 246] on span "Select file" at bounding box center [444, 248] width 47 height 12
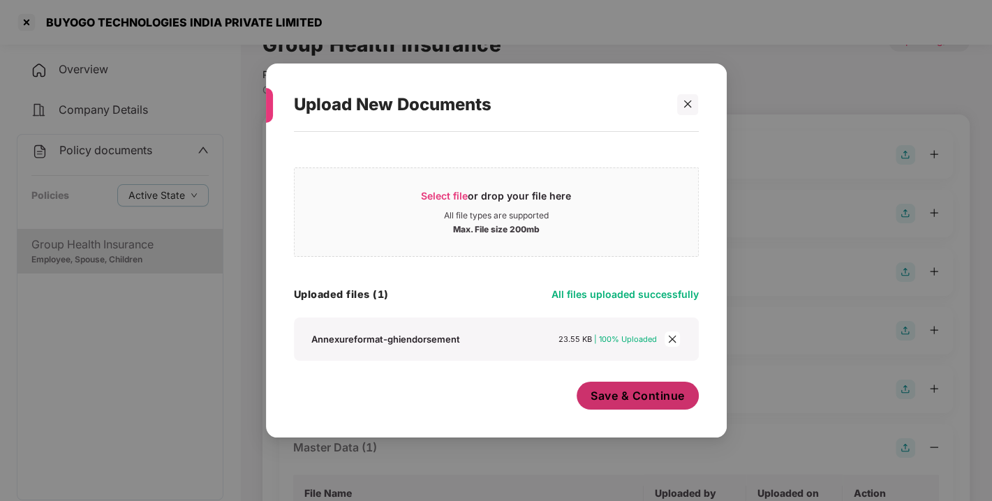
click at [646, 400] on span "Save & Continue" at bounding box center [637, 395] width 94 height 15
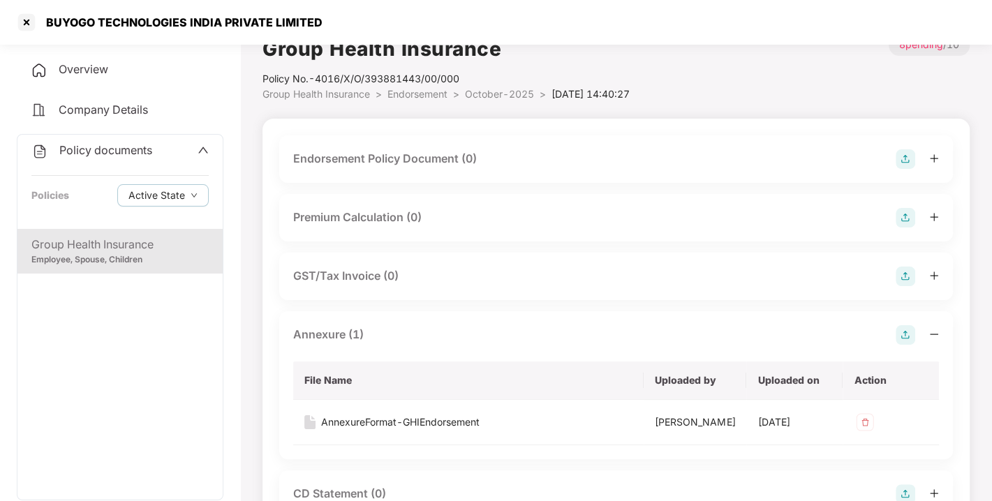
scroll to position [0, 0]
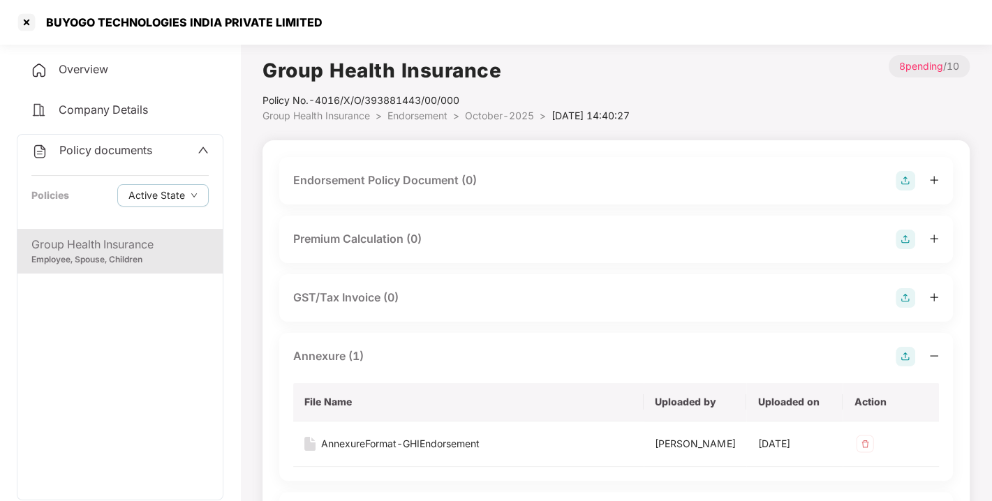
click at [908, 177] on img at bounding box center [905, 181] width 20 height 20
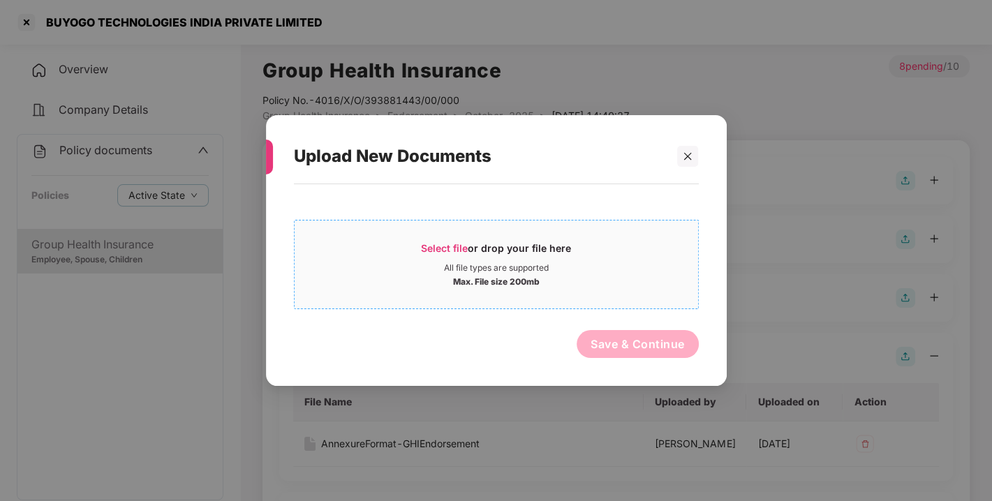
click at [435, 244] on span "Select file" at bounding box center [444, 248] width 47 height 12
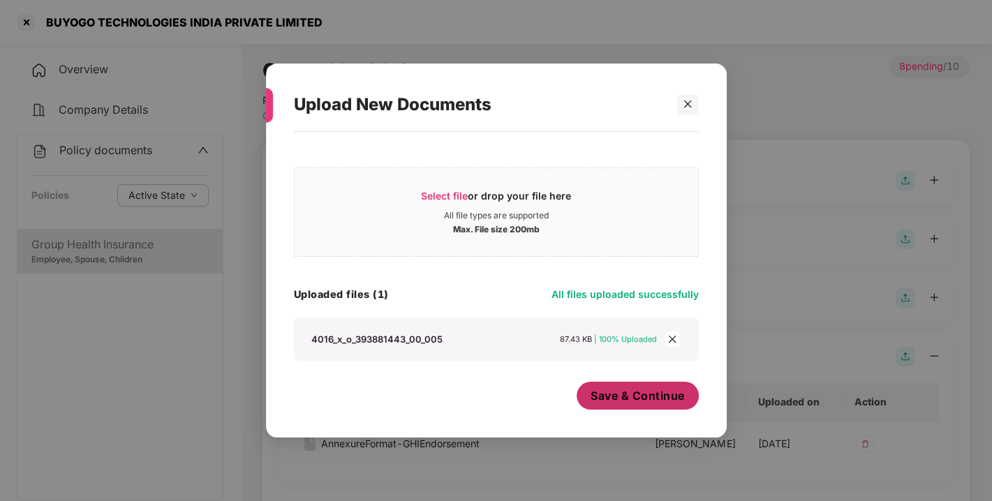
click at [643, 403] on span "Save & Continue" at bounding box center [637, 395] width 94 height 15
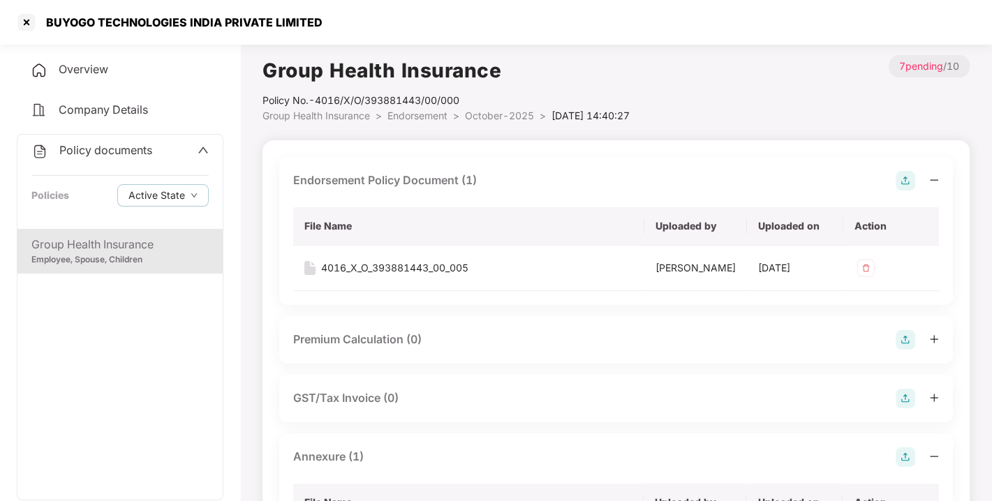
click at [109, 151] on span "Policy documents" at bounding box center [105, 150] width 93 height 14
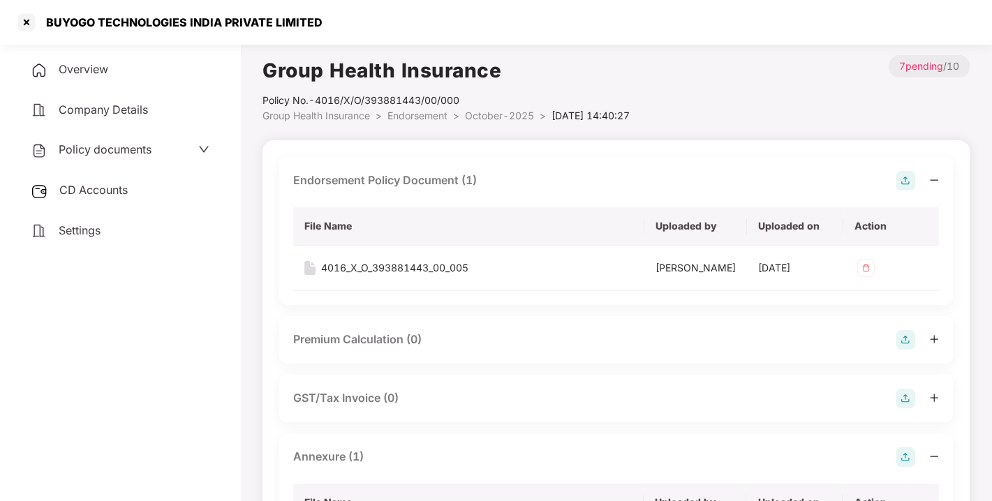
click at [84, 188] on span "CD Accounts" at bounding box center [93, 190] width 68 height 14
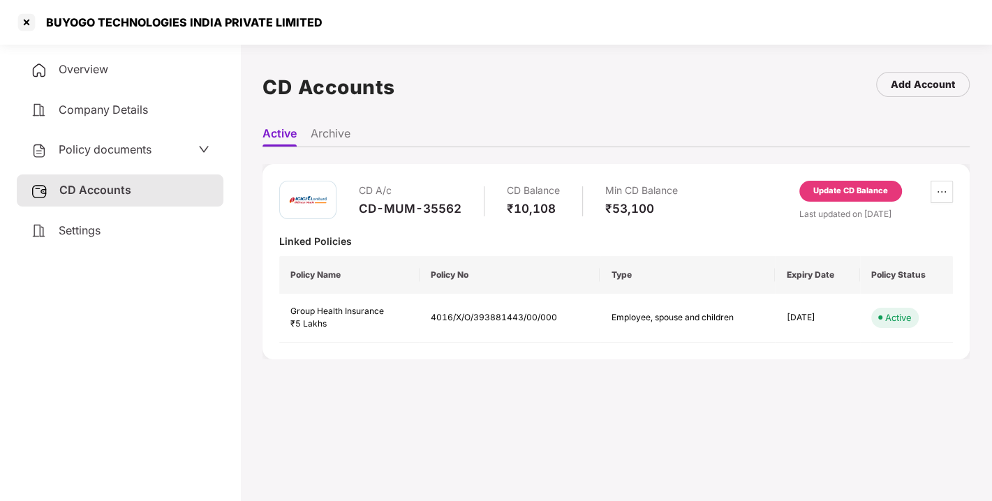
click at [835, 191] on div "Update CD Balance" at bounding box center [850, 191] width 75 height 13
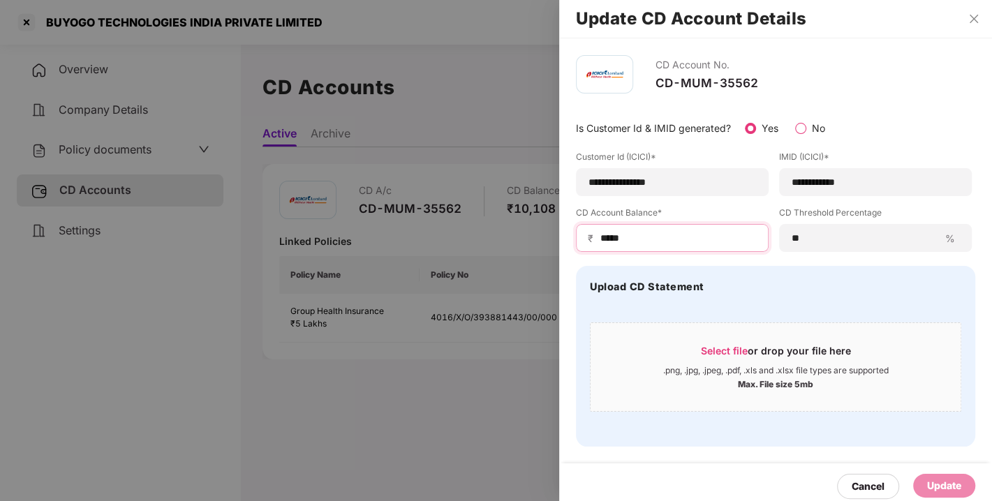
drag, startPoint x: 645, startPoint y: 243, endPoint x: 562, endPoint y: 240, distance: 83.8
click at [562, 240] on div "**********" at bounding box center [775, 250] width 433 height 425
type input "*****"
click at [931, 482] on div "Update" at bounding box center [944, 485] width 34 height 15
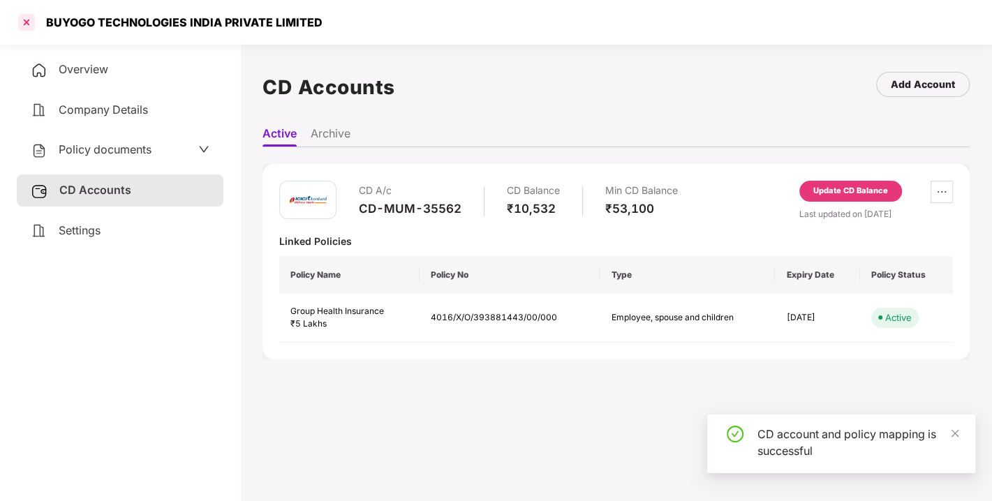
click at [25, 20] on div at bounding box center [26, 22] width 22 height 22
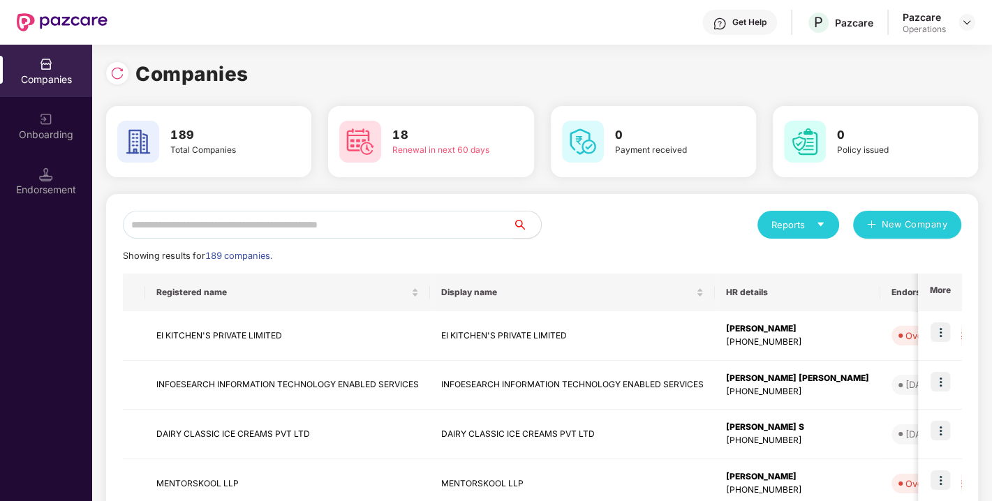
click at [331, 215] on input "text" at bounding box center [318, 225] width 390 height 28
click at [294, 225] on input "text" at bounding box center [318, 225] width 390 height 28
click at [276, 230] on input "text" at bounding box center [318, 225] width 390 height 28
click at [205, 221] on input "text" at bounding box center [318, 225] width 390 height 28
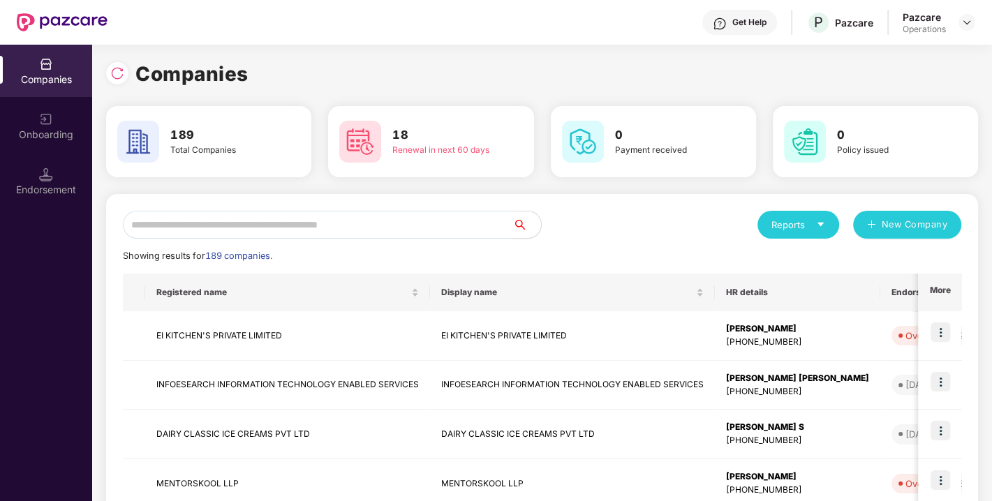
click at [205, 221] on input "text" at bounding box center [318, 225] width 390 height 28
